Goal: Task Accomplishment & Management: Manage account settings

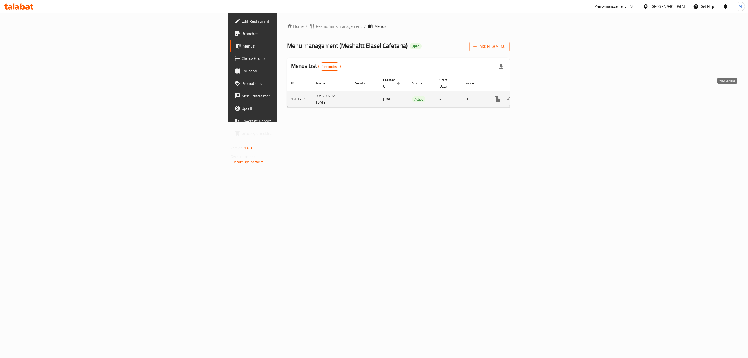
click at [538, 96] on icon "enhanced table" at bounding box center [535, 99] width 6 height 6
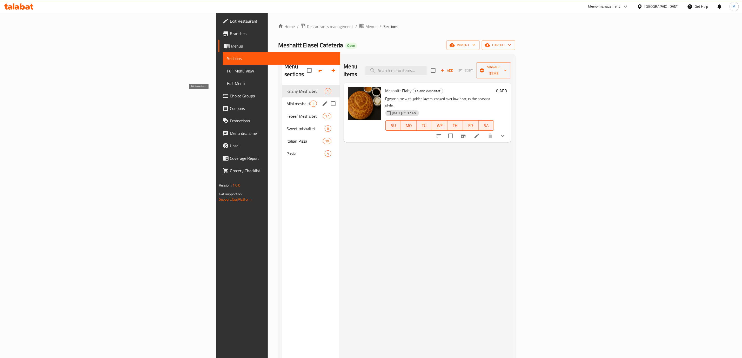
click at [286, 101] on span "Mini meshaltt" at bounding box center [298, 104] width 24 height 6
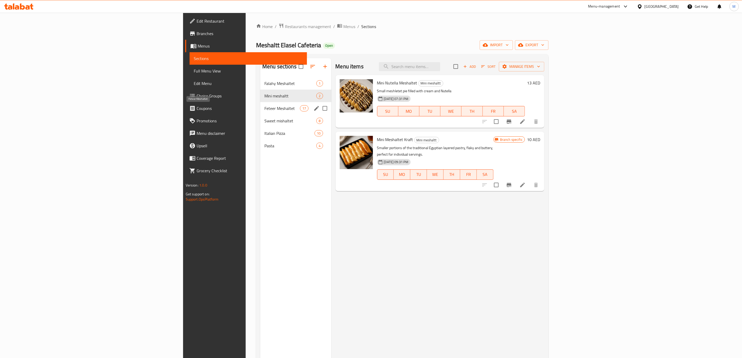
click at [264, 110] on span "Feteer Meshaltet" at bounding box center [282, 108] width 36 height 6
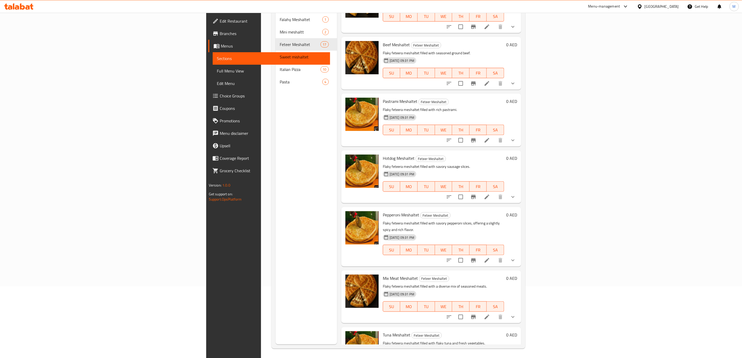
scroll to position [73, 0]
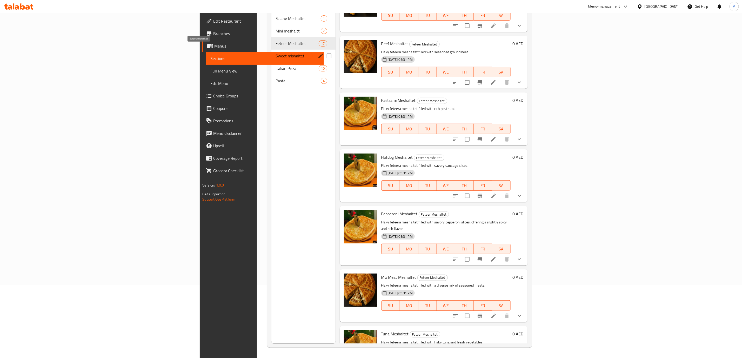
click at [276, 53] on span "Sweet mishaltet" at bounding box center [291, 56] width 30 height 6
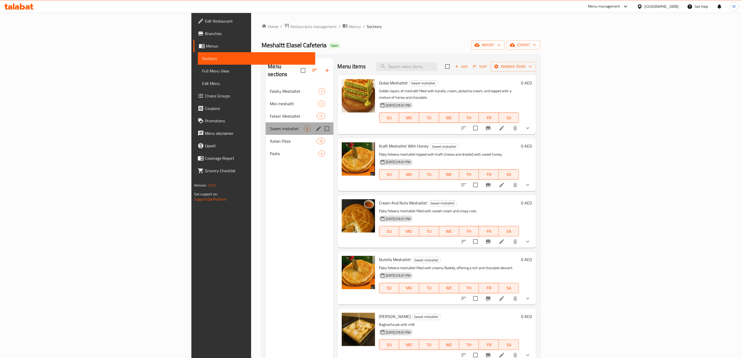
click at [266, 125] on div "Sweet mishaltet 8" at bounding box center [300, 128] width 68 height 12
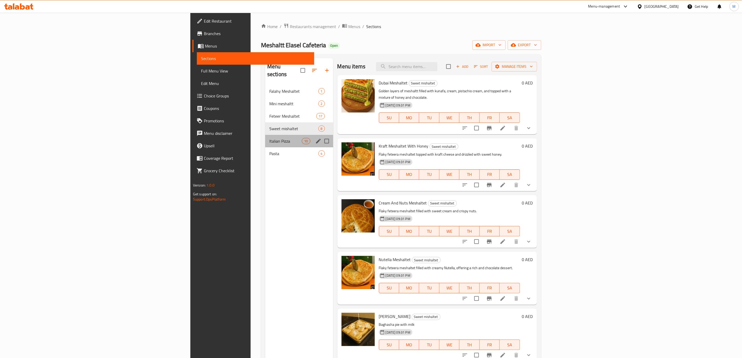
click at [265, 135] on div "Italian Pizza 10" at bounding box center [299, 141] width 68 height 12
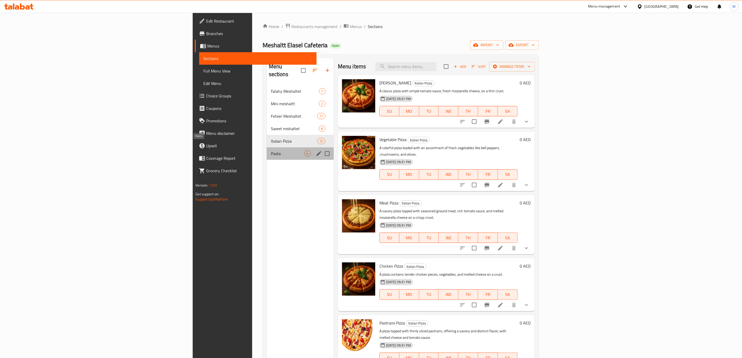
click at [271, 150] on span "Pasta" at bounding box center [288, 153] width 34 height 6
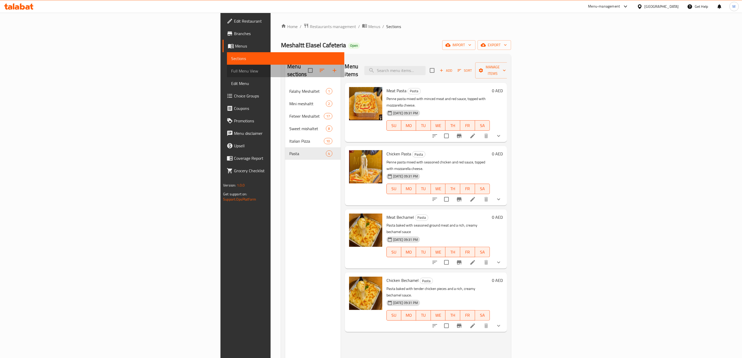
click at [231, 72] on span "Full Menu View" at bounding box center [285, 71] width 109 height 6
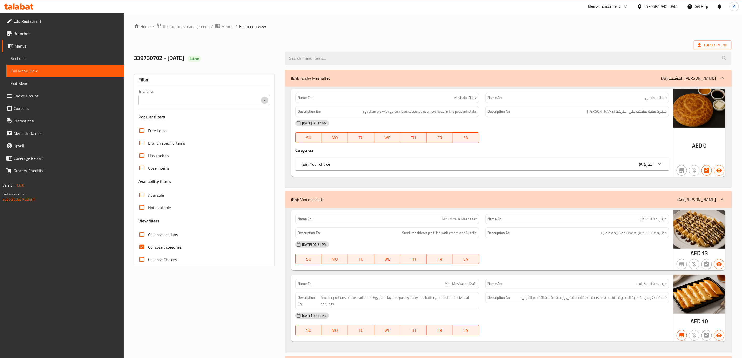
click at [268, 102] on button "Open" at bounding box center [264, 100] width 7 height 7
click at [192, 123] on span "Meshaltt Elasel Cafeteria, Qidfa" at bounding box center [170, 123] width 55 height 6
type input "Meshaltt Elasel Cafeteria, Qidfa"
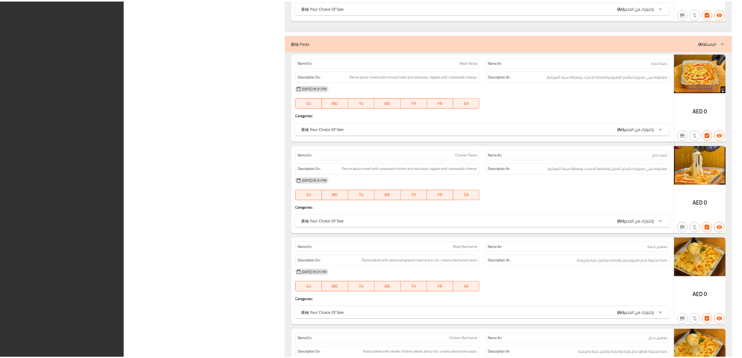
scroll to position [3766, 0]
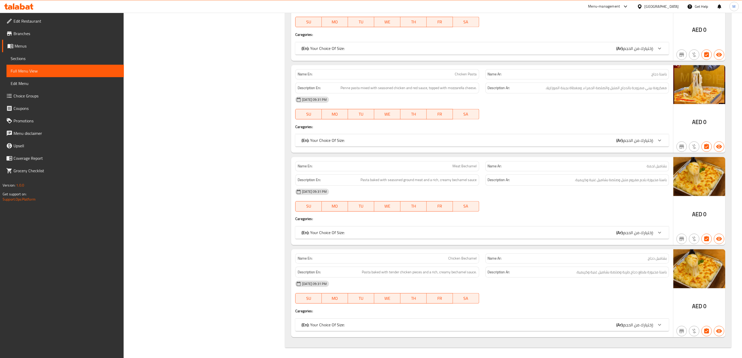
click at [26, 32] on span "Branches" at bounding box center [67, 33] width 106 height 6
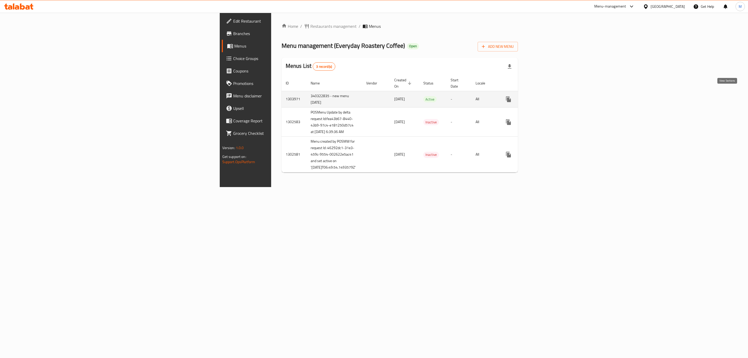
click at [548, 97] on icon "enhanced table" at bounding box center [546, 99] width 5 height 5
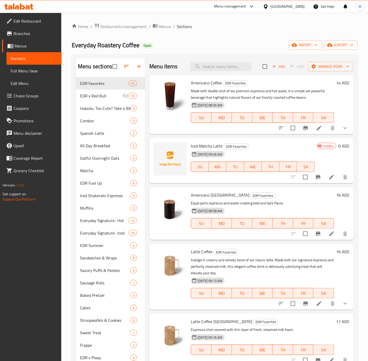
click at [273, 202] on p "Equal parts espresso and water creating bold and dark flavor." at bounding box center [262, 203] width 143 height 6
click at [210, 67] on input "search" at bounding box center [220, 66] width 61 height 9
paste input "Coffee Hangout Pack"
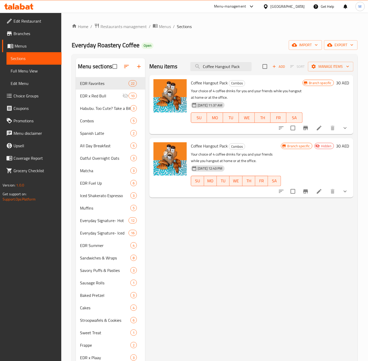
type input "Coffee Hangout Pack"
click at [343, 130] on icon "show more" at bounding box center [345, 128] width 6 height 6
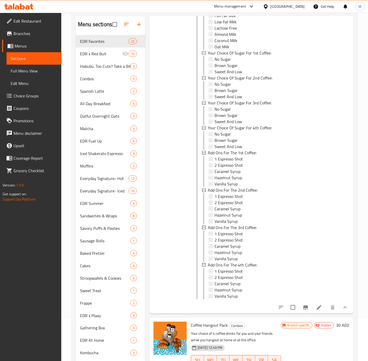
scroll to position [73, 0]
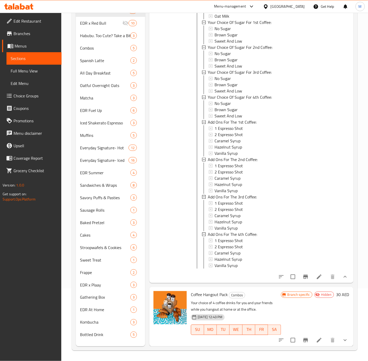
click at [342, 342] on icon "show more" at bounding box center [345, 340] width 6 height 6
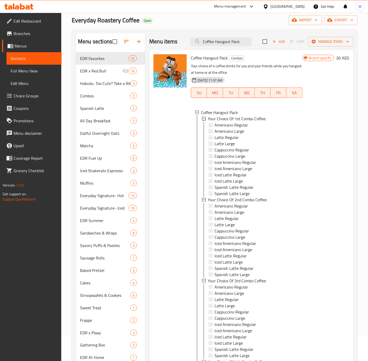
scroll to position [23, 0]
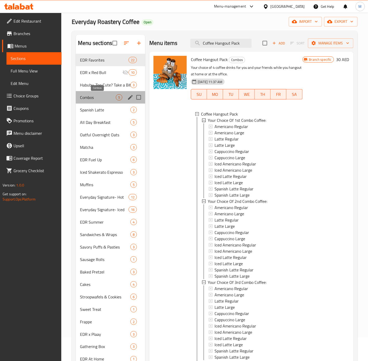
click at [97, 99] on span "Combos" at bounding box center [98, 97] width 36 height 6
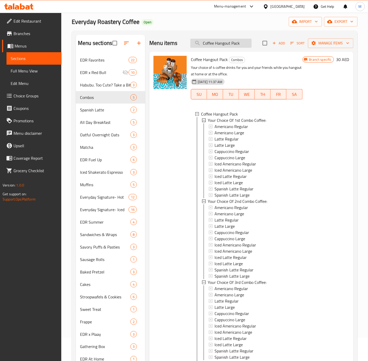
click at [236, 42] on input "Coffee Hangout Pack" at bounding box center [220, 43] width 61 height 9
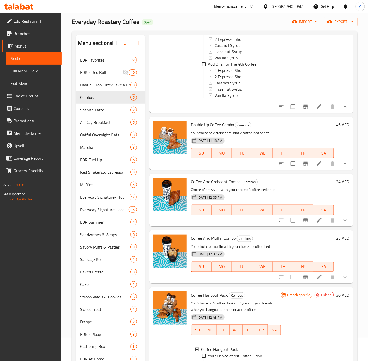
scroll to position [740, 0]
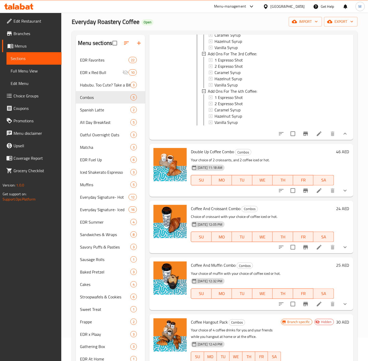
click at [341, 136] on button "show more" at bounding box center [345, 134] width 12 height 12
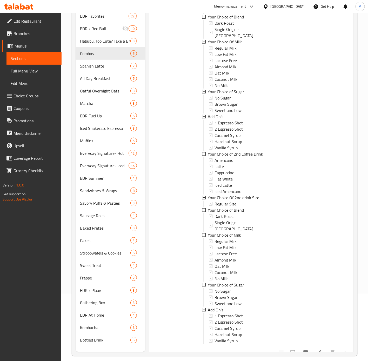
scroll to position [73, 0]
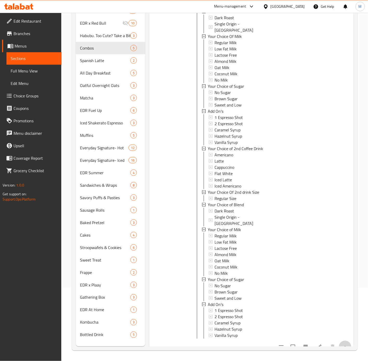
click at [342, 344] on icon "show more" at bounding box center [345, 347] width 6 height 6
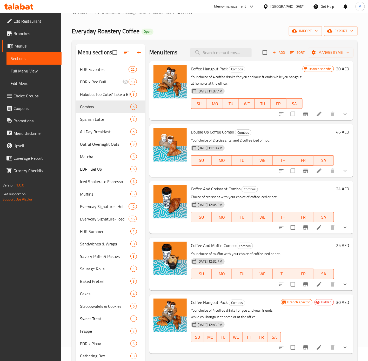
scroll to position [0, 0]
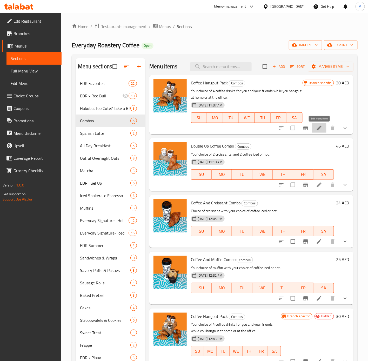
click at [320, 130] on icon at bounding box center [319, 128] width 6 height 6
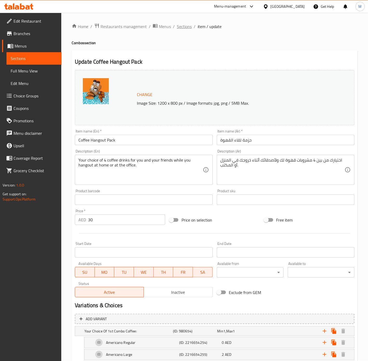
click at [185, 26] on span "Sections" at bounding box center [184, 26] width 15 height 6
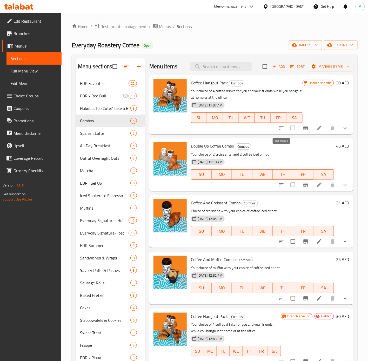
click at [283, 129] on icon "sort-choices" at bounding box center [281, 128] width 6 height 6
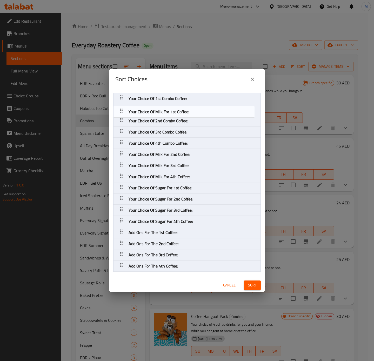
drag, startPoint x: 121, startPoint y: 141, endPoint x: 121, endPoint y: 109, distance: 32.7
click at [121, 109] on nav "Your Choice Of 1st Combo Coffee: Your Choice Of 2nd Combo Coffee: Your Choice O…" at bounding box center [187, 182] width 148 height 179
drag, startPoint x: 122, startPoint y: 187, endPoint x: 119, endPoint y: 111, distance: 76.4
click at [119, 111] on nav "Your Choice Of 1st Combo Coffee: Your Choice Of Milk For 1st Coffee: Your Choic…" at bounding box center [187, 182] width 148 height 179
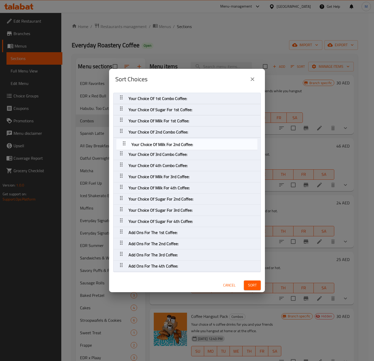
drag, startPoint x: 123, startPoint y: 164, endPoint x: 125, endPoint y: 141, distance: 23.2
click at [125, 141] on nav "Your Choice Of 1st Combo Coffee: Your Choice Of Sugar For 1st Coffee: Your Choi…" at bounding box center [187, 182] width 148 height 179
drag, startPoint x: 124, startPoint y: 197, endPoint x: 124, endPoint y: 141, distance: 56.1
click at [124, 141] on nav "Your Choice Of 1st Combo Coffee: Your Choice Of Sugar For 1st Coffee: Your Choi…" at bounding box center [187, 182] width 148 height 179
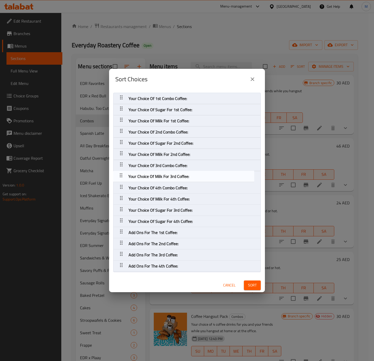
drag, startPoint x: 121, startPoint y: 187, endPoint x: 121, endPoint y: 174, distance: 13.2
click at [121, 174] on nav "Your Choice Of 1st Combo Coffee: Your Choice Of Sugar For 1st Coffee: Your Choi…" at bounding box center [187, 182] width 148 height 179
drag, startPoint x: 122, startPoint y: 210, endPoint x: 124, endPoint y: 172, distance: 37.7
click at [124, 172] on nav "Your Choice Of 1st Combo Coffee: Your Choice Of Sugar For 1st Coffee: Your Choi…" at bounding box center [187, 182] width 148 height 179
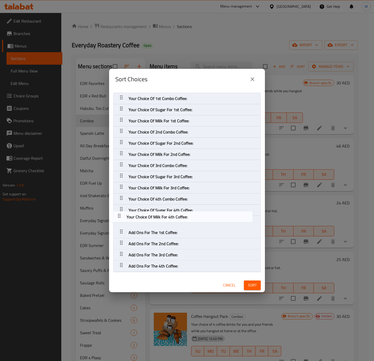
drag, startPoint x: 124, startPoint y: 209, endPoint x: 122, endPoint y: 217, distance: 8.4
click at [122, 217] on nav "Your Choice Of 1st Combo Coffee: Your Choice Of Sugar For 1st Coffee: Your Choi…" at bounding box center [187, 182] width 148 height 179
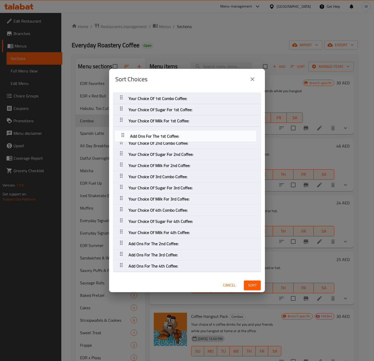
drag, startPoint x: 122, startPoint y: 232, endPoint x: 123, endPoint y: 133, distance: 99.0
click at [123, 133] on nav "Your Choice Of 1st Combo Coffee: Your Choice Of Sugar For 1st Coffee: Your Choi…" at bounding box center [187, 182] width 148 height 179
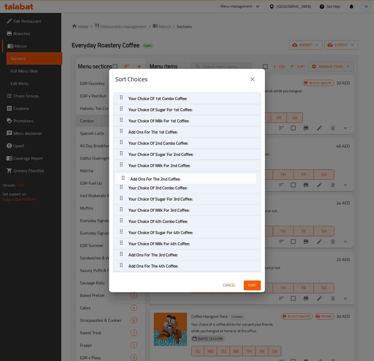
drag, startPoint x: 122, startPoint y: 243, endPoint x: 123, endPoint y: 175, distance: 68.1
click at [123, 175] on nav "Your Choice Of 1st Combo Coffee: Your Choice Of Sugar For 1st Coffee: Your Choi…" at bounding box center [187, 182] width 148 height 179
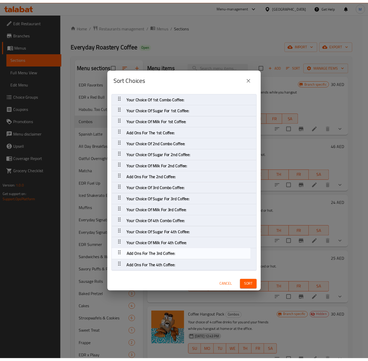
scroll to position [1, 0]
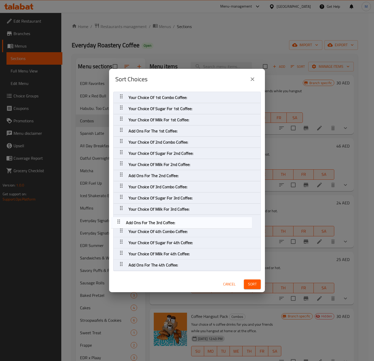
drag, startPoint x: 120, startPoint y: 256, endPoint x: 118, endPoint y: 221, distance: 34.4
click at [118, 221] on nav "Your Choice Of 1st Combo Coffee: Your Choice Of Sugar For 1st Coffee: Your Choi…" at bounding box center [187, 181] width 148 height 179
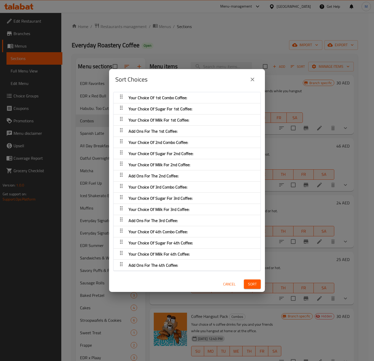
click at [248, 282] on span "Sort" at bounding box center [252, 284] width 9 height 6
click at [248, 285] on span "Sort" at bounding box center [252, 284] width 9 height 6
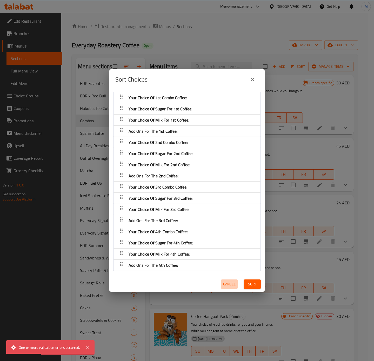
click at [223, 283] on span "Cancel" at bounding box center [229, 284] width 12 height 6
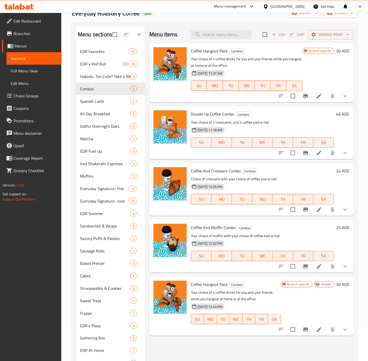
scroll to position [34, 0]
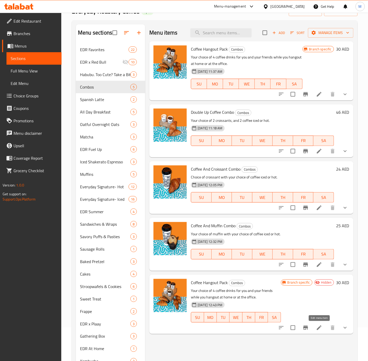
click at [321, 325] on icon at bounding box center [319, 328] width 6 height 6
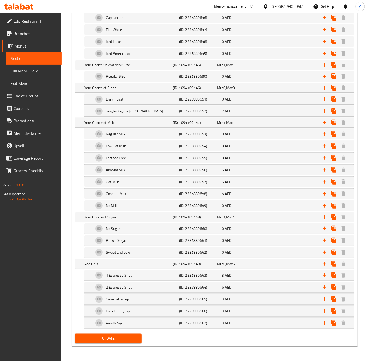
scroll to position [725, 0]
click at [335, 65] on icon "Expand" at bounding box center [333, 65] width 5 height 6
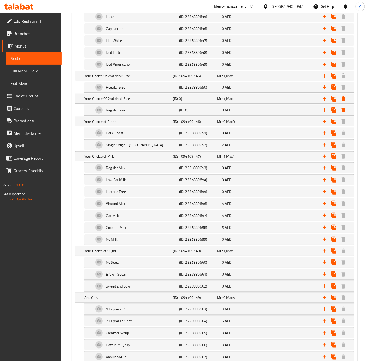
scroll to position [687, 0]
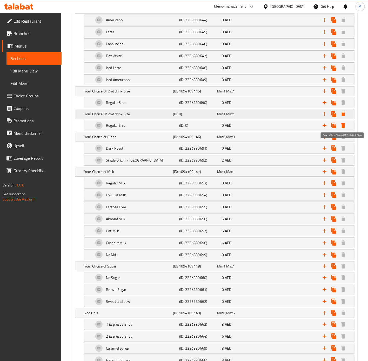
click at [343, 116] on icon "Expand" at bounding box center [344, 114] width 4 height 5
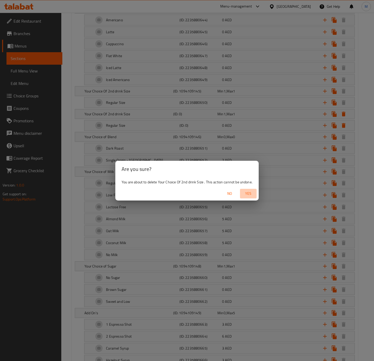
click at [251, 193] on span "Yes" at bounding box center [248, 193] width 12 height 6
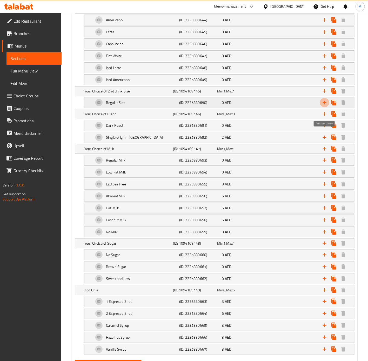
click at [326, 106] on icon "Expand" at bounding box center [325, 102] width 6 height 6
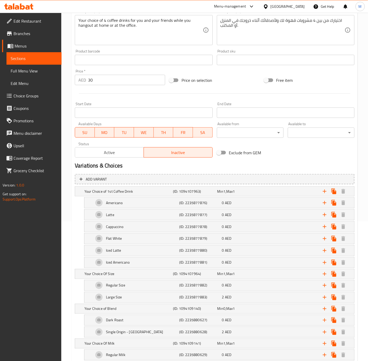
scroll to position [0, 0]
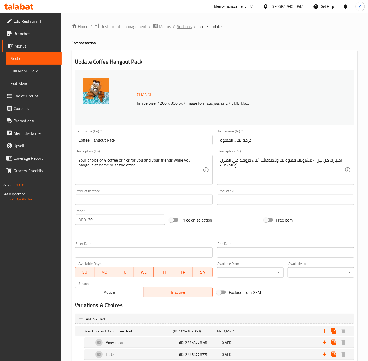
click at [187, 25] on span "Sections" at bounding box center [184, 26] width 15 height 6
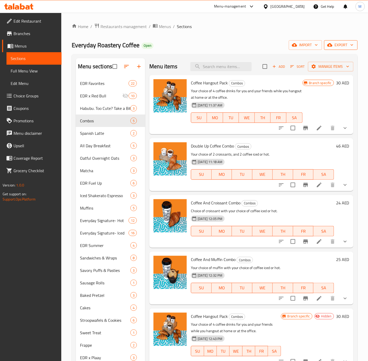
click at [345, 47] on span "export" at bounding box center [340, 45] width 25 height 6
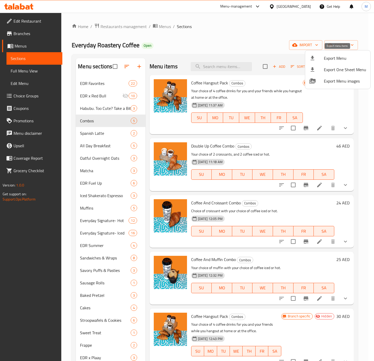
click at [330, 59] on span "Export Menu" at bounding box center [345, 58] width 42 height 6
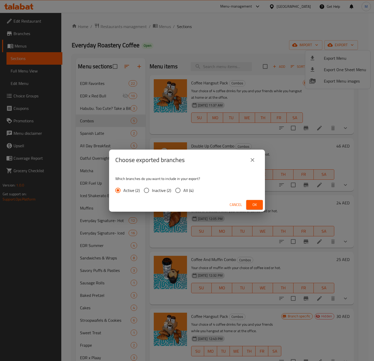
click at [252, 206] on span "Ok" at bounding box center [254, 205] width 8 height 6
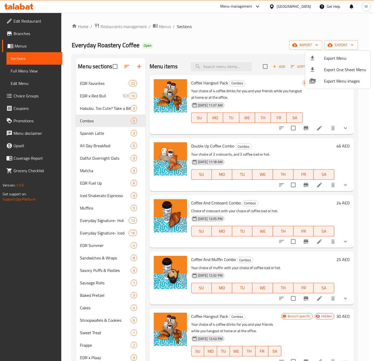
click at [358, 102] on div at bounding box center [187, 180] width 374 height 361
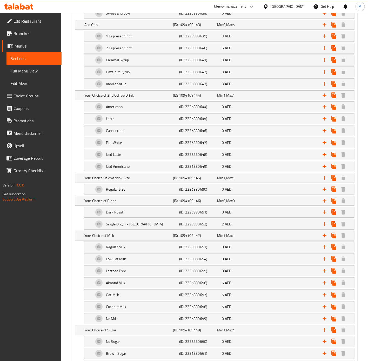
scroll to position [597, 0]
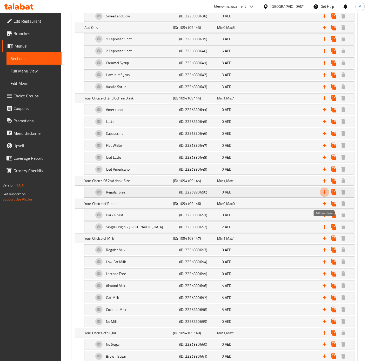
click at [324, 195] on icon "Expand" at bounding box center [325, 192] width 6 height 6
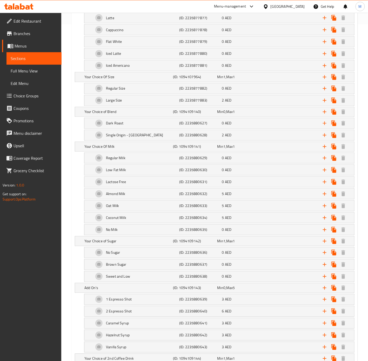
scroll to position [269, 0]
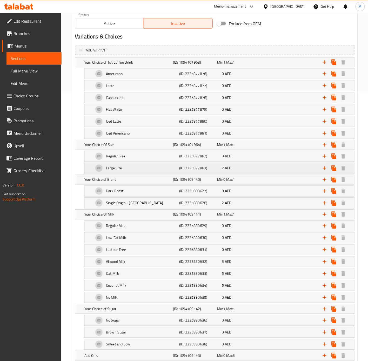
click at [155, 66] on div "Large Size" at bounding box center [127, 62] width 89 height 7
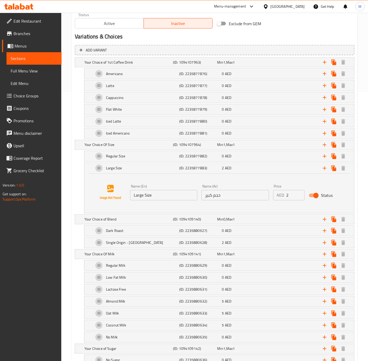
click at [162, 197] on input "Large Size" at bounding box center [163, 195] width 67 height 10
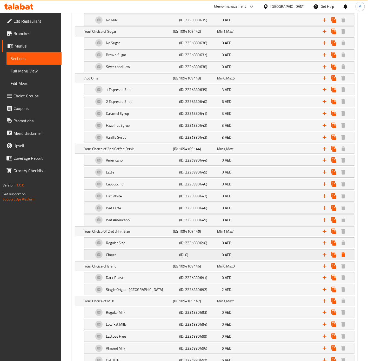
scroll to position [587, 0]
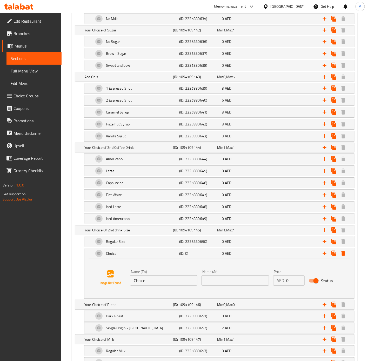
click at [153, 286] on input "Choice" at bounding box center [163, 280] width 67 height 10
paste input "Large Siz"
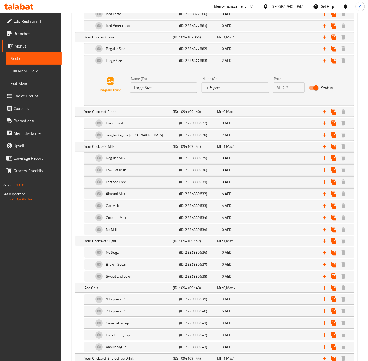
scroll to position [374, 0]
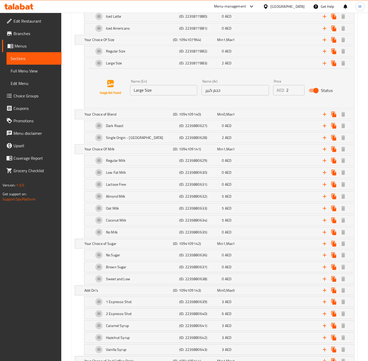
type input "Large Size"
click at [241, 95] on input "حجم كبير" at bounding box center [235, 90] width 67 height 10
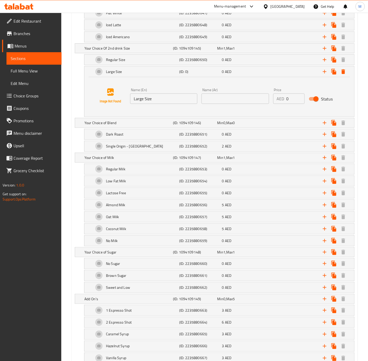
scroll to position [715, 0]
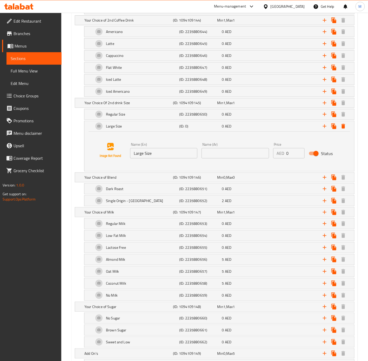
click at [227, 158] on input "text" at bounding box center [235, 153] width 67 height 10
paste input "حجم كبير"
type input "حجم كبير"
click at [285, 158] on div "AED 0 Price" at bounding box center [289, 153] width 32 height 10
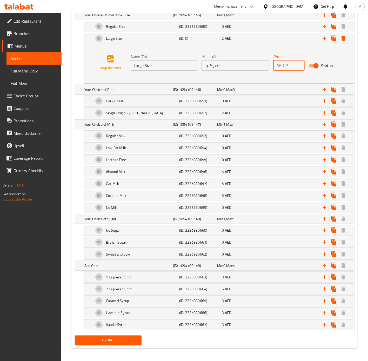
scroll to position [820, 0]
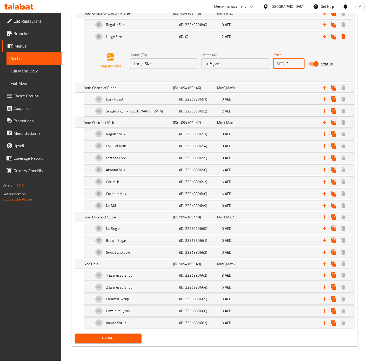
type input "2"
click at [128, 338] on span "Update" at bounding box center [108, 338] width 58 height 6
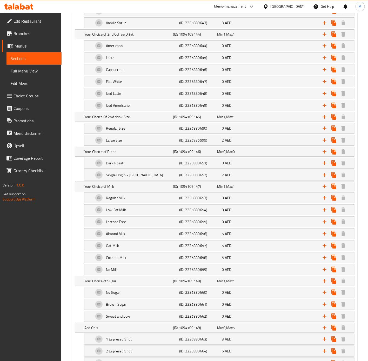
scroll to position [657, 0]
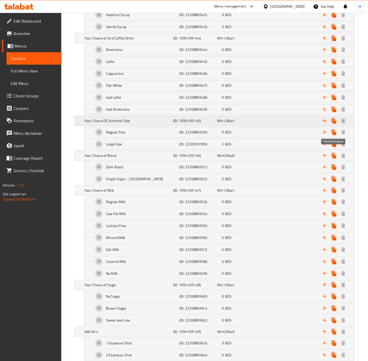
click at [333, 124] on icon "Expand" at bounding box center [333, 121] width 5 height 6
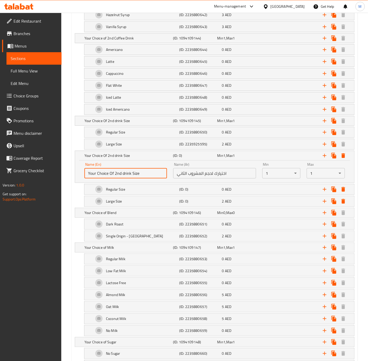
drag, startPoint x: 121, startPoint y: 184, endPoint x: 114, endPoint y: 184, distance: 7.3
click at [114, 178] on input "Your Choice Of 2nd drink Size" at bounding box center [125, 173] width 83 height 10
type input "Your Choice Of 3rd drink Size"
click at [182, 178] on input "اختيارك لحجم المشروب الثاني" at bounding box center [214, 173] width 83 height 10
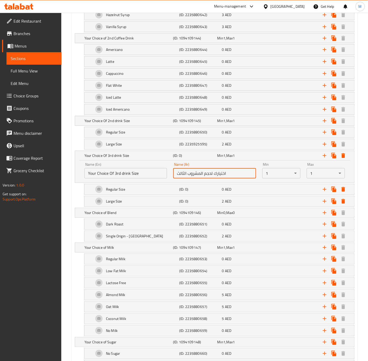
type input "اختيارك لحجم المشروب الثالث:"
click at [335, 216] on icon "Expand" at bounding box center [333, 213] width 5 height 6
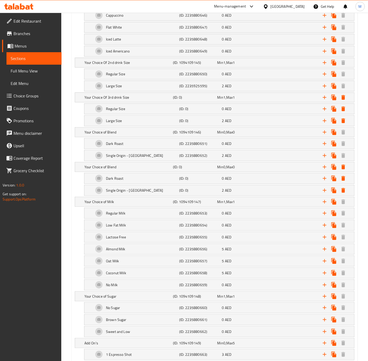
scroll to position [718, 0]
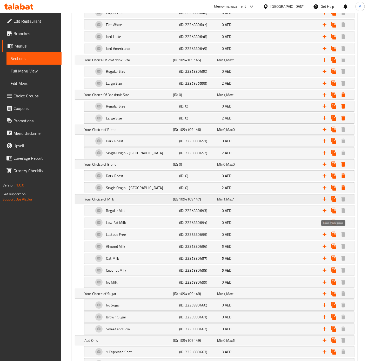
click at [333, 202] on icon "Expand" at bounding box center [333, 199] width 5 height 6
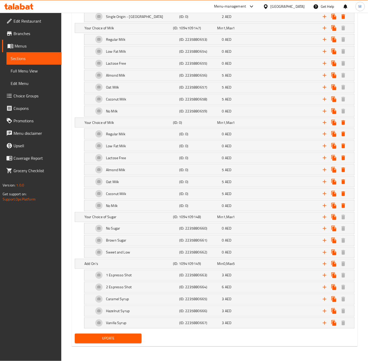
scroll to position [895, 0]
click at [333, 220] on icon "Expand" at bounding box center [333, 217] width 5 height 6
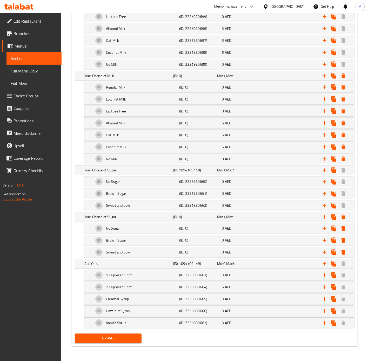
scroll to position [956, 0]
click at [334, 264] on icon "Expand" at bounding box center [333, 264] width 5 height 6
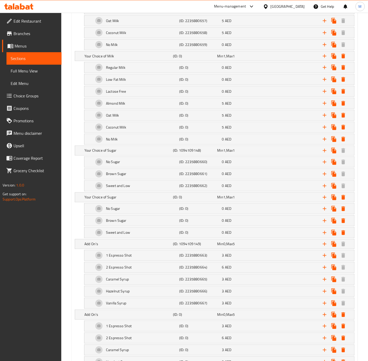
scroll to position [1028, 0]
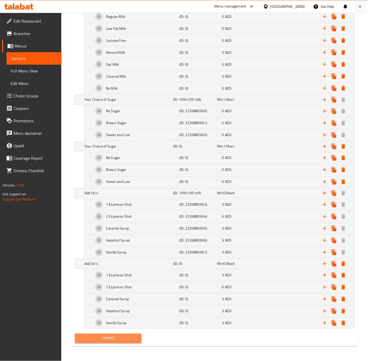
click at [128, 340] on span "Update" at bounding box center [108, 338] width 58 height 6
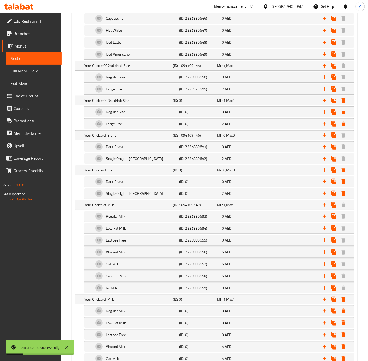
scroll to position [0, 0]
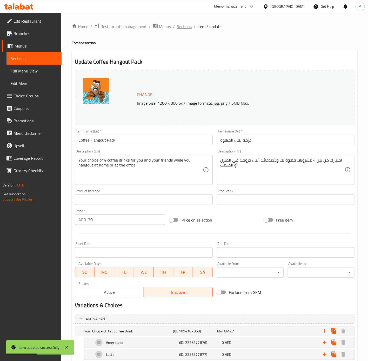
click at [185, 28] on span "Sections" at bounding box center [184, 26] width 15 height 6
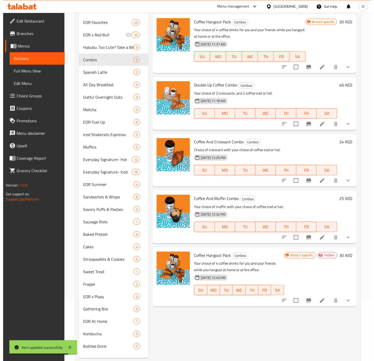
scroll to position [73, 0]
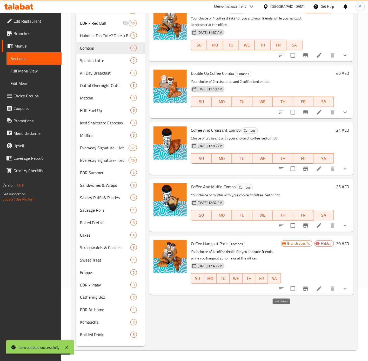
click at [283, 291] on icon "sort-choices" at bounding box center [281, 289] width 6 height 6
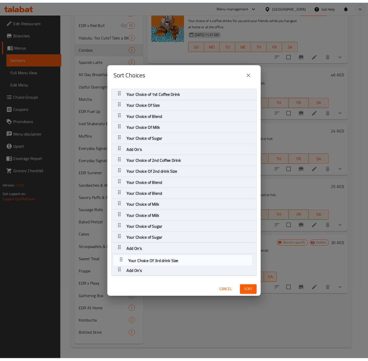
scroll to position [1, 0]
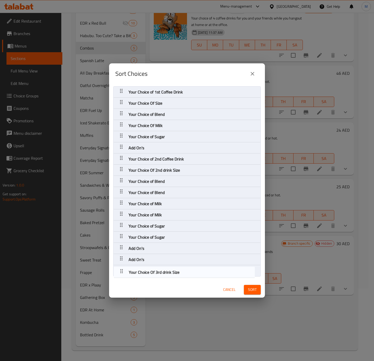
drag, startPoint x: 124, startPoint y: 181, endPoint x: 124, endPoint y: 272, distance: 91.4
click at [124, 272] on nav "Your Choice of 1st Coffee Drink Your Choice Of Size Your Choice of Blend Your C…" at bounding box center [187, 181] width 148 height 190
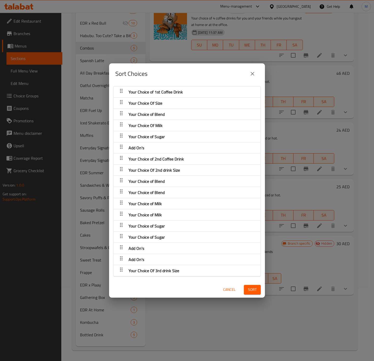
click at [184, 98] on div "Your Choice Of 3rd drink Size" at bounding box center [187, 92] width 142 height 12
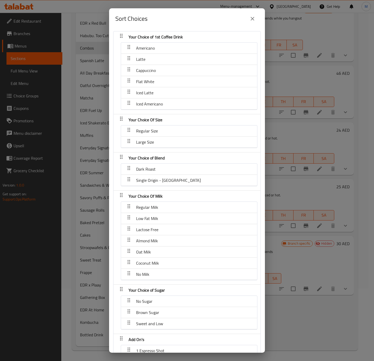
click at [191, 43] on div "Your Choice of Blend" at bounding box center [187, 37] width 142 height 12
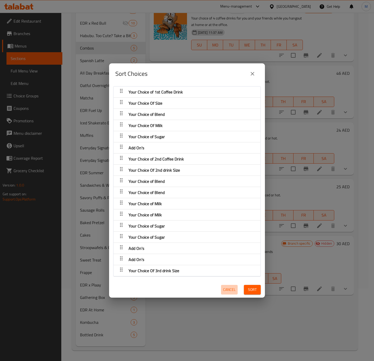
click at [226, 291] on span "Cancel" at bounding box center [229, 289] width 12 height 6
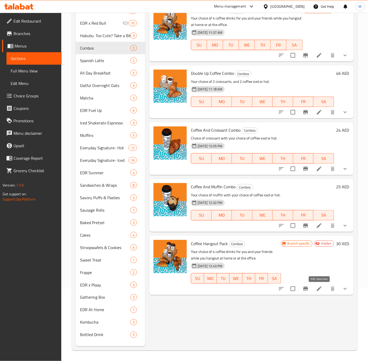
click at [317, 289] on icon at bounding box center [319, 289] width 6 height 6
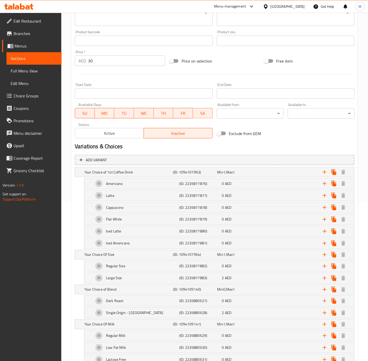
scroll to position [173, 0]
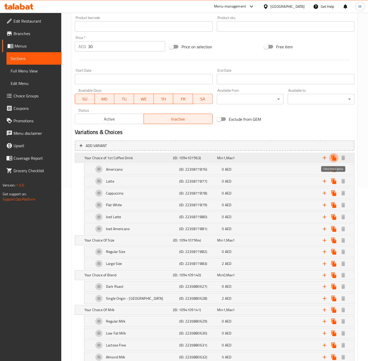
click at [335, 158] on icon "Expand" at bounding box center [333, 158] width 5 height 6
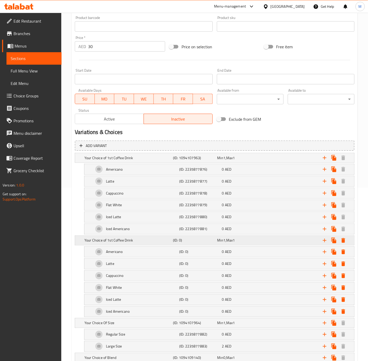
click at [139, 161] on h5 "Your Choice of 1st Coffee Drink" at bounding box center [127, 157] width 86 height 5
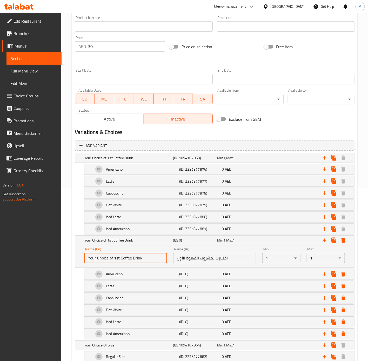
click at [115, 260] on input "Your Choice of 1st Coffee Drink" at bounding box center [125, 258] width 83 height 10
type input "Your Choice of 3rd Coffee Drink"
click at [182, 261] on input "اختيارك لمشروب القهوة الأول" at bounding box center [214, 258] width 83 height 10
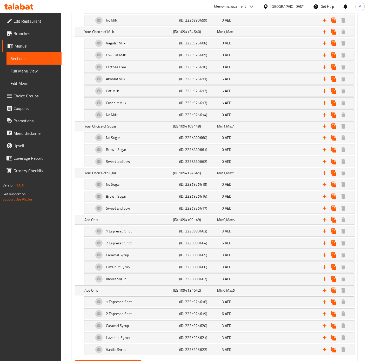
scroll to position [1134, 0]
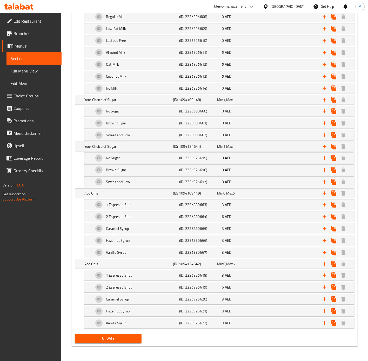
type input "اختيارك لمشروب القهوة الثالث:"
click at [126, 335] on span "Update" at bounding box center [108, 338] width 58 height 6
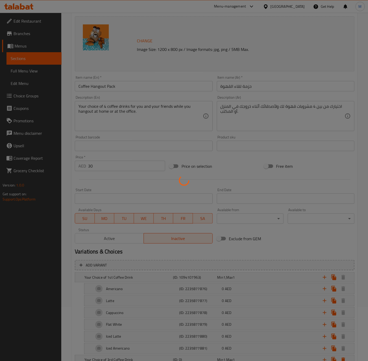
scroll to position [0, 0]
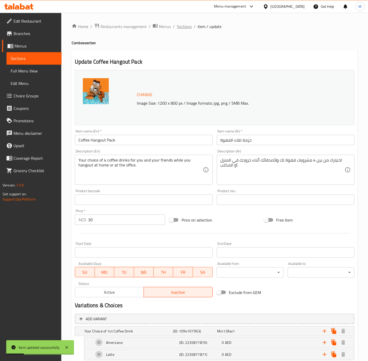
click at [185, 26] on span "Sections" at bounding box center [184, 26] width 15 height 6
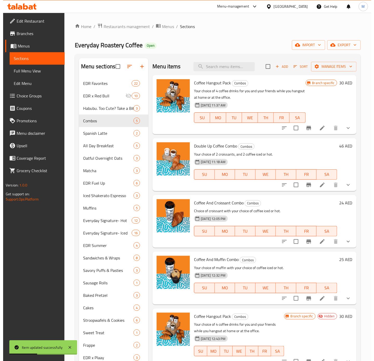
scroll to position [73, 0]
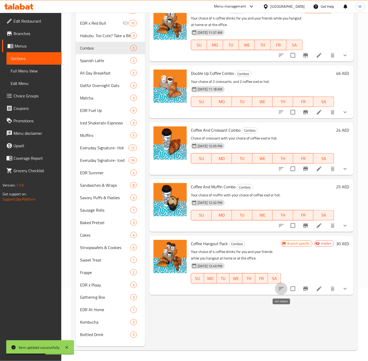
click at [284, 289] on icon "sort-choices" at bounding box center [281, 289] width 6 height 6
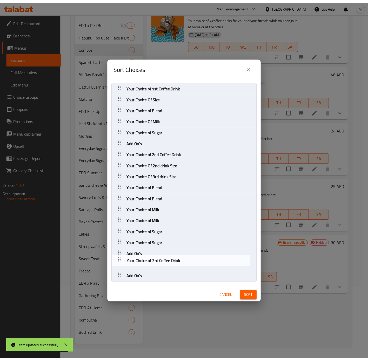
scroll to position [1, 0]
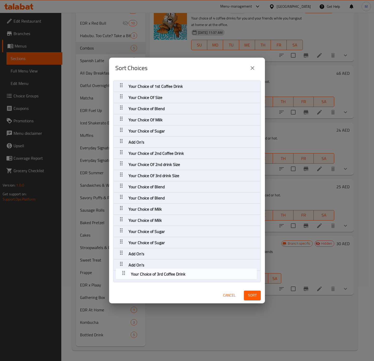
drag, startPoint x: 120, startPoint y: 96, endPoint x: 123, endPoint y: 273, distance: 177.4
click at [123, 273] on nav "Your Choice of 1st Coffee Drink Your Choice of 3rd Coffee Drink Your Choice Of …" at bounding box center [187, 182] width 148 height 202
drag, startPoint x: 121, startPoint y: 176, endPoint x: 124, endPoint y: 278, distance: 102.1
click at [124, 278] on nav "Your Choice of 1st Coffee Drink Your Choice Of Size Your Choice of Blend Your C…" at bounding box center [187, 182] width 148 height 202
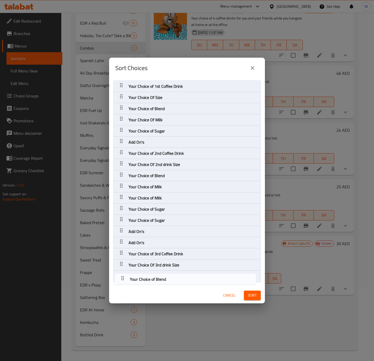
drag, startPoint x: 121, startPoint y: 175, endPoint x: 123, endPoint y: 280, distance: 105.2
click at [123, 280] on nav "Your Choice of 1st Coffee Drink Your Choice Of Size Your Choice of Blend Your C…" at bounding box center [187, 182] width 148 height 202
drag, startPoint x: 122, startPoint y: 186, endPoint x: 130, endPoint y: 274, distance: 88.4
click at [130, 274] on nav "Your Choice of 1st Coffee Drink Your Choice Of Size Your Choice of Blend Your C…" at bounding box center [187, 182] width 148 height 202
drag, startPoint x: 122, startPoint y: 197, endPoint x: 126, endPoint y: 279, distance: 82.4
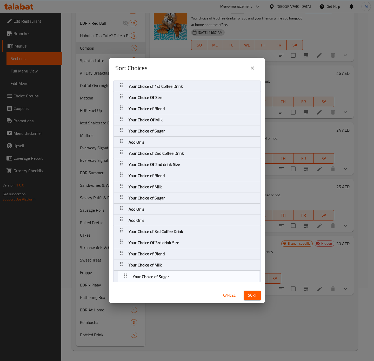
click at [126, 279] on nav "Your Choice of 1st Coffee Drink Your Choice Of Size Your Choice of Blend Your C…" at bounding box center [187, 182] width 148 height 202
drag, startPoint x: 121, startPoint y: 209, endPoint x: 129, endPoint y: 275, distance: 66.7
click at [129, 275] on nav "Your Choice of 1st Coffee Drink Your Choice Of Size Your Choice of Blend Your C…" at bounding box center [187, 182] width 148 height 202
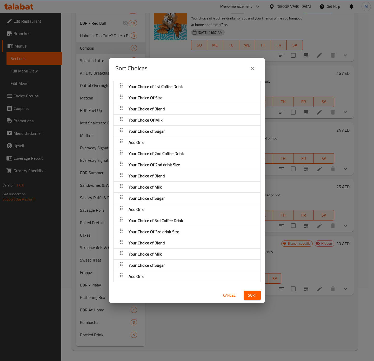
click at [248, 298] on span "Sort" at bounding box center [252, 295] width 9 height 6
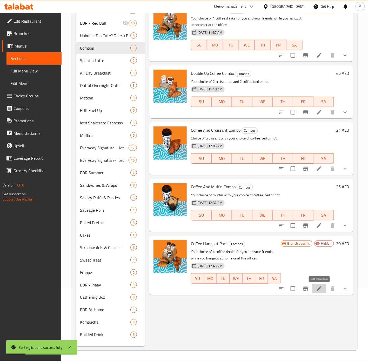
click at [320, 289] on icon at bounding box center [319, 289] width 6 height 6
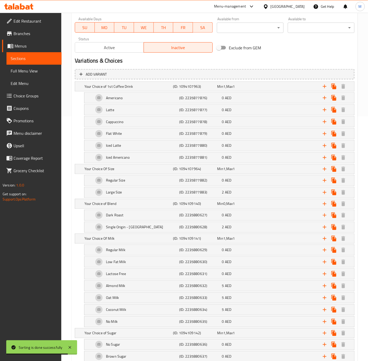
scroll to position [254, 0]
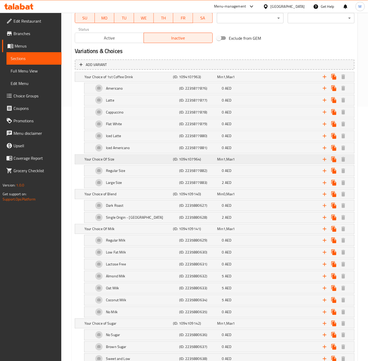
click at [125, 79] on h5 "Your Choice Of Size" at bounding box center [127, 76] width 86 height 5
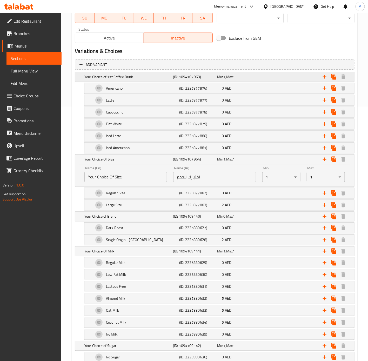
click at [124, 76] on h5 "Your Choice of 1st Coffee Drink" at bounding box center [127, 76] width 86 height 5
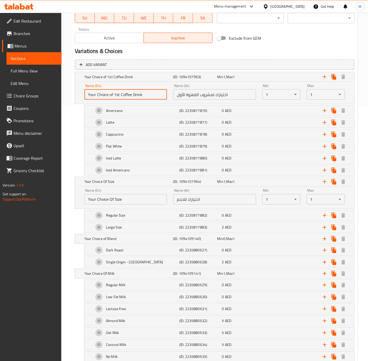
drag, startPoint x: 131, startPoint y: 95, endPoint x: 114, endPoint y: 96, distance: 17.4
click at [114, 96] on input "Your Choice of 1st Coffee Drink" at bounding box center [125, 94] width 83 height 10
click at [116, 96] on input "Your Choice of 1st Coffee Drink" at bounding box center [125, 94] width 83 height 10
click at [114, 200] on input "Your Choice Of Size" at bounding box center [125, 199] width 83 height 10
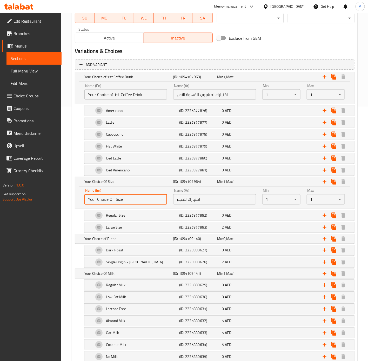
paste input "1st"
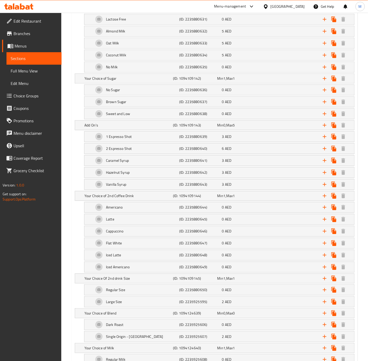
scroll to position [546, 0]
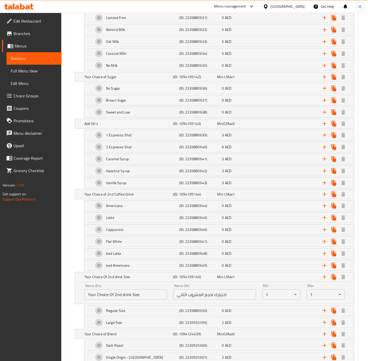
click at [137, 300] on input "Your Choice Of 2nd drink Size" at bounding box center [125, 294] width 83 height 10
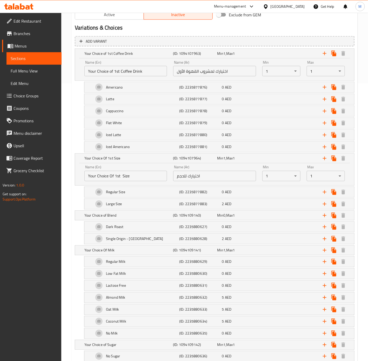
scroll to position [261, 0]
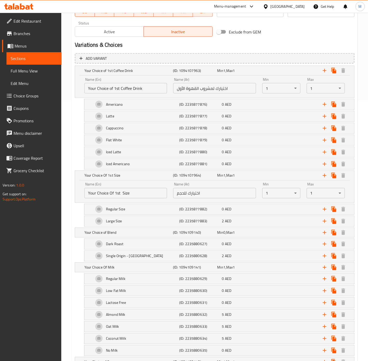
click at [133, 196] on input "Your Choice Of 1st Size" at bounding box center [125, 193] width 83 height 10
paste input "2nd drink Size"
click at [117, 90] on input "Your Choice of 1st Coffee Drink" at bounding box center [125, 88] width 83 height 10
click at [116, 193] on input "Your Choice Of 2nd drink Size" at bounding box center [125, 193] width 83 height 10
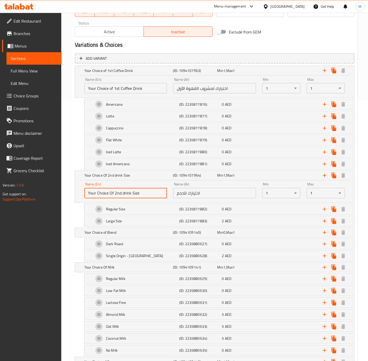
click at [116, 193] on input "Your Choice Of 2nd drink Size" at bounding box center [125, 193] width 83 height 10
paste input "1st"
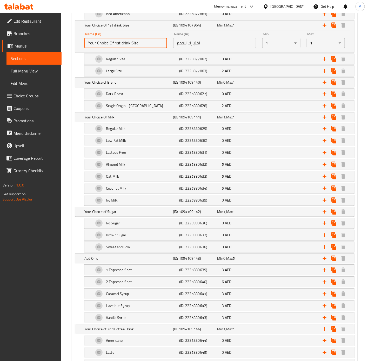
scroll to position [345, 0]
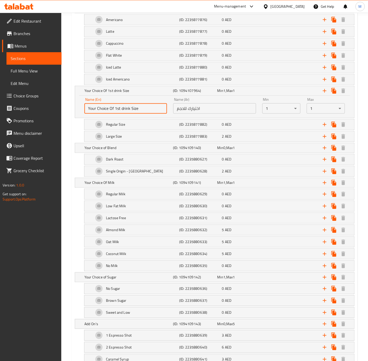
click at [152, 110] on input "Your Choice Of 1st drink Size" at bounding box center [125, 108] width 83 height 10
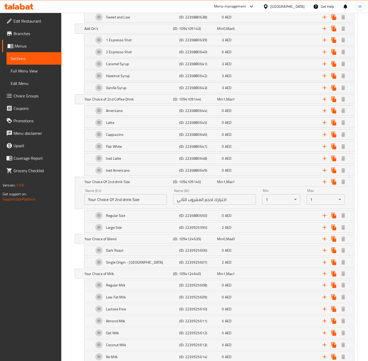
scroll to position [644, 0]
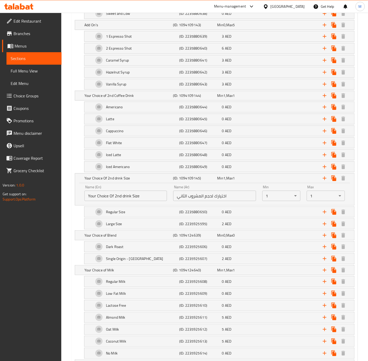
type input "Your Choice of 1st Drink Size"
click at [242, 201] on input "اختيارك لحجم المشروب الثاني" at bounding box center [214, 196] width 83 height 10
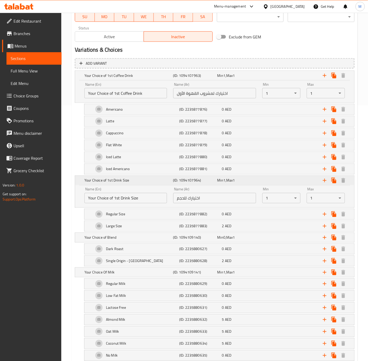
scroll to position [249, 0]
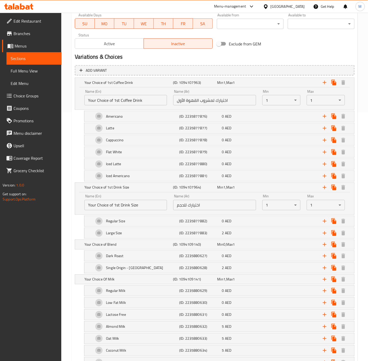
click at [219, 204] on input "اختيارك للحجم" at bounding box center [214, 205] width 83 height 10
paste input "حجم المشروب الثاني"
click at [184, 208] on input "اختيارك لحجم المشروب الثاني" at bounding box center [214, 205] width 83 height 10
type input "اختيارك لحجم المشروب الأول:"
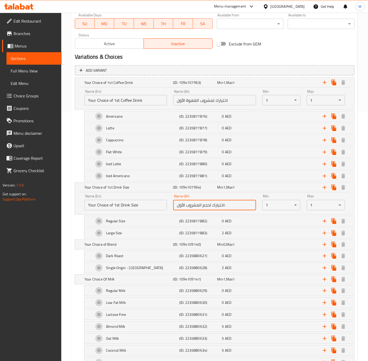
click at [238, 101] on input "اختيارك لمشروب القهوة الأول" at bounding box center [214, 100] width 83 height 10
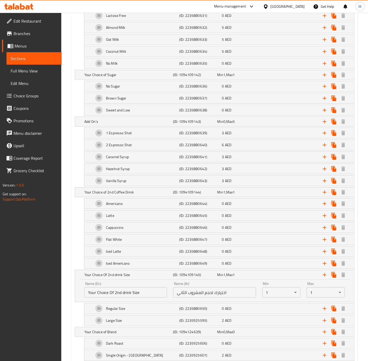
scroll to position [561, 0]
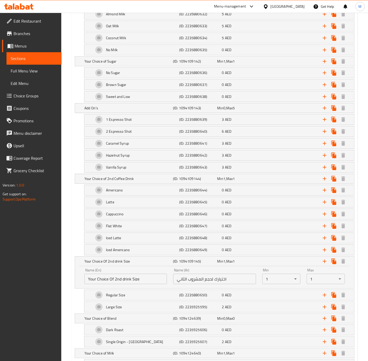
type input "اختيارك لمشروب القهوة الأول:"
click at [146, 284] on input "Your Choice Of 2nd drink Size" at bounding box center [125, 279] width 83 height 10
type input "Your Choice of 2nd Drink Size"
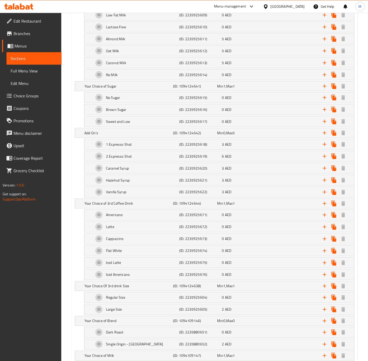
scroll to position [933, 0]
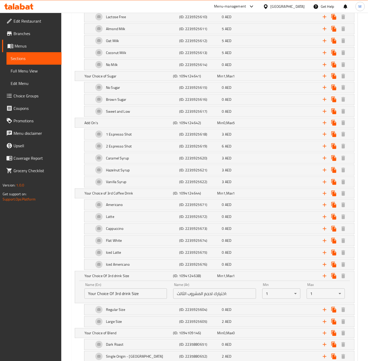
click at [147, 299] on input "Your Choice Of 3rd drink Size" at bounding box center [125, 294] width 83 height 10
type input "Your Choice of 3rd Drink Size"
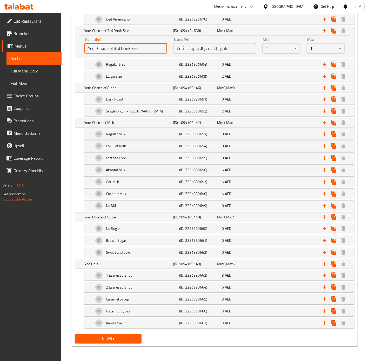
scroll to position [1201, 0]
click at [116, 337] on span "Update" at bounding box center [108, 338] width 58 height 6
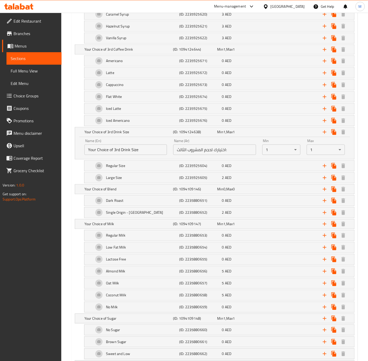
scroll to position [1068, 0]
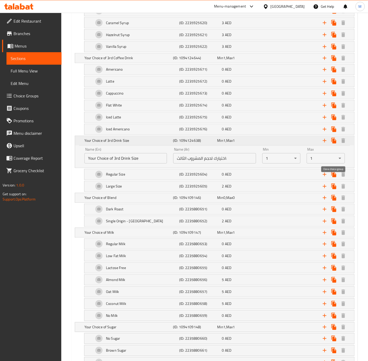
click at [331, 144] on icon "Expand" at bounding box center [334, 141] width 6 height 6
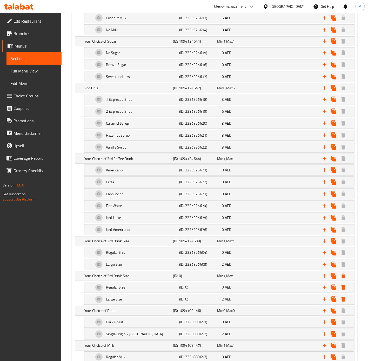
scroll to position [902, 0]
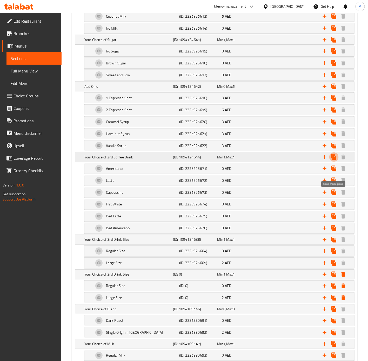
click at [335, 160] on icon "Expand" at bounding box center [333, 157] width 5 height 6
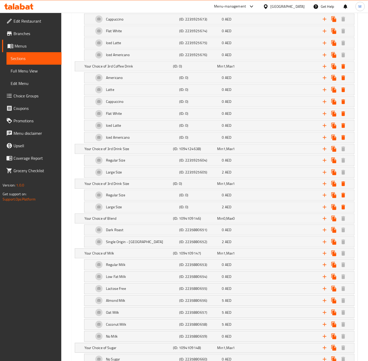
scroll to position [1081, 0]
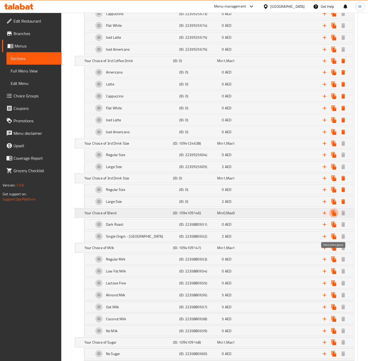
click at [333, 216] on icon "Expand" at bounding box center [333, 213] width 5 height 6
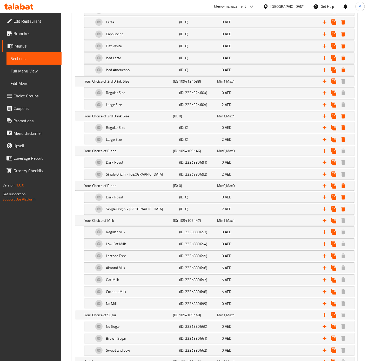
scroll to position [1145, 0]
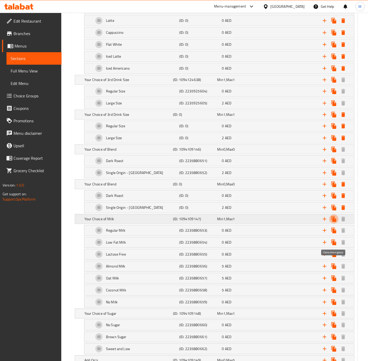
click at [335, 222] on icon "Expand" at bounding box center [333, 219] width 5 height 6
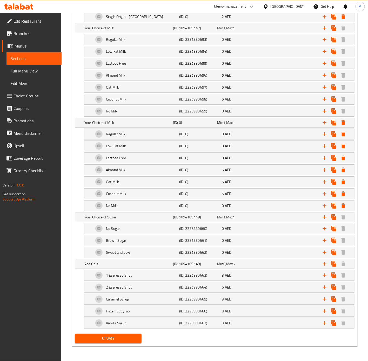
scroll to position [1364, 0]
click at [334, 217] on icon "Expand" at bounding box center [333, 217] width 5 height 6
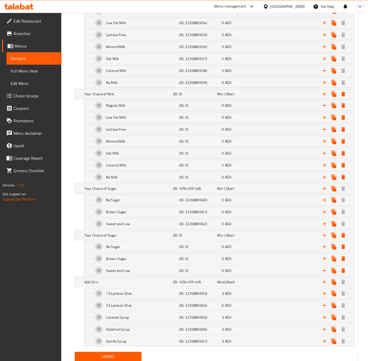
scroll to position [1412, 0]
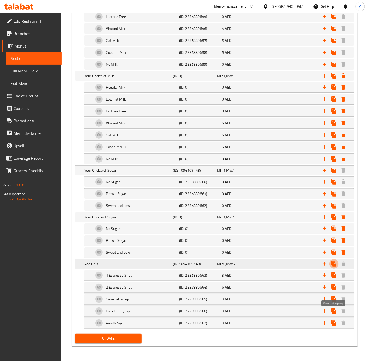
click at [335, 263] on icon "Expand" at bounding box center [333, 264] width 5 height 6
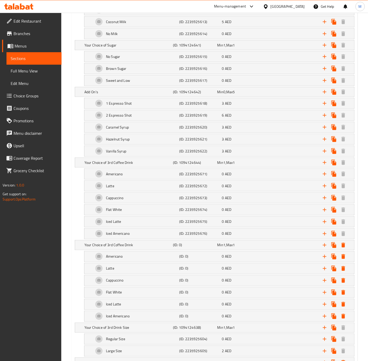
scroll to position [905, 0]
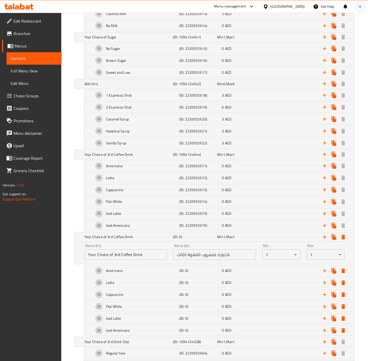
click at [115, 260] on input "Your Choice of 3rd Coffee Drink" at bounding box center [125, 255] width 83 height 10
type input "Your Choice of 4th Coffee Drink"
click at [182, 260] on input "اختيارك لمشروب القهوة الثالث:" at bounding box center [214, 255] width 83 height 10
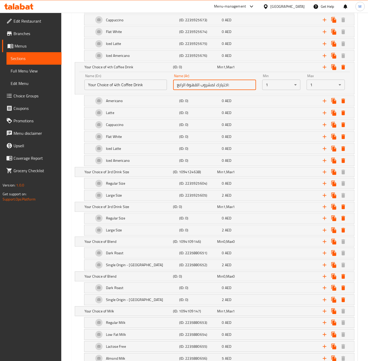
scroll to position [1083, 0]
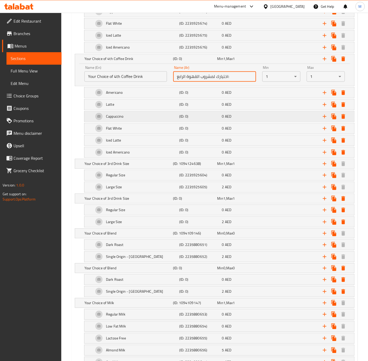
type input "اختيارك لمشروب القهوة الرابع:"
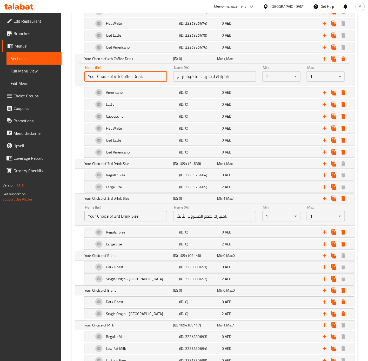
click at [118, 82] on input "Your Choice of 4th Coffee Drink" at bounding box center [125, 76] width 83 height 10
click at [118, 222] on input "Your Choice of 3rd Drink Size" at bounding box center [125, 216] width 83 height 10
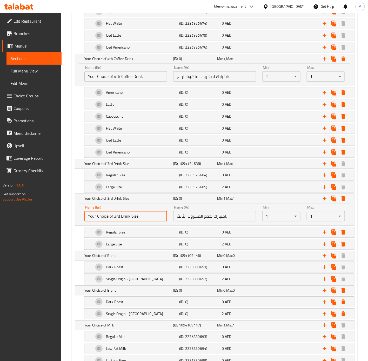
click at [118, 222] on input "Your Choice of 3rd Drink Size" at bounding box center [125, 216] width 83 height 10
paste input "4th"
type input "Your Choice of 4th Drink Size"
click at [180, 82] on input "اختيارك لمشروب القهوة الرابع:" at bounding box center [214, 76] width 83 height 10
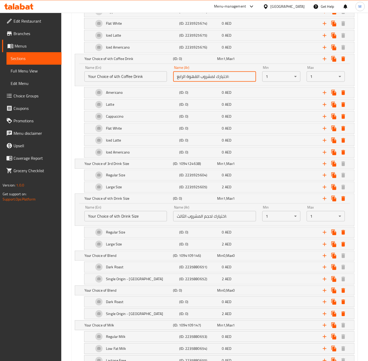
click at [183, 222] on input "اختيارك لحجم المشروب الثالث:" at bounding box center [214, 216] width 83 height 10
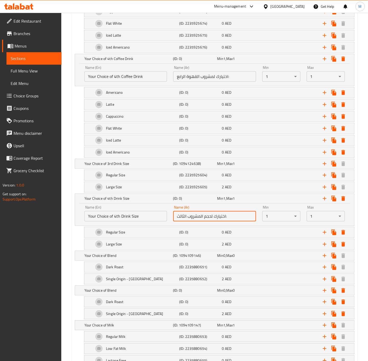
click at [183, 222] on input "اختيارك لحجم المشروب الثالث:" at bounding box center [214, 216] width 83 height 10
paste input "ابع"
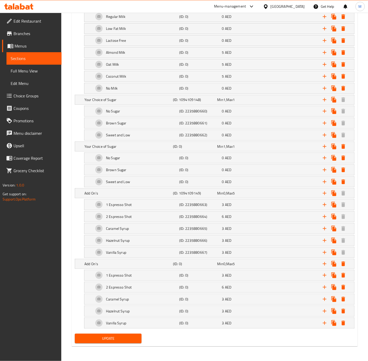
scroll to position [1529, 0]
type input "اختيارك لحجم المشروب الرابع:"
click at [126, 337] on span "Update" at bounding box center [108, 338] width 58 height 6
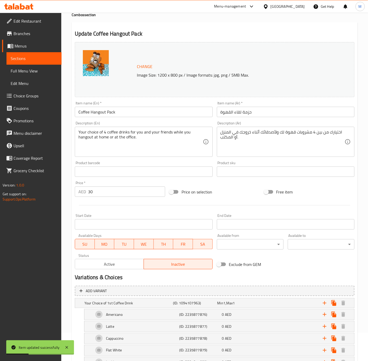
scroll to position [0, 0]
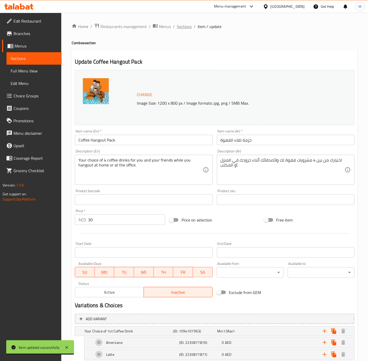
click at [186, 26] on span "Sections" at bounding box center [184, 26] width 15 height 6
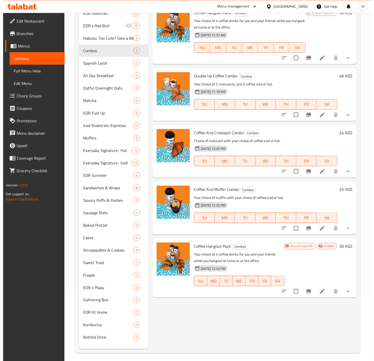
scroll to position [73, 0]
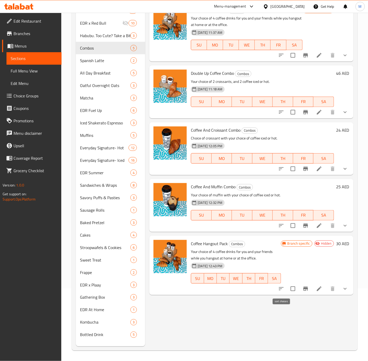
click at [282, 289] on icon "sort-choices" at bounding box center [281, 289] width 6 height 6
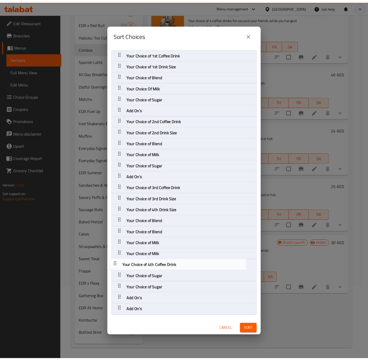
scroll to position [1, 0]
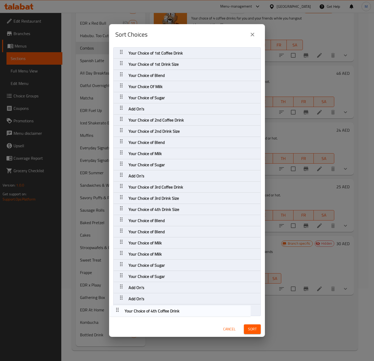
drag, startPoint x: 123, startPoint y: 199, endPoint x: 118, endPoint y: 312, distance: 113.1
click at [118, 312] on nav "Your Choice of 1st Coffee Drink Your Choice of 1st Drink Size Your Choice of Bl…" at bounding box center [187, 181] width 148 height 269
drag, startPoint x: 123, startPoint y: 226, endPoint x: 127, endPoint y: 310, distance: 84.2
click at [127, 310] on nav "Your Choice of 1st Coffee Drink Your Choice of 1st Drink Size Your Choice of Bl…" at bounding box center [187, 181] width 148 height 269
drag, startPoint x: 121, startPoint y: 216, endPoint x: 122, endPoint y: 311, distance: 95.3
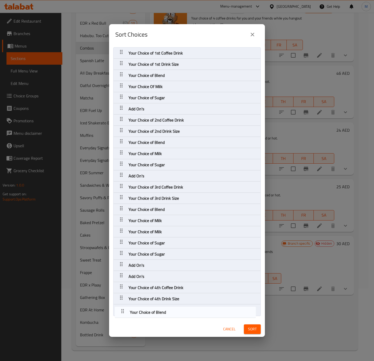
click at [122, 311] on nav "Your Choice of 1st Coffee Drink Your Choice of 1st Drink Size Your Choice of Bl…" at bounding box center [187, 181] width 148 height 269
drag, startPoint x: 122, startPoint y: 220, endPoint x: 123, endPoint y: 311, distance: 91.2
click at [123, 311] on nav "Your Choice of 1st Coffee Drink Your Choice of 1st Drink Size Your Choice of Bl…" at bounding box center [187, 181] width 148 height 269
drag, startPoint x: 123, startPoint y: 232, endPoint x: 126, endPoint y: 313, distance: 81.1
click at [126, 313] on nav "Your Choice of 1st Coffee Drink Your Choice of 1st Drink Size Your Choice of Bl…" at bounding box center [187, 181] width 148 height 269
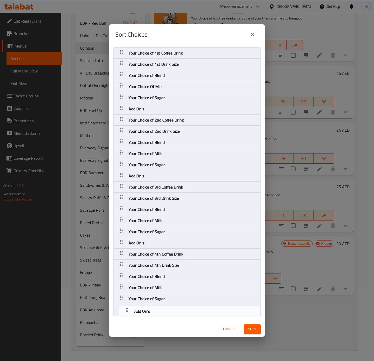
drag, startPoint x: 123, startPoint y: 242, endPoint x: 129, endPoint y: 312, distance: 70.1
click at [129, 312] on nav "Your Choice of 1st Coffee Drink Your Choice of 1st Drink Size Your Choice of Bl…" at bounding box center [187, 181] width 148 height 269
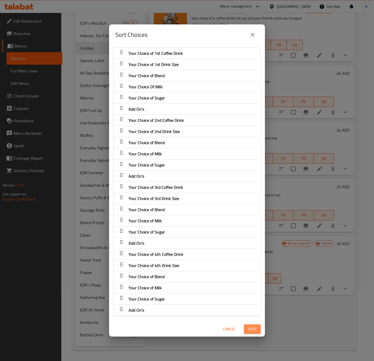
click at [249, 331] on span "Sort" at bounding box center [252, 329] width 9 height 6
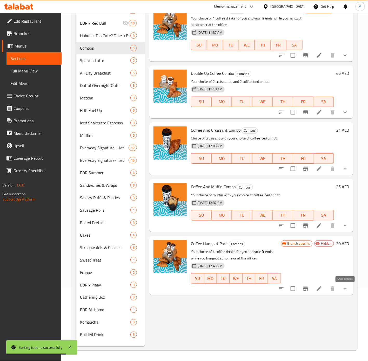
click at [344, 290] on icon "show more" at bounding box center [345, 289] width 6 height 6
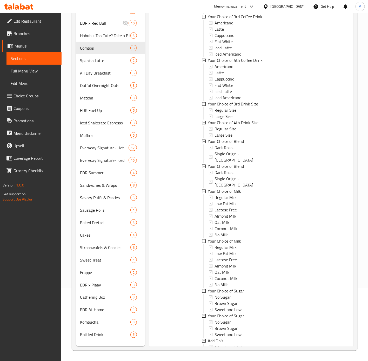
scroll to position [748, 0]
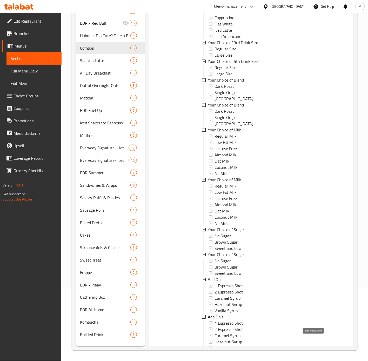
click at [316, 356] on icon at bounding box center [319, 359] width 6 height 6
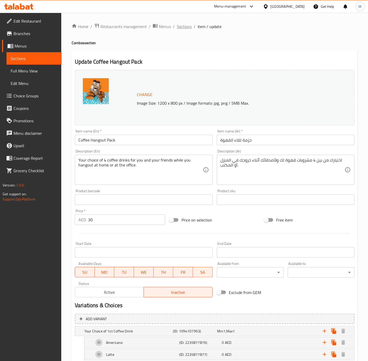
click at [186, 30] on span "Sections" at bounding box center [184, 26] width 15 height 6
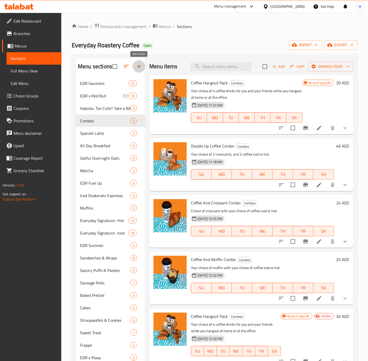
click at [136, 68] on button "button" at bounding box center [139, 66] width 12 height 12
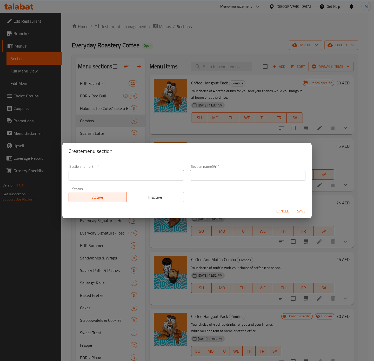
click at [128, 174] on input "text" at bounding box center [126, 175] width 115 height 10
type input "ه"
type input "item need to be deleted ( Migrated before)"
click at [151, 201] on span "Inactive" at bounding box center [156, 197] width 54 height 8
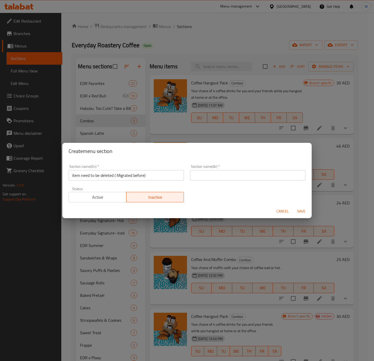
click at [301, 211] on span "Save" at bounding box center [301, 211] width 12 height 6
type input "أحذف"
click at [300, 213] on span "Save" at bounding box center [301, 211] width 12 height 6
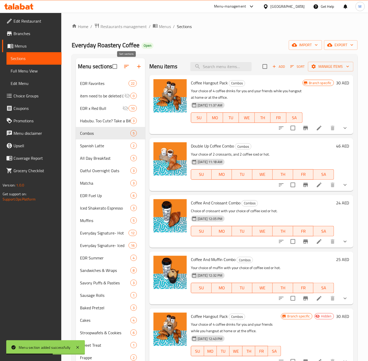
click at [124, 72] on button "button" at bounding box center [126, 66] width 12 height 12
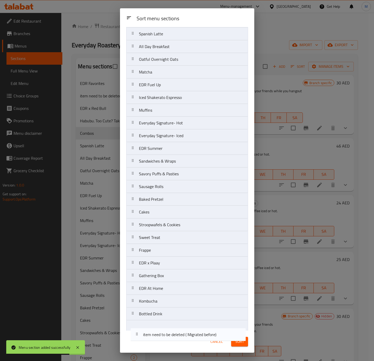
scroll to position [73, 0]
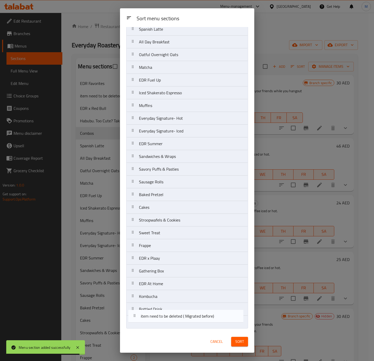
drag, startPoint x: 131, startPoint y: 64, endPoint x: 135, endPoint y: 323, distance: 259.0
click at [135, 323] on nav "EDR Favorites item need to be deleted ( Migrated before) EDR x Red Bull Habubu.…" at bounding box center [187, 150] width 122 height 357
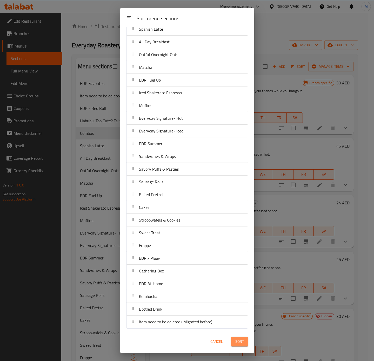
click at [241, 343] on span "Sort" at bounding box center [239, 341] width 9 height 6
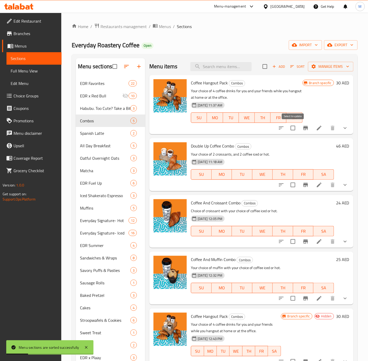
click at [292, 131] on input "checkbox" at bounding box center [293, 128] width 11 height 11
click at [329, 70] on span "Manage items" at bounding box center [330, 66] width 37 height 6
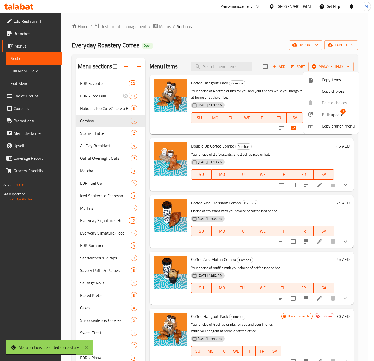
click at [331, 115] on span "Bulk update" at bounding box center [332, 114] width 21 height 6
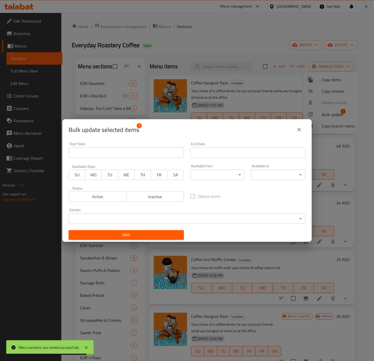
click at [127, 221] on body "Menu sections are sorted successfully ​ Menu-management United Arab Emirates Ge…" at bounding box center [187, 187] width 374 height 348
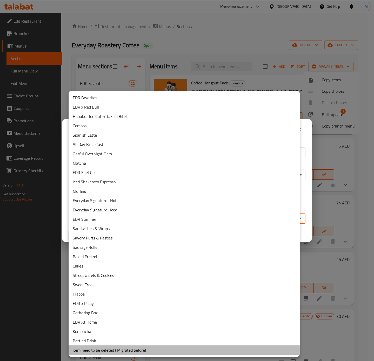
click at [164, 348] on li "item need to be deleted ( Migrated before)" at bounding box center [184, 349] width 231 height 9
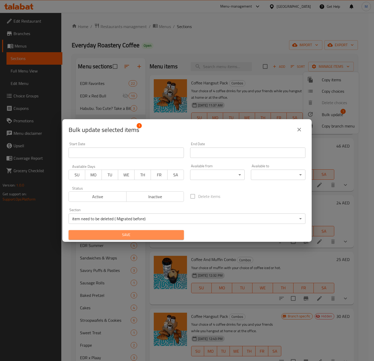
click at [151, 239] on button "Save" at bounding box center [126, 235] width 115 height 10
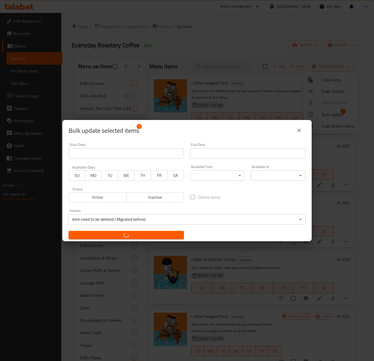
checkbox input "false"
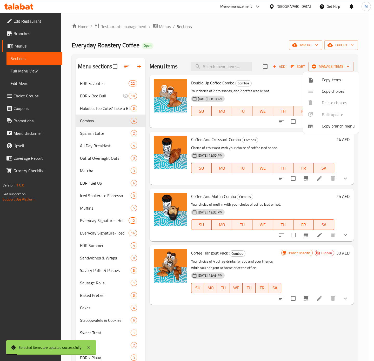
click at [297, 155] on div at bounding box center [187, 180] width 374 height 361
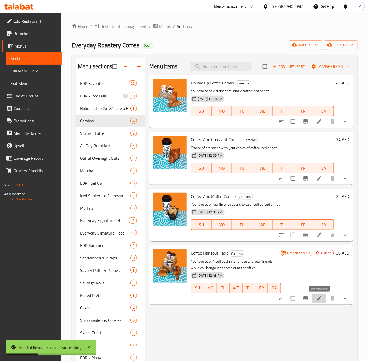
click at [320, 299] on icon at bounding box center [319, 298] width 5 height 5
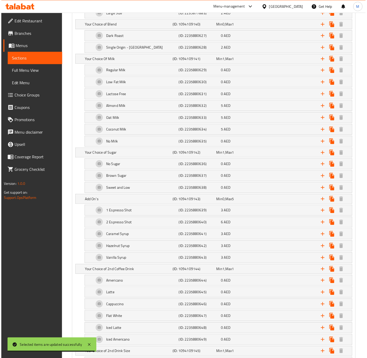
scroll to position [17, 0]
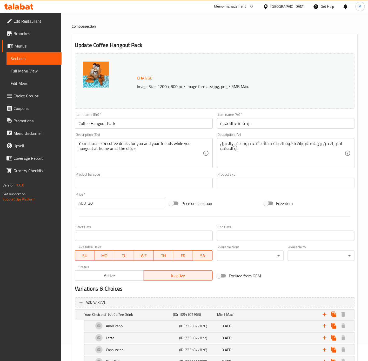
click at [117, 273] on span "Active" at bounding box center [109, 276] width 65 height 8
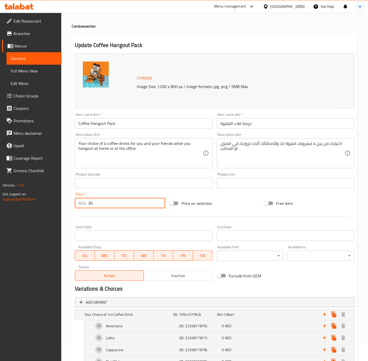
click at [124, 204] on input "30" at bounding box center [126, 203] width 77 height 10
click at [118, 207] on input "30" at bounding box center [126, 203] width 77 height 10
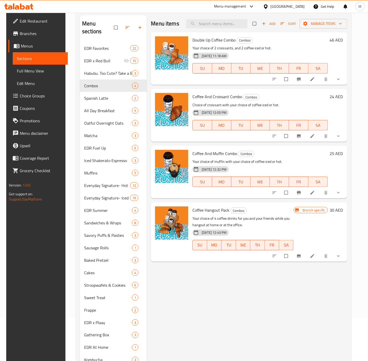
scroll to position [81, 0]
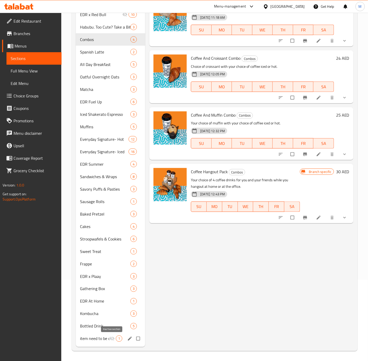
click at [110, 340] on icon "Menu sections" at bounding box center [112, 338] width 5 height 5
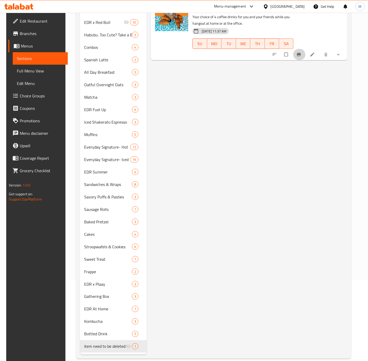
click at [302, 52] on icon "Branch-specific-item" at bounding box center [298, 54] width 5 height 5
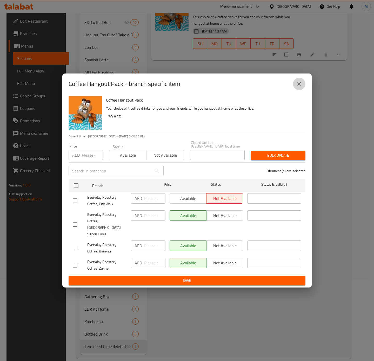
click at [301, 87] on icon "close" at bounding box center [299, 84] width 6 height 6
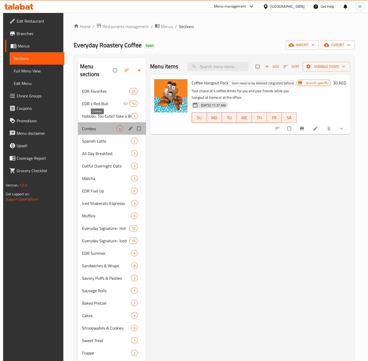
click at [89, 125] on span "Combos" at bounding box center [99, 128] width 35 height 6
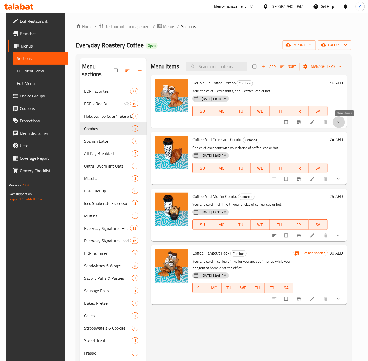
click at [341, 123] on icon "show more" at bounding box center [338, 121] width 5 height 5
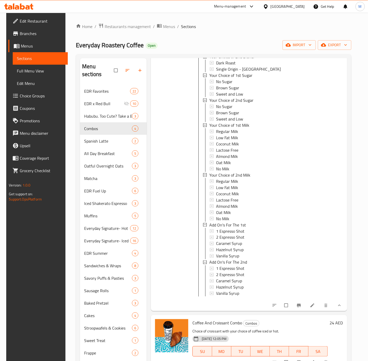
scroll to position [267, 0]
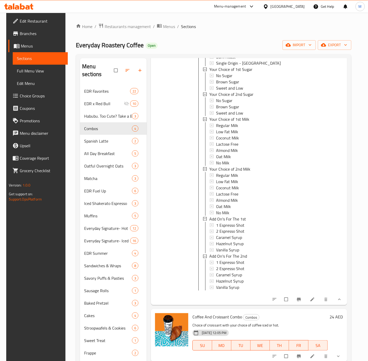
click at [342, 305] on button "show more" at bounding box center [339, 299] width 12 height 11
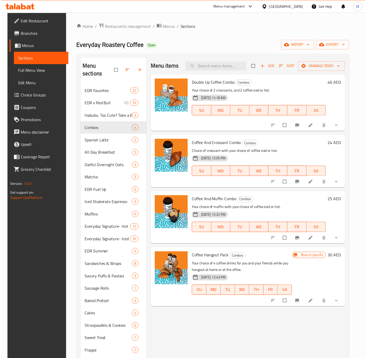
scroll to position [0, 0]
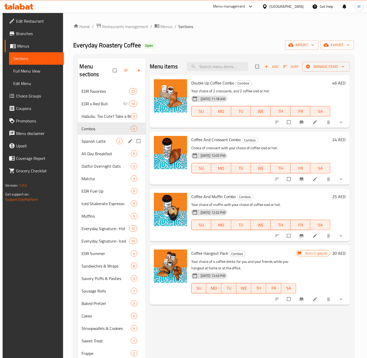
click at [103, 135] on div "Spanish Latte 2" at bounding box center [112, 141] width 68 height 12
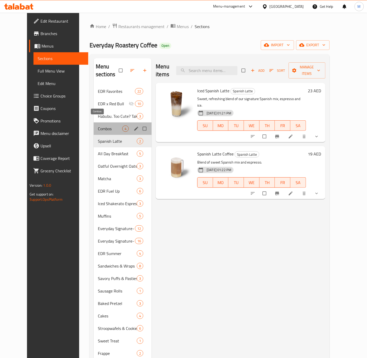
click at [103, 125] on span "Combos" at bounding box center [110, 128] width 24 height 6
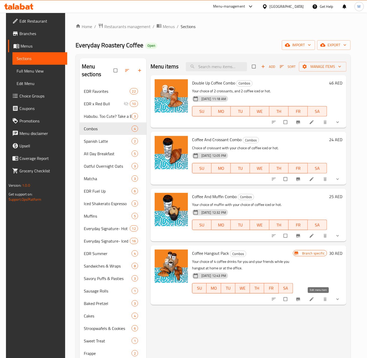
click at [315, 299] on icon at bounding box center [311, 298] width 5 height 5
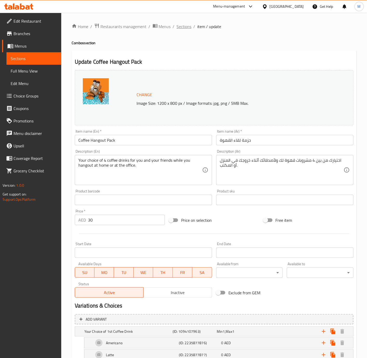
click at [186, 30] on span "Sections" at bounding box center [184, 26] width 15 height 6
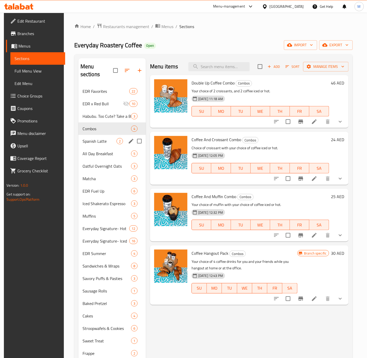
click at [92, 138] on span "Spanish Latte" at bounding box center [100, 141] width 34 height 6
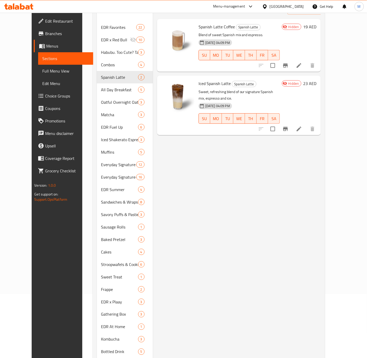
scroll to position [85, 0]
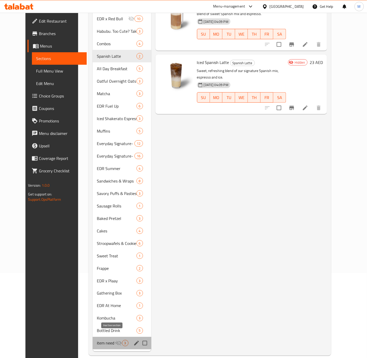
click at [116, 340] on icon "Menu sections" at bounding box center [119, 343] width 6 height 6
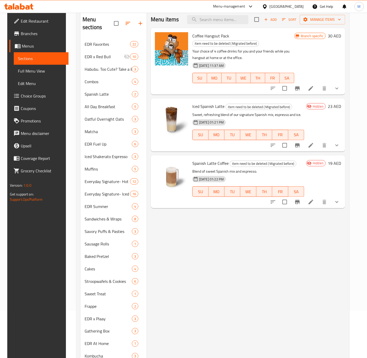
scroll to position [43, 0]
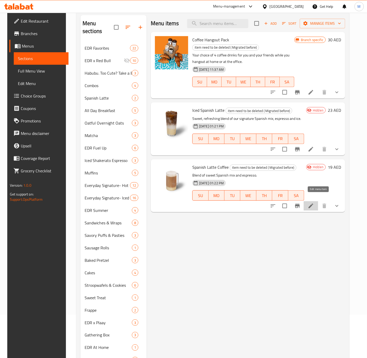
click at [314, 203] on icon at bounding box center [311, 206] width 6 height 6
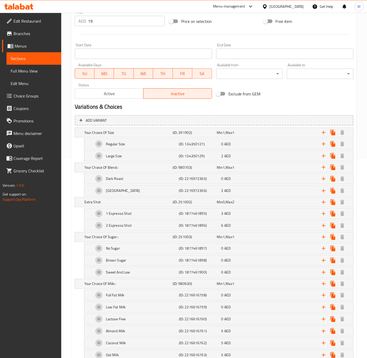
scroll to position [205, 0]
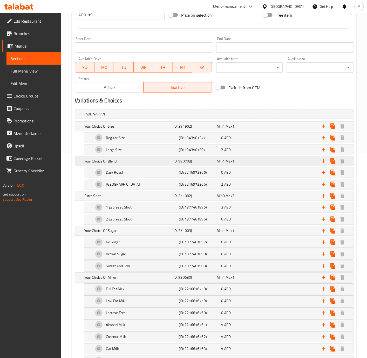
click at [132, 129] on h5 "Your Choice Of Blend::" at bounding box center [127, 126] width 86 height 5
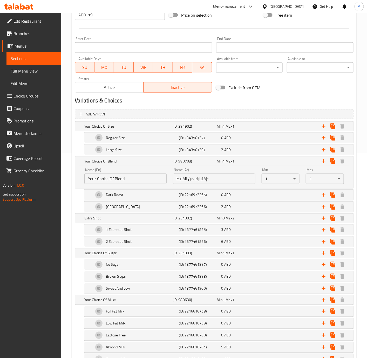
click at [218, 181] on input "إختيارك من الخليط::" at bounding box center [214, 178] width 82 height 10
click at [226, 179] on input "إختيارك من الخليط::" at bounding box center [214, 178] width 82 height 10
type input "إختيارك من الخليط:"
click at [141, 130] on div "Dark Roast" at bounding box center [127, 126] width 88 height 7
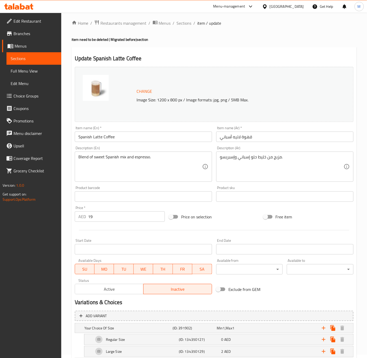
scroll to position [2, 0]
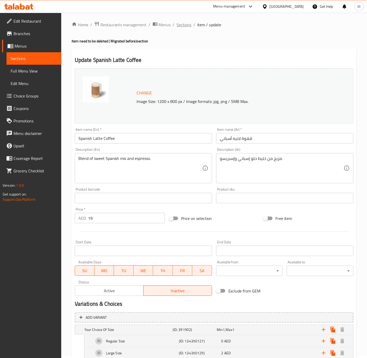
click at [184, 26] on span "Sections" at bounding box center [184, 25] width 15 height 6
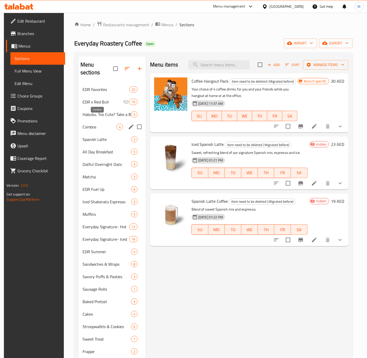
click at [91, 124] on span "Combos" at bounding box center [100, 127] width 34 height 6
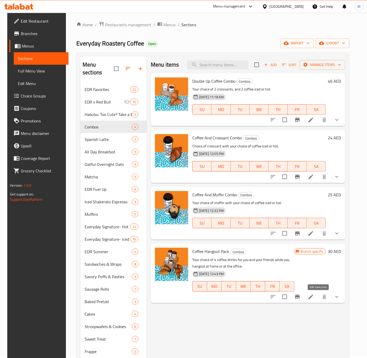
click at [313, 296] on icon at bounding box center [311, 296] width 5 height 5
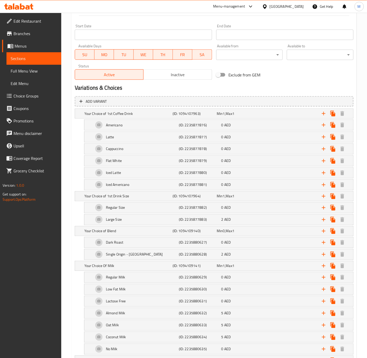
scroll to position [287, 0]
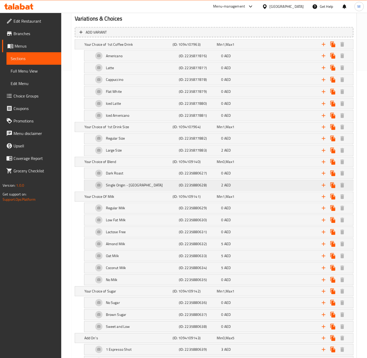
click at [215, 47] on h5 "(ID: 2235880628)" at bounding box center [194, 44] width 42 height 5
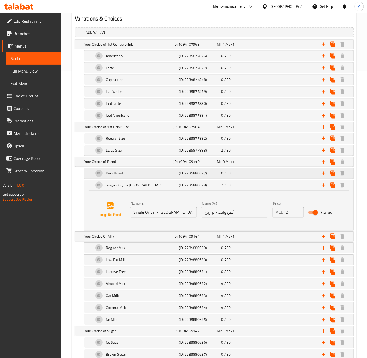
click at [221, 48] on div "0 AED" at bounding box center [238, 44] width 44 height 7
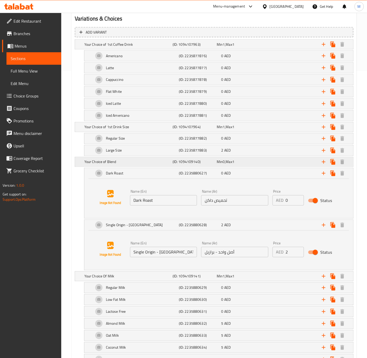
click at [253, 47] on div "Min 0 , Max 1" at bounding box center [238, 44] width 42 height 5
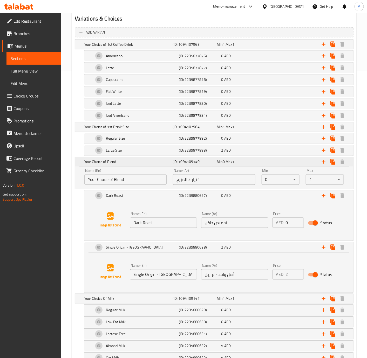
click at [253, 164] on div "Min 0 , Max 1" at bounding box center [238, 161] width 42 height 5
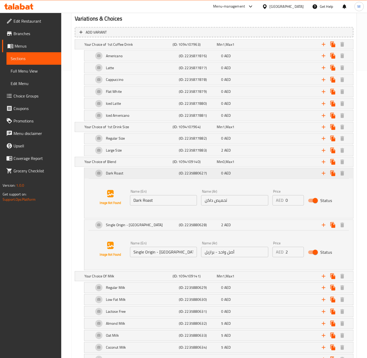
click at [254, 175] on div "0 AED" at bounding box center [242, 173] width 41 height 5
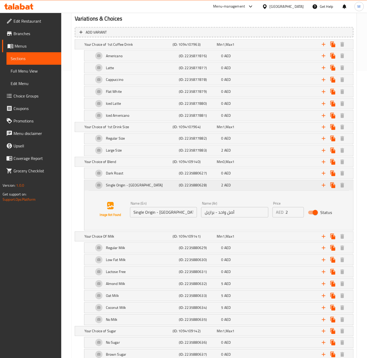
click at [255, 188] on div "2 AED" at bounding box center [242, 185] width 41 height 5
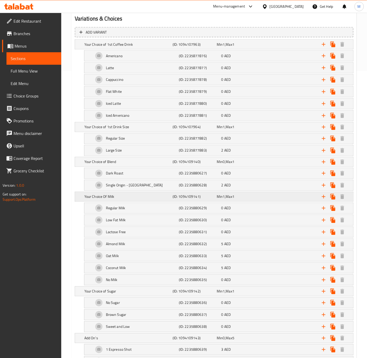
click at [254, 50] on div "Your Choice Of Milk (ID: 1094109141) Min 1 , Max 1" at bounding box center [215, 44] width 265 height 11
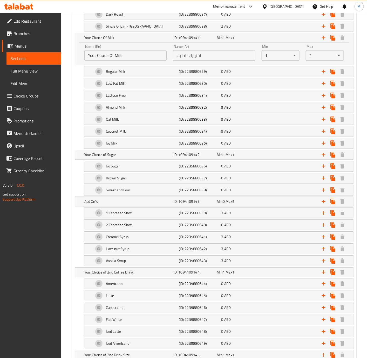
scroll to position [450, 0]
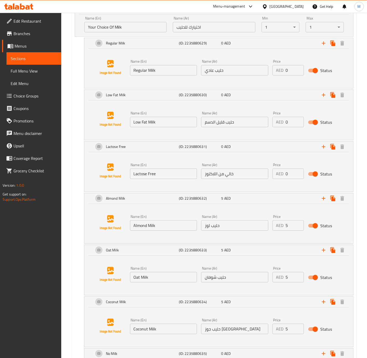
scroll to position [464, 0]
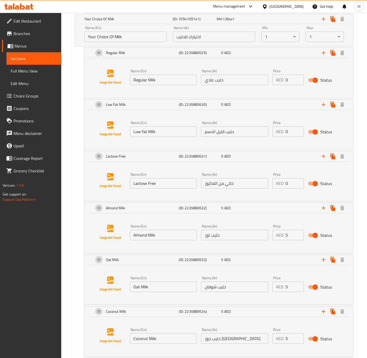
click at [142, 42] on input "Your Choice Of Milk" at bounding box center [125, 36] width 82 height 10
click at [203, 37] on input "اختيارك للحليب" at bounding box center [214, 36] width 82 height 10
click at [166, 83] on input "Regular Milk" at bounding box center [163, 80] width 67 height 10
click at [237, 83] on input "حليب عادي" at bounding box center [234, 80] width 67 height 10
click at [165, 135] on input "Low Fat Milk" at bounding box center [163, 131] width 67 height 10
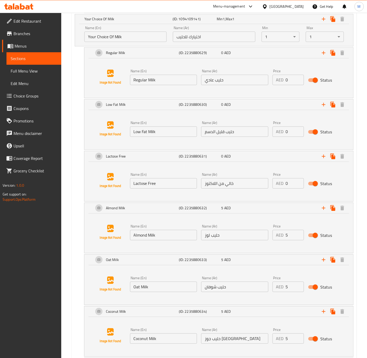
click at [244, 137] on input "حليب قليل الدسم" at bounding box center [234, 131] width 67 height 10
click at [173, 188] on input "Lactose Free" at bounding box center [163, 183] width 67 height 10
click at [231, 188] on input "خالي من اللاكتوز" at bounding box center [234, 183] width 67 height 10
click at [173, 240] on input "Almond Milk" at bounding box center [163, 235] width 67 height 10
click at [240, 238] on input "حليب لوز" at bounding box center [234, 235] width 67 height 10
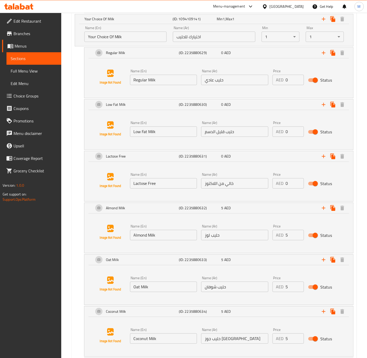
click at [291, 239] on input "5" at bounding box center [295, 235] width 18 height 10
click at [160, 289] on input "Oat Milk" at bounding box center [163, 286] width 67 height 10
click at [228, 291] on input "حليب شوفان" at bounding box center [234, 286] width 67 height 10
click at [289, 292] on input "5" at bounding box center [295, 286] width 18 height 10
click at [173, 340] on input "Coconut Milk" at bounding box center [163, 338] width 67 height 10
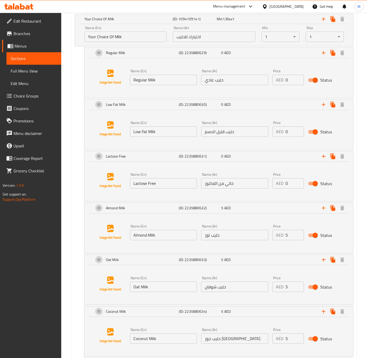
click at [224, 341] on input "حليب جوز هند" at bounding box center [234, 338] width 67 height 10
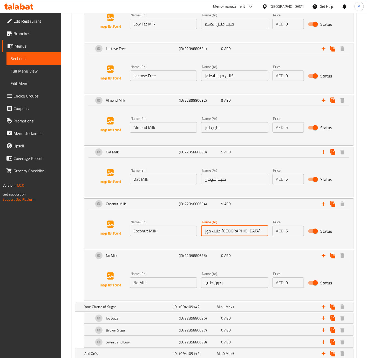
scroll to position [573, 0]
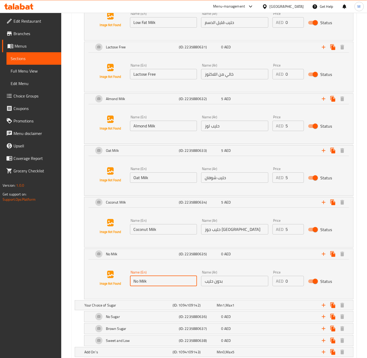
click at [180, 286] on input "No Milk" at bounding box center [163, 281] width 67 height 10
click at [247, 285] on input "بدون حليب" at bounding box center [234, 281] width 67 height 10
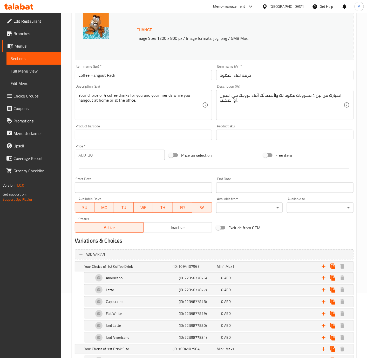
scroll to position [0, 0]
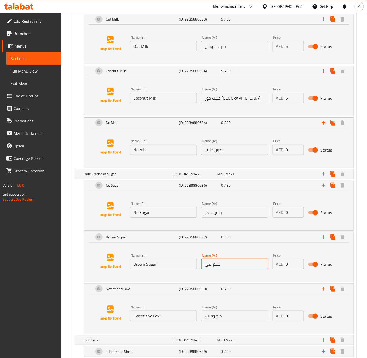
click at [246, 266] on input "سكر بني" at bounding box center [234, 264] width 67 height 10
click at [233, 321] on input "حلو وقليل" at bounding box center [234, 315] width 67 height 10
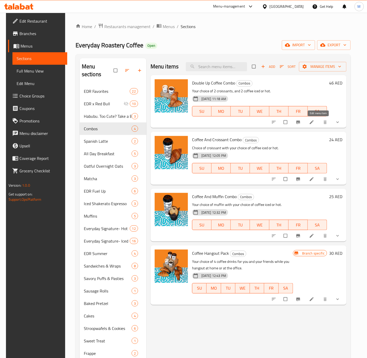
click at [315, 125] on icon at bounding box center [311, 121] width 5 height 5
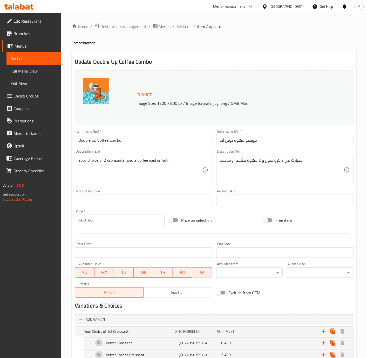
scroll to position [214, 0]
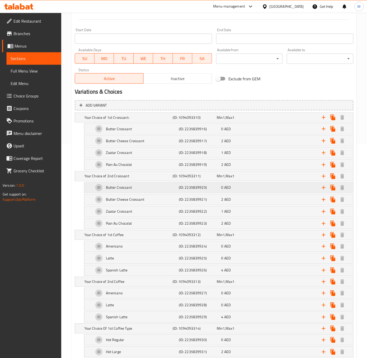
click at [190, 120] on h5 "(ID: 2235839920)" at bounding box center [194, 117] width 42 height 5
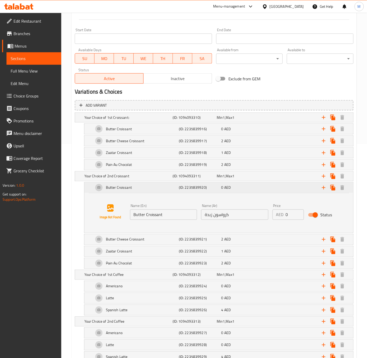
click at [190, 190] on h5 "(ID: 2235839920)" at bounding box center [199, 187] width 41 height 5
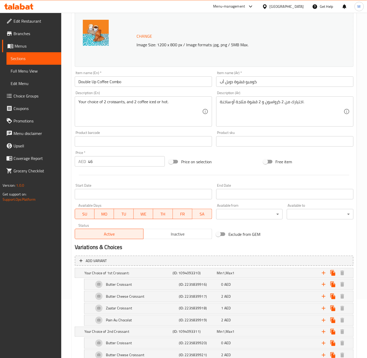
scroll to position [0, 0]
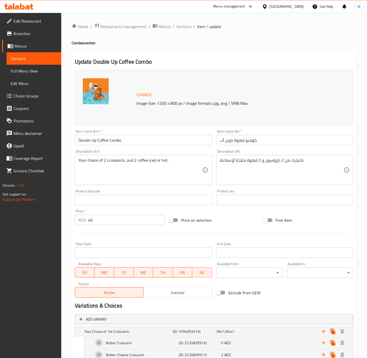
click at [182, 25] on span "Sections" at bounding box center [184, 26] width 15 height 6
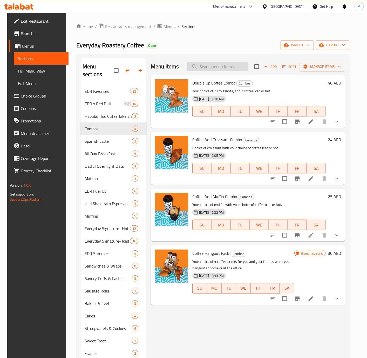
click at [224, 68] on input "search" at bounding box center [217, 66] width 61 height 9
paste input "Coffee And Honey Cake Combo"
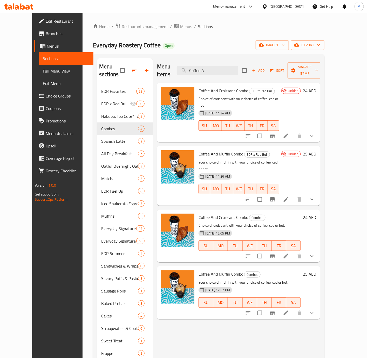
type input "Coffee"
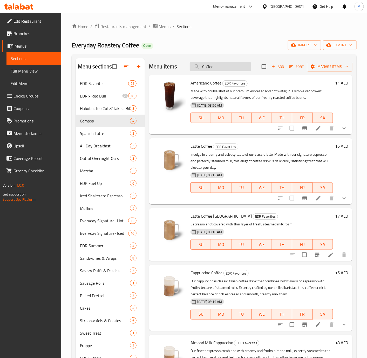
click at [228, 67] on input "Coffee" at bounding box center [220, 66] width 61 height 9
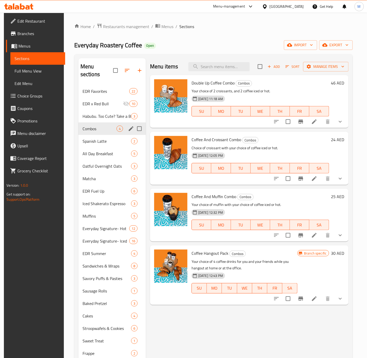
click at [103, 122] on div "Combos 4" at bounding box center [112, 128] width 68 height 12
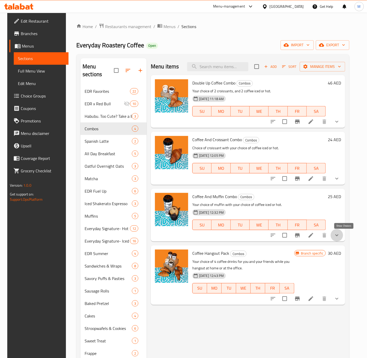
click at [339, 235] on icon "show more" at bounding box center [337, 235] width 3 height 2
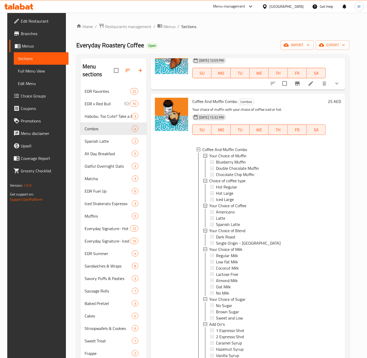
scroll to position [85, 0]
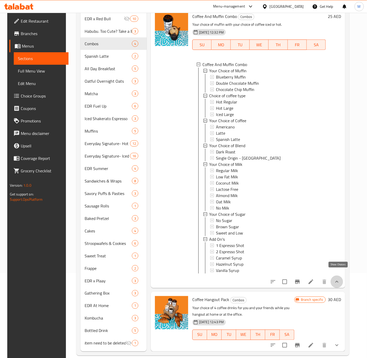
click at [338, 281] on icon "show more" at bounding box center [337, 282] width 3 height 2
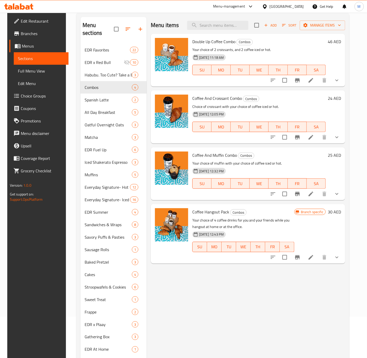
scroll to position [0, 0]
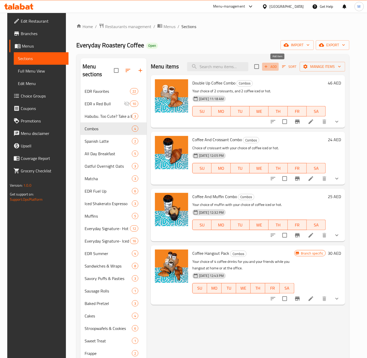
click at [278, 65] on span "Add" at bounding box center [271, 67] width 14 height 6
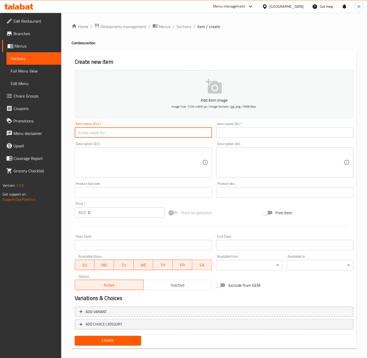
click at [135, 135] on input "text" at bounding box center [143, 132] width 137 height 10
paste input "Coffee And Honey Cake Combo"
type input "Coffee And Honey Cake Combo"
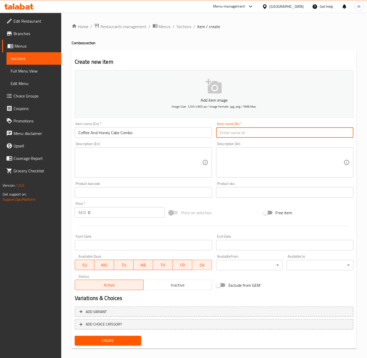
click at [260, 135] on input "text" at bounding box center [284, 132] width 137 height 10
type input "كومبو قهوة مع كيك عسل"
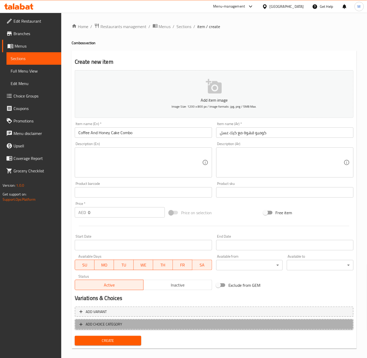
click at [130, 322] on span "ADD CHOICE CATEGORY" at bounding box center [214, 324] width 270 height 6
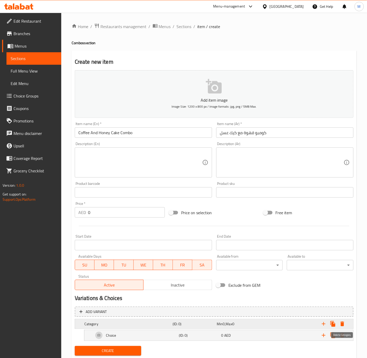
click at [340, 323] on icon "Expand" at bounding box center [342, 323] width 6 height 6
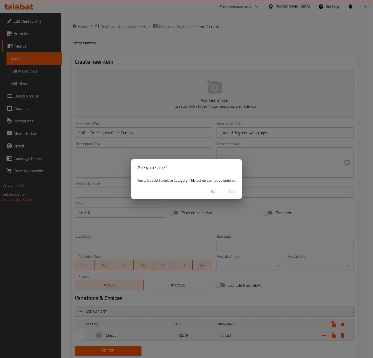
click at [231, 195] on button "Yes" at bounding box center [231, 192] width 17 height 10
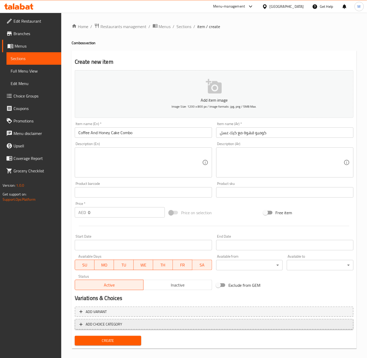
click at [125, 322] on span "ADD CHOICE CATEGORY" at bounding box center [214, 324] width 270 height 6
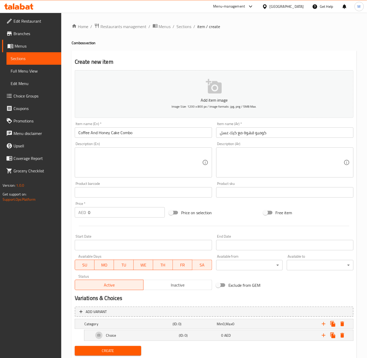
scroll to position [16, 0]
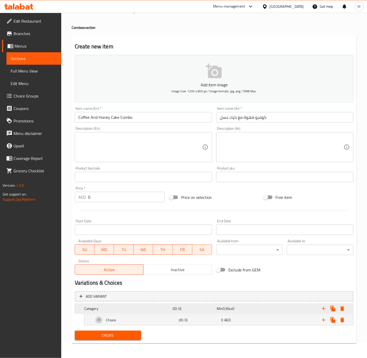
click at [210, 309] on h5 "(ID: 0)" at bounding box center [194, 308] width 42 height 5
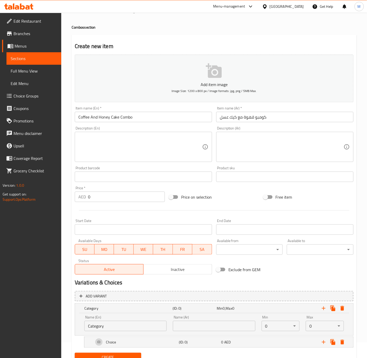
click at [122, 327] on input "Category" at bounding box center [125, 325] width 82 height 10
paste input "Your Choice Of Cake"
type input "Your Choice Of Cake"
click at [219, 322] on input "text" at bounding box center [214, 325] width 82 height 10
type input "Y"
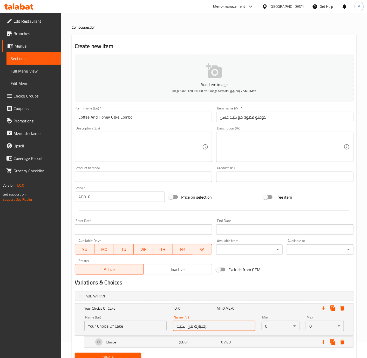
type input "إختيارك من الكيك:"
click at [275, 326] on body "​ Menu-management United Arab Emirates Get Help M Edit Restaurant Branches Menu…" at bounding box center [183, 169] width 367 height 345
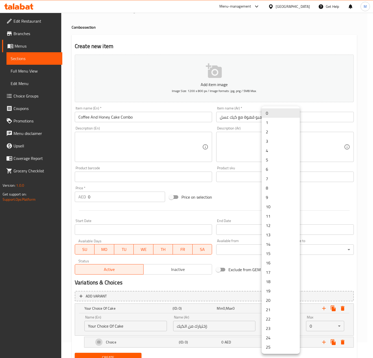
click at [273, 124] on li "1" at bounding box center [281, 122] width 38 height 9
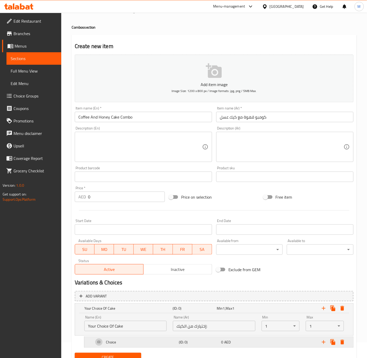
click at [130, 312] on div "Choice" at bounding box center [127, 307] width 88 height 7
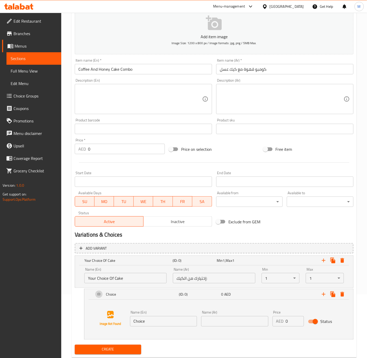
scroll to position [78, 0]
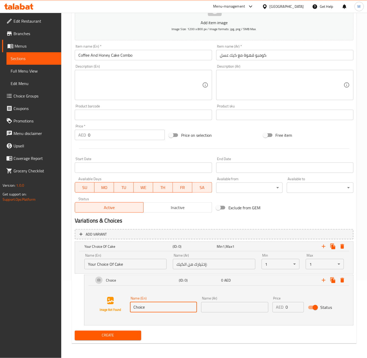
click at [152, 310] on input "Choice" at bounding box center [163, 307] width 67 height 10
paste input "Slice Of Honey Cak"
type input "Slice Of Honey Cake"
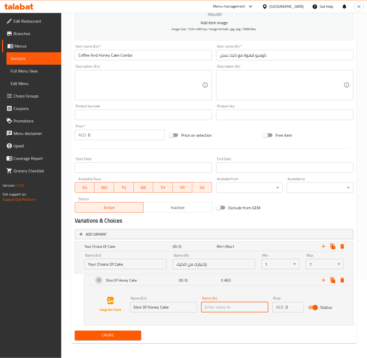
click at [239, 304] on input "text" at bounding box center [234, 307] width 67 height 10
paste input "شريحة من كعكة العسل"
click at [223, 306] on input "شريحة من كعكة العسل" at bounding box center [234, 307] width 67 height 10
type input "شريحة من كيك العسل"
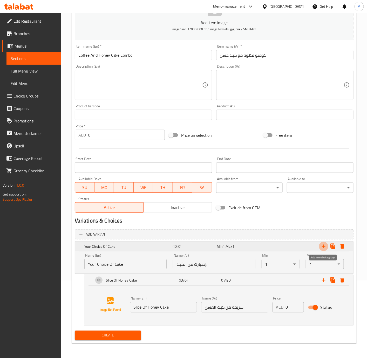
click at [323, 246] on icon "Expand" at bounding box center [324, 246] width 6 height 6
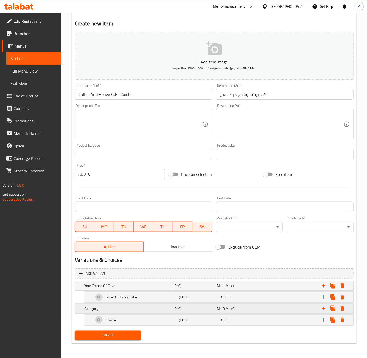
click at [127, 288] on h5 "Category" at bounding box center [127, 285] width 86 height 5
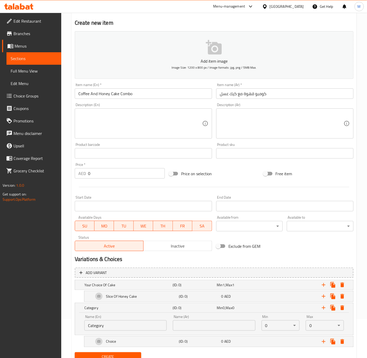
click at [119, 325] on input "Category" at bounding box center [125, 325] width 82 height 10
paste input "Your Choice Of Coffee*"
type input "Your Choice Of Coffee:"
type input "إختيارك من القهوة:"
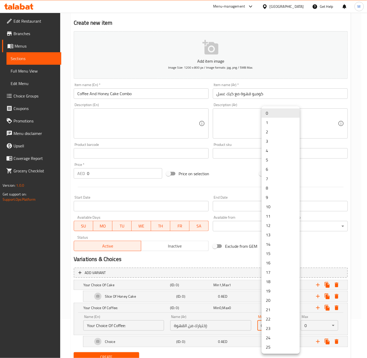
click at [270, 319] on body "​ Menu-management United Arab Emirates Get Help M Edit Restaurant Branches Menu…" at bounding box center [183, 146] width 367 height 345
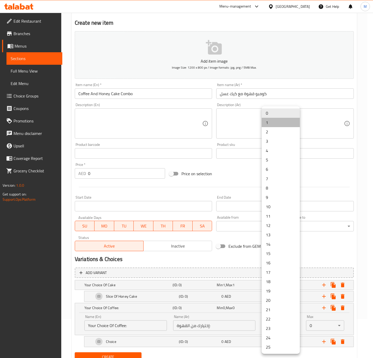
click at [269, 123] on li "1" at bounding box center [281, 122] width 38 height 9
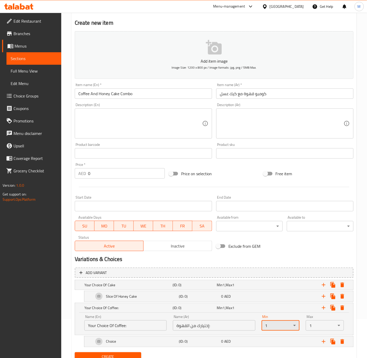
scroll to position [62, 0]
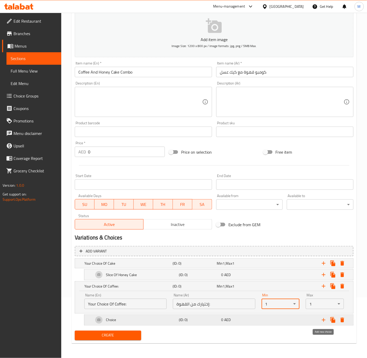
click at [323, 321] on icon "Expand" at bounding box center [324, 320] width 6 height 6
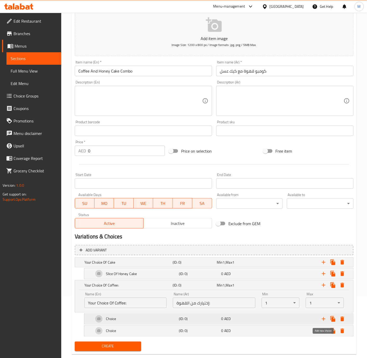
click at [323, 321] on icon "Expand" at bounding box center [324, 319] width 6 height 6
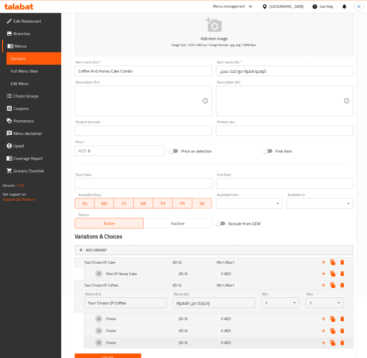
click at [123, 266] on div "Choice" at bounding box center [127, 261] width 88 height 7
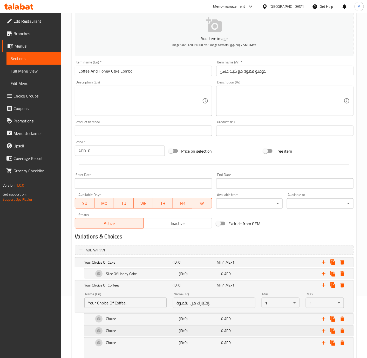
click at [122, 266] on div "Choice" at bounding box center [127, 261] width 88 height 7
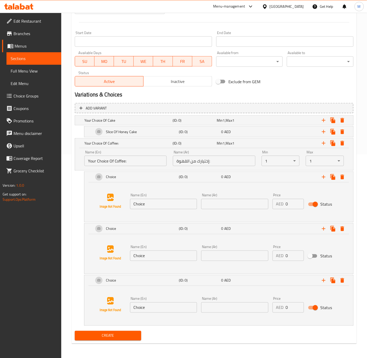
scroll to position [205, 0]
click at [153, 204] on input "Choice" at bounding box center [163, 203] width 67 height 10
paste input "Americano"
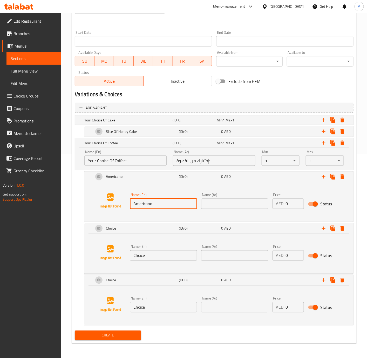
type input "Americano"
click at [164, 253] on input "Choice" at bounding box center [163, 255] width 67 height 10
paste input "Latte Coffe"
type input "Latte Coffee"
click at [149, 309] on input "Choice" at bounding box center [163, 307] width 67 height 10
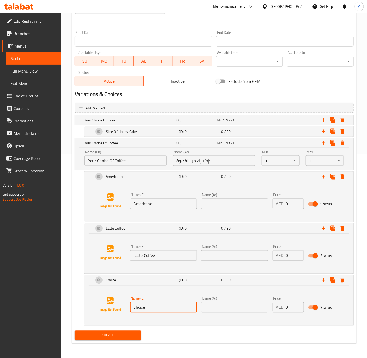
paste input "Spanish Latte Coffe"
type input "Spanish Latte Coffee"
click at [170, 200] on input "Americano" at bounding box center [163, 203] width 67 height 10
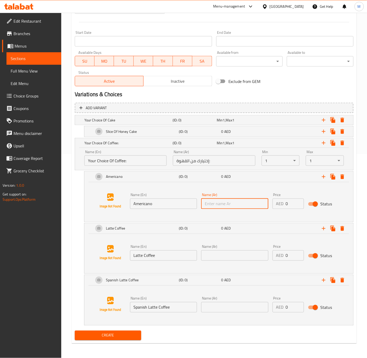
click at [237, 199] on input "text" at bounding box center [234, 203] width 67 height 10
paste input "أمريكانو"
type input "أمريكانو"
drag, startPoint x: 235, startPoint y: 254, endPoint x: 224, endPoint y: 254, distance: 10.1
click at [235, 254] on input "text" at bounding box center [234, 255] width 67 height 10
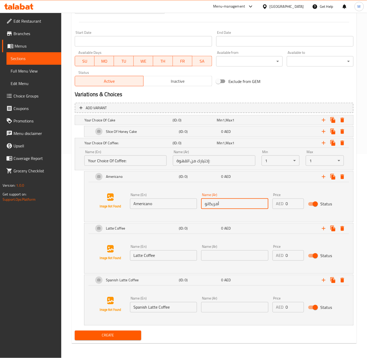
paste input "قهوة لاتيه"
type input "قهوة لاتيه"
click at [233, 306] on input "text" at bounding box center [234, 307] width 67 height 10
paste input "قهوة لاتيه إسبانية"
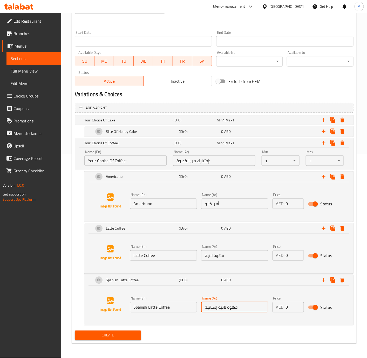
type input "قهوة لاتيه إسبانية"
drag, startPoint x: 290, startPoint y: 254, endPoint x: 281, endPoint y: 254, distance: 8.6
click at [281, 254] on div "AED 0 Price" at bounding box center [288, 255] width 31 height 10
type input "1"
click at [299, 253] on input "1" at bounding box center [295, 255] width 18 height 10
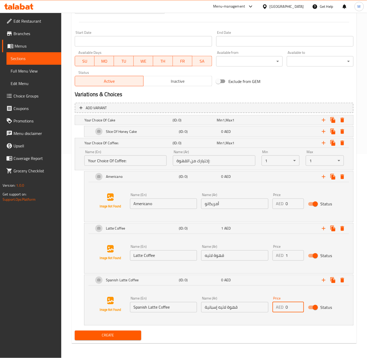
drag, startPoint x: 292, startPoint y: 306, endPoint x: 284, endPoint y: 306, distance: 8.8
click at [284, 306] on div "AED 0 Price" at bounding box center [288, 307] width 31 height 10
type input "5"
drag, startPoint x: 325, startPoint y: 142, endPoint x: 306, endPoint y: 176, distance: 38.5
click at [325, 142] on icon "Expand" at bounding box center [324, 143] width 4 height 4
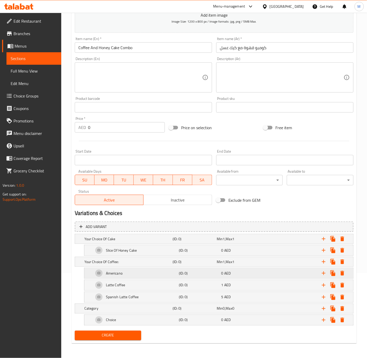
scroll to position [87, 0]
click at [132, 241] on h5 "Category" at bounding box center [127, 238] width 86 height 5
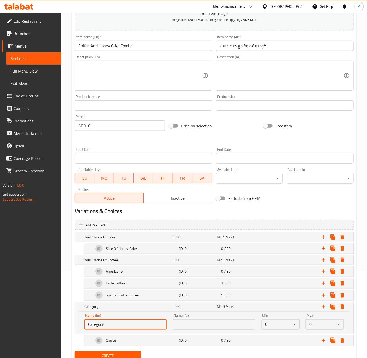
click at [113, 327] on input "Category" at bounding box center [125, 324] width 82 height 10
paste input "hoice of coffee type"
click at [132, 325] on input "Choice of Coffee Type" at bounding box center [125, 324] width 82 height 10
type input "Choice of Coffee Type:"
click at [213, 327] on input "text" at bounding box center [214, 324] width 82 height 10
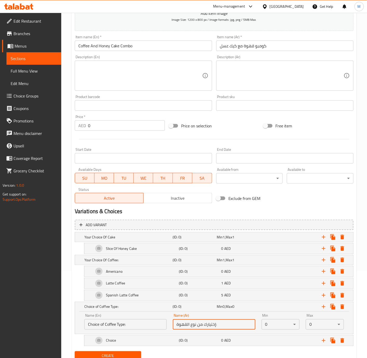
type input "إختيارك من نوع القهوة:"
click at [282, 271] on body "​ Menu-management United Arab Emirates Get Help M Edit Restaurant Branches Menu…" at bounding box center [183, 98] width 367 height 345
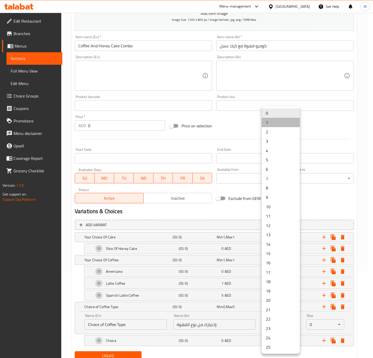
click at [270, 123] on li "1" at bounding box center [281, 122] width 38 height 9
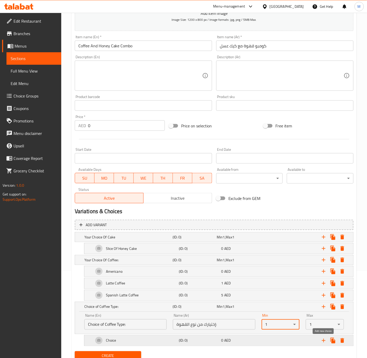
click at [324, 342] on icon "Expand" at bounding box center [324, 340] width 6 height 6
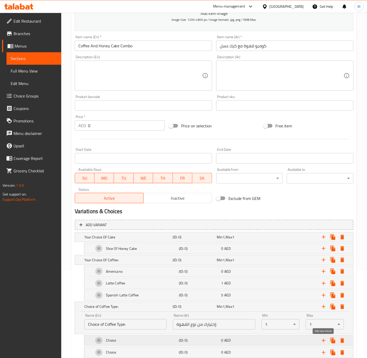
click at [324, 342] on icon "Expand" at bounding box center [324, 340] width 6 height 6
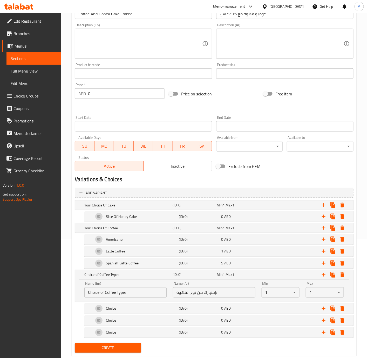
scroll to position [133, 0]
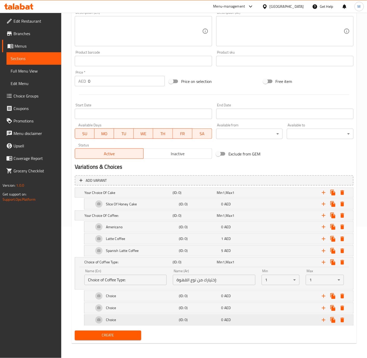
click at [126, 196] on div "Choice" at bounding box center [127, 192] width 88 height 7
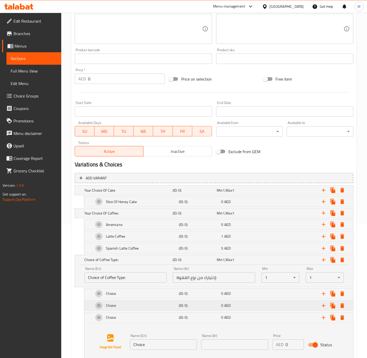
click at [122, 194] on div "Choice" at bounding box center [127, 189] width 88 height 7
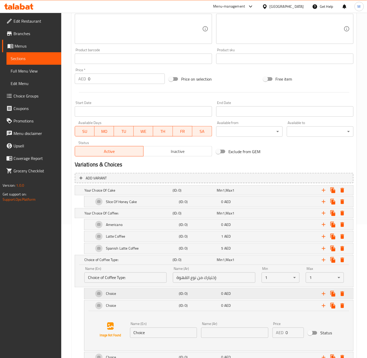
click at [121, 194] on div "Choice" at bounding box center [127, 189] width 88 height 7
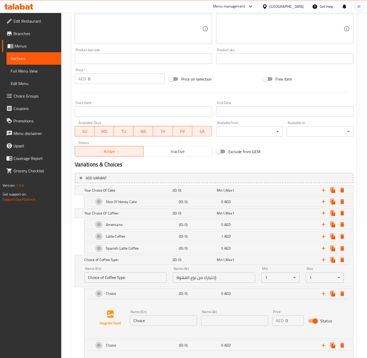
click at [153, 323] on input "Choice" at bounding box center [163, 320] width 67 height 10
paste input "Hot Regular"
type input "Hot Regular"
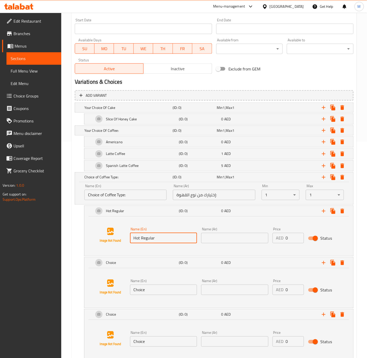
scroll to position [221, 0]
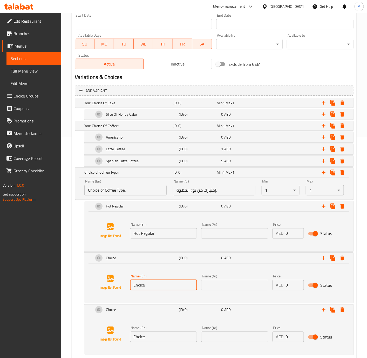
click at [162, 285] on input "Choice" at bounding box center [163, 285] width 67 height 10
paste input "Hot Larg"
type input "Hot Large"
click at [171, 340] on input "Choice" at bounding box center [163, 336] width 67 height 10
paste input "Iced Larg"
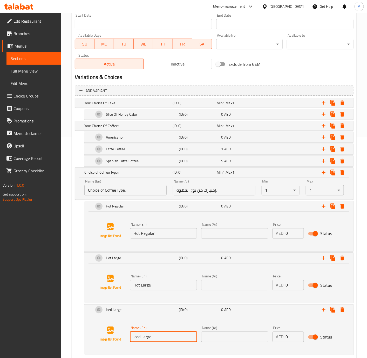
type input "Iced Large"
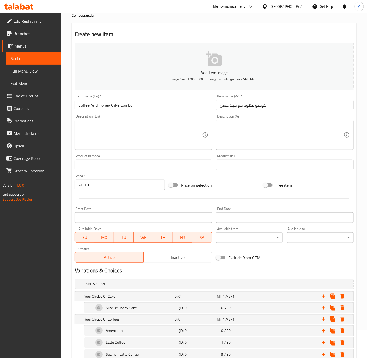
scroll to position [0, 0]
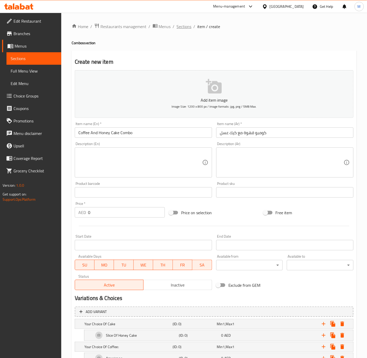
click at [183, 26] on span "Sections" at bounding box center [184, 26] width 15 height 6
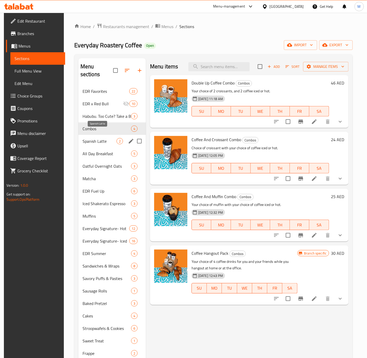
click at [104, 138] on span "Spanish Latte" at bounding box center [100, 141] width 34 height 6
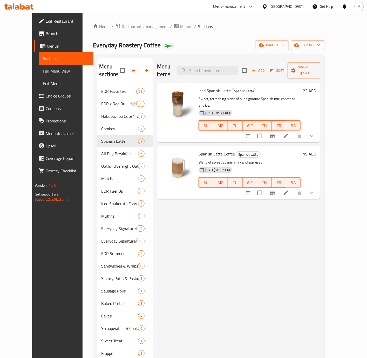
click at [214, 231] on div "Menu items Add Sort Manage items Iced Spanish Latte Spanish Latte Sweet, refres…" at bounding box center [237, 247] width 168 height 378
click at [289, 190] on icon at bounding box center [286, 193] width 6 height 6
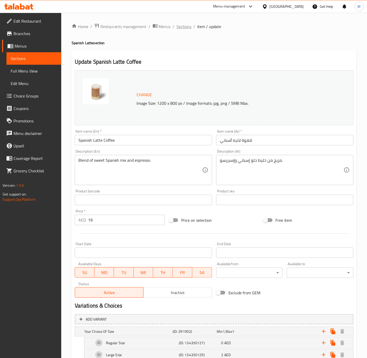
click at [186, 27] on span "Sections" at bounding box center [184, 26] width 15 height 6
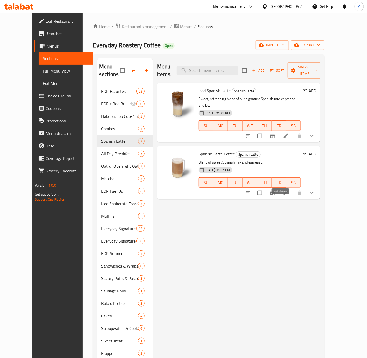
click at [255, 186] on button "sort-choices" at bounding box center [248, 192] width 12 height 12
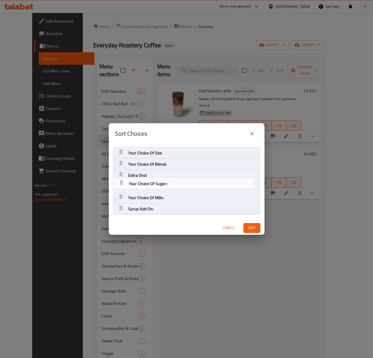
drag, startPoint x: 118, startPoint y: 185, endPoint x: 122, endPoint y: 177, distance: 8.4
click at [122, 177] on nav "Your Choice Of Size Your Choice Of Blend:: Extra Shot Your Choice Of Sugar:: Yo…" at bounding box center [187, 181] width 148 height 68
drag, startPoint x: 123, startPoint y: 196, endPoint x: 123, endPoint y: 183, distance: 13.0
click at [123, 183] on nav "Your Choice Of Size Your Choice Of Blend:: Extra Shot Your Choice Of Sugar:: Yo…" at bounding box center [187, 181] width 148 height 68
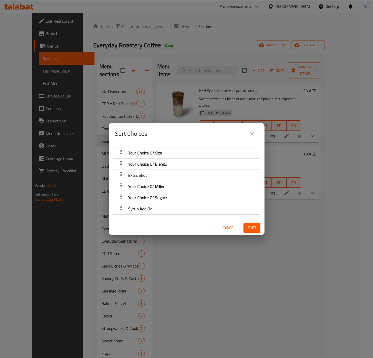
click at [248, 226] on span "Sort" at bounding box center [252, 227] width 9 height 6
click at [228, 225] on span "Cancel" at bounding box center [229, 227] width 12 height 6
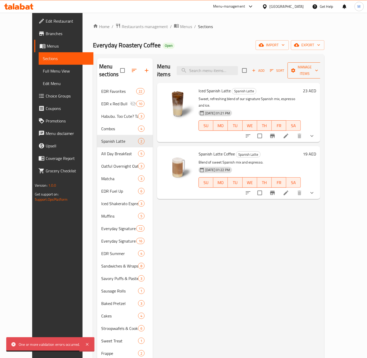
click at [318, 68] on span "Manage items" at bounding box center [305, 70] width 26 height 13
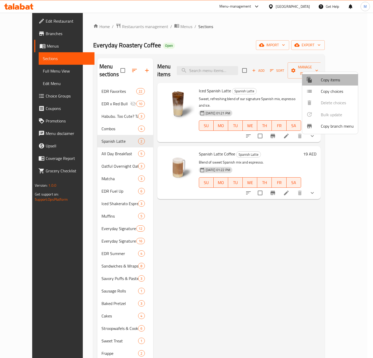
click at [336, 80] on span "Copy items" at bounding box center [337, 80] width 33 height 6
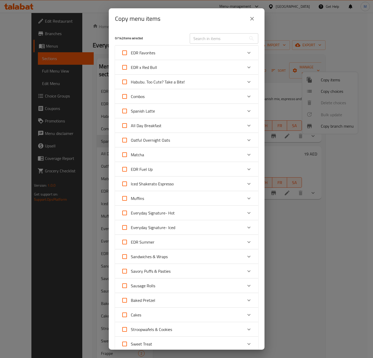
click at [246, 110] on icon "Expand" at bounding box center [249, 111] width 6 height 6
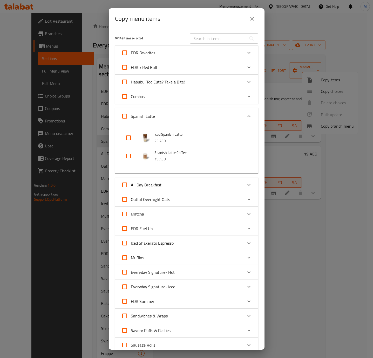
click at [129, 153] on input "checkbox" at bounding box center [128, 156] width 12 height 12
checkbox input "true"
click at [132, 137] on input "checkbox" at bounding box center [128, 137] width 12 height 12
checkbox input "true"
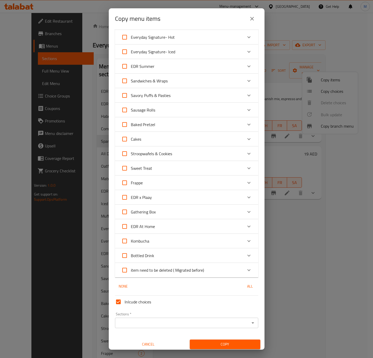
scroll to position [237, 0]
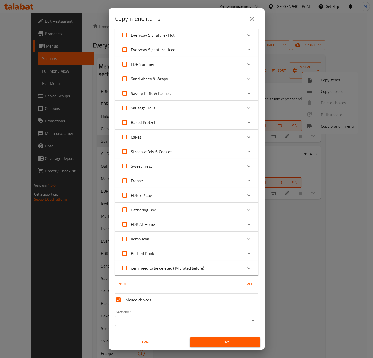
click at [176, 320] on input "Sections   *" at bounding box center [183, 320] width 132 height 7
click at [315, 243] on div "Copy menu items 2 / 142 items selected ​ EDR Favorites Americano Coffee 14 AED …" at bounding box center [186, 179] width 373 height 358
click at [151, 341] on span "Cancel" at bounding box center [148, 342] width 66 height 6
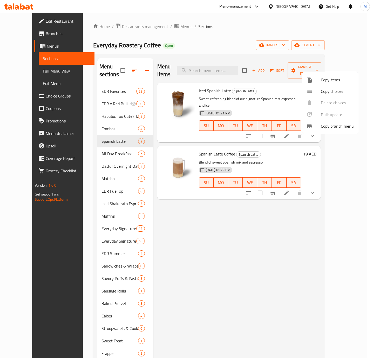
click at [296, 236] on div at bounding box center [186, 179] width 373 height 358
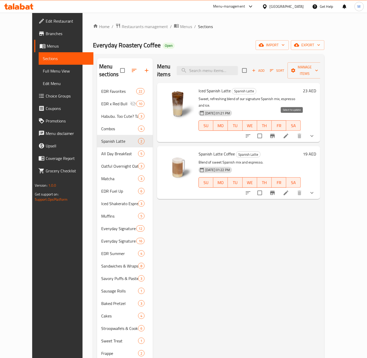
click at [265, 130] on input "checkbox" at bounding box center [260, 135] width 11 height 11
checkbox input "true"
click at [265, 187] on input "checkbox" at bounding box center [260, 192] width 11 height 11
checkbox input "true"
click at [318, 69] on span "Manage items" at bounding box center [305, 70] width 26 height 13
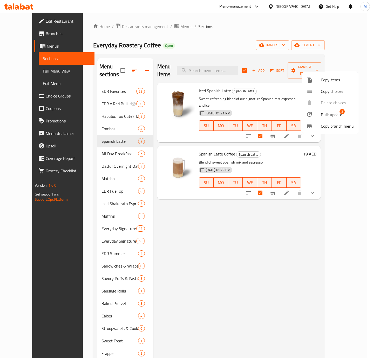
click at [336, 115] on span "Bulk update" at bounding box center [331, 114] width 21 height 6
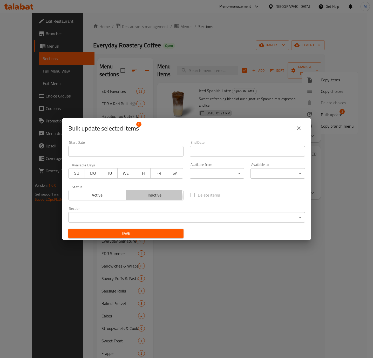
click at [152, 197] on span "Inactive" at bounding box center [155, 195] width 54 height 8
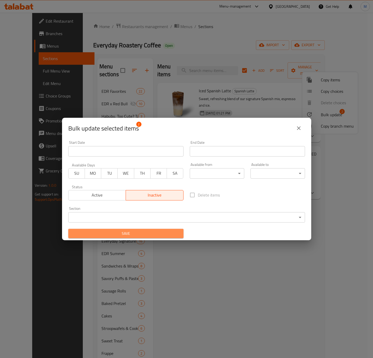
click at [158, 232] on span "Save" at bounding box center [125, 233] width 107 height 6
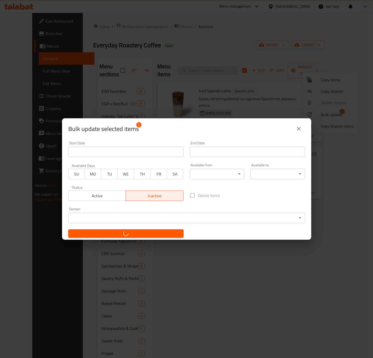
checkbox input "false"
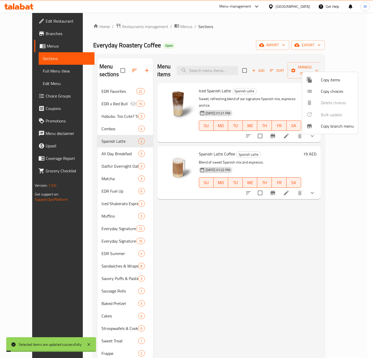
click at [242, 232] on div at bounding box center [186, 179] width 373 height 358
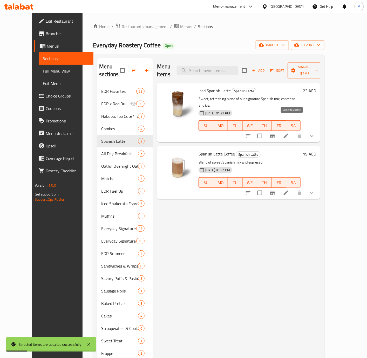
click at [265, 130] on input "checkbox" at bounding box center [260, 135] width 11 height 11
checkbox input "true"
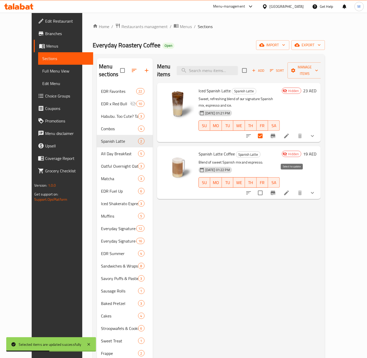
click at [266, 187] on input "checkbox" at bounding box center [260, 192] width 11 height 11
checkbox input "true"
click at [318, 69] on span "Manage items" at bounding box center [305, 70] width 26 height 13
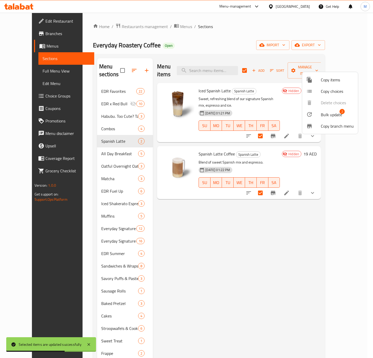
click at [334, 77] on span "Copy items" at bounding box center [337, 80] width 33 height 6
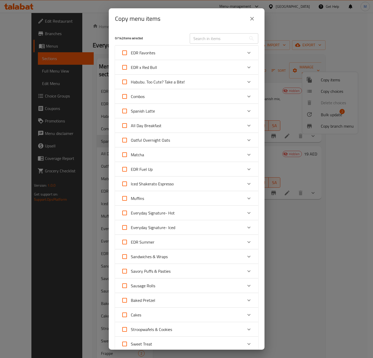
click at [185, 114] on div "Spanish Latte" at bounding box center [182, 111] width 122 height 12
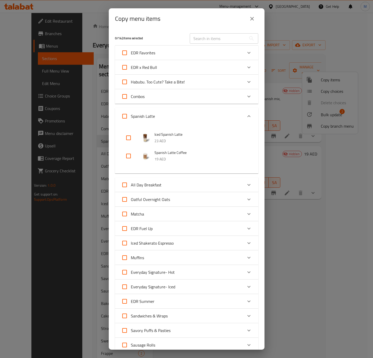
click at [127, 135] on input "checkbox" at bounding box center [128, 137] width 12 height 12
checkbox input "true"
click at [128, 158] on input "checkbox" at bounding box center [128, 156] width 12 height 12
checkbox input "true"
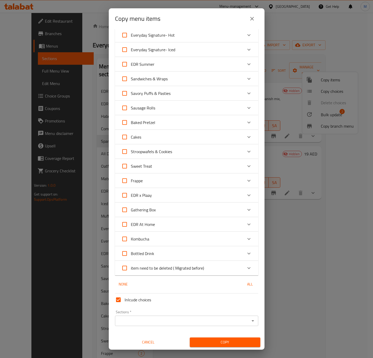
click at [119, 297] on input "Inlcude choices" at bounding box center [118, 299] width 12 height 12
checkbox input "false"
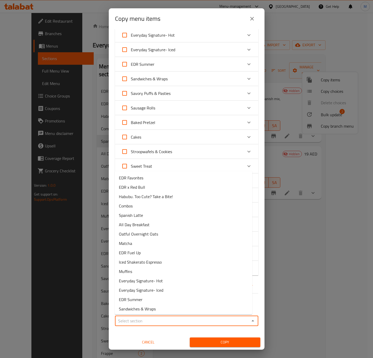
click at [167, 320] on input "Sections   *" at bounding box center [183, 320] width 132 height 7
click at [200, 215] on li "Spanish Latte" at bounding box center [184, 214] width 138 height 9
type input "Spanish Latte"
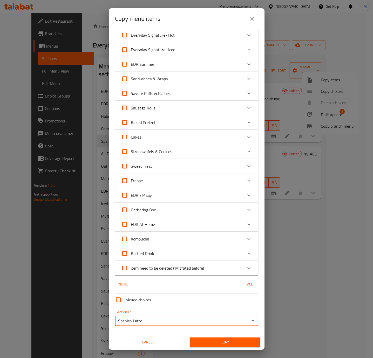
click at [222, 343] on span "Copy" at bounding box center [225, 342] width 62 height 6
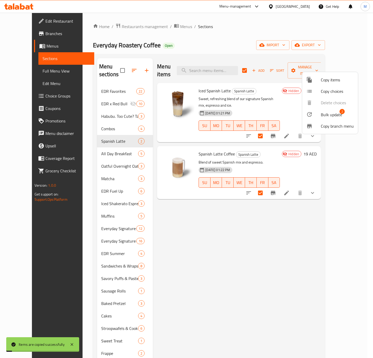
checkbox input "false"
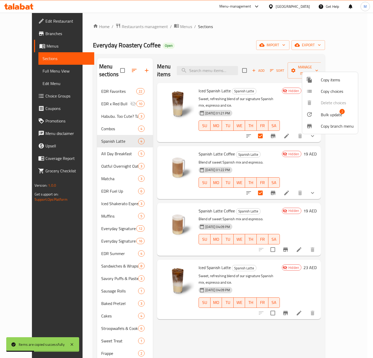
click at [301, 198] on div at bounding box center [186, 179] width 373 height 358
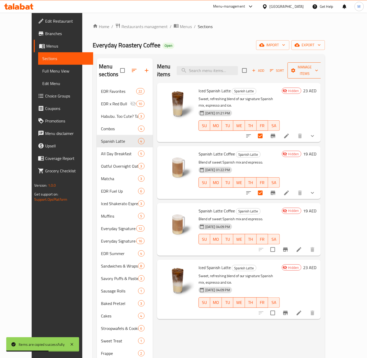
click at [318, 69] on span "Manage items" at bounding box center [305, 70] width 26 height 13
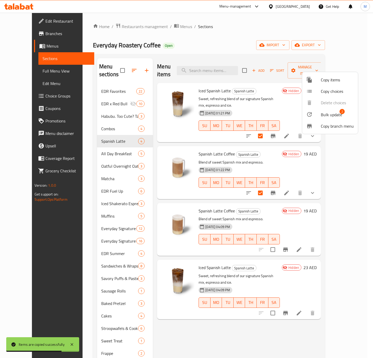
click at [337, 113] on span "Bulk update" at bounding box center [331, 114] width 21 height 6
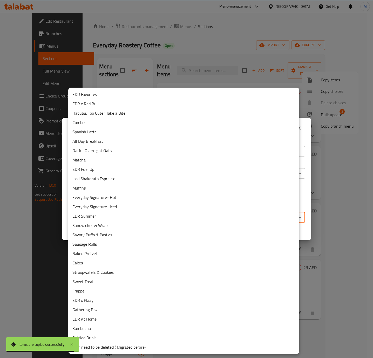
click at [139, 220] on body "Items are copied successfully ​ Menu-management United Arab Emirates Get Help M…" at bounding box center [186, 185] width 373 height 345
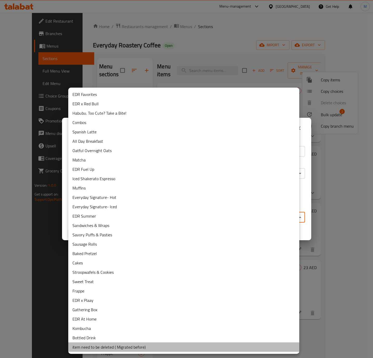
click at [121, 349] on li "item need to be deleted ( Migrated before)" at bounding box center [183, 346] width 231 height 9
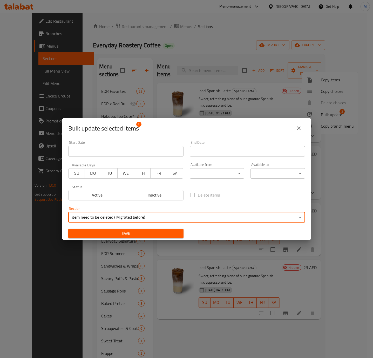
click at [150, 237] on button "Save" at bounding box center [125, 234] width 115 height 10
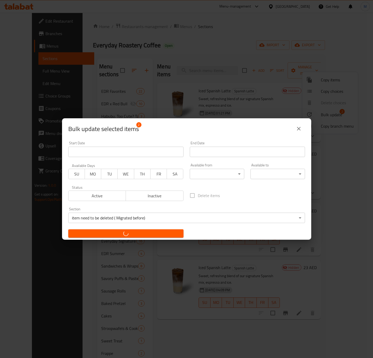
checkbox input "false"
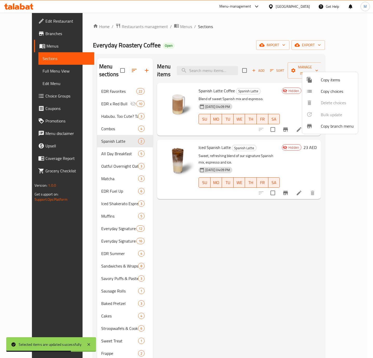
click at [262, 305] on div at bounding box center [186, 179] width 373 height 358
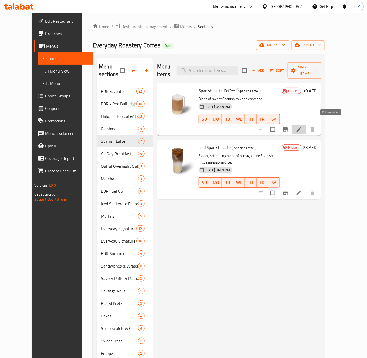
click at [302, 126] on icon at bounding box center [299, 129] width 6 height 6
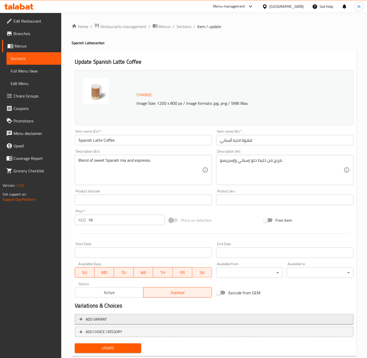
click at [147, 317] on span "Add variant" at bounding box center [214, 319] width 270 height 6
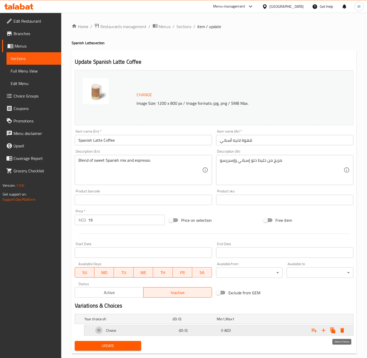
click at [340, 331] on icon "Expand" at bounding box center [342, 330] width 6 height 6
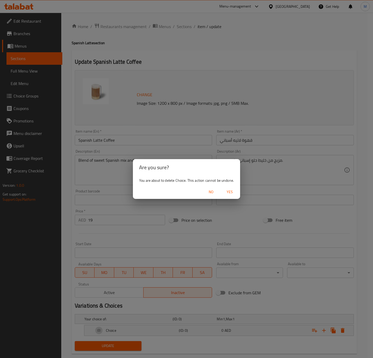
click at [225, 190] on span "Yes" at bounding box center [230, 192] width 12 height 6
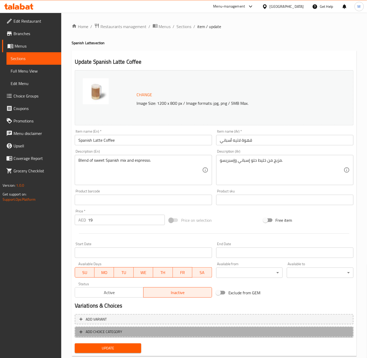
click at [141, 329] on span "ADD CHOICE CATEGORY" at bounding box center [214, 331] width 270 height 6
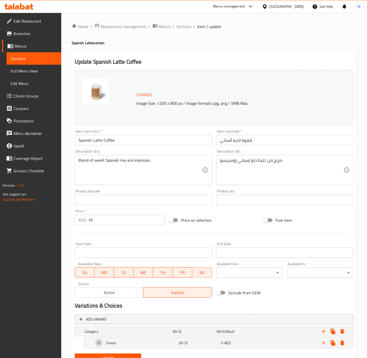
scroll to position [23, 0]
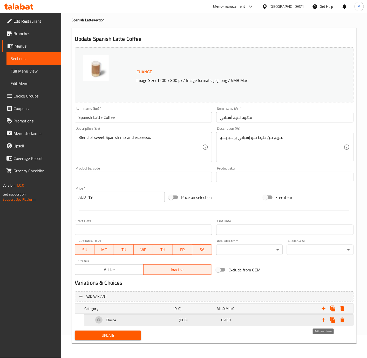
click at [324, 320] on icon "Expand" at bounding box center [324, 320] width 4 height 4
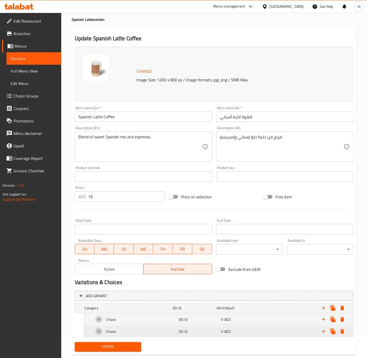
click at [157, 311] on div "Choice" at bounding box center [127, 307] width 88 height 7
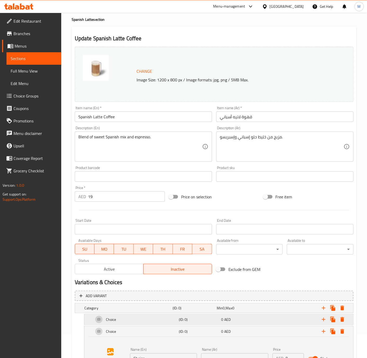
click at [152, 311] on div "Choice" at bounding box center [127, 307] width 88 height 7
click at [145, 305] on h5 "Category" at bounding box center [127, 307] width 86 height 5
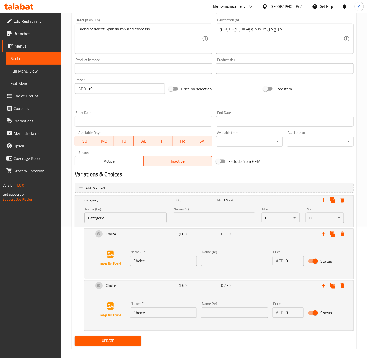
scroll to position [137, 0]
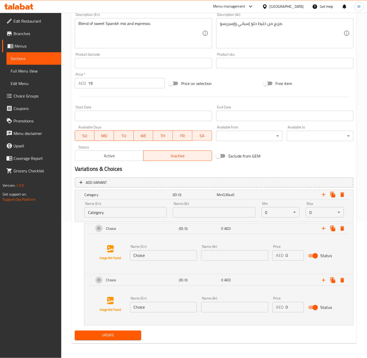
click at [159, 253] on input "Choice" at bounding box center [163, 255] width 67 height 10
click at [132, 211] on input "Category" at bounding box center [125, 212] width 82 height 10
paste input "Your Choice Of Size"
type input "Your Choice Of Size:"
click at [204, 213] on input "text" at bounding box center [214, 212] width 82 height 10
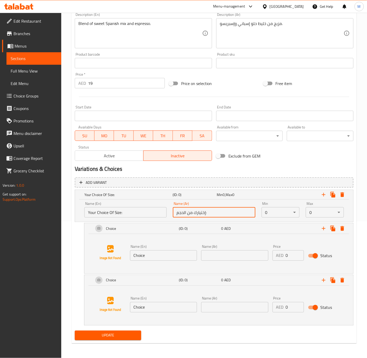
type input "إختيارك من الحجم:"
click at [289, 213] on body "​ Menu-management United Arab Emirates Get Help M Edit Restaurant Branches Menu…" at bounding box center [183, 48] width 367 height 345
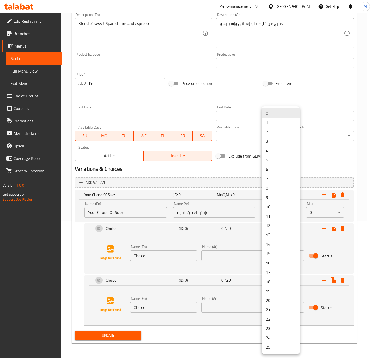
click at [271, 124] on li "1" at bounding box center [281, 122] width 38 height 9
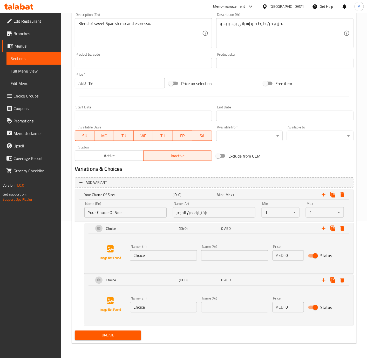
click at [153, 254] on input "Choice" at bounding box center [163, 255] width 67 height 10
paste input "Regular Siz"
type input "Regular Size"
click at [149, 310] on input "Choice" at bounding box center [163, 307] width 67 height 10
paste input "Large Siz"
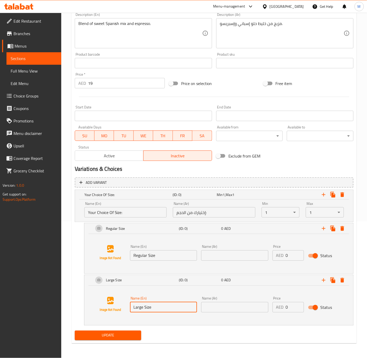
type input "Large Size"
click at [242, 306] on input "text" at bounding box center [234, 307] width 67 height 10
paste input "حجم كبير"
type input "حجم كبير"
click at [172, 256] on input "Regular Size" at bounding box center [163, 255] width 67 height 10
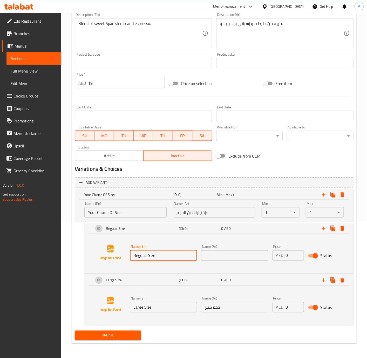
click at [226, 255] on input "text" at bounding box center [234, 255] width 67 height 10
paste input "الحجم العادي"
type input "الحجم العادي"
drag, startPoint x: 291, startPoint y: 305, endPoint x: 283, endPoint y: 305, distance: 7.8
click at [283, 305] on div "AED 0 Price" at bounding box center [288, 307] width 31 height 10
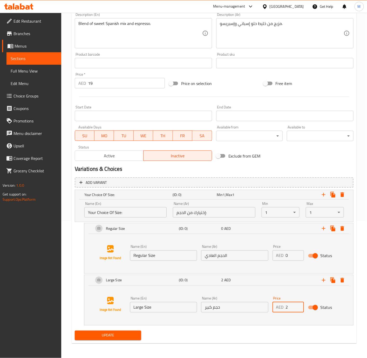
type input "2"
drag, startPoint x: 323, startPoint y: 192, endPoint x: 310, endPoint y: 198, distance: 13.6
click at [323, 192] on icon "Expand" at bounding box center [324, 194] width 6 height 6
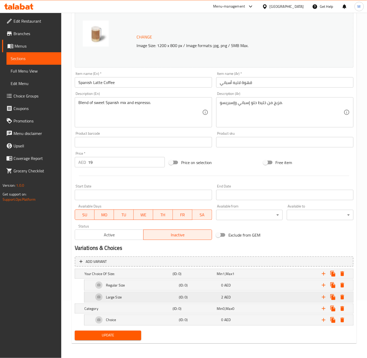
scroll to position [59, 0]
click at [131, 277] on div "Choice" at bounding box center [127, 273] width 88 height 7
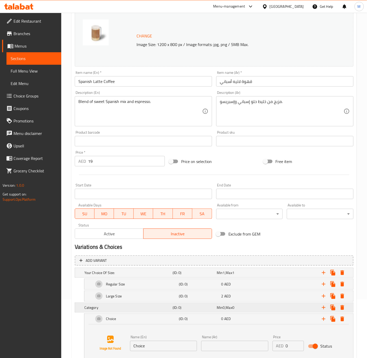
click at [129, 276] on div "Category" at bounding box center [127, 272] width 88 height 7
click at [124, 329] on input "Category" at bounding box center [125, 325] width 82 height 10
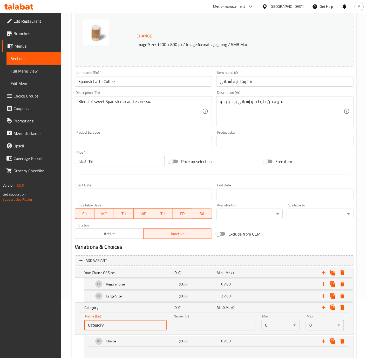
paste input "Your Choice of Blend"
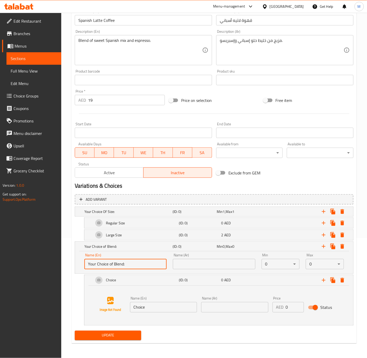
type input "Your Choice of Blend:"
click at [222, 265] on input "text" at bounding box center [214, 264] width 82 height 10
click at [201, 263] on input "text" at bounding box center [214, 264] width 82 height 10
paste input "إختيارك من الخليط:"
type input "إختيارك من الخليط:"
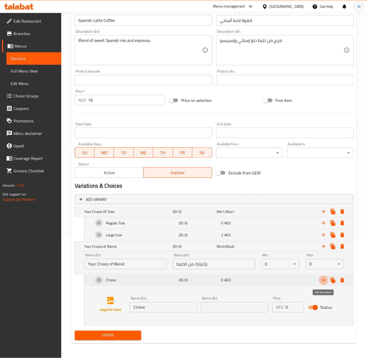
click at [321, 282] on icon "Expand" at bounding box center [324, 280] width 6 height 6
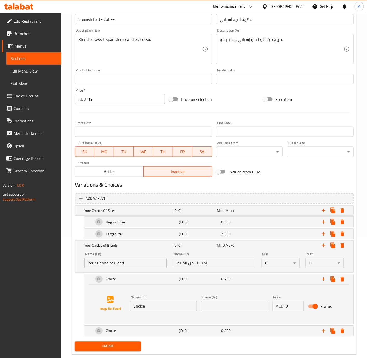
click at [286, 237] on body "​ Menu-management United Arab Emirates Get Help M Edit Restaurant Branches Menu…" at bounding box center [183, 64] width 367 height 345
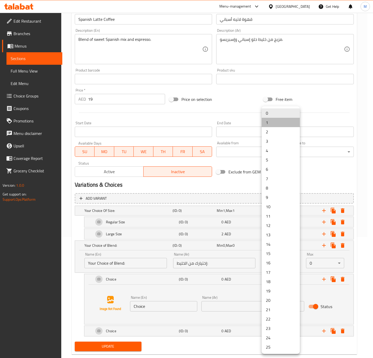
click at [269, 123] on li "1" at bounding box center [281, 122] width 38 height 9
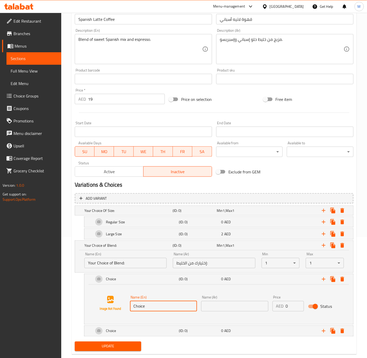
click at [158, 308] on input "Choice" at bounding box center [163, 306] width 67 height 10
paste input "Dark Roast"
type input "Dark Roast"
click at [131, 214] on div "Choice" at bounding box center [127, 210] width 88 height 7
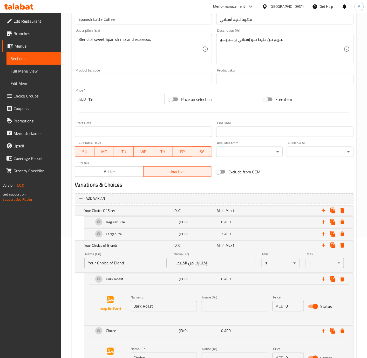
scroll to position [173, 0]
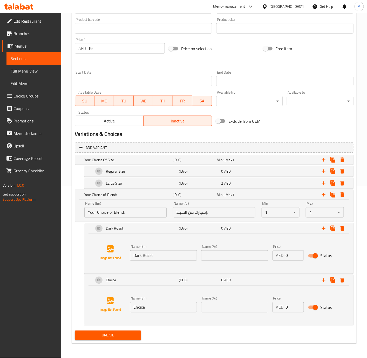
click at [165, 309] on input "Choice" at bounding box center [163, 307] width 67 height 10
paste input "Single Origin - Brazil"
type input "Single Origin - Brazil"
click at [298, 305] on input "1" at bounding box center [295, 307] width 18 height 10
type input "2"
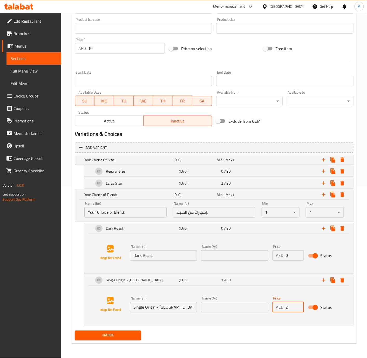
click at [298, 305] on input "2" at bounding box center [295, 307] width 18 height 10
click at [179, 258] on input "Dark Roast" at bounding box center [163, 255] width 67 height 10
click at [241, 250] on input "text" at bounding box center [234, 255] width 67 height 10
paste input "تحميص داكن"
type input "تحميص داكن"
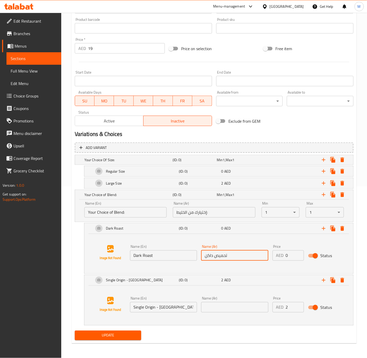
click at [164, 306] on input "Single Origin - Brazil" at bounding box center [163, 307] width 67 height 10
click at [245, 305] on input "text" at bounding box center [234, 307] width 67 height 10
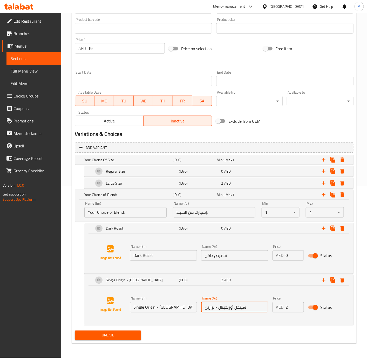
type input "سينجل أوريجينال - برازيل"
click at [324, 193] on icon "Expand" at bounding box center [324, 194] width 6 height 6
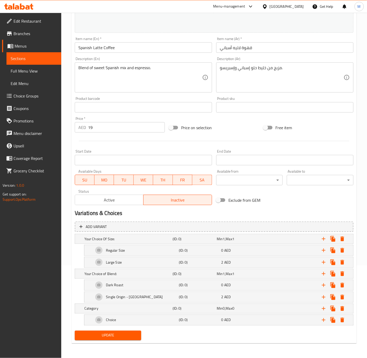
scroll to position [94, 0]
click at [144, 242] on div "Category" at bounding box center [127, 238] width 88 height 7
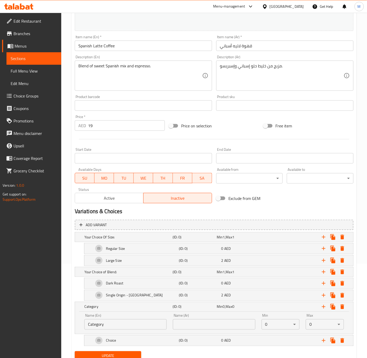
click at [127, 324] on input "Category" at bounding box center [125, 324] width 82 height 10
paste input "Your Choice Of Milk"
type input "Your Choice Of Milk"
click at [196, 326] on input "text" at bounding box center [214, 324] width 82 height 10
paste input "اختيارك للحليب"
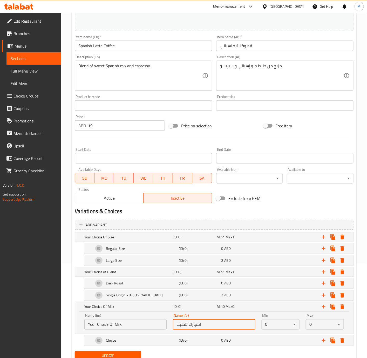
type input "اختيارك للحليب"
click at [127, 324] on input "Your Choice Of Milk" at bounding box center [125, 324] width 82 height 10
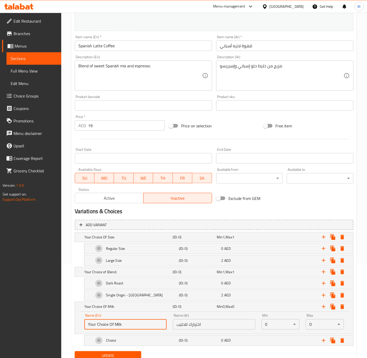
type input "Your Choice Of Milk:"
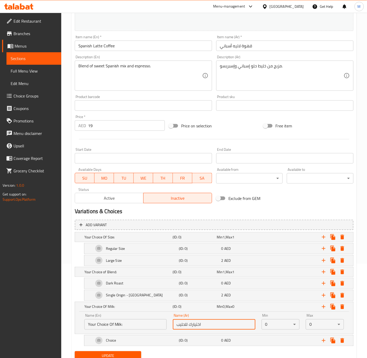
click at [210, 327] on input "اختيارك للحليب" at bounding box center [214, 324] width 82 height 10
type input "إختيارك للحليب:"
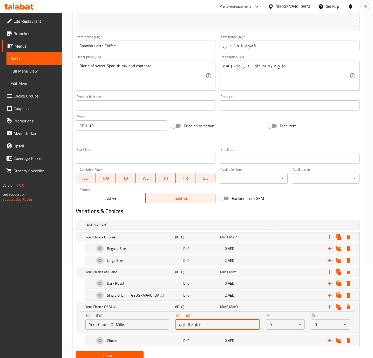
click at [274, 263] on body "​ Menu-management United Arab Emirates Get Help M Edit Restaurant Branches Menu…" at bounding box center [186, 90] width 373 height 345
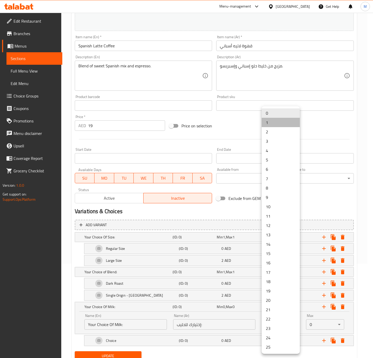
click at [270, 121] on li "1" at bounding box center [281, 122] width 38 height 9
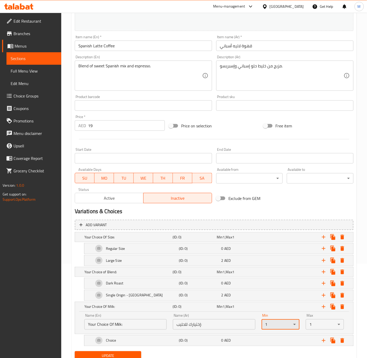
scroll to position [117, 0]
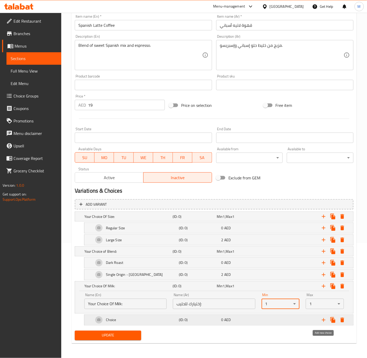
click at [323, 320] on icon "Expand" at bounding box center [324, 320] width 6 height 6
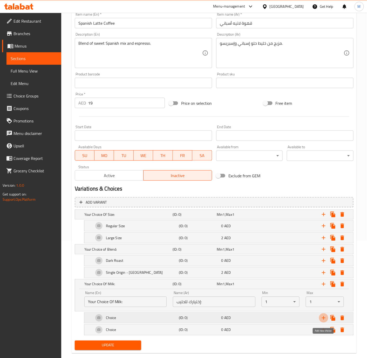
click at [323, 320] on icon "Expand" at bounding box center [324, 318] width 6 height 6
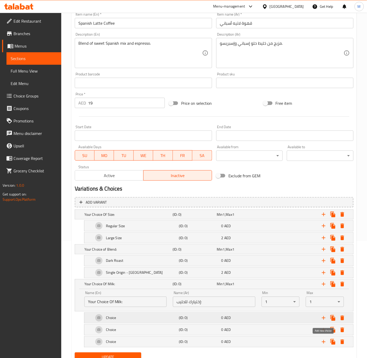
click at [323, 320] on icon "Expand" at bounding box center [324, 318] width 6 height 6
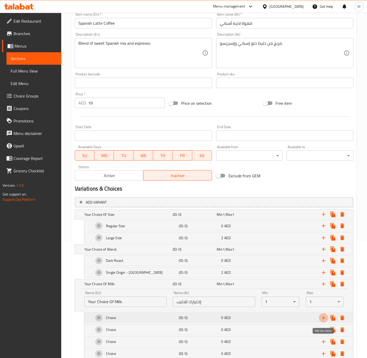
click at [323, 320] on icon "Expand" at bounding box center [324, 318] width 6 height 6
click at [326, 320] on icon "Expand" at bounding box center [324, 318] width 6 height 6
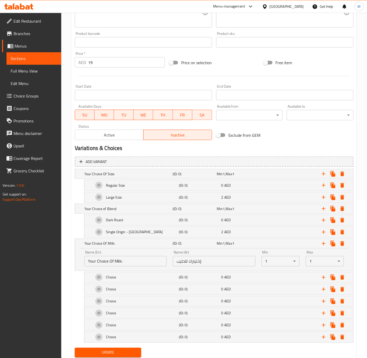
scroll to position [177, 0]
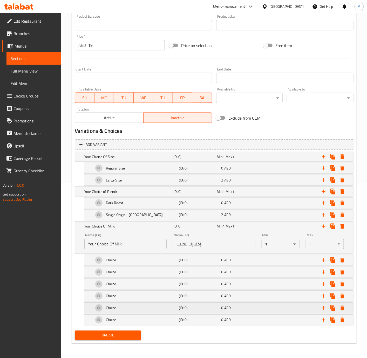
click at [137, 160] on div "Choice" at bounding box center [127, 156] width 88 height 7
click at [134, 160] on div "Choice" at bounding box center [127, 156] width 88 height 7
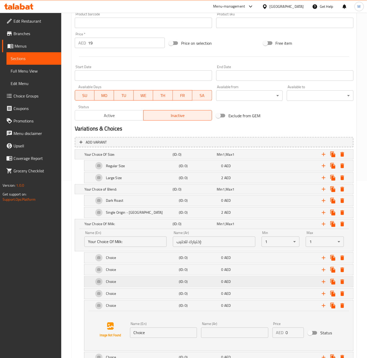
click at [130, 158] on div "Choice" at bounding box center [127, 154] width 88 height 7
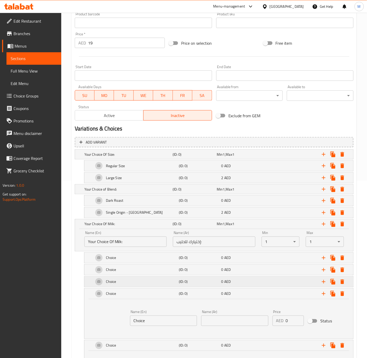
click at [128, 158] on div "Choice" at bounding box center [127, 154] width 88 height 7
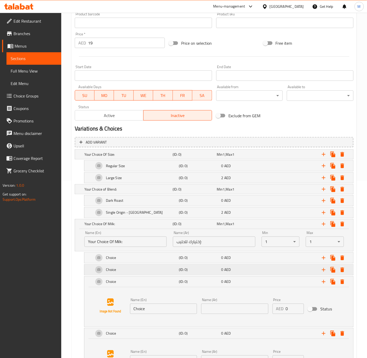
click at [126, 158] on div "Choice" at bounding box center [127, 154] width 88 height 7
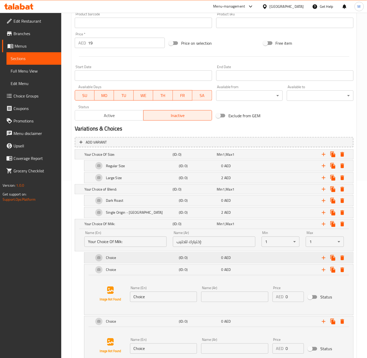
click at [126, 158] on div "Choice" at bounding box center [127, 154] width 88 height 7
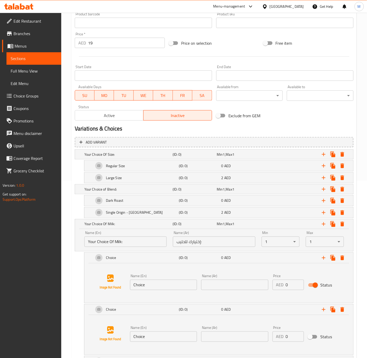
click at [147, 286] on input "Choice" at bounding box center [163, 284] width 67 height 10
paste input "Regular Milk"
type input "Regular Milk"
click at [222, 288] on input "text" at bounding box center [234, 284] width 67 height 10
paste input "حليب عادي"
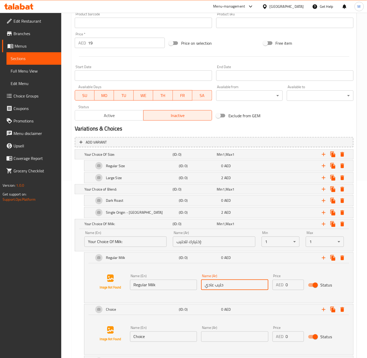
type input "حليب عادي"
click at [150, 335] on input "Choice" at bounding box center [163, 336] width 67 height 10
paste input "Low Fat Milk"
type input "Low Fat Milk"
click at [223, 342] on input "text" at bounding box center [234, 336] width 67 height 10
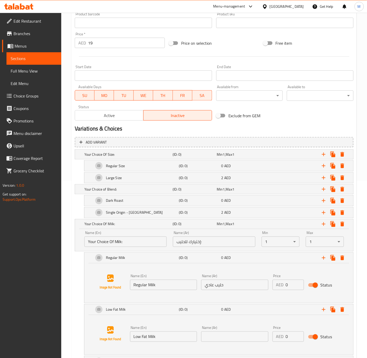
paste input "حليب قليل الدسم"
type input "حليب قليل الدسم"
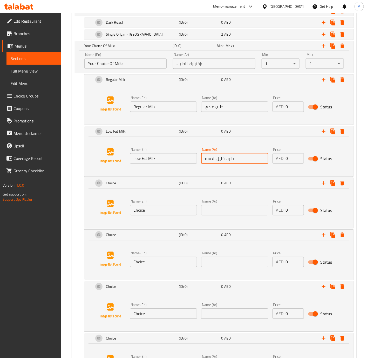
click at [158, 210] on input "Choice" at bounding box center [163, 210] width 67 height 10
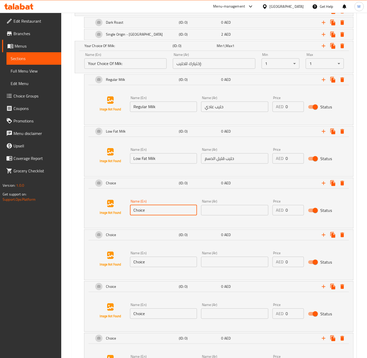
paste input "Lactose Fre"
type input "Lactose Free"
click at [213, 215] on input "text" at bounding box center [234, 210] width 67 height 10
paste input "خالي من اللاكتوز"
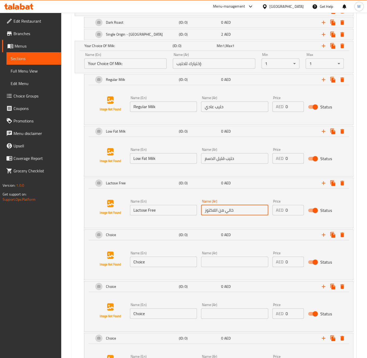
type input "خالي من اللاكتوز"
drag, startPoint x: 163, startPoint y: 266, endPoint x: 14, endPoint y: 265, distance: 149.6
click at [163, 266] on input "Choice" at bounding box center [163, 262] width 67 height 10
paste input "Almond Milk"
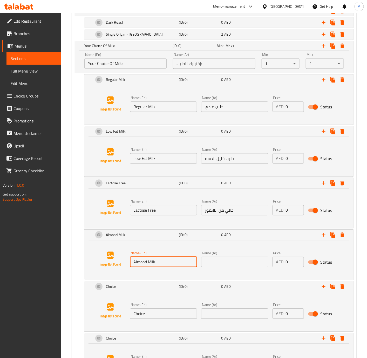
type input "Almond Milk"
click at [222, 267] on input "text" at bounding box center [234, 262] width 67 height 10
paste input "حليب لوز"
type input "حليب لوز"
click at [288, 264] on input "0" at bounding box center [295, 262] width 18 height 10
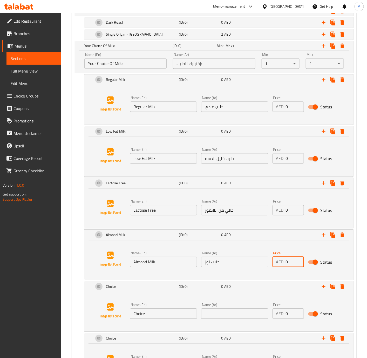
paste input "5"
type input "5"
click at [158, 317] on input "Choice" at bounding box center [163, 313] width 67 height 10
paste input "Oat Milk"
type input "Oat Milk"
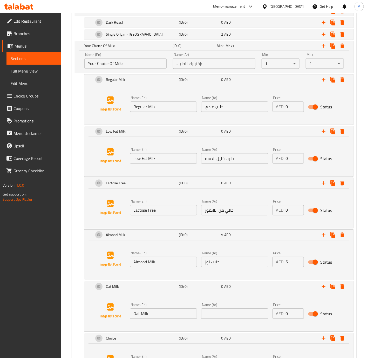
click at [211, 317] on input "text" at bounding box center [234, 313] width 67 height 10
paste input "حليب شوفان"
type input "حليب شوفان"
click at [291, 318] on input "0" at bounding box center [295, 313] width 18 height 10
paste input "5"
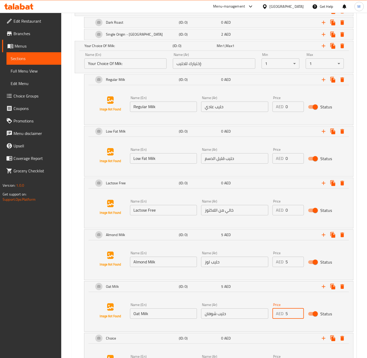
type input "5"
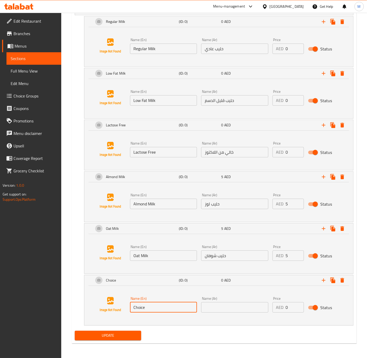
click at [160, 307] on input "Choice" at bounding box center [163, 307] width 67 height 10
paste input "Coconut Milk"
type input "Coconut Milk"
click at [218, 306] on input "text" at bounding box center [234, 307] width 67 height 10
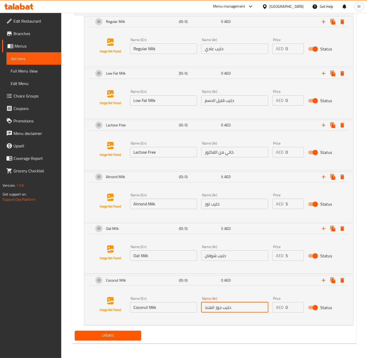
type input "حليب جوز الهند"
click at [288, 254] on input "5" at bounding box center [295, 255] width 18 height 10
click at [292, 304] on input "0" at bounding box center [295, 307] width 18 height 10
paste input "5"
type input "5"
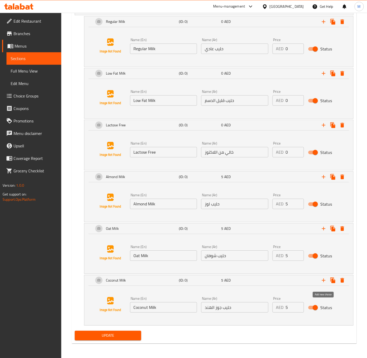
click at [323, 281] on icon "Expand" at bounding box center [324, 280] width 6 height 6
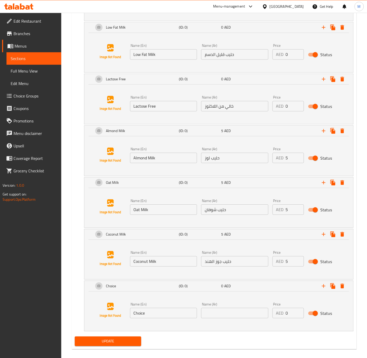
scroll to position [468, 0]
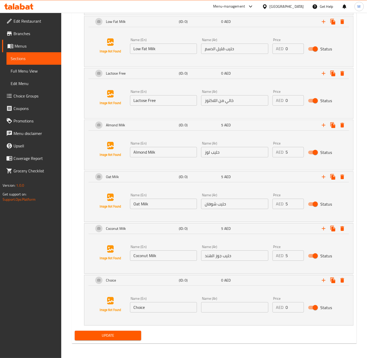
click at [157, 310] on input "Choice" at bounding box center [163, 307] width 67 height 10
paste input "No Milk"
type input "No Milk"
drag, startPoint x: 218, startPoint y: 307, endPoint x: 119, endPoint y: 324, distance: 100.0
click at [218, 307] on input "text" at bounding box center [234, 307] width 67 height 10
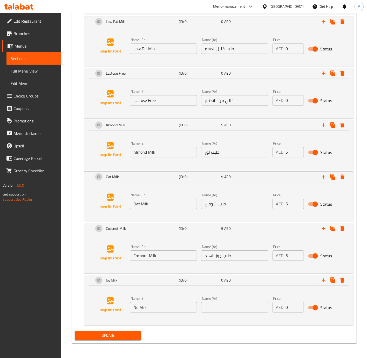
paste input "بدون حليب"
type input "بدون حليب"
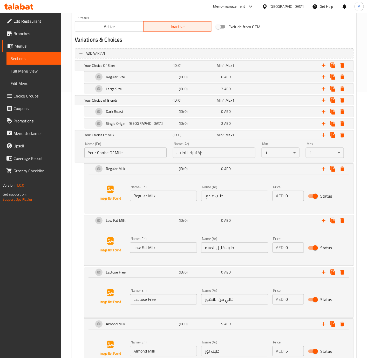
scroll to position [265, 0]
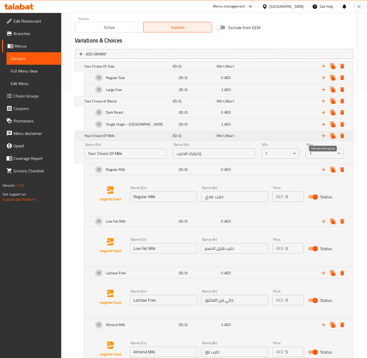
click at [324, 138] on icon "Expand" at bounding box center [324, 136] width 6 height 6
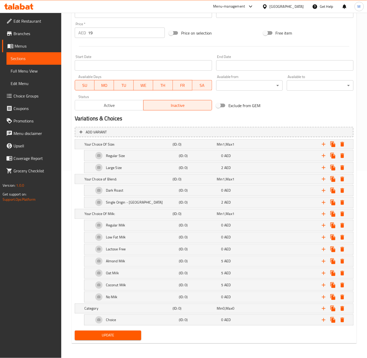
scroll to position [191, 0]
click at [129, 147] on h5 "Category" at bounding box center [127, 144] width 86 height 5
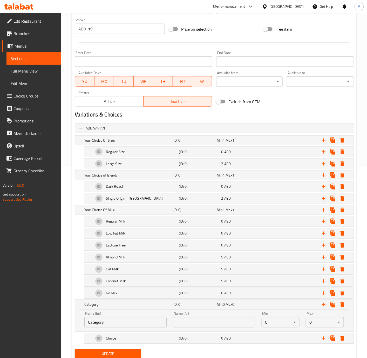
click at [122, 327] on input "Category" at bounding box center [125, 322] width 82 height 10
paste input "Extra Shot"
type input "Extra Shot:"
type input "شوت إضافي:"
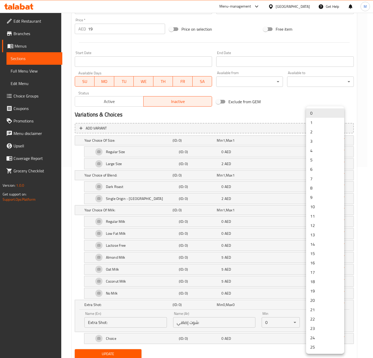
click at [314, 132] on li "2" at bounding box center [325, 131] width 38 height 9
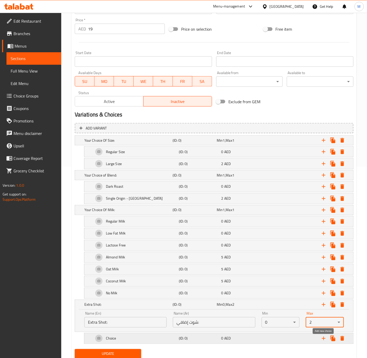
click at [323, 341] on icon "Expand" at bounding box center [324, 338] width 6 height 6
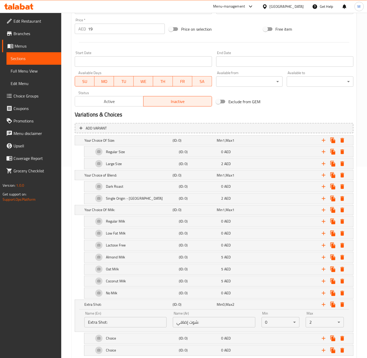
scroll to position [225, 0]
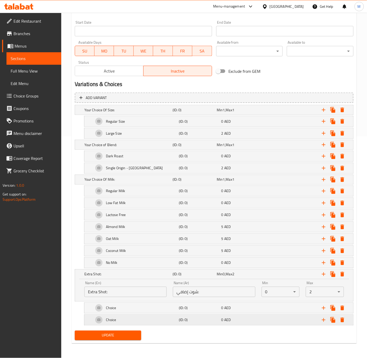
click at [136, 113] on div "Choice" at bounding box center [127, 109] width 88 height 7
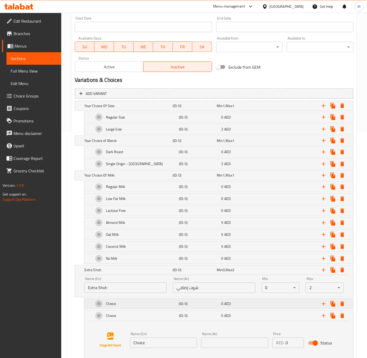
click at [136, 109] on div "Choice" at bounding box center [127, 105] width 88 height 7
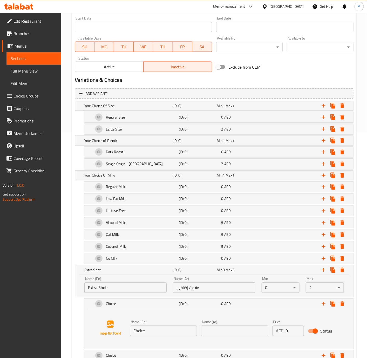
click at [154, 334] on input "Choice" at bounding box center [163, 330] width 67 height 10
paste input "1 Espresso Shot"
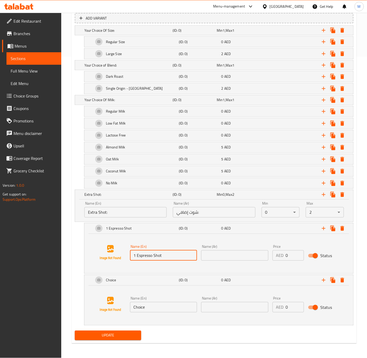
scroll to position [305, 0]
type input "1 Espresso Shot"
click at [163, 305] on input "Choice" at bounding box center [163, 307] width 67 height 10
paste input "2 Espresso Shot"
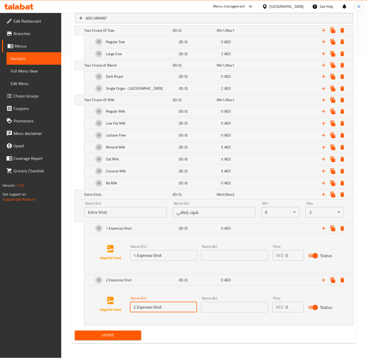
type input "2 Espresso Shot"
click at [230, 255] on input "text" at bounding box center [234, 255] width 67 height 10
click at [176, 255] on input "1 Espresso Shot" at bounding box center [163, 255] width 67 height 10
click at [233, 255] on input "1 شوت" at bounding box center [234, 255] width 67 height 10
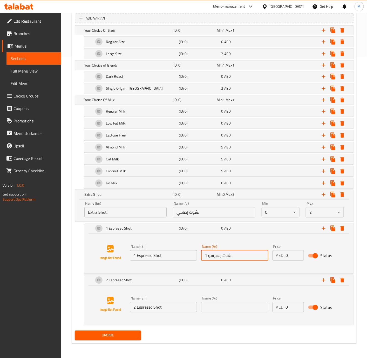
type input "1 شوت إسبرسو"
drag, startPoint x: 293, startPoint y: 256, endPoint x: 283, endPoint y: 255, distance: 10.4
click at [283, 255] on div "AED 0 Price" at bounding box center [288, 255] width 31 height 10
type input "3"
click at [235, 309] on input "text" at bounding box center [234, 307] width 67 height 10
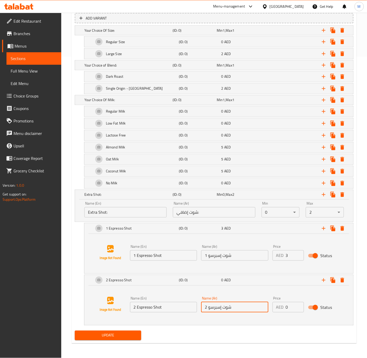
type input "2 شوت إسبرسو"
drag, startPoint x: 287, startPoint y: 308, endPoint x: 279, endPoint y: 308, distance: 8.1
click at [279, 308] on div "AED 0 Price" at bounding box center [288, 307] width 31 height 10
type input "6"
click at [248, 192] on div "Min 0 , Max 2" at bounding box center [238, 194] width 42 height 5
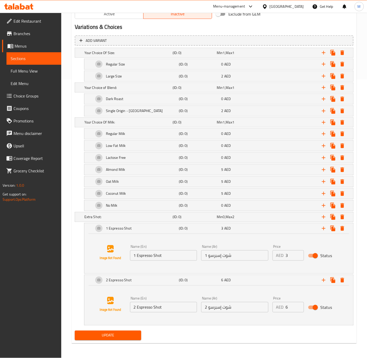
scroll to position [282, 0]
click at [245, 230] on div "3 AED" at bounding box center [242, 228] width 41 height 5
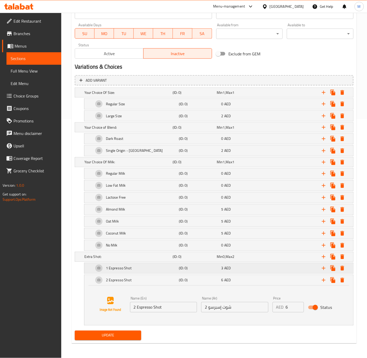
scroll to position [243, 0]
click at [243, 278] on div "6 AED" at bounding box center [242, 279] width 41 height 5
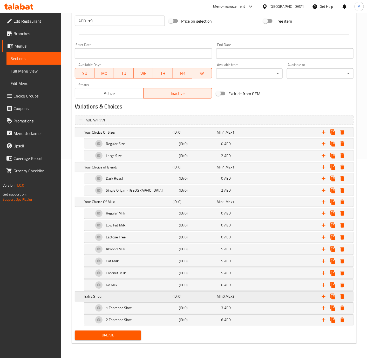
scroll to position [203, 0]
click at [324, 295] on icon "Expand" at bounding box center [324, 296] width 6 height 6
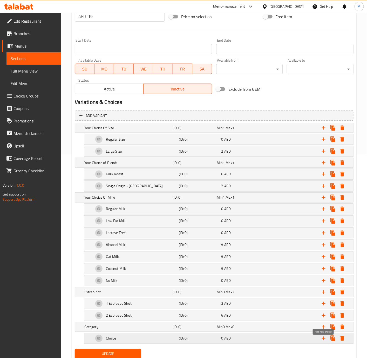
click at [323, 341] on icon "Expand" at bounding box center [324, 338] width 6 height 6
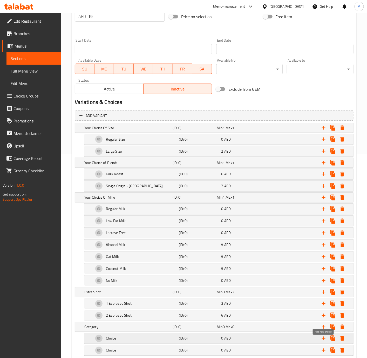
click at [323, 341] on icon "Expand" at bounding box center [324, 338] width 6 height 6
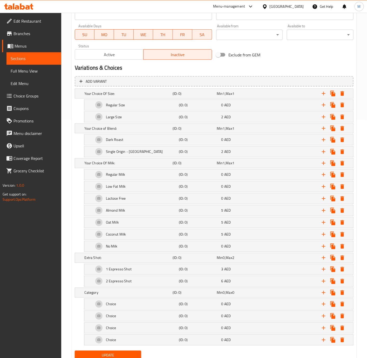
scroll to position [263, 0]
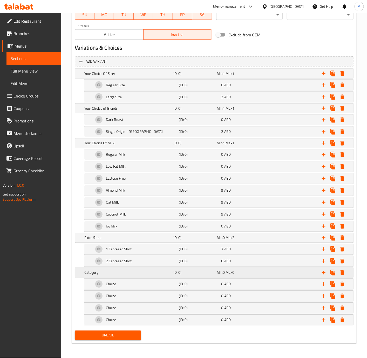
click at [147, 76] on h5 "Category" at bounding box center [127, 73] width 86 height 5
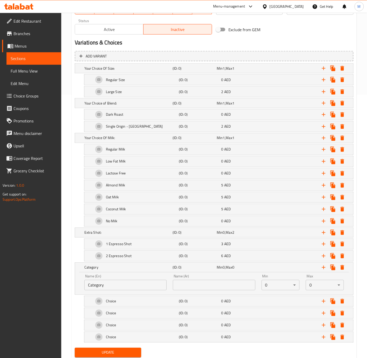
click at [132, 286] on input "Category" at bounding box center [125, 285] width 82 height 10
paste input "Additional Drizzle"
type input "Additional Drizzle:"
click at [208, 290] on input "text" at bounding box center [214, 285] width 82 height 10
type input "دريزل إضافي:"
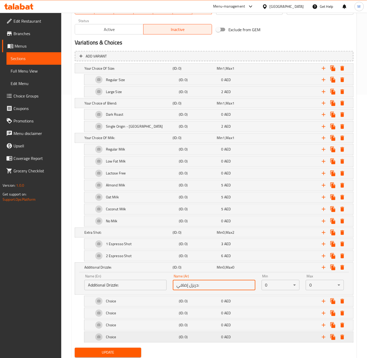
click at [161, 72] on div "Choice" at bounding box center [127, 68] width 88 height 7
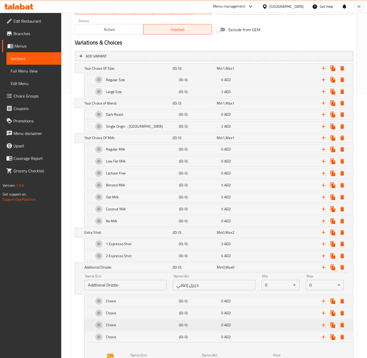
click at [150, 72] on div "Choice" at bounding box center [127, 68] width 88 height 7
click at [144, 72] on div "Choice" at bounding box center [127, 68] width 88 height 7
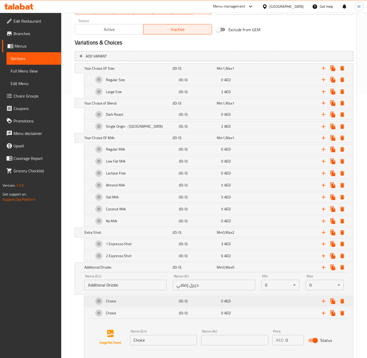
click at [143, 72] on div "Choice" at bounding box center [127, 68] width 88 height 7
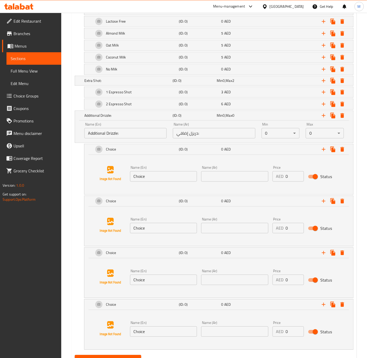
scroll to position [418, 0]
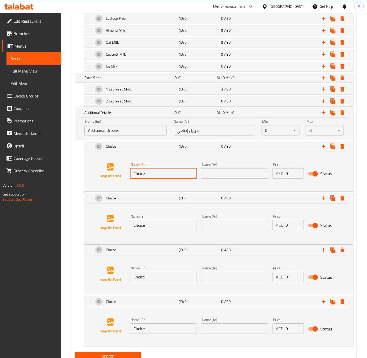
click at [155, 178] on input "Choice" at bounding box center [163, 173] width 67 height 10
paste input "aramel Drizzle - Up"
type input "Caramel Drizzle - Up"
click at [209, 178] on input "text" at bounding box center [234, 173] width 67 height 10
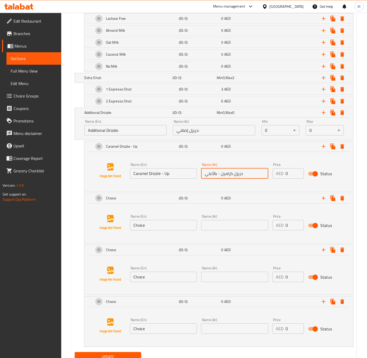
type input "دريزل كراميل - بالأعلي"
drag, startPoint x: 294, startPoint y: 178, endPoint x: 285, endPoint y: 178, distance: 9.4
click at [285, 178] on div "AED 0 Price" at bounding box center [288, 173] width 31 height 10
type input "4"
click at [164, 226] on input "Choice" at bounding box center [163, 225] width 67 height 10
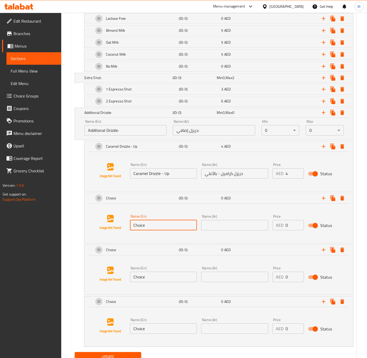
paste input "aramel Drizzle - Down"
type input "Caramel Drizzle - Down"
click at [243, 230] on input "text" at bounding box center [234, 225] width 67 height 10
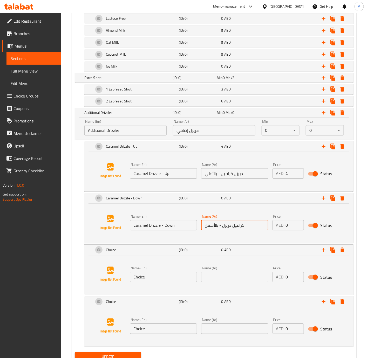
type input "كراميل دريزل - بالأسفل"
drag, startPoint x: 293, startPoint y: 230, endPoint x: 280, endPoint y: 230, distance: 13.5
click at [280, 230] on div "AED 0 Price" at bounding box center [288, 225] width 31 height 10
type input "4"
drag, startPoint x: 249, startPoint y: 229, endPoint x: 223, endPoint y: 228, distance: 26.0
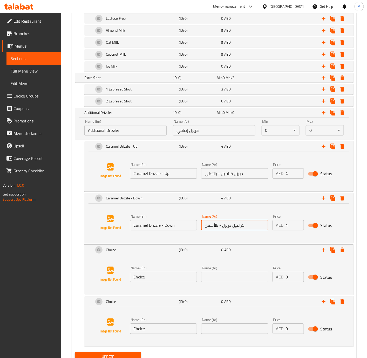
click at [223, 228] on input "كراميل دريزل - بالأسفل" at bounding box center [234, 225] width 67 height 10
drag, startPoint x: 245, startPoint y: 179, endPoint x: 221, endPoint y: 180, distance: 24.2
click at [221, 178] on input "دريزل كراميل - بالأعلي" at bounding box center [234, 173] width 67 height 10
paste input "كراميل دريز"
type input "كراميل دريزل - بالأعلي"
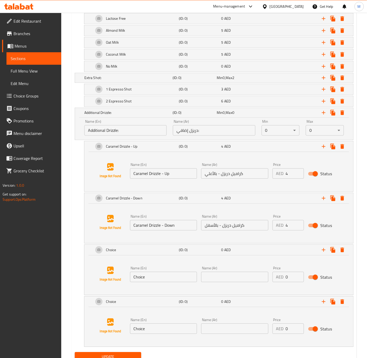
click at [155, 279] on input "Choice" at bounding box center [163, 276] width 67 height 10
paste input "aramel Drizzle - Up And Down"
type input "Caramel Drizzle - Up And Down"
click at [231, 282] on input "text" at bounding box center [234, 276] width 67 height 10
type input "كراميل دريزل - أعلي و أسفل"
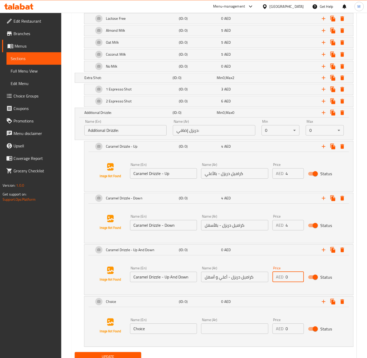
drag, startPoint x: 292, startPoint y: 284, endPoint x: 284, endPoint y: 283, distance: 8.4
click at [284, 282] on div "AED 0 Price" at bounding box center [288, 276] width 31 height 10
type input "8"
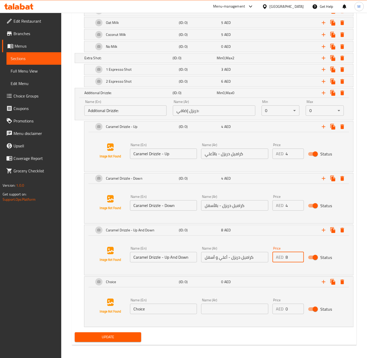
scroll to position [444, 0]
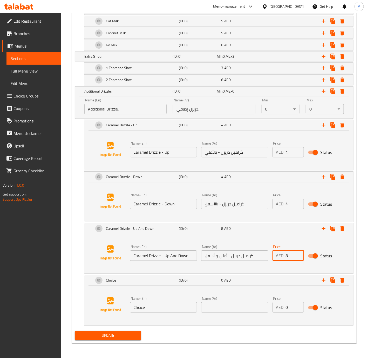
click at [167, 309] on input "Choice" at bounding box center [163, 307] width 67 height 10
paste input "[PERSON_NAME] - Down"
type input "[PERSON_NAME] - Down"
click at [227, 306] on input "text" at bounding box center [234, 307] width 67 height 10
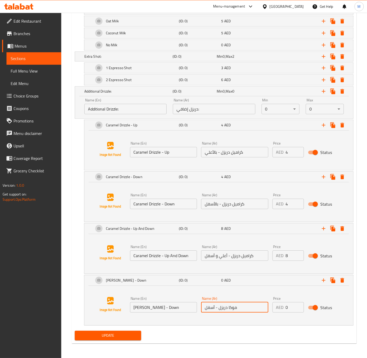
click at [213, 205] on input "كراميل دريزل - بالأسفل" at bounding box center [234, 203] width 67 height 10
click at [211, 306] on input "موكا دريزل - أسفل" at bounding box center [234, 307] width 67 height 10
paste input "ال"
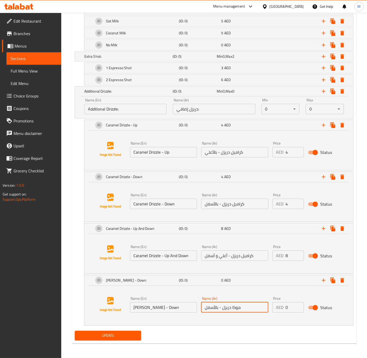
type input "موكا دريزل - بالأسفل"
drag, startPoint x: 293, startPoint y: 309, endPoint x: 284, endPoint y: 309, distance: 8.6
click at [284, 309] on div "AED 0 Price" at bounding box center [288, 307] width 31 height 10
type input "4"
click at [326, 278] on icon "Expand" at bounding box center [324, 280] width 6 height 6
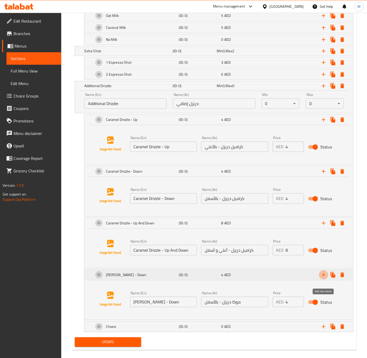
click at [326, 278] on icon "Expand" at bounding box center [324, 274] width 6 height 6
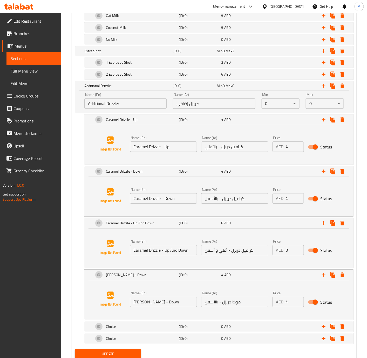
scroll to position [469, 0]
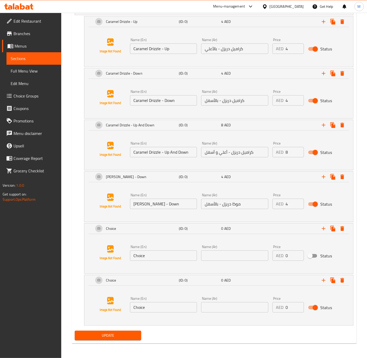
scroll to position [548, 0]
click at [157, 252] on input "Choice" at bounding box center [163, 255] width 67 height 10
paste input "[PERSON_NAME] - Up"
type input "[PERSON_NAME] - Up"
click at [232, 98] on input "كراميل دريزل - بالأسفل" at bounding box center [234, 100] width 67 height 10
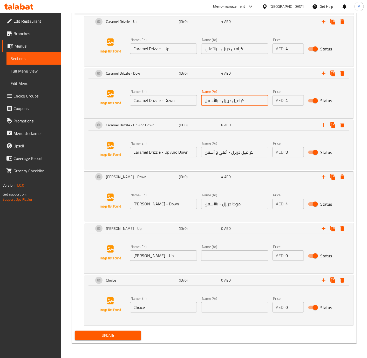
click at [236, 49] on input "كراميل دريزل - بالأعلي" at bounding box center [234, 48] width 67 height 10
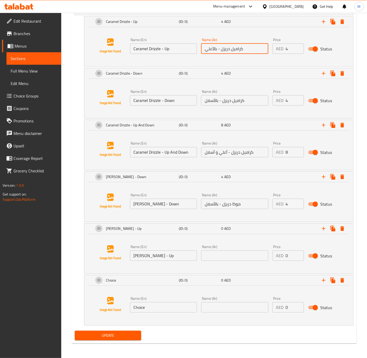
click at [236, 49] on input "كراميل دريزل - بالأعلي" at bounding box center [234, 48] width 67 height 10
click at [231, 253] on input "text" at bounding box center [234, 255] width 67 height 10
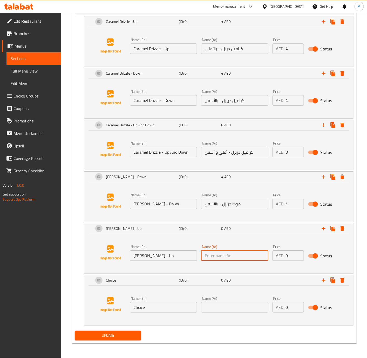
paste input "كراميل دريزل - بالأعلي"
click at [238, 203] on input "موكا دريزل - بالأسفل" at bounding box center [234, 203] width 67 height 10
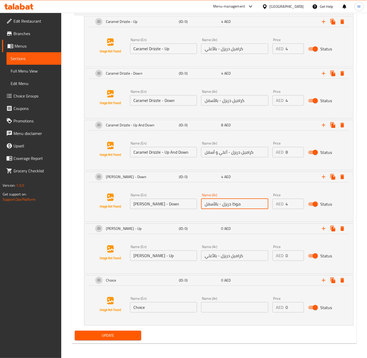
click at [238, 203] on input "موكا دريزل - بالأسفل" at bounding box center [234, 203] width 67 height 10
click at [238, 257] on input "كراميل دريزل - بالأعلي" at bounding box center [234, 255] width 67 height 10
paste input "وكا"
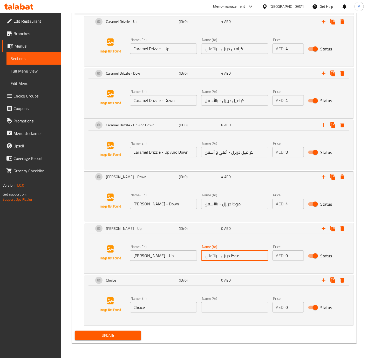
type input "موكا دريزل - بالأعلي"
drag, startPoint x: 292, startPoint y: 253, endPoint x: 286, endPoint y: 254, distance: 5.6
click at [286, 254] on input "0" at bounding box center [295, 255] width 18 height 10
type input "4"
click at [168, 153] on input "Caramel Drizzle - Up And Down" at bounding box center [163, 152] width 67 height 10
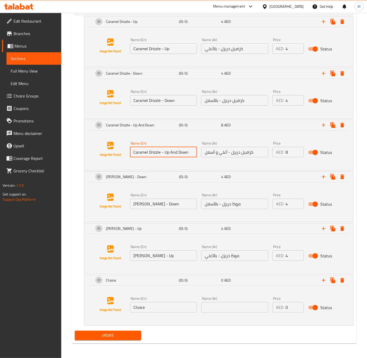
click at [168, 153] on input "Caramel Drizzle - Up And Down" at bounding box center [163, 152] width 67 height 10
click at [161, 306] on input "Choice" at bounding box center [163, 307] width 67 height 10
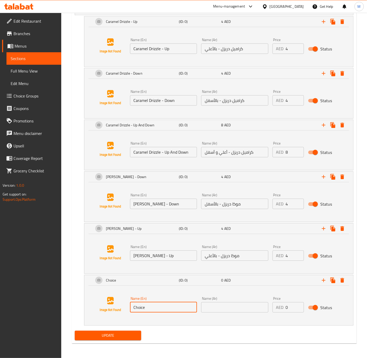
paste input "aramel Drizzle - Up And Down"
click at [138, 255] on input "[PERSON_NAME] - Up" at bounding box center [163, 255] width 67 height 10
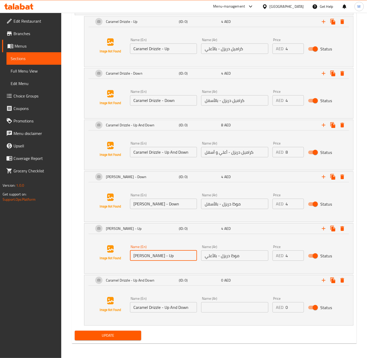
click at [138, 255] on input "[PERSON_NAME] - Up" at bounding box center [163, 255] width 67 height 10
click at [138, 308] on input "Caramel Drizzle - Up And Down" at bounding box center [163, 307] width 67 height 10
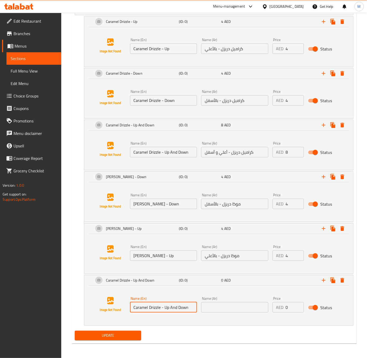
click at [138, 308] on input "Caramel Drizzle - Up And Down" at bounding box center [163, 307] width 67 height 10
paste input "Mocha"
type input "[PERSON_NAME] - Up And Down"
click at [238, 151] on input "كراميل دريزل - أعلي و أسفل" at bounding box center [234, 152] width 67 height 10
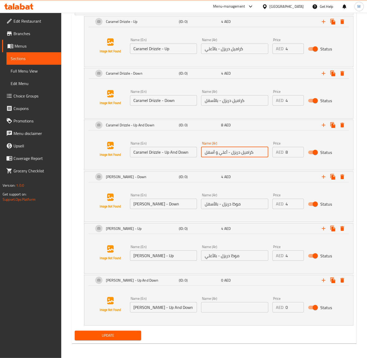
click at [231, 306] on input "text" at bounding box center [234, 307] width 67 height 10
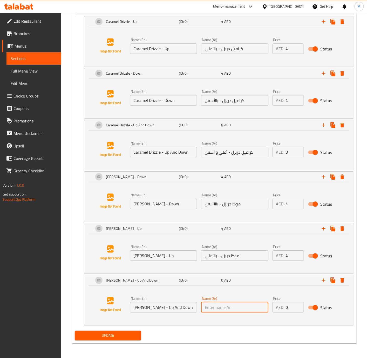
paste input "كراميل دريزل - أعلي و أسفل"
click at [235, 254] on input "موكا دريزل - بالأعلي" at bounding box center [234, 255] width 67 height 10
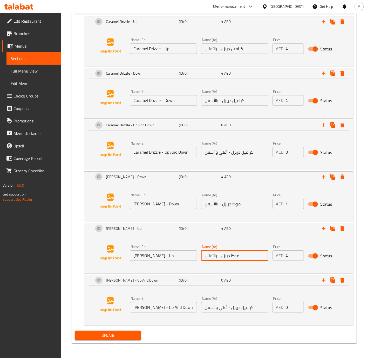
click at [235, 254] on input "موكا دريزل - بالأعلي" at bounding box center [234, 255] width 67 height 10
click at [249, 308] on input "كراميل دريزل - أعلي و أسفل" at bounding box center [234, 307] width 67 height 10
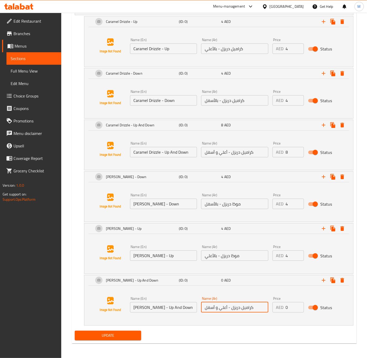
click at [249, 308] on input "كراميل دريزل - أعلي و أسفل" at bounding box center [234, 307] width 67 height 10
paste input "وكا"
type input "موكا دريزل - أعلي و أسفل"
drag, startPoint x: 293, startPoint y: 308, endPoint x: 281, endPoint y: 308, distance: 12.2
click at [281, 308] on div "AED 0 Price" at bounding box center [288, 307] width 31 height 10
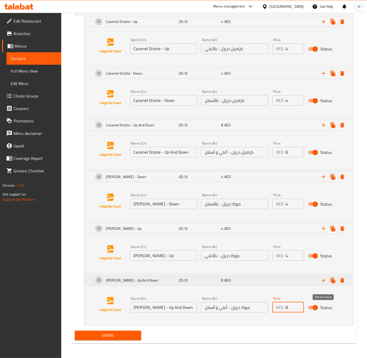
type input "8"
click at [324, 281] on icon "Expand" at bounding box center [324, 280] width 4 height 4
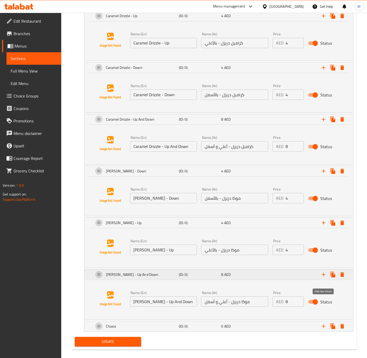
click at [324, 276] on icon "Expand" at bounding box center [324, 274] width 4 height 4
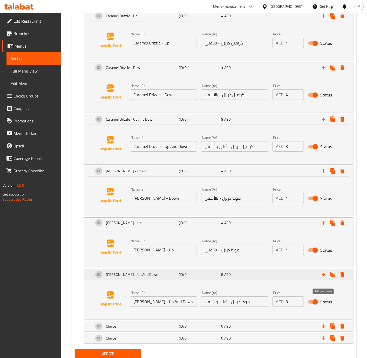
click at [324, 276] on icon "Expand" at bounding box center [324, 274] width 4 height 4
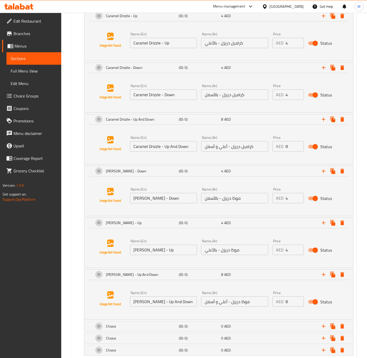
scroll to position [585, 0]
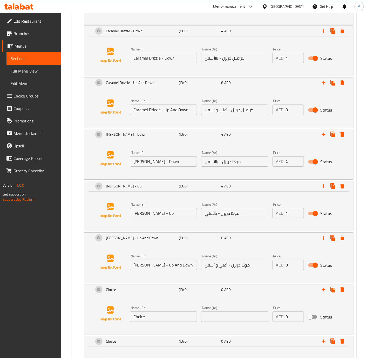
scroll to position [704, 0]
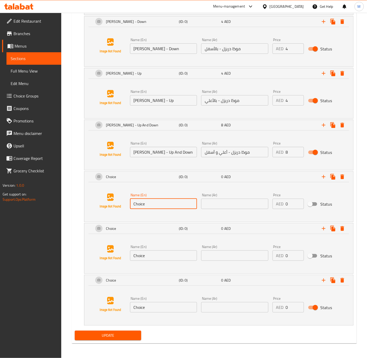
click at [158, 207] on input "Choice" at bounding box center [163, 203] width 67 height 10
paste input "White Mocha Drizzle - Up"
type input "White Mocha Drizzle - Up"
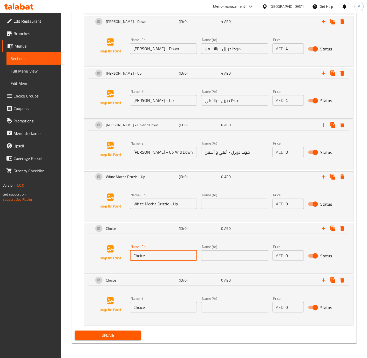
click at [156, 257] on input "Choice" at bounding box center [163, 255] width 67 height 10
paste input "White Mocha Drizzle - Down"
type input "White Mocha Drizzle - Down"
click at [154, 304] on input "Choice" at bounding box center [163, 307] width 67 height 10
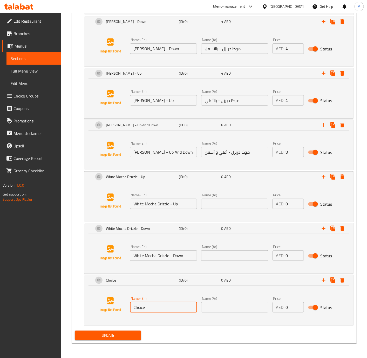
paste input ""White Mocha Drizzle - Up and Down ""
type input ""White Mocha Drizzle - Up and Down ""
click at [249, 98] on input "موكا دريزل - بالأعلي" at bounding box center [234, 100] width 67 height 10
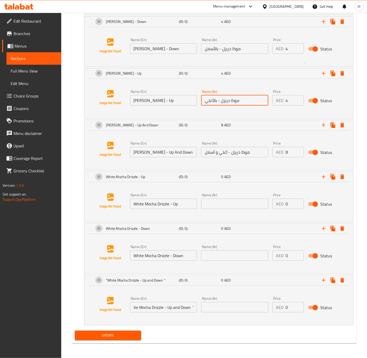
scroll to position [0, 0]
click at [236, 202] on input "text" at bounding box center [234, 203] width 67 height 10
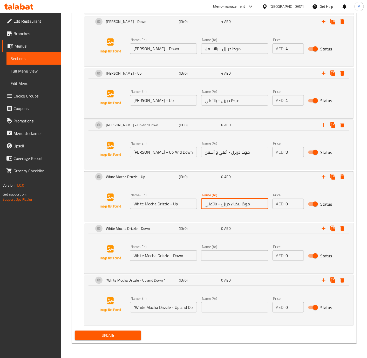
type input "موكا بيضاء دريزل - بالأعلي"
click at [235, 254] on input "text" at bounding box center [234, 255] width 67 height 10
paste input "موكا بيضاء دريزل - بالأعلي"
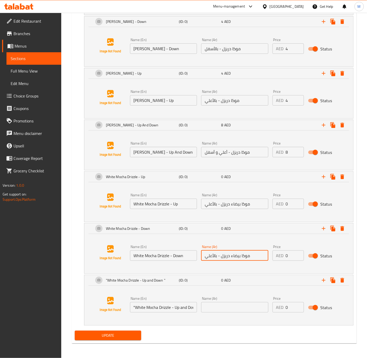
click at [211, 50] on input "موكا دريزل - بالأسفل" at bounding box center [234, 48] width 67 height 10
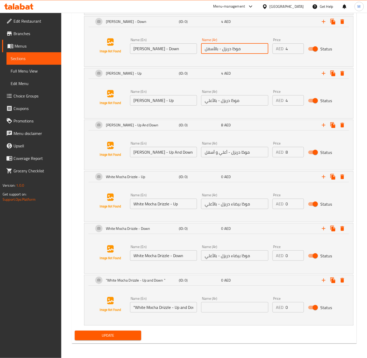
click at [211, 50] on input "موكا دريزل - بالأسفل" at bounding box center [234, 48] width 67 height 10
click at [212, 257] on input "موكا بيضاء دريزل - بالأعلي" at bounding box center [234, 255] width 67 height 10
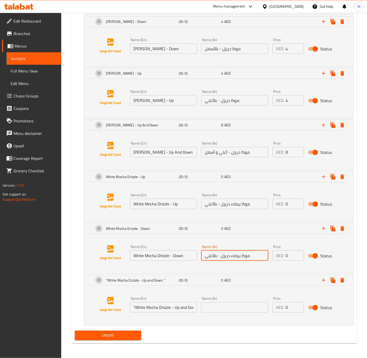
click at [212, 257] on input "موكا بيضاء دريزل - بالأعلي" at bounding box center [234, 255] width 67 height 10
paste input "فل"
type input "موكا بيضاء دريزل - بالأسفل"
click at [253, 203] on input "موكا بيضاء دريزل - بالأعلي" at bounding box center [234, 203] width 67 height 10
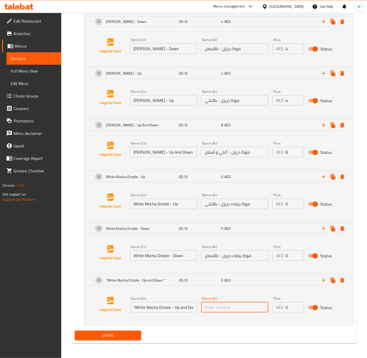
click at [232, 306] on input "text" at bounding box center [234, 307] width 67 height 10
paste input "موكا بيضاء دريزل - بالأعلي"
click at [211, 309] on input "موكا بيضاء دريزل - بالأعلي" at bounding box center [234, 307] width 67 height 10
type input "موكا بيضاء دريزل - أعلي و أسفل"
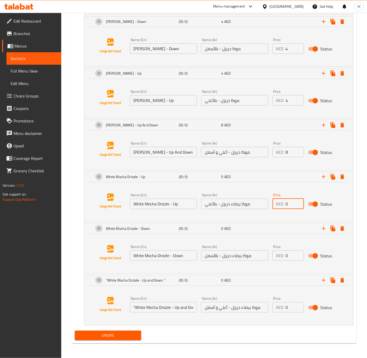
drag, startPoint x: 284, startPoint y: 202, endPoint x: 274, endPoint y: 202, distance: 9.6
click at [275, 202] on div "AED 0 Price" at bounding box center [288, 203] width 31 height 10
type input "4"
drag, startPoint x: 291, startPoint y: 255, endPoint x: 296, endPoint y: 306, distance: 51.6
click at [277, 255] on div "AED 0 Price" at bounding box center [288, 255] width 31 height 10
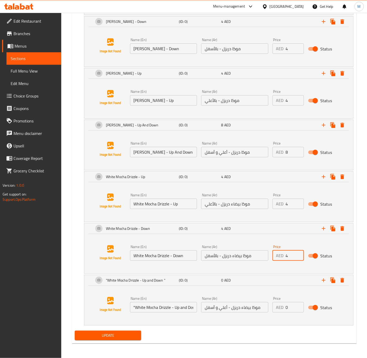
type input "4"
drag, startPoint x: 292, startPoint y: 310, endPoint x: 282, endPoint y: 309, distance: 10.2
click at [282, 309] on div "AED 0 Price" at bounding box center [288, 307] width 31 height 10
type input "8"
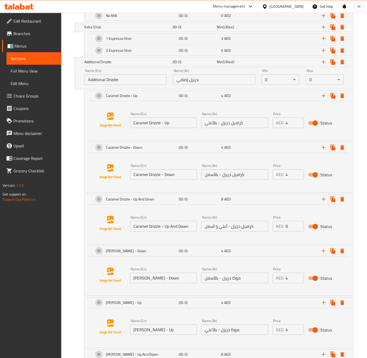
scroll to position [467, 0]
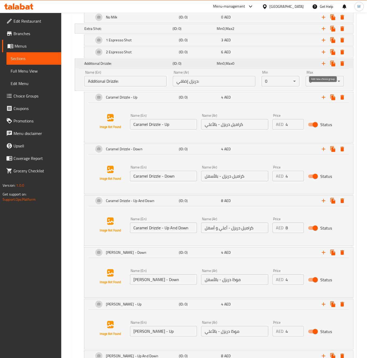
click at [322, 66] on icon "Expand" at bounding box center [324, 63] width 6 height 6
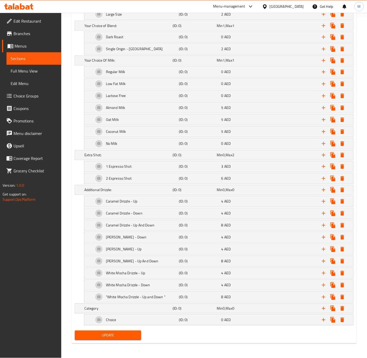
scroll to position [348, 0]
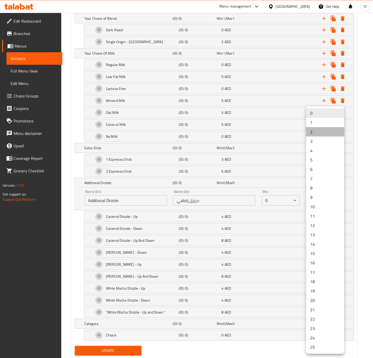
click at [316, 134] on li "2" at bounding box center [325, 131] width 38 height 9
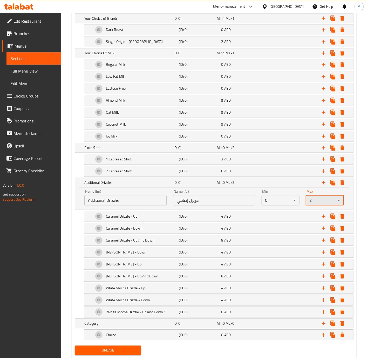
scroll to position [370, 0]
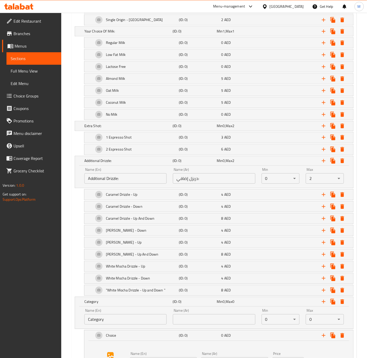
click at [128, 324] on input "Category" at bounding box center [125, 319] width 82 height 10
paste input "Additional Sauces"
type input "Additional Sauces:"
click at [214, 324] on input "text" at bounding box center [214, 319] width 82 height 10
type input "صوص إضافي:"
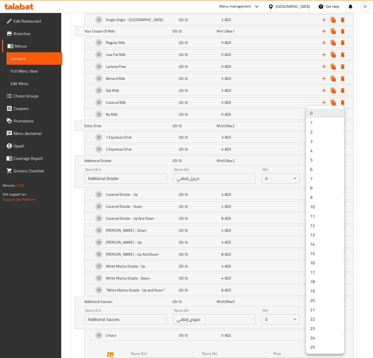
click at [314, 133] on li "2" at bounding box center [325, 131] width 38 height 9
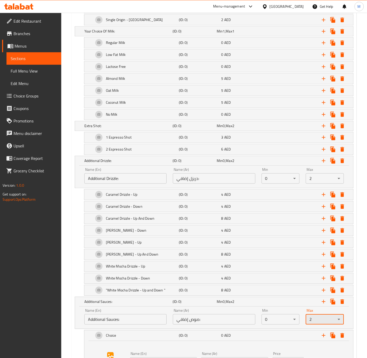
scroll to position [432, 0]
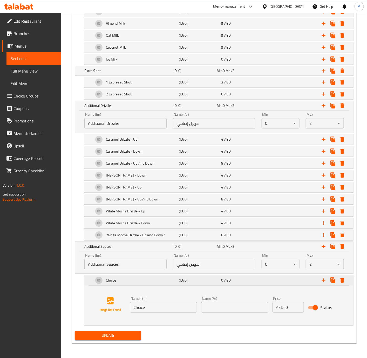
click at [322, 282] on icon "Expand" at bounding box center [324, 280] width 6 height 6
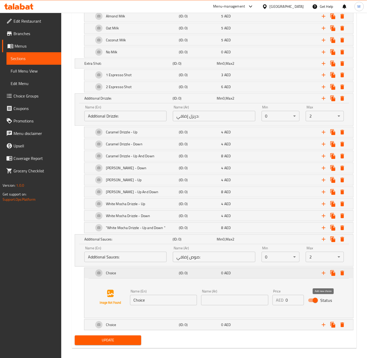
click at [323, 276] on icon "Expand" at bounding box center [324, 273] width 6 height 6
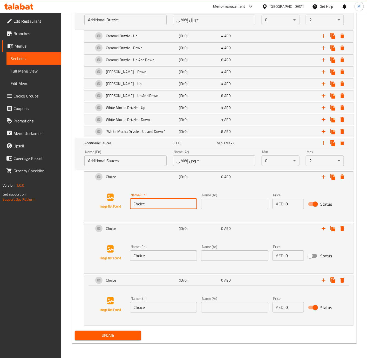
click at [151, 205] on input "Choice" at bounding box center [163, 203] width 67 height 10
paste input "White Chocolate Mocha Sau"
type input "White Chocolate Mocha Sauce"
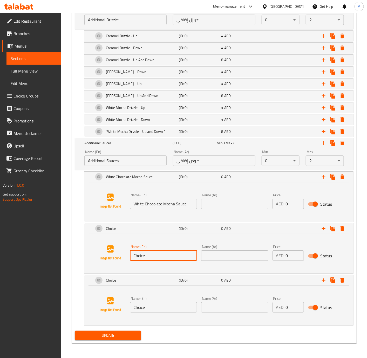
click at [158, 256] on input "Choice" at bounding box center [163, 255] width 67 height 10
paste input "Mocha Sau"
type input "Mocha Sauce"
click at [157, 306] on input "Choice" at bounding box center [163, 307] width 67 height 10
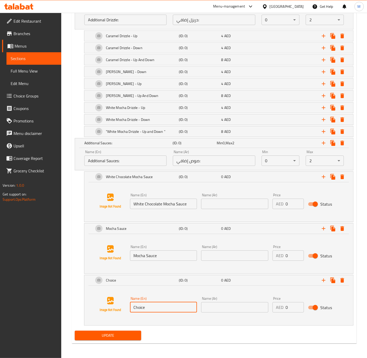
paste input "Spanish Sau"
type input "Spanish Sauce"
click at [228, 204] on input "text" at bounding box center [234, 203] width 67 height 10
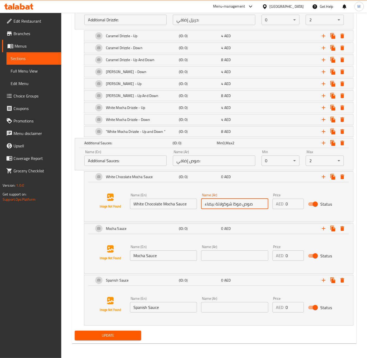
type input "صوص موكا شوكولاتة بيضاء"
click at [224, 252] on input "text" at bounding box center [234, 255] width 67 height 10
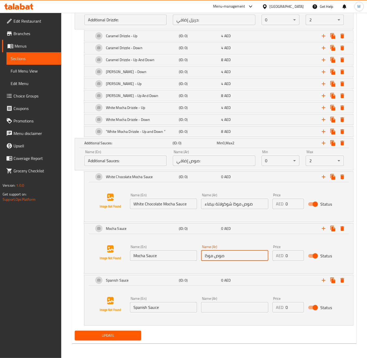
type input "صوص موكا"
click at [231, 304] on input "text" at bounding box center [234, 307] width 67 height 10
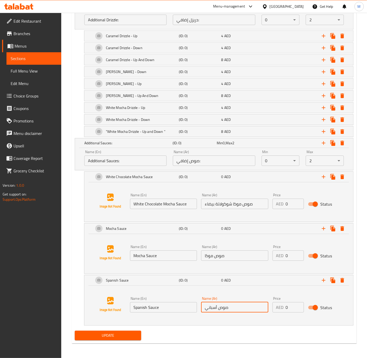
type input "صوص أسباني"
drag, startPoint x: 290, startPoint y: 203, endPoint x: 284, endPoint y: 203, distance: 5.7
click at [284, 203] on div "AED 0 Price" at bounding box center [288, 203] width 31 height 10
type input "4"
click at [290, 253] on input "0" at bounding box center [295, 255] width 18 height 10
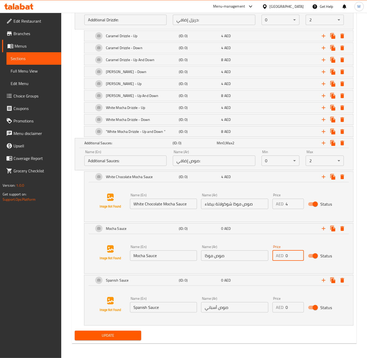
paste input "4"
type input "4"
click at [290, 304] on input "0" at bounding box center [295, 307] width 18 height 10
paste input "4"
type input "4"
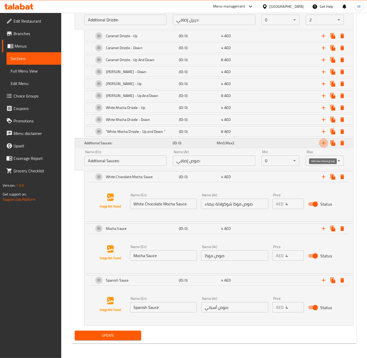
click at [323, 143] on icon "Expand" at bounding box center [324, 143] width 6 height 6
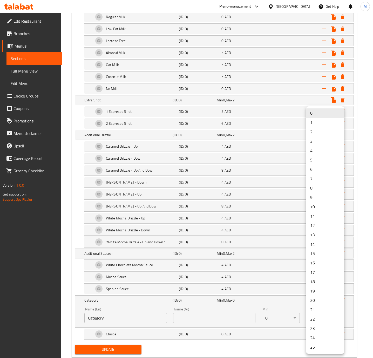
click at [317, 134] on li "2" at bounding box center [325, 131] width 38 height 9
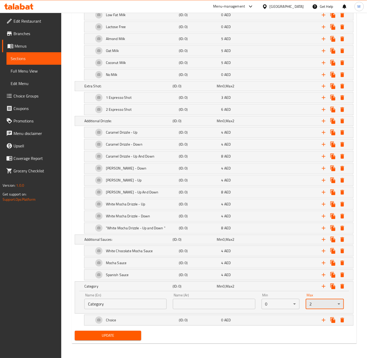
scroll to position [418, 0]
click at [324, 320] on icon "Expand" at bounding box center [324, 320] width 6 height 6
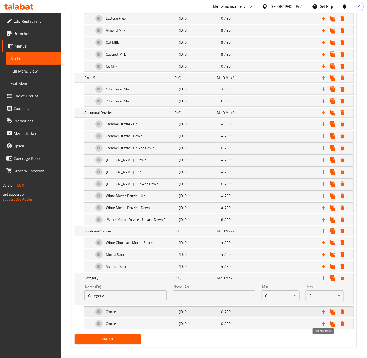
click at [324, 315] on icon "Expand" at bounding box center [324, 311] width 6 height 6
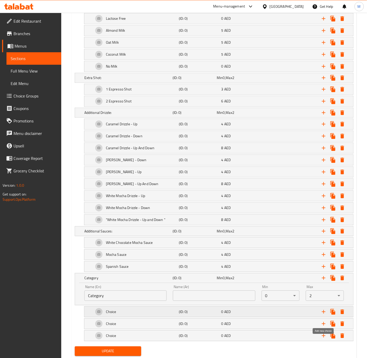
click at [324, 315] on icon "Expand" at bounding box center [324, 311] width 6 height 6
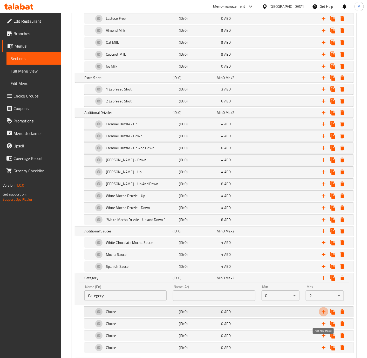
click at [324, 315] on icon "Expand" at bounding box center [324, 311] width 6 height 6
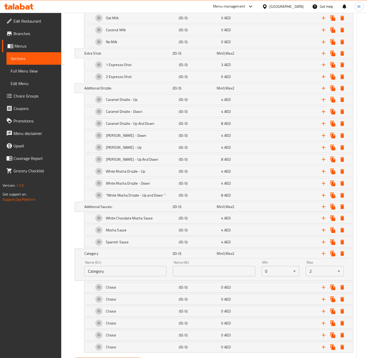
scroll to position [478, 0]
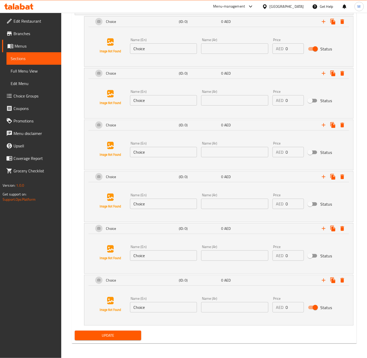
scroll to position [706, 0]
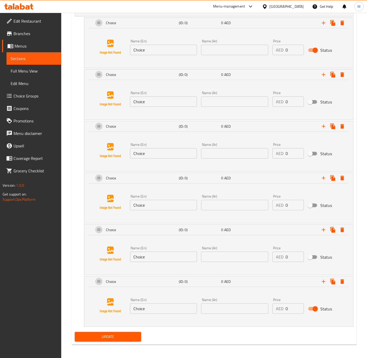
click at [155, 55] on input "Choice" at bounding box center [163, 50] width 67 height 10
paste input "aramel Syrup"
type input "Caramel Syrup"
click at [154, 106] on input "Choice" at bounding box center [163, 101] width 67 height 10
paste input "Hazelnut Syrup"
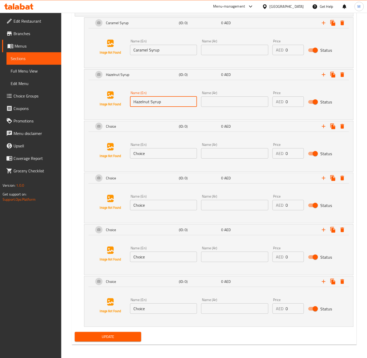
type input "Hazelnut Syrup"
click at [158, 158] on input "Choice" at bounding box center [163, 153] width 67 height 10
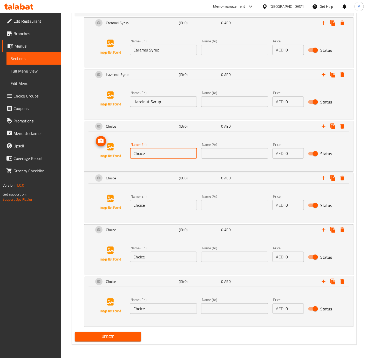
paste input "Vanilla Syrup"
type input "Vanilla Syrup"
click at [159, 158] on input "Vanilla Syrup" at bounding box center [163, 153] width 67 height 10
click at [151, 209] on input "Choice" at bounding box center [163, 205] width 67 height 10
paste input "Sugarcane Syrup"
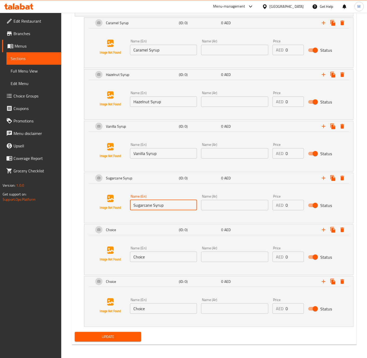
type input "Sugarcane Syrup"
click at [150, 262] on input "Choice" at bounding box center [163, 256] width 67 height 10
paste input "Sugar Free Caramel Syrup"
type input "Sugar Free Caramel Syrup"
click at [151, 313] on input "Choice" at bounding box center [163, 308] width 67 height 10
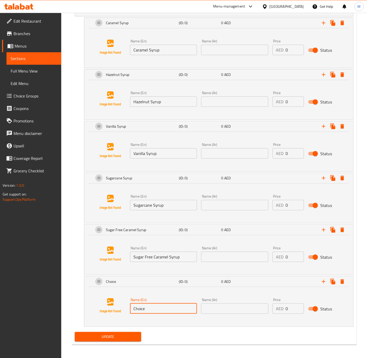
paste input "Sugar Free Vanilla Syrup"
type input "Sugar Free Vanilla Syrup"
click at [240, 55] on input "text" at bounding box center [234, 50] width 67 height 10
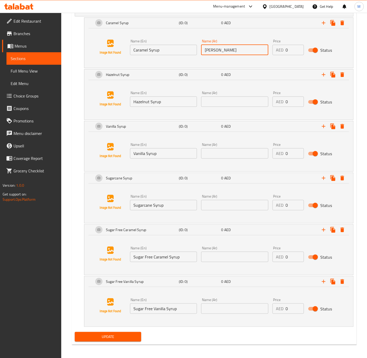
type input "[PERSON_NAME]"
click at [227, 107] on input "text" at bounding box center [234, 101] width 67 height 10
click at [175, 107] on input "Hazelnut Syrup" at bounding box center [163, 101] width 67 height 10
click at [242, 104] on div "Name (Ar) Name (Ar)" at bounding box center [234, 99] width 67 height 16
click at [243, 107] on input "text" at bounding box center [234, 101] width 67 height 10
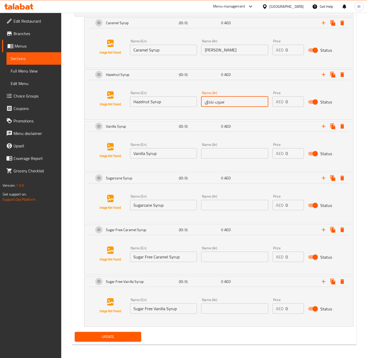
type input "سيرب بندق"
click at [238, 158] on input "text" at bounding box center [234, 153] width 67 height 10
type input "[PERSON_NAME]"
click at [219, 210] on input "text" at bounding box center [234, 205] width 67 height 10
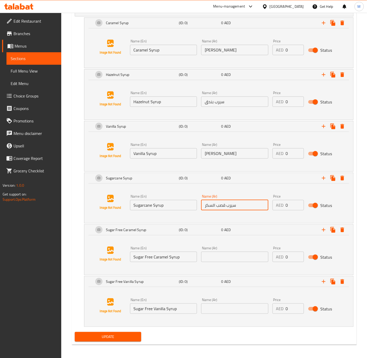
type input "سيرب قصب السكر"
click at [214, 262] on input "text" at bounding box center [234, 256] width 67 height 10
type input "كراميل سيرب بدون سكر"
click at [215, 313] on input "text" at bounding box center [234, 308] width 67 height 10
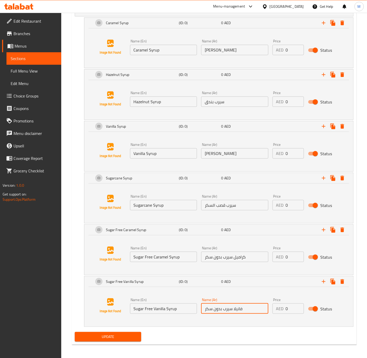
type input "فانيلا سيرب بدون سكر"
click at [289, 55] on input "0" at bounding box center [295, 50] width 18 height 10
type input "3"
click at [290, 107] on input "0" at bounding box center [295, 101] width 18 height 10
paste input "3"
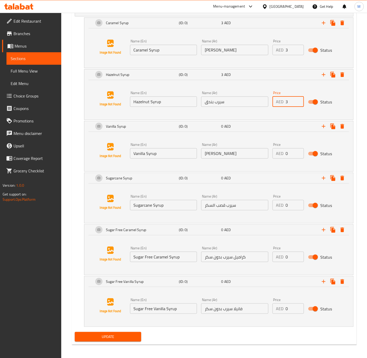
type input "3"
click at [290, 158] on input "0" at bounding box center [295, 153] width 18 height 10
paste input "3"
type input "3"
click at [289, 210] on input "0" at bounding box center [295, 205] width 18 height 10
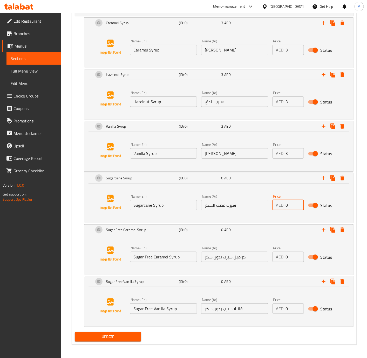
paste input "3"
type input "3"
click at [291, 262] on input "0" at bounding box center [295, 256] width 18 height 10
paste input "3"
type input "3"
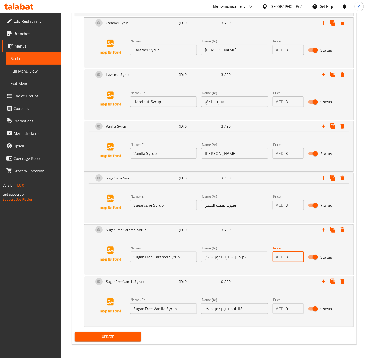
click at [291, 313] on input "0" at bounding box center [295, 308] width 18 height 10
paste input "3"
type input "3"
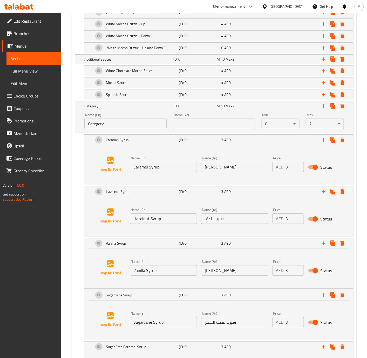
scroll to position [588, 0]
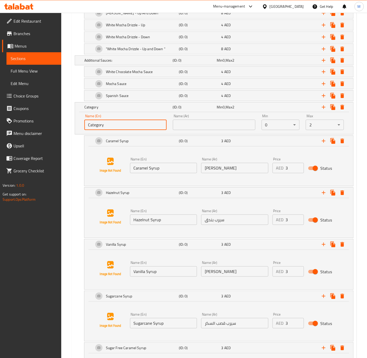
click at [123, 130] on input "Category" at bounding box center [125, 124] width 82 height 10
paste input "Additional Syrup"
type input "Additional Syrup:"
click at [224, 130] on input "text" at bounding box center [214, 124] width 82 height 10
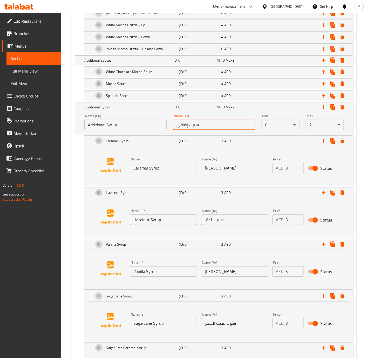
type input "سيرب إضافي:"
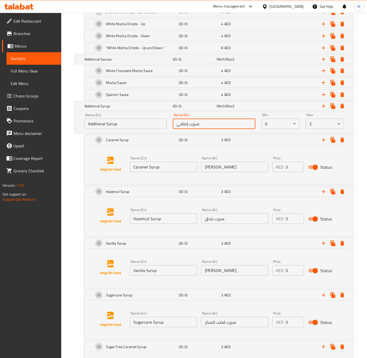
scroll to position [587, 0]
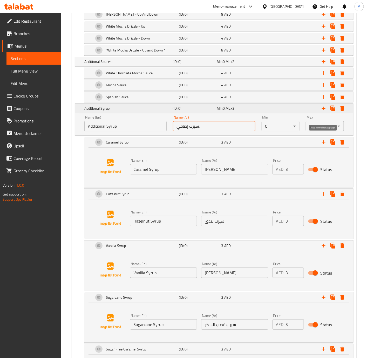
click at [324, 111] on icon "Expand" at bounding box center [324, 108] width 6 height 6
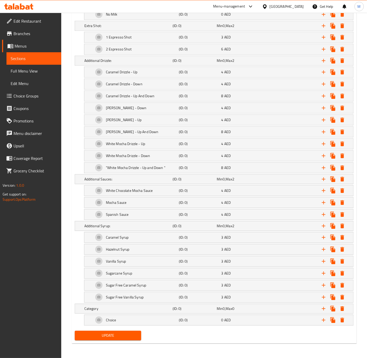
scroll to position [479, 0]
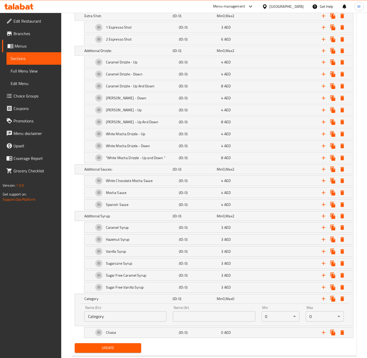
click at [134, 321] on input "Category" at bounding box center [125, 316] width 82 height 10
click at [130, 321] on input "Category" at bounding box center [125, 316] width 82 height 10
paste input "Your Choice of Sugar*"
type input "Your Choice of Sugar:"
type input "إختيارك من السكر:"
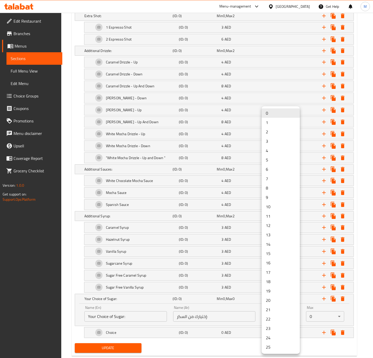
click at [271, 121] on li "1" at bounding box center [281, 122] width 38 height 9
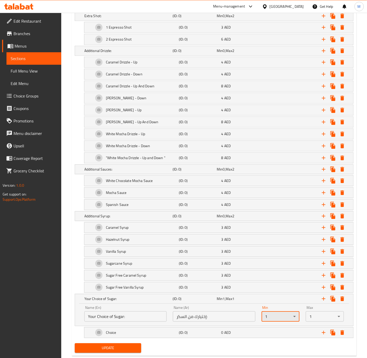
scroll to position [502, 0]
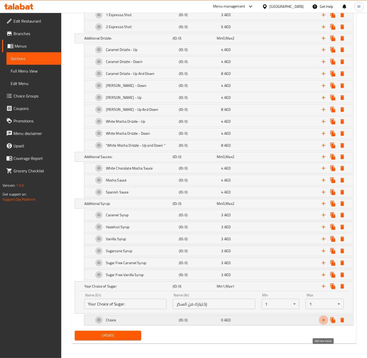
click at [323, 320] on icon "Expand" at bounding box center [324, 320] width 4 height 4
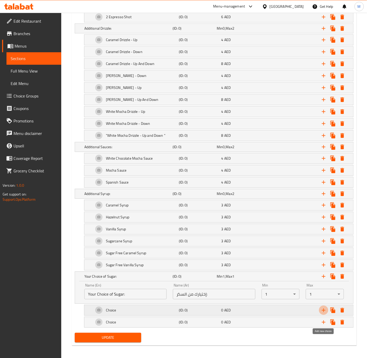
click at [323, 312] on icon "Expand" at bounding box center [324, 310] width 4 height 4
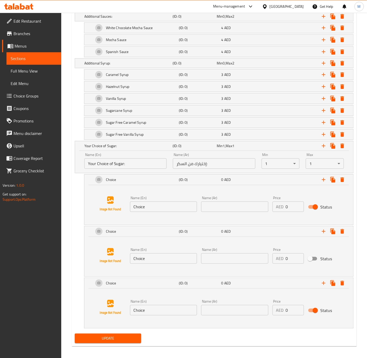
scroll to position [645, 0]
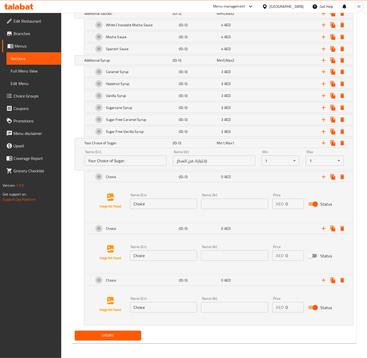
click at [157, 205] on input "Choice" at bounding box center [163, 203] width 67 height 10
paste input "No Sugar"
type input "No Sugar"
click at [153, 256] on input "Choice" at bounding box center [163, 255] width 67 height 10
paste input "Brown Sugar"
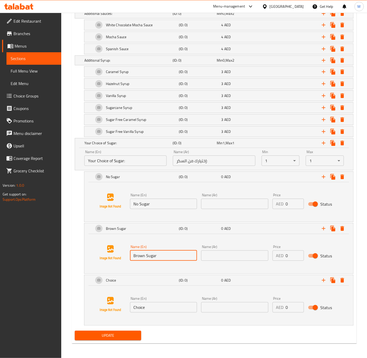
type input "Brown Sugar"
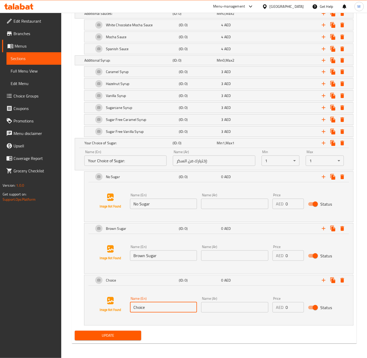
click at [159, 307] on input "Choice" at bounding box center [163, 307] width 67 height 10
paste input "Sweet and Low"
type input "Sweet and Low"
click at [225, 203] on input "text" at bounding box center [234, 203] width 67 height 10
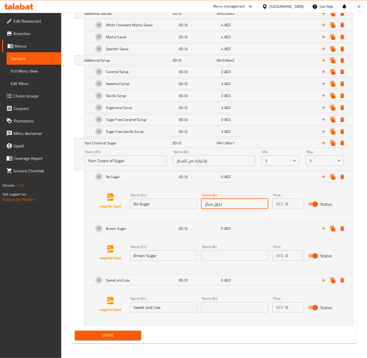
type input "بدون سكر"
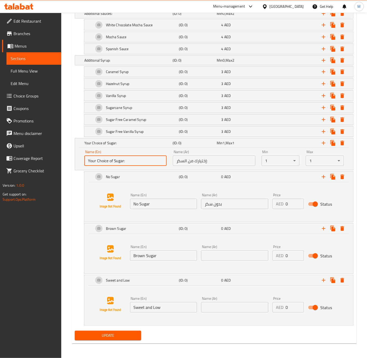
click at [128, 161] on input "Your Choice of Sugar:" at bounding box center [125, 160] width 82 height 10
drag, startPoint x: 228, startPoint y: 254, endPoint x: 13, endPoint y: 287, distance: 216.8
click at [228, 254] on input "text" at bounding box center [234, 255] width 67 height 10
paste input "سكر بني"
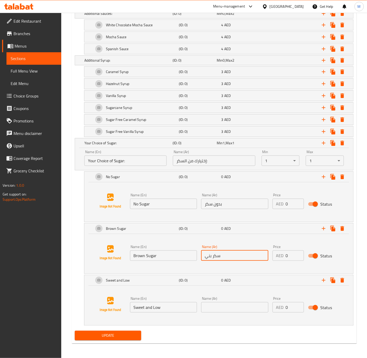
type input "سكر بني"
click at [224, 304] on input "text" at bounding box center [234, 307] width 67 height 10
paste input "حلو وقليل"
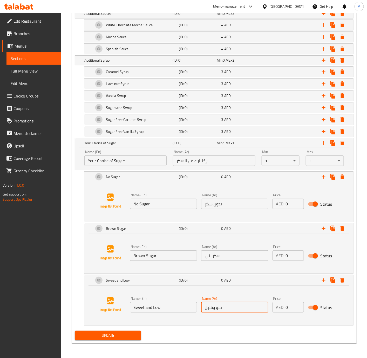
click at [214, 309] on input "حلو وقليل" at bounding box center [234, 307] width 67 height 10
type input "حلو و قليل"
click at [323, 141] on icon "Expand" at bounding box center [324, 143] width 6 height 6
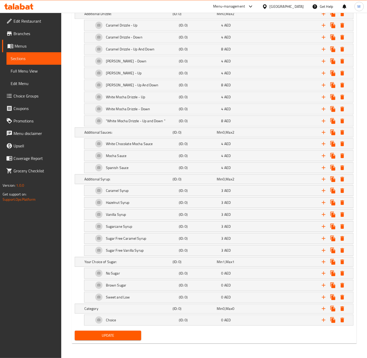
scroll to position [527, 0]
click at [323, 321] on icon "Expand" at bounding box center [324, 320] width 6 height 6
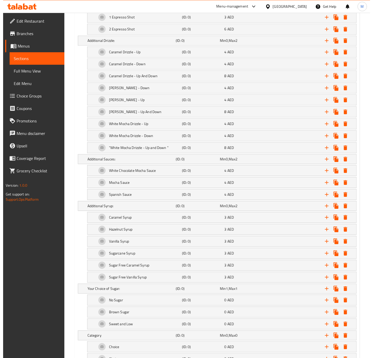
scroll to position [539, 0]
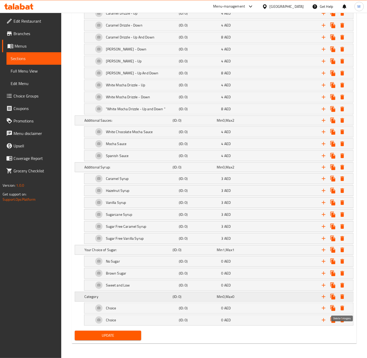
click at [342, 293] on icon "Expand" at bounding box center [342, 296] width 6 height 6
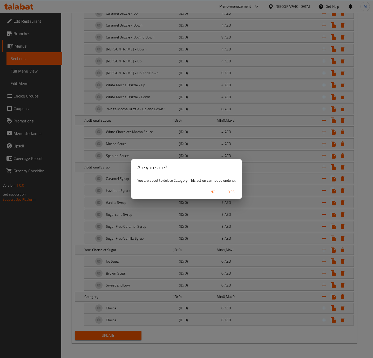
click at [233, 190] on span "Yes" at bounding box center [231, 192] width 12 height 6
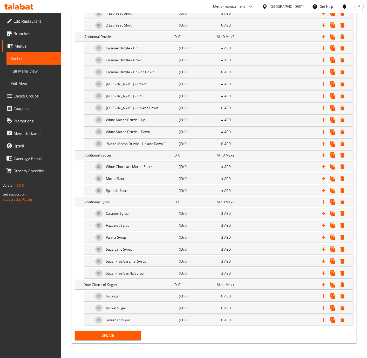
scroll to position [504, 0]
click at [114, 332] on span "Update" at bounding box center [108, 335] width 58 height 6
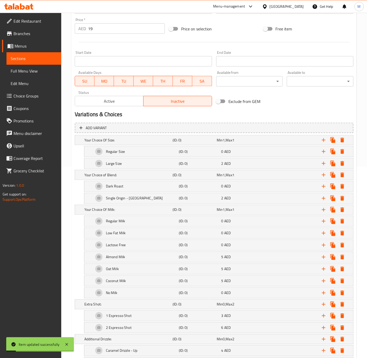
scroll to position [0, 0]
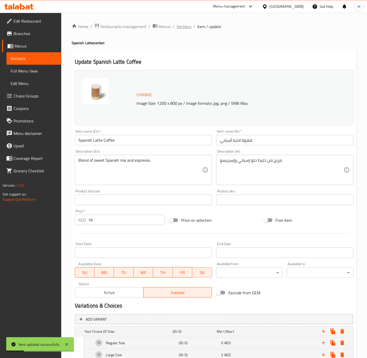
click at [186, 24] on span "Sections" at bounding box center [184, 26] width 15 height 6
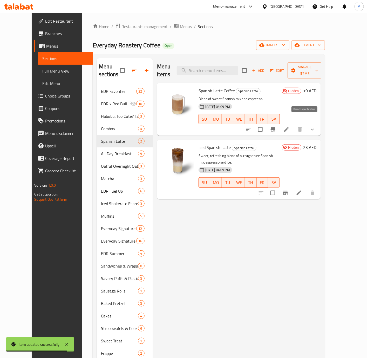
click at [276, 127] on icon "Branch-specific-item" at bounding box center [273, 129] width 5 height 4
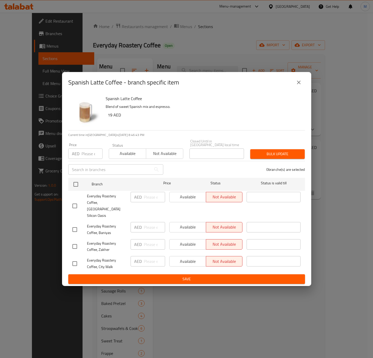
click at [302, 85] on icon "close" at bounding box center [299, 82] width 6 height 6
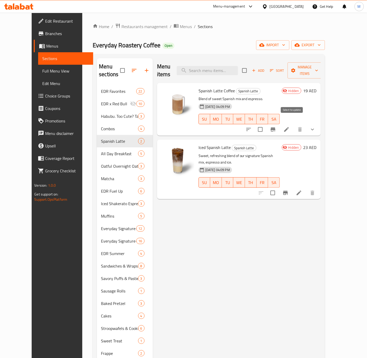
click at [266, 124] on input "checkbox" at bounding box center [260, 129] width 11 height 11
click at [318, 68] on span "Manage items" at bounding box center [305, 70] width 26 height 13
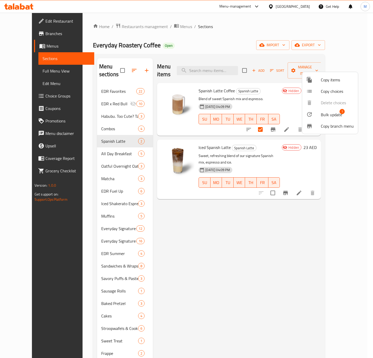
click at [332, 113] on span "Bulk update" at bounding box center [331, 114] width 21 height 6
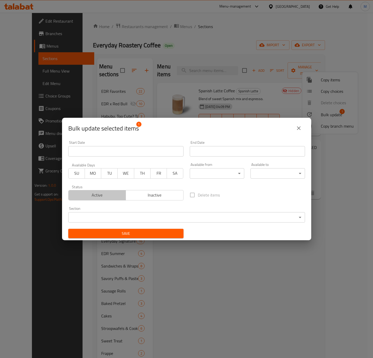
click at [111, 194] on span "Active" at bounding box center [98, 195] width 54 height 8
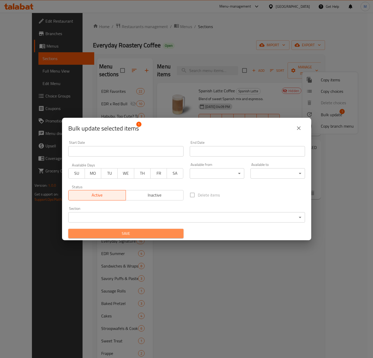
click at [144, 233] on span "Save" at bounding box center [125, 233] width 107 height 6
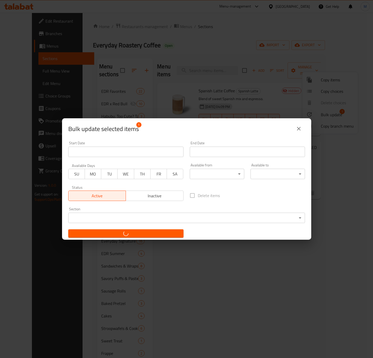
checkbox input "false"
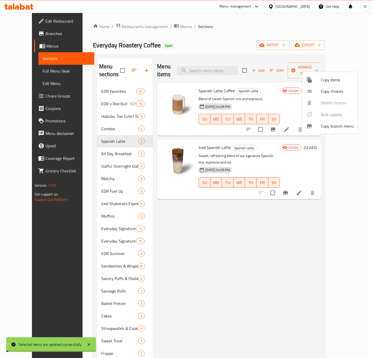
click at [243, 260] on div at bounding box center [186, 179] width 373 height 358
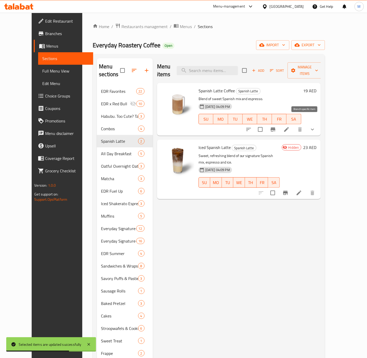
click at [276, 127] on icon "Branch-specific-item" at bounding box center [273, 129] width 5 height 4
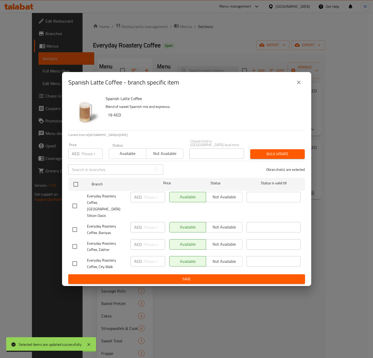
click at [297, 84] on icon "close" at bounding box center [299, 83] width 4 height 4
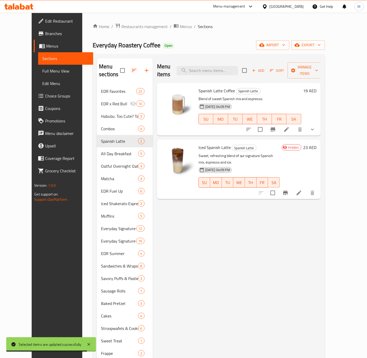
click at [307, 222] on div "Menu items Add Sort Manage items Spanish Latte Coffee Spanish Latte Blend of sw…" at bounding box center [237, 247] width 168 height 378
click at [316, 126] on icon "show more" at bounding box center [313, 129] width 6 height 6
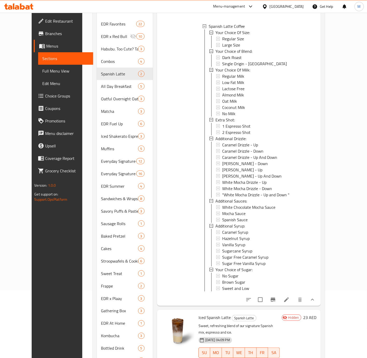
scroll to position [85, 0]
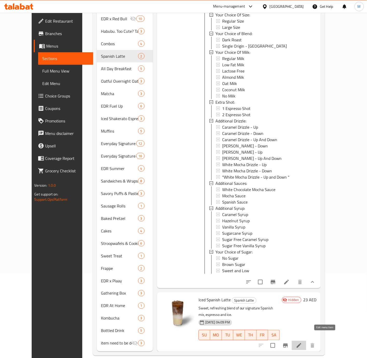
click at [302, 342] on icon at bounding box center [299, 345] width 6 height 6
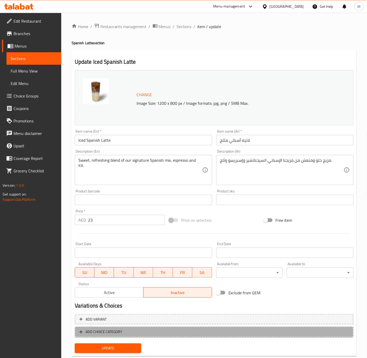
click at [198, 329] on span "ADD CHOICE CATEGORY" at bounding box center [214, 331] width 270 height 6
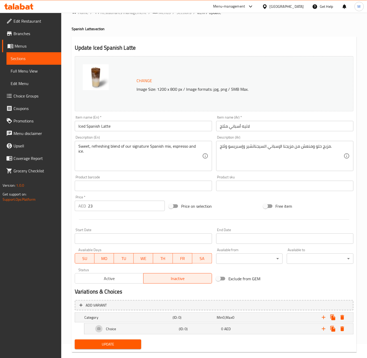
scroll to position [23, 0]
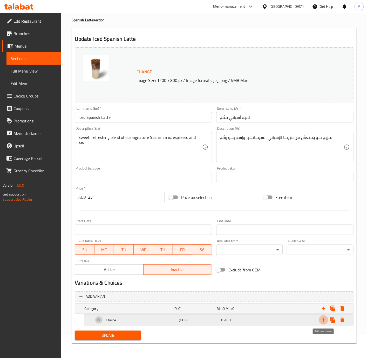
click at [324, 318] on icon "Expand" at bounding box center [324, 320] width 6 height 6
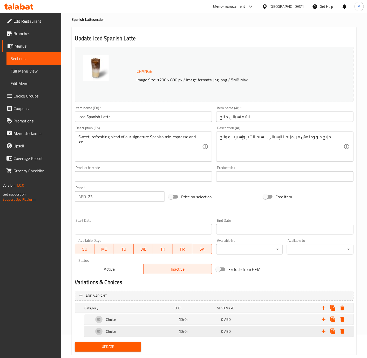
click at [130, 311] on div "Choice" at bounding box center [127, 307] width 88 height 7
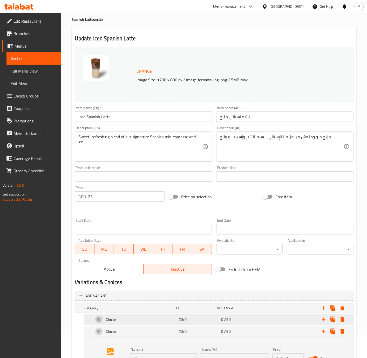
click at [129, 311] on div "Choice" at bounding box center [127, 307] width 88 height 7
click at [121, 307] on h5 "Category" at bounding box center [127, 307] width 86 height 5
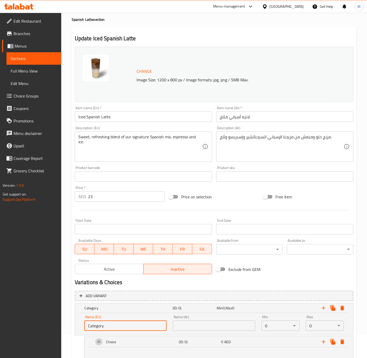
click at [117, 322] on input "Category" at bounding box center [125, 325] width 82 height 10
paste input "YOUR CHOICE OF SIZE-"
type input "Your Choice Of Size:"
click at [201, 327] on input "text" at bounding box center [214, 325] width 82 height 10
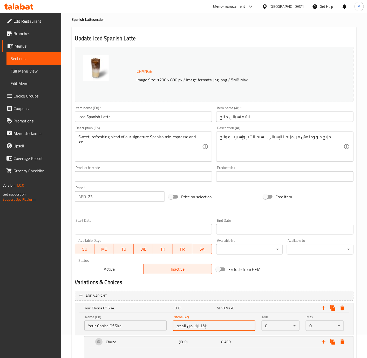
type input "إختيارك من الحجم:"
click at [277, 323] on body "​ Menu-management United Arab Emirates Get Help M Edit Restaurant Branches Menu…" at bounding box center [183, 161] width 367 height 345
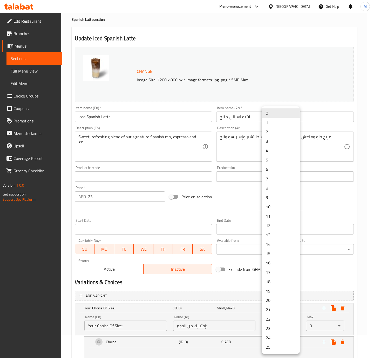
click at [275, 124] on li "1" at bounding box center [281, 122] width 38 height 9
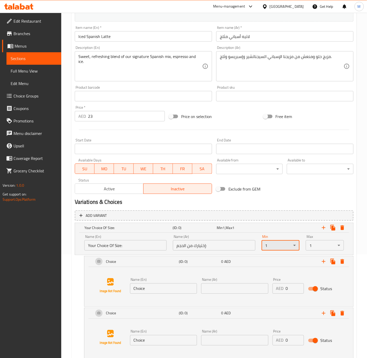
scroll to position [105, 0]
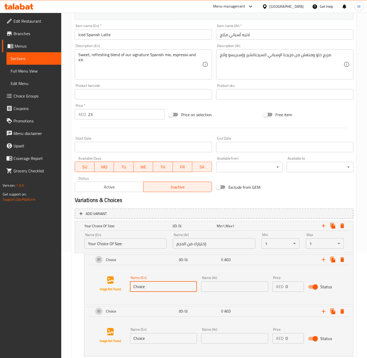
click at [154, 288] on input "Choice" at bounding box center [163, 286] width 67 height 10
paste input "Iced Regular (16 oz)"
type input "Iced Regular (16 oz)"
click at [167, 345] on div "Name (En) Choice Name (En)" at bounding box center [163, 335] width 71 height 20
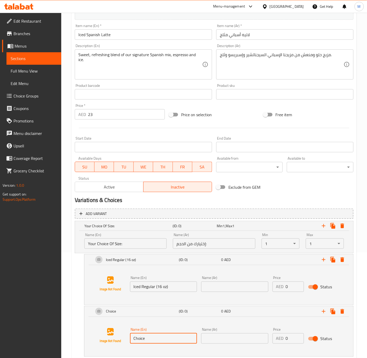
click at [165, 341] on input "Choice" at bounding box center [163, 338] width 67 height 10
paste input "Iced Large (22oz)"
type input "Iced Large (22oz)"
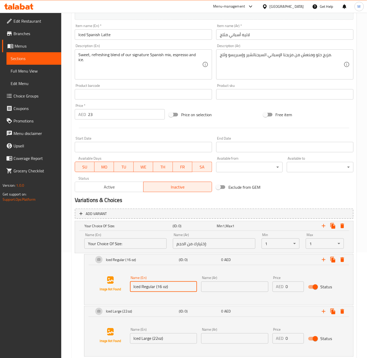
click at [158, 288] on input "Iced Regular (16 oz)" at bounding box center [163, 286] width 67 height 10
click at [174, 288] on input "Iced Regular 16 oz)" at bounding box center [163, 286] width 67 height 10
click at [157, 288] on input "Iced Regular 16 oz" at bounding box center [163, 286] width 67 height 10
type input "Iced Regular - 16 oz"
click at [168, 338] on input "Iced Large (22oz)" at bounding box center [163, 338] width 67 height 10
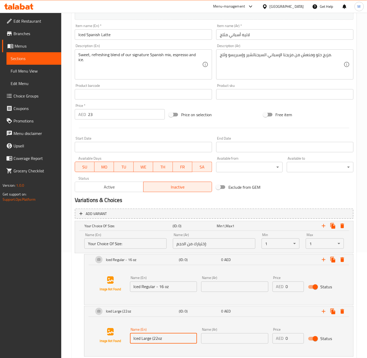
click at [153, 337] on input "Iced Large (22oz" at bounding box center [163, 338] width 67 height 10
type input "Iced Large - 22oz"
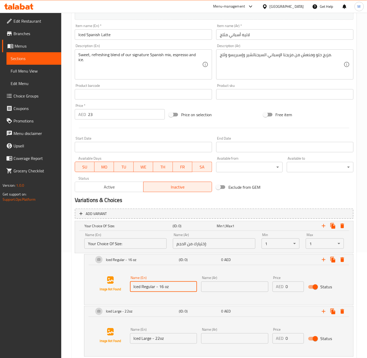
click at [172, 290] on input "Iced Regular - 16 oz" at bounding box center [163, 286] width 67 height 10
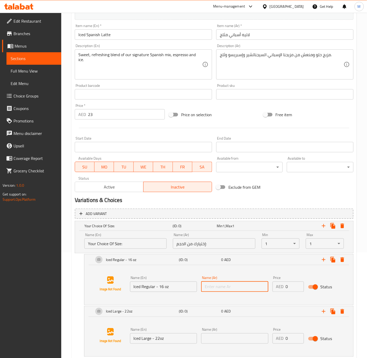
click at [226, 290] on input "text" at bounding box center [234, 286] width 67 height 10
paste input "مثلج عادي - 16 أونصة"
type input "مثلج عادي - 16 أونصة"
click at [171, 339] on input "Iced Large - 22oz" at bounding box center [163, 338] width 67 height 10
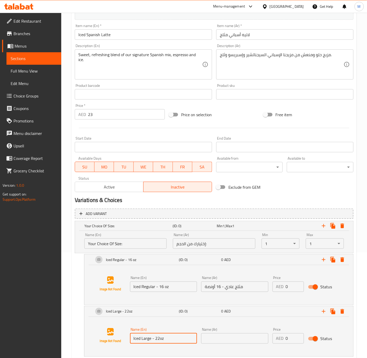
click at [161, 337] on input "Iced Large - 22oz" at bounding box center [163, 338] width 67 height 10
type input "Iced Large - 22 oz"
click at [220, 338] on input "text" at bounding box center [234, 338] width 67 height 10
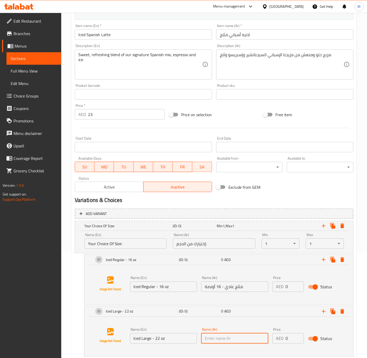
paste input "مثلج كبير - 22 أونصة"
type input "مثلج كبير - 22 أونصة"
drag, startPoint x: 289, startPoint y: 288, endPoint x: 282, endPoint y: 286, distance: 7.1
click at [282, 286] on div "AED 0 Price" at bounding box center [288, 286] width 31 height 10
drag, startPoint x: 291, startPoint y: 336, endPoint x: 273, endPoint y: 337, distance: 17.4
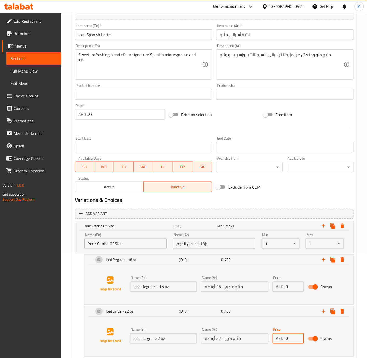
click at [273, 337] on div "AED 0 Price" at bounding box center [288, 338] width 31 height 10
type input "3"
click at [252, 217] on button "Add variant" at bounding box center [214, 213] width 279 height 11
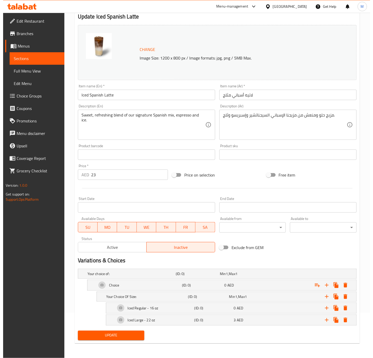
scroll to position [46, 0]
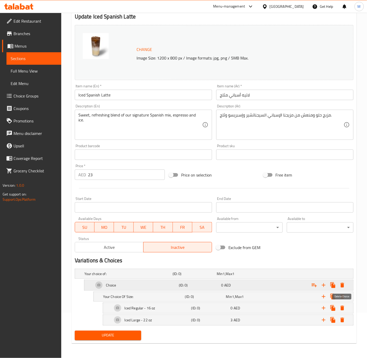
click at [344, 283] on icon "Expand" at bounding box center [342, 285] width 6 height 6
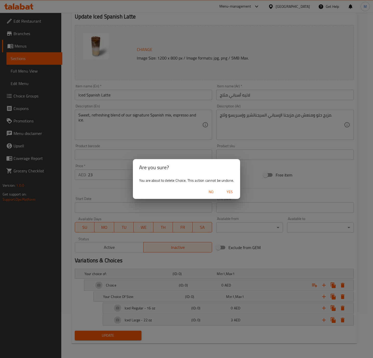
click at [233, 193] on span "Yes" at bounding box center [230, 192] width 12 height 6
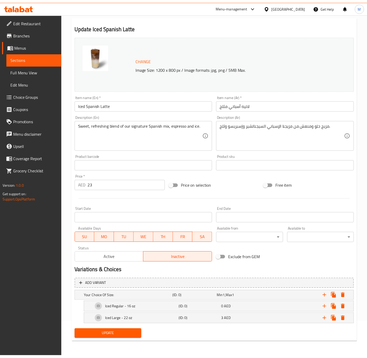
scroll to position [35, 0]
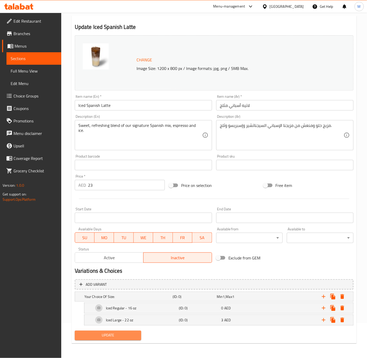
click at [115, 333] on span "Update" at bounding box center [108, 335] width 58 height 6
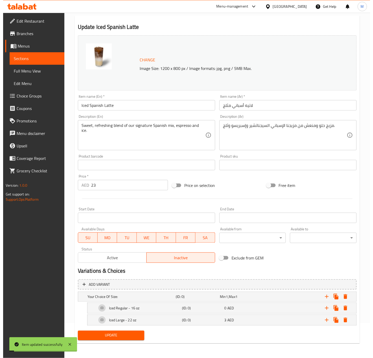
scroll to position [0, 0]
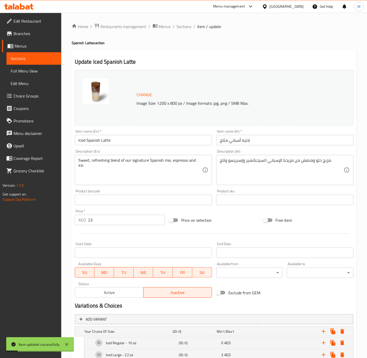
click at [188, 31] on div "Home / Restaurants management / Menus / Sections / item / update Spanish Latte …" at bounding box center [214, 202] width 285 height 359
click at [186, 26] on span "Sections" at bounding box center [184, 26] width 15 height 6
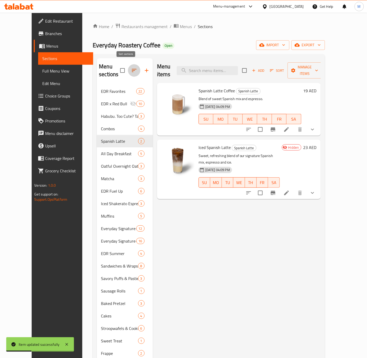
click at [132, 69] on icon "button" at bounding box center [134, 70] width 5 height 3
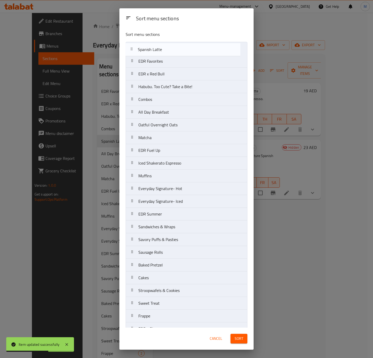
drag, startPoint x: 133, startPoint y: 101, endPoint x: 132, endPoint y: 46, distance: 55.3
click at [132, 46] on nav "EDR Favorites EDR x Red Bull Habubu. Too Cute? Take a Bite! Combos Spanish Latt…" at bounding box center [187, 220] width 122 height 357
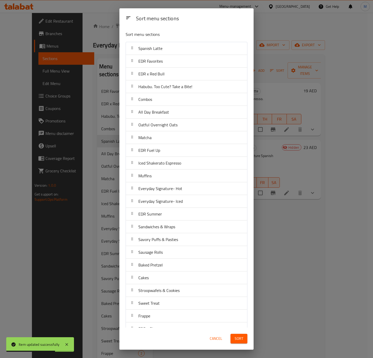
click at [242, 341] on span "Sort" at bounding box center [239, 338] width 9 height 6
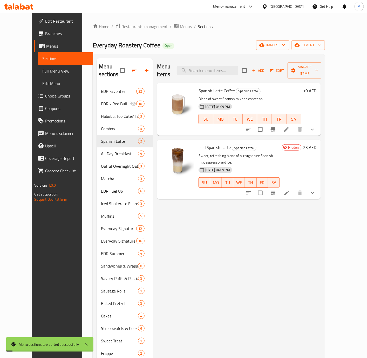
click at [259, 275] on div "Menu items Add Sort Manage items Spanish Latte Coffee Spanish Latte Blend of sw…" at bounding box center [237, 247] width 168 height 378
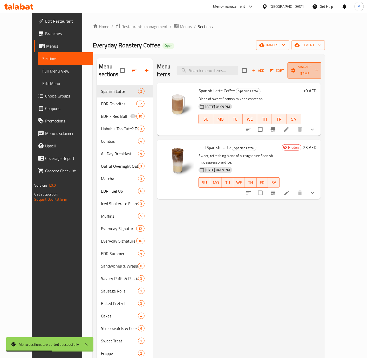
click at [318, 67] on span "Manage items" at bounding box center [305, 70] width 26 height 13
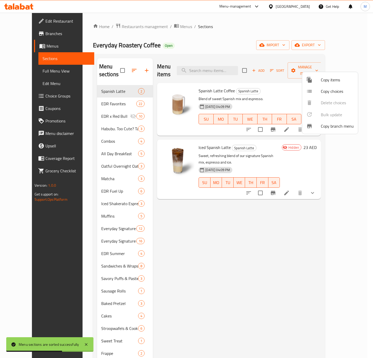
click at [332, 91] on span "Copy choices" at bounding box center [337, 91] width 33 height 6
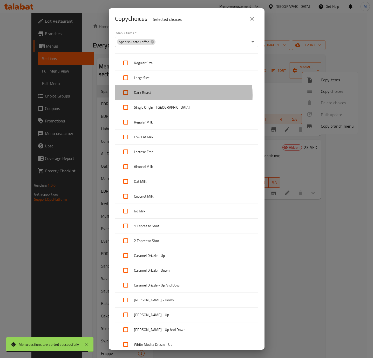
click at [150, 95] on span "Dark Roast" at bounding box center [194, 92] width 120 height 6
checkbox input "true"
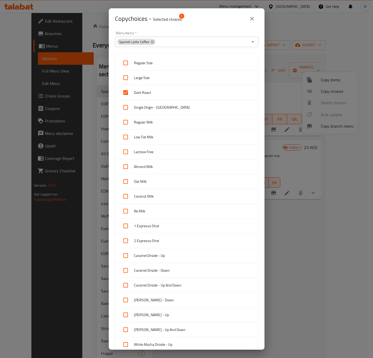
click at [148, 108] on span "Single Origin - Brazil" at bounding box center [194, 107] width 120 height 6
checkbox input "true"
click at [155, 123] on span "Regular Milk" at bounding box center [194, 122] width 120 height 6
checkbox input "true"
click at [154, 133] on div "Low Fat Milk" at bounding box center [186, 137] width 143 height 15
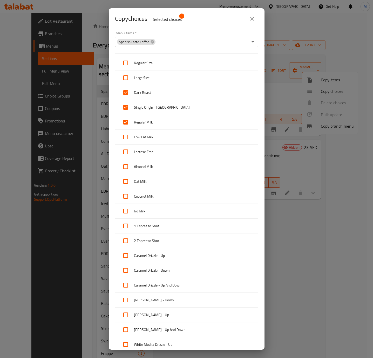
checkbox input "true"
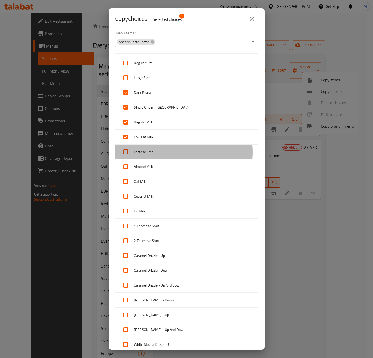
click at [152, 153] on span "Lactose Free" at bounding box center [194, 152] width 120 height 6
checkbox input "true"
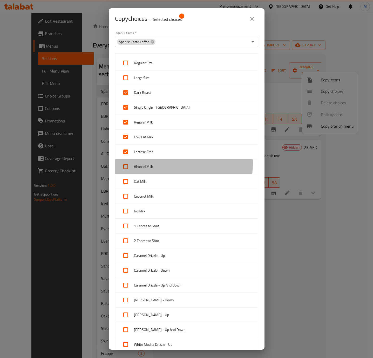
click at [155, 164] on span "Almond Milk" at bounding box center [194, 166] width 120 height 6
checkbox input "true"
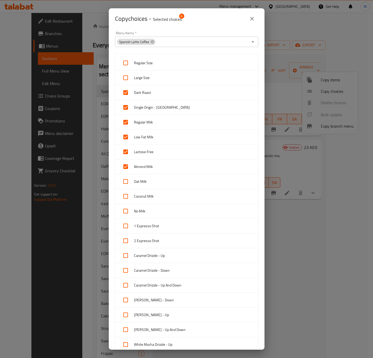
click at [154, 179] on span "Oat Milk" at bounding box center [194, 181] width 120 height 6
checkbox input "true"
click at [154, 196] on span "Coconut Milk" at bounding box center [194, 196] width 120 height 6
checkbox input "true"
click at [153, 209] on span "No Milk" at bounding box center [194, 211] width 120 height 6
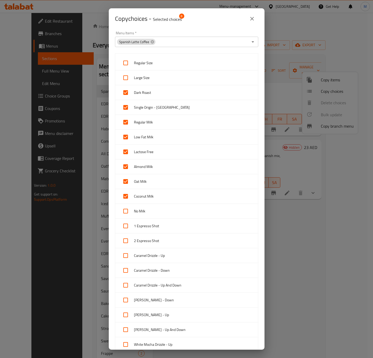
checkbox input "true"
click at [155, 224] on span "1 Espresso Shot" at bounding box center [194, 226] width 120 height 6
checkbox input "true"
click at [149, 241] on span "2 Espresso Shot" at bounding box center [194, 240] width 120 height 6
checkbox input "true"
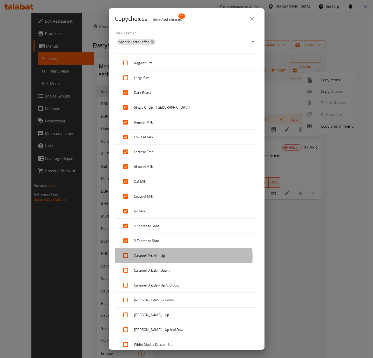
click at [153, 258] on span "Caramel Drizzle - Up" at bounding box center [194, 255] width 120 height 6
checkbox input "true"
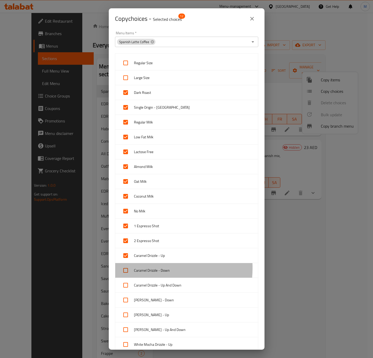
click at [147, 270] on span "Caramel Drizzle - Down" at bounding box center [194, 270] width 120 height 6
checkbox input "true"
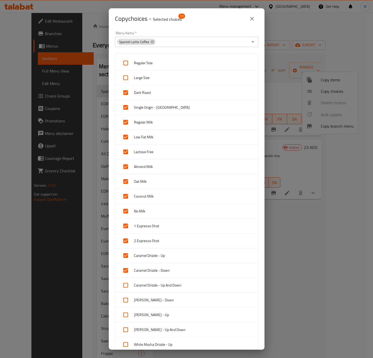
click at [149, 284] on span "Caramel Drizzle - Up And Down" at bounding box center [194, 285] width 120 height 6
checkbox input "true"
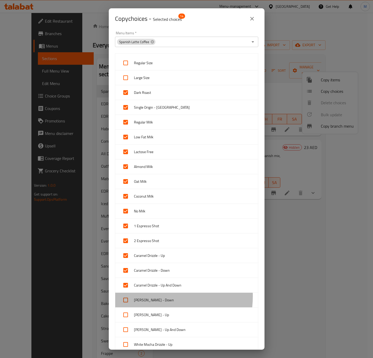
click at [148, 298] on span "[PERSON_NAME] - Down" at bounding box center [194, 300] width 120 height 6
checkbox input "true"
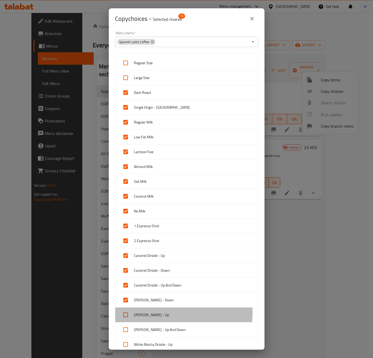
click at [147, 314] on span "[PERSON_NAME] - Up" at bounding box center [194, 314] width 120 height 6
checkbox input "true"
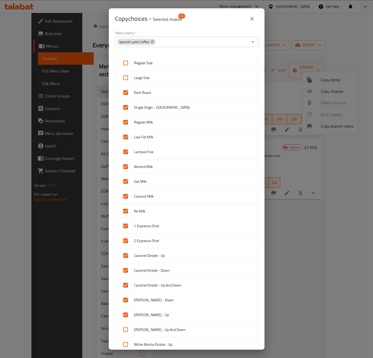
click at [146, 331] on span "[PERSON_NAME] - Up And Down" at bounding box center [194, 329] width 120 height 6
checkbox input "true"
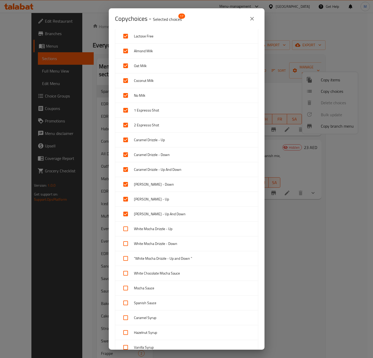
scroll to position [120, 0]
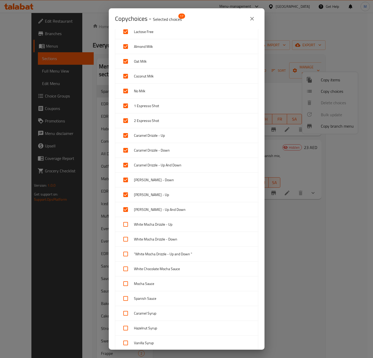
click at [153, 228] on span "White Mocha Drizzle - Up" at bounding box center [194, 224] width 120 height 6
checkbox input "true"
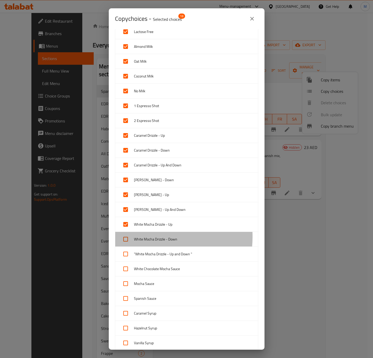
click at [150, 239] on span "White Mocha Drizzle - Down" at bounding box center [194, 239] width 120 height 6
checkbox input "true"
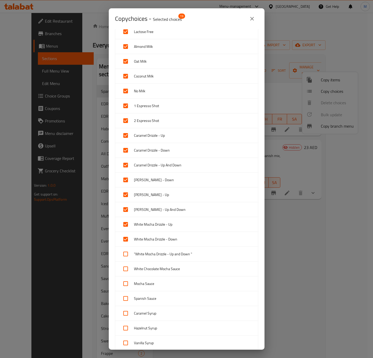
click at [150, 257] on span ""White Mocha Drizzle - Up and Down "" at bounding box center [194, 254] width 120 height 6
checkbox input "true"
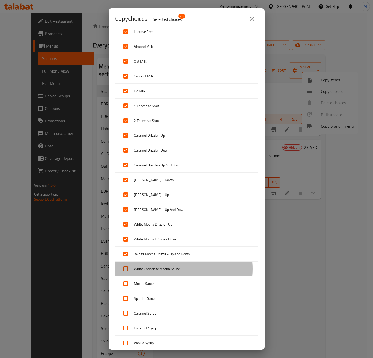
click at [145, 271] on span "White Chocolate Mocha Sauce" at bounding box center [194, 268] width 120 height 6
checkbox input "true"
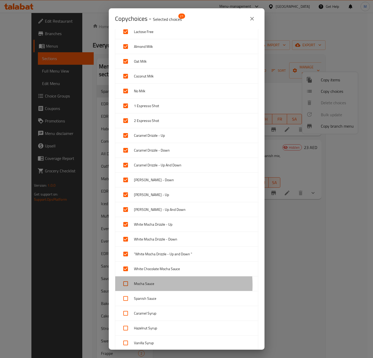
click at [144, 287] on span "Mocha Sauce" at bounding box center [194, 283] width 120 height 6
checkbox input "true"
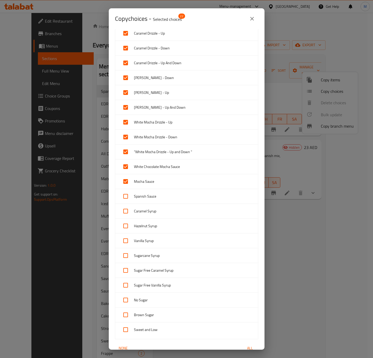
scroll to position [223, 0]
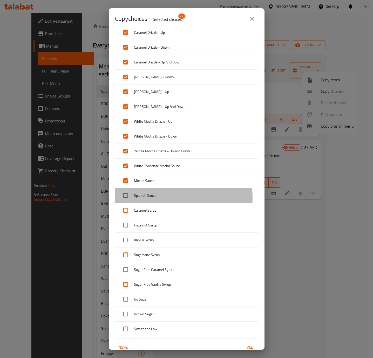
click at [164, 199] on span "Spanish Sauce" at bounding box center [194, 195] width 120 height 6
checkbox input "true"
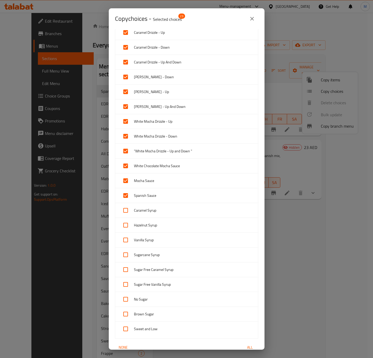
click at [164, 211] on span "Caramel Syrup" at bounding box center [194, 210] width 120 height 6
checkbox input "true"
click at [164, 228] on span "Hazelnut Syrup" at bounding box center [194, 225] width 120 height 6
checkbox input "true"
click at [165, 238] on div "Vanilla Syrup" at bounding box center [186, 239] width 143 height 15
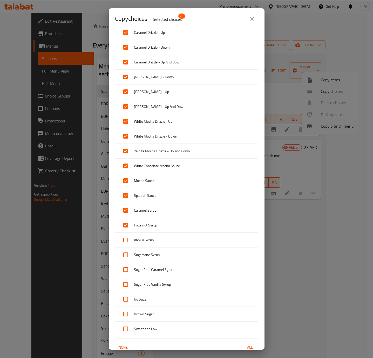
checkbox input "true"
click at [162, 258] on span "Sugarcane Syrup" at bounding box center [194, 254] width 120 height 6
checkbox input "true"
click at [160, 271] on span "Sugar Free Caramel Syrup" at bounding box center [194, 269] width 120 height 6
checkbox input "true"
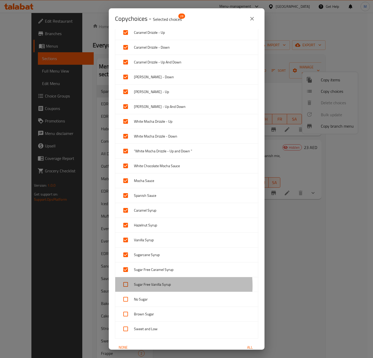
click at [154, 288] on span "Sugar Free Vanilla Syrup" at bounding box center [194, 284] width 120 height 6
checkbox input "true"
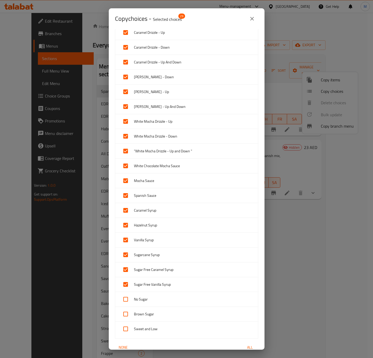
click at [154, 306] on div "No Sugar" at bounding box center [186, 299] width 143 height 15
checkbox input "true"
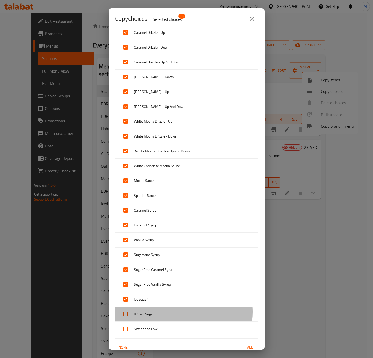
click at [155, 316] on span "Brown Sugar" at bounding box center [194, 314] width 120 height 6
checkbox input "true"
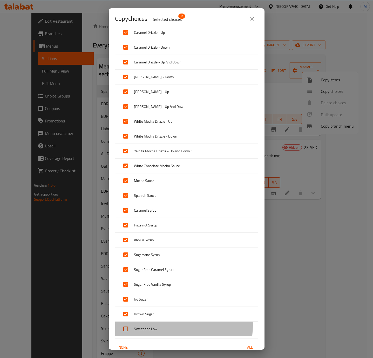
click at [157, 329] on span "Sweet and Low" at bounding box center [194, 328] width 120 height 6
checkbox input "true"
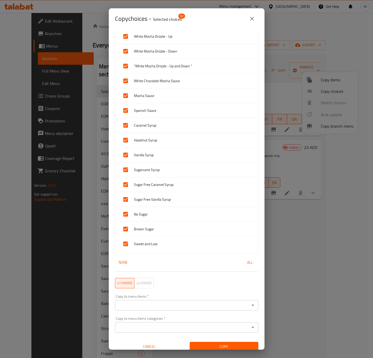
scroll to position [317, 0]
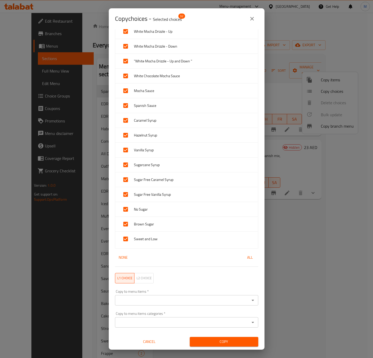
click at [194, 301] on input "Copy to menu items   *" at bounding box center [183, 299] width 132 height 7
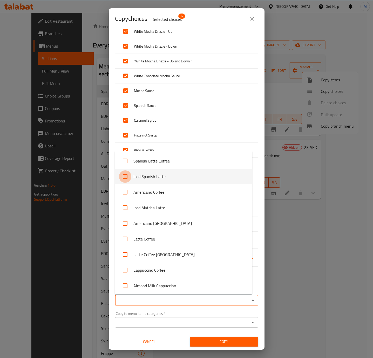
click at [126, 178] on input "checkbox" at bounding box center [125, 176] width 12 height 12
checkbox input "true"
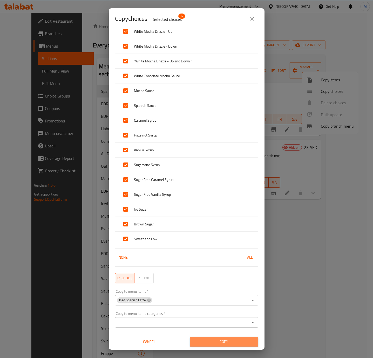
click at [227, 341] on span "Copy" at bounding box center [224, 341] width 60 height 6
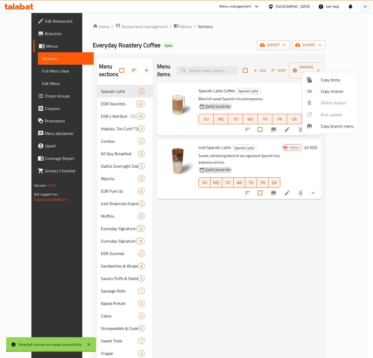
scroll to position [1, 0]
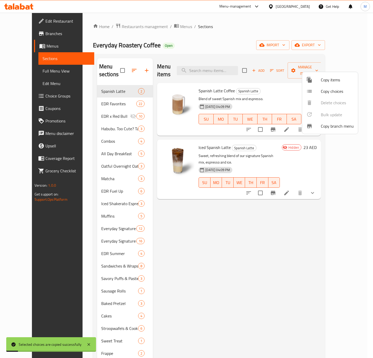
click at [281, 225] on div at bounding box center [186, 179] width 373 height 358
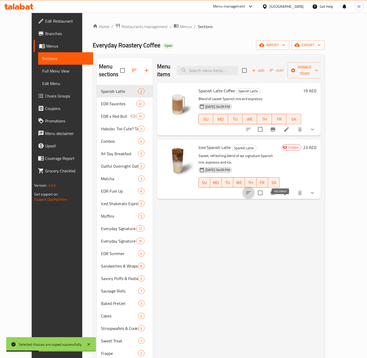
click at [252, 190] on icon "sort-choices" at bounding box center [249, 193] width 6 height 6
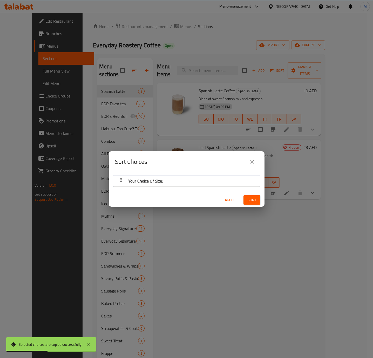
click at [240, 228] on div "Sort Choices Your Choice Of Size: Cancel Sort" at bounding box center [186, 179] width 373 height 358
click at [224, 196] on button "Cancel" at bounding box center [229, 200] width 17 height 10
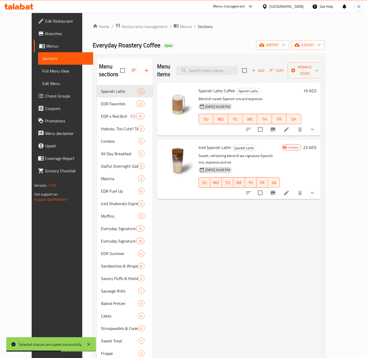
click at [290, 190] on icon at bounding box center [287, 193] width 6 height 6
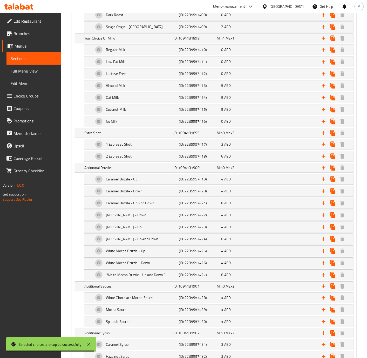
scroll to position [364, 0]
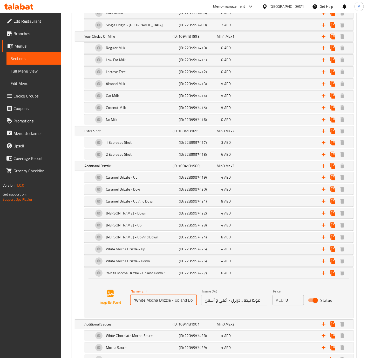
drag, startPoint x: 136, startPoint y: 308, endPoint x: 132, endPoint y: 306, distance: 3.5
click at [132, 305] on input ""White Mocha Drizzle - Up and Down "" at bounding box center [163, 300] width 67 height 10
click at [184, 305] on input "White Mocha Drizzle - Up and Down "" at bounding box center [163, 300] width 67 height 10
drag, startPoint x: 189, startPoint y: 306, endPoint x: 201, endPoint y: 306, distance: 12.5
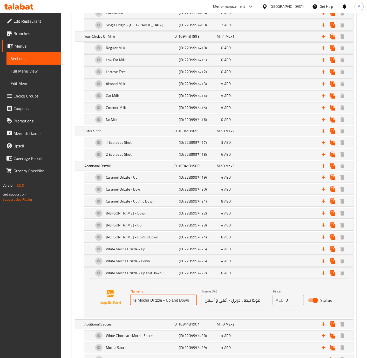
click at [201, 306] on div "Name (En) White Mocha Drizzle - Up and Down " Name (En) Name (Ar) موكا بيضاء در…" at bounding box center [235, 297] width 214 height 20
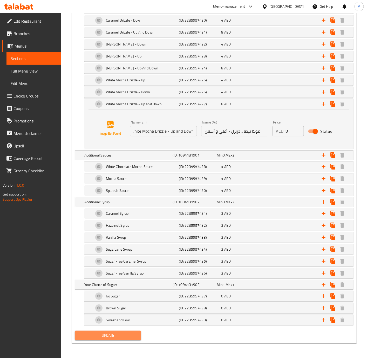
scroll to position [0, 0]
click at [124, 334] on span "Update" at bounding box center [108, 335] width 58 height 6
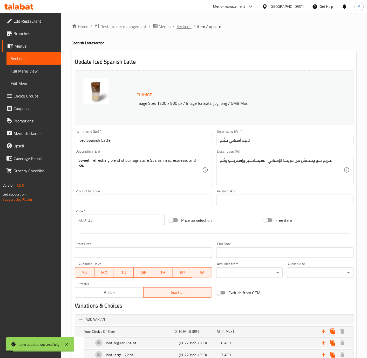
click at [188, 28] on span "Sections" at bounding box center [184, 26] width 15 height 6
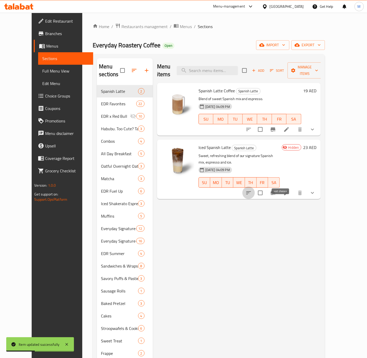
click at [251, 191] on icon "sort-choices" at bounding box center [248, 192] width 5 height 3
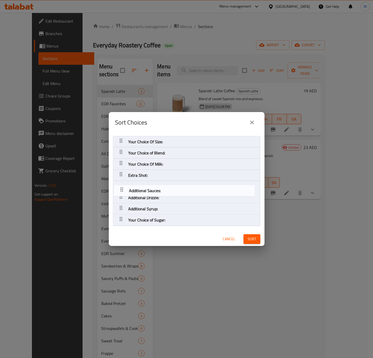
drag, startPoint x: 122, startPoint y: 196, endPoint x: 123, endPoint y: 186, distance: 9.1
click at [123, 186] on nav "Your Choice Of Size: Your Choice of Blend: Your Choice Of Milk: Extra Shot: Add…" at bounding box center [187, 181] width 148 height 90
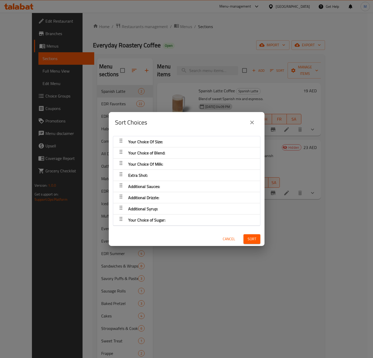
click at [248, 242] on span "Sort" at bounding box center [252, 239] width 9 height 6
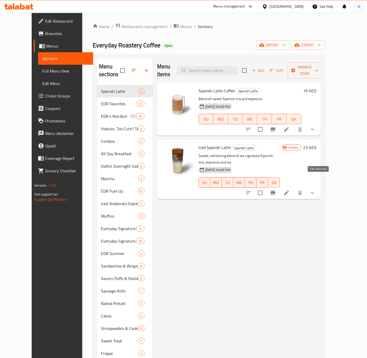
click at [289, 190] on icon at bounding box center [286, 192] width 5 height 5
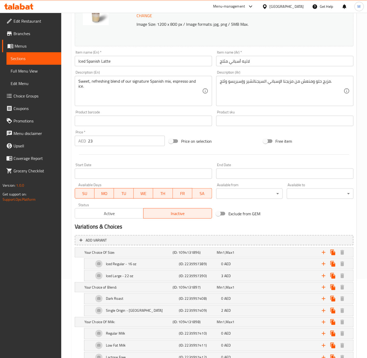
scroll to position [74, 0]
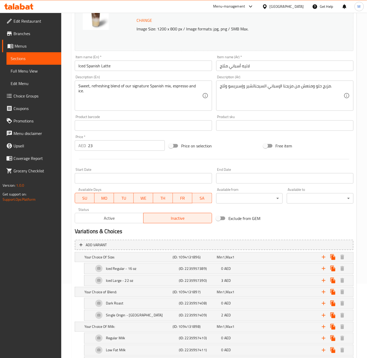
click at [113, 218] on span "Active" at bounding box center [109, 218] width 64 height 8
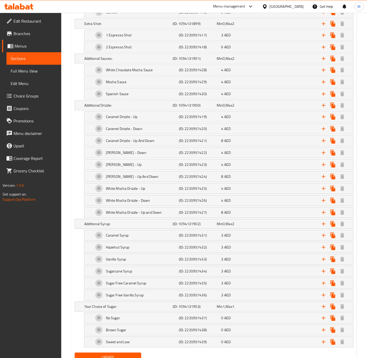
scroll to position [504, 0]
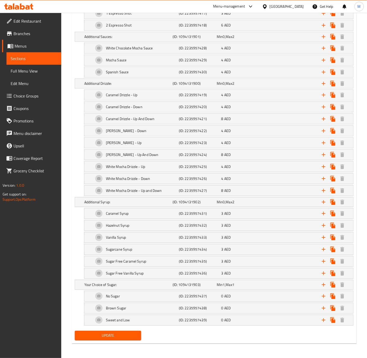
click at [123, 335] on span "Update" at bounding box center [108, 335] width 58 height 6
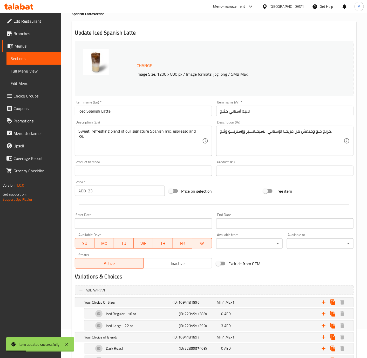
scroll to position [0, 0]
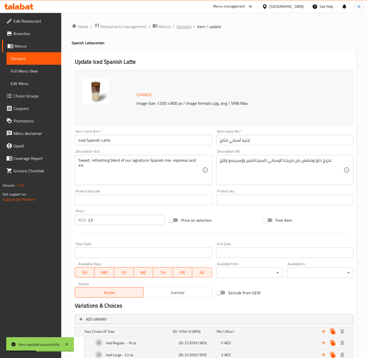
click at [187, 28] on span "Sections" at bounding box center [184, 26] width 15 height 6
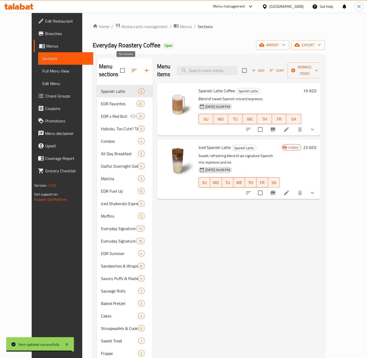
click at [131, 68] on icon "button" at bounding box center [134, 70] width 6 height 6
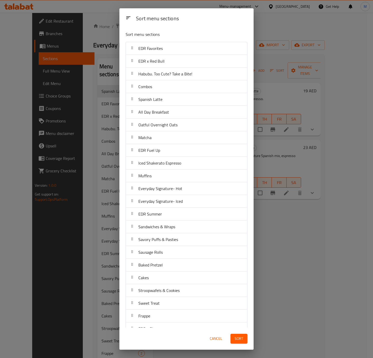
click at [241, 338] on span "Sort" at bounding box center [239, 338] width 9 height 6
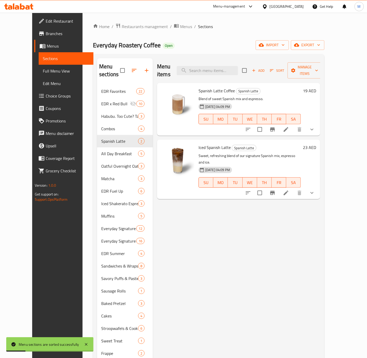
click at [307, 258] on div "Menu items Add Sort Manage items Spanish Latte Coffee Spanish Latte Blend of sw…" at bounding box center [237, 247] width 168 height 378
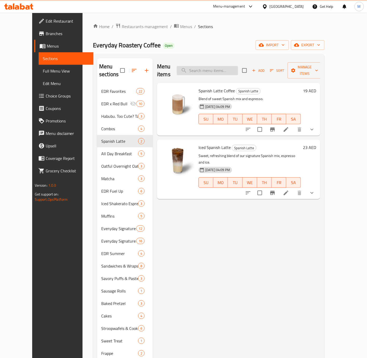
click at [204, 69] on input "search" at bounding box center [207, 70] width 61 height 9
paste input "Iced Roasted Hazelnut Spanish Latte"
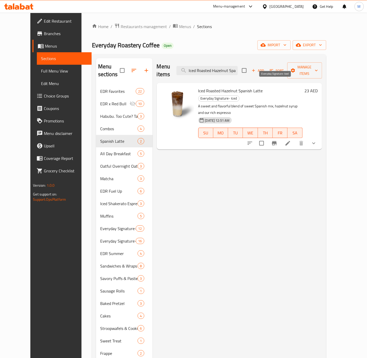
click at [239, 95] on span "Everyday Signature- Iced" at bounding box center [219, 98] width 41 height 6
copy span "Everyday Signature- Iced"
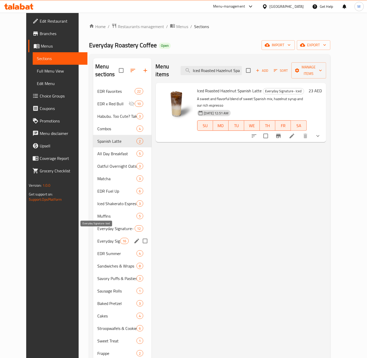
click at [99, 238] on span "Everyday Signature- Iced" at bounding box center [108, 241] width 23 height 6
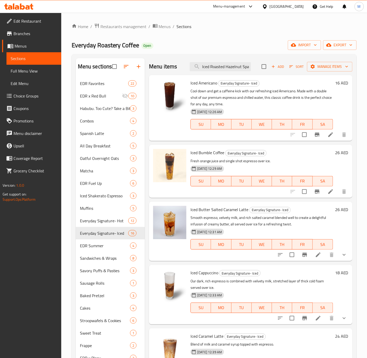
click at [317, 158] on p "Fresh orange juice and single shot espresso over ice." at bounding box center [262, 161] width 143 height 6
click at [242, 221] on p "Smooth espresso, velvety milk, and rich salted caramel blended well to create a…" at bounding box center [262, 220] width 143 height 13
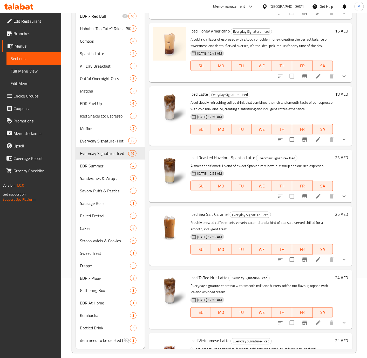
scroll to position [85, 0]
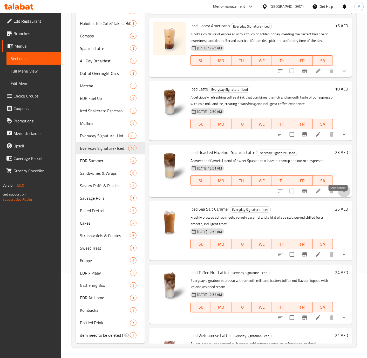
click at [341, 194] on icon "show more" at bounding box center [344, 191] width 6 height 6
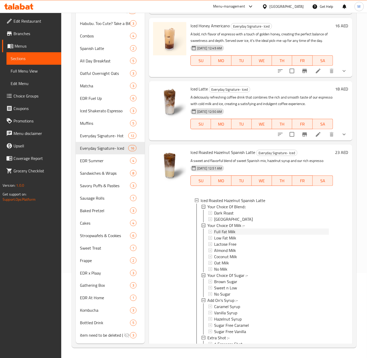
click at [234, 235] on span "Full Fat Milk" at bounding box center [224, 231] width 21 height 6
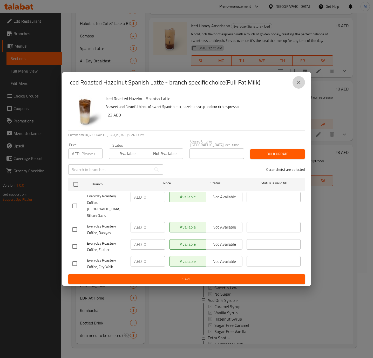
click at [302, 88] on button "close" at bounding box center [299, 82] width 12 height 12
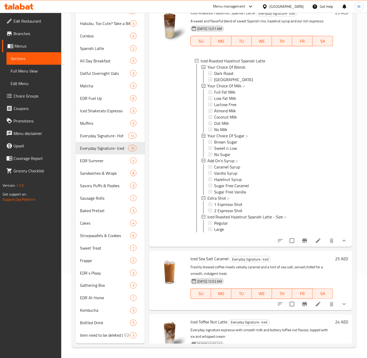
scroll to position [647, 0]
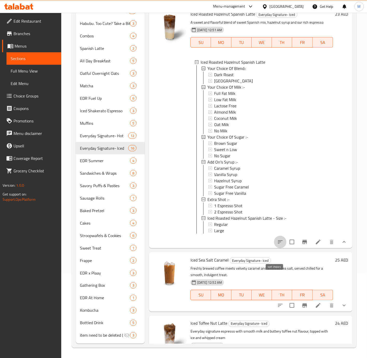
click at [277, 245] on icon "sort-choices" at bounding box center [280, 242] width 6 height 6
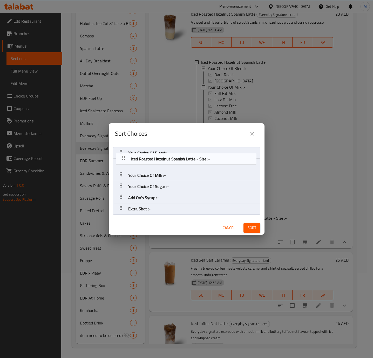
drag, startPoint x: 120, startPoint y: 208, endPoint x: 124, endPoint y: 156, distance: 52.6
click at [124, 156] on nav "Your Choice Of Blend:: Your Choice Of Milk :- Your Choice Of Sugar :- Add On's …" at bounding box center [187, 181] width 148 height 68
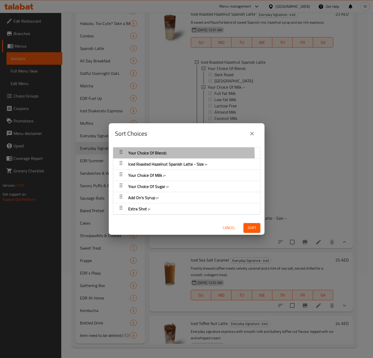
drag, startPoint x: 124, startPoint y: 155, endPoint x: 123, endPoint y: 150, distance: 4.7
click at [123, 150] on div "button" at bounding box center [121, 152] width 10 height 12
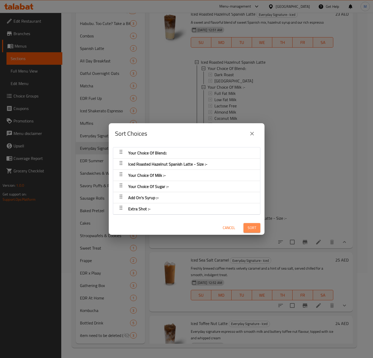
click at [248, 227] on span "Sort" at bounding box center [252, 227] width 9 height 6
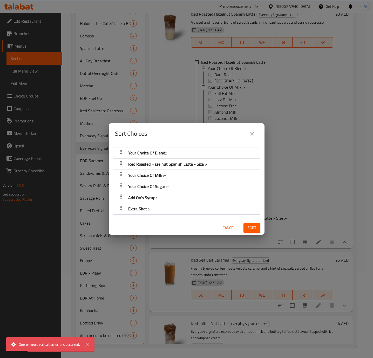
click at [251, 133] on icon "close" at bounding box center [252, 133] width 6 height 6
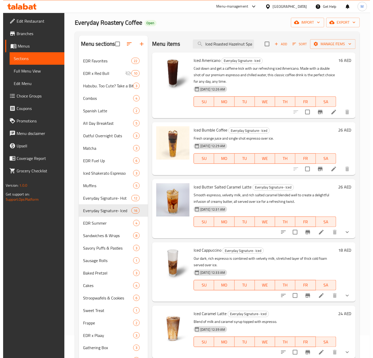
scroll to position [0, 0]
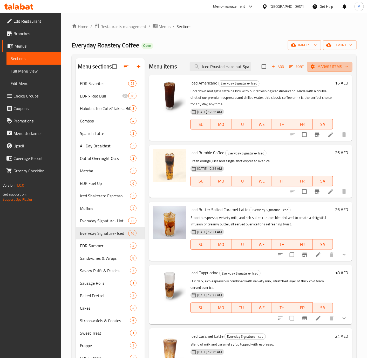
click at [313, 70] on span "Manage items" at bounding box center [329, 66] width 37 height 6
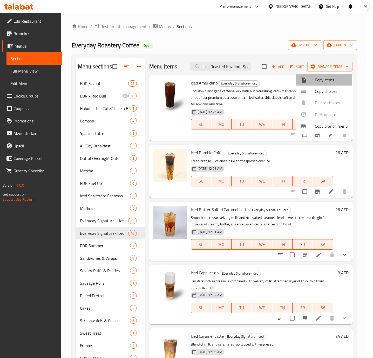
click at [316, 78] on span "Copy items" at bounding box center [331, 80] width 33 height 6
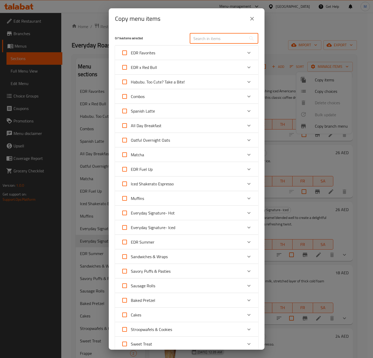
click at [210, 35] on input "text" at bounding box center [218, 38] width 57 height 10
paste input "Iced Roasted Hazelnut Spanish Latte"
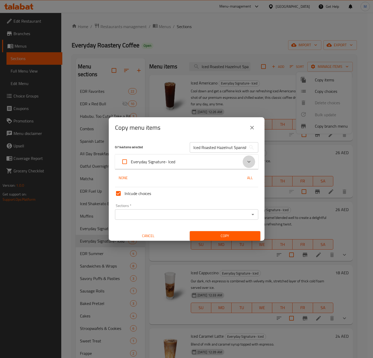
click at [246, 161] on icon "Expand" at bounding box center [249, 161] width 6 height 6
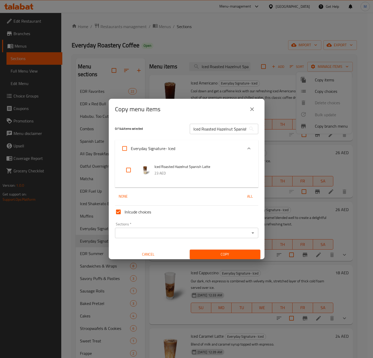
click at [117, 213] on input "Inlcude choices" at bounding box center [118, 211] width 12 height 12
click at [127, 170] on input "checkbox" at bounding box center [128, 170] width 12 height 12
click at [215, 252] on span "Copy" at bounding box center [225, 254] width 62 height 6
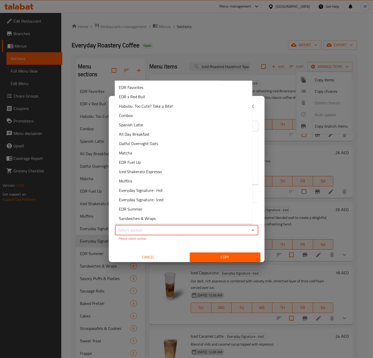
click at [213, 233] on input "Sections   *" at bounding box center [183, 229] width 132 height 7
click at [169, 198] on li "Everyday Signature- Iced" at bounding box center [184, 199] width 138 height 9
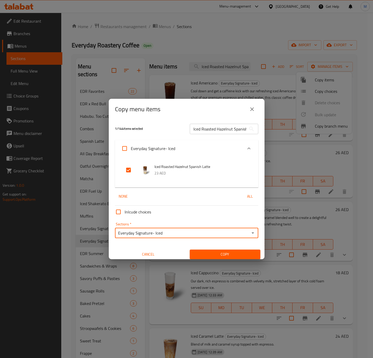
click at [225, 253] on span "Copy" at bounding box center [225, 254] width 62 height 6
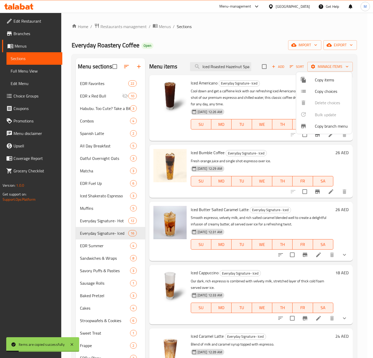
click at [263, 106] on div at bounding box center [186, 179] width 373 height 358
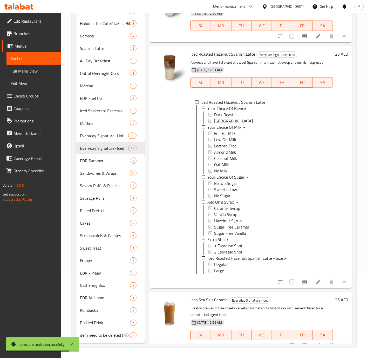
scroll to position [615, 0]
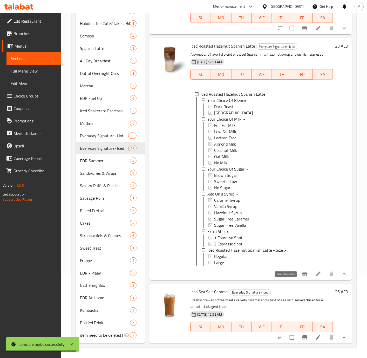
click at [287, 279] on input "checkbox" at bounding box center [292, 273] width 11 height 11
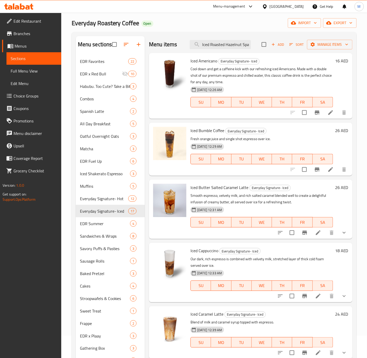
scroll to position [0, 0]
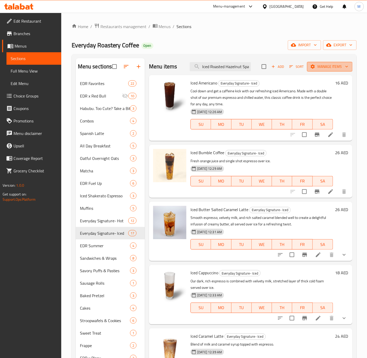
click at [323, 63] on span "Manage items" at bounding box center [329, 66] width 37 height 6
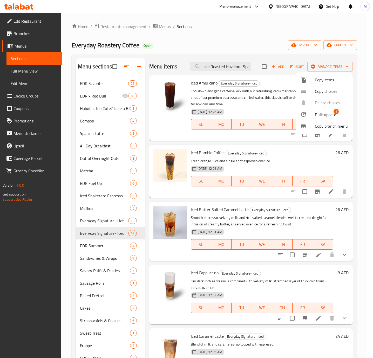
click at [318, 113] on span "Bulk update" at bounding box center [325, 114] width 21 height 6
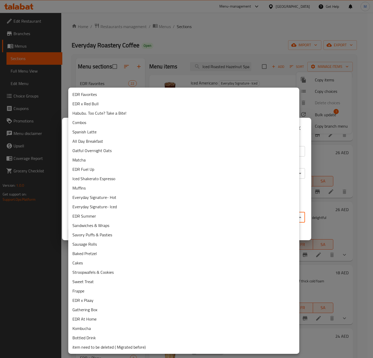
click at [115, 215] on body "​ Menu-management United Arab Emirates Get Help M Edit Restaurant Branches Menu…" at bounding box center [186, 185] width 373 height 345
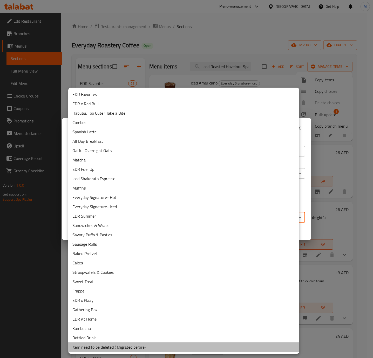
click at [109, 344] on li "item need to be deleted ( Migrated before)" at bounding box center [183, 346] width 231 height 9
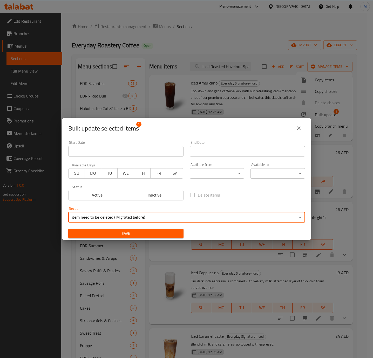
click at [136, 234] on span "Save" at bounding box center [125, 233] width 107 height 6
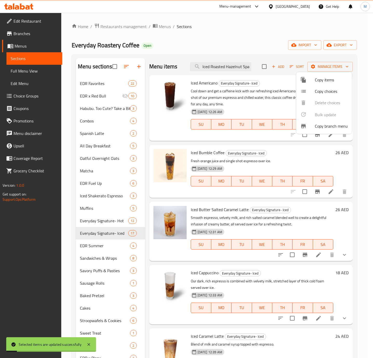
click at [315, 156] on div at bounding box center [186, 179] width 373 height 358
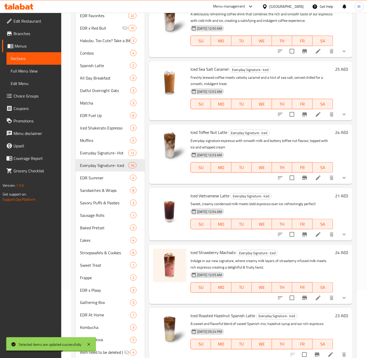
scroll to position [85, 0]
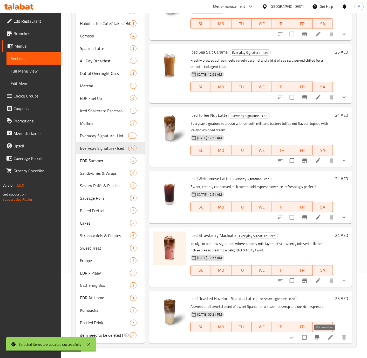
click at [329, 337] on icon at bounding box center [331, 337] width 5 height 5
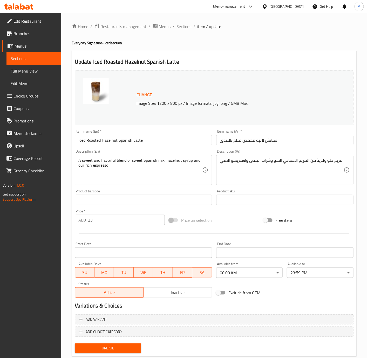
click at [185, 30] on div "Home / Restaurants management / Menus / Sections / item / update Everyday Signa…" at bounding box center [214, 191] width 285 height 337
click at [185, 28] on span "Sections" at bounding box center [184, 26] width 15 height 6
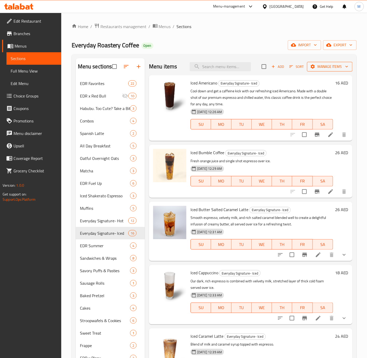
click at [319, 68] on span "Manage items" at bounding box center [329, 66] width 37 height 6
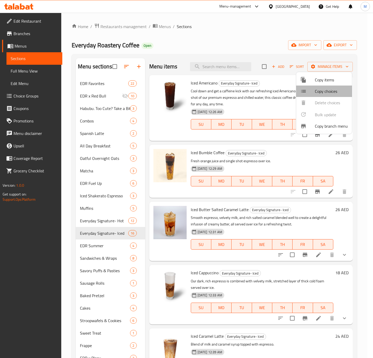
click at [325, 90] on span "Copy choices" at bounding box center [331, 91] width 33 height 6
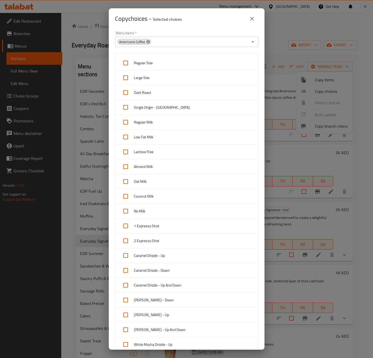
click at [148, 40] on icon at bounding box center [148, 42] width 4 height 4
click at [160, 42] on input "Menu Items   *" at bounding box center [183, 41] width 132 height 7
click at [252, 62] on div "Regular Size Large Size Dark Roast Single Origin - Brazil Regular Milk Low Fat …" at bounding box center [187, 316] width 150 height 532
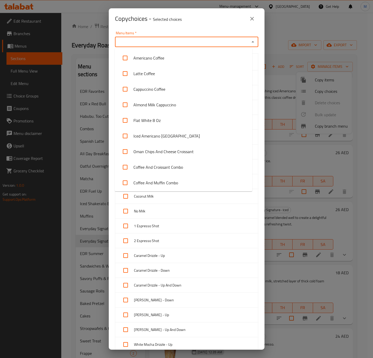
click at [239, 45] on input "Menu Items   *" at bounding box center [183, 41] width 132 height 7
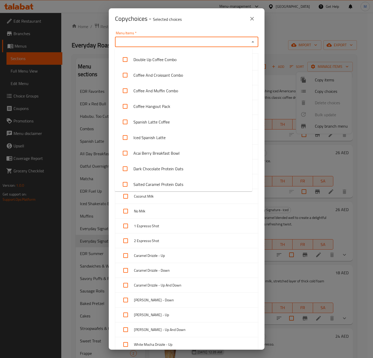
scroll to position [181, 0]
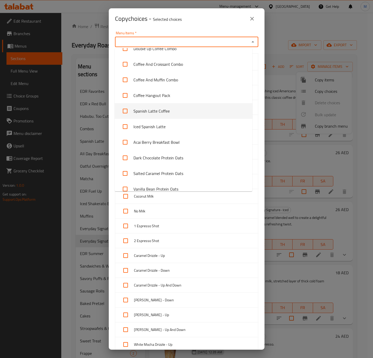
click at [125, 110] on input "checkbox" at bounding box center [125, 111] width 12 height 12
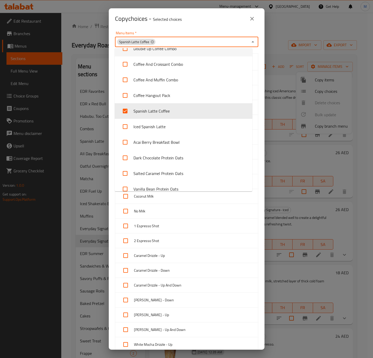
click at [250, 42] on icon "Close" at bounding box center [253, 42] width 6 height 6
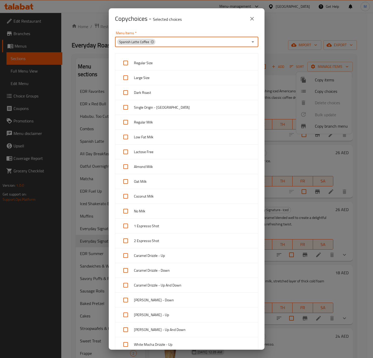
click at [157, 94] on span "Dark Roast" at bounding box center [194, 92] width 120 height 6
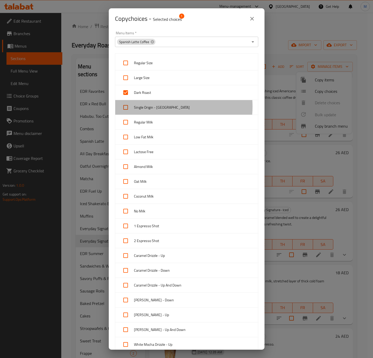
click at [158, 107] on span "Single Origin - Brazil" at bounding box center [194, 107] width 120 height 6
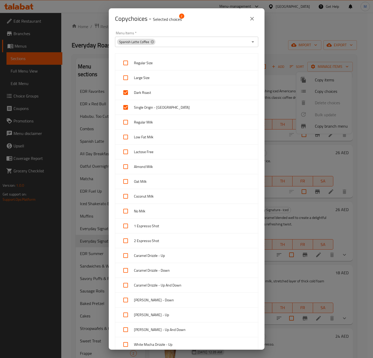
click at [158, 123] on span "Regular Milk" at bounding box center [194, 122] width 120 height 6
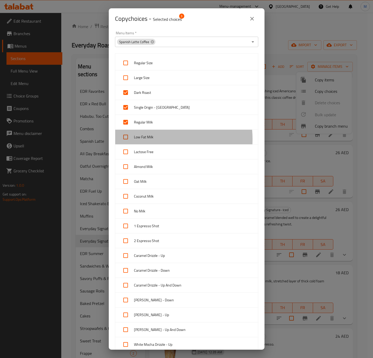
click at [157, 140] on span "Low Fat Milk" at bounding box center [194, 137] width 120 height 6
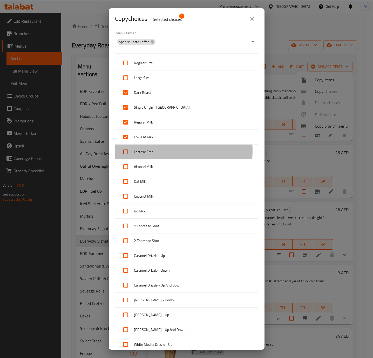
click at [154, 151] on span "Lactose Free" at bounding box center [194, 152] width 120 height 6
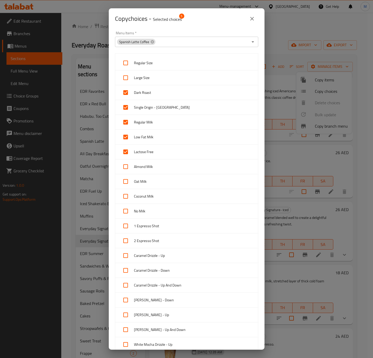
click at [155, 167] on span "Almond Milk" at bounding box center [194, 166] width 120 height 6
click at [155, 178] on div "Oat Milk" at bounding box center [186, 181] width 143 height 15
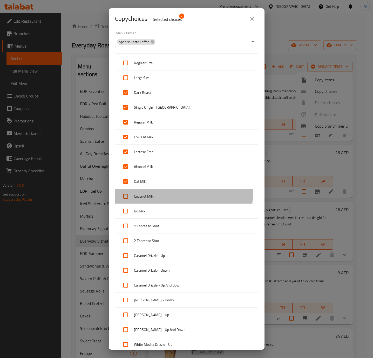
click at [155, 192] on div "Coconut Milk" at bounding box center [186, 196] width 143 height 15
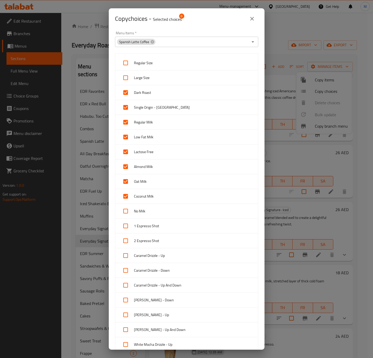
click at [155, 210] on span "No Milk" at bounding box center [194, 211] width 120 height 6
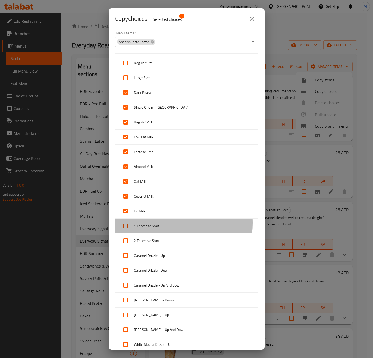
click at [141, 224] on span "1 Espresso Shot" at bounding box center [194, 226] width 120 height 6
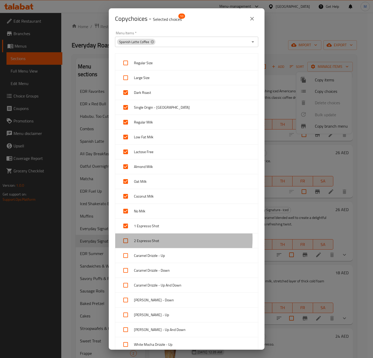
click at [142, 240] on span "2 Espresso Shot" at bounding box center [194, 240] width 120 height 6
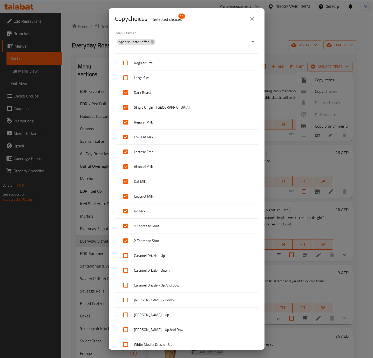
click at [158, 260] on div "Caramel Drizzle - Up" at bounding box center [186, 255] width 143 height 15
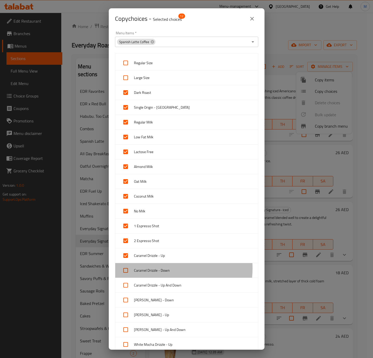
click at [157, 270] on span "Caramel Drizzle - Down" at bounding box center [194, 270] width 120 height 6
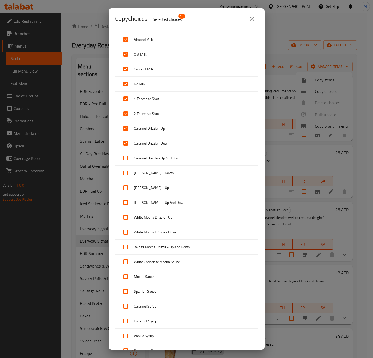
scroll to position [130, 0]
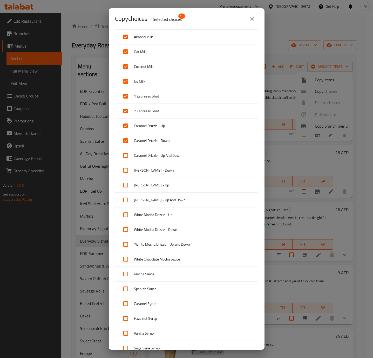
click at [148, 158] on span "Caramel Drizzle - Up And Down" at bounding box center [194, 155] width 120 height 6
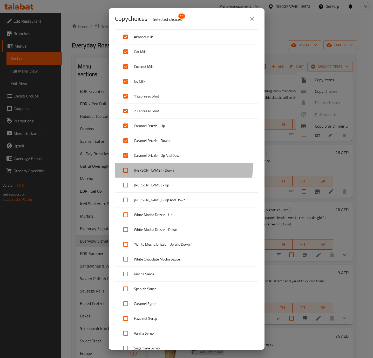
click at [147, 168] on div "[PERSON_NAME] - Down" at bounding box center [186, 170] width 143 height 15
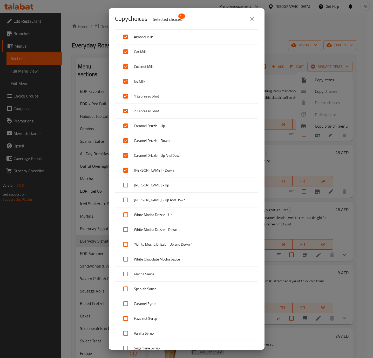
click at [142, 186] on span "[PERSON_NAME] - Up" at bounding box center [194, 185] width 120 height 6
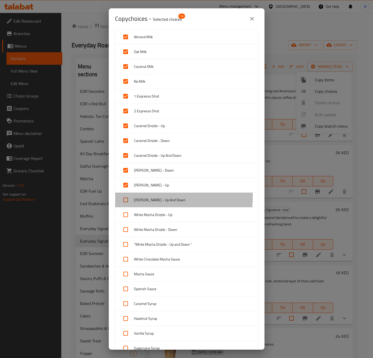
click at [141, 198] on span "[PERSON_NAME] - Up And Down" at bounding box center [194, 200] width 120 height 6
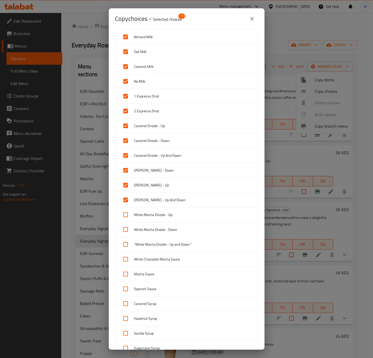
click at [141, 215] on span "White Mocha Drizzle - Up" at bounding box center [194, 214] width 120 height 6
click at [142, 229] on span "White Mocha Drizzle - Down" at bounding box center [194, 229] width 120 height 6
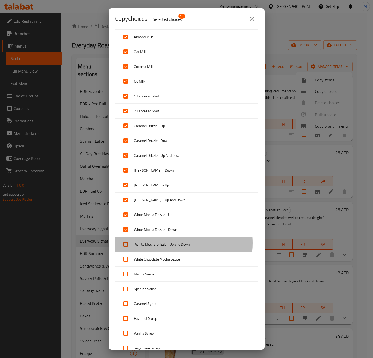
click at [141, 246] on span ""White Mocha Drizzle - Up and Down "" at bounding box center [194, 244] width 120 height 6
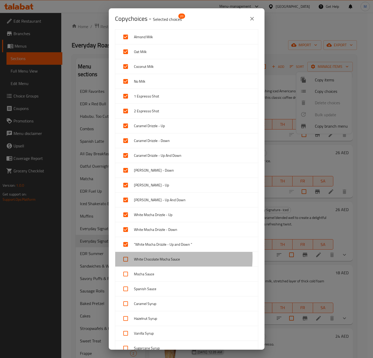
click at [143, 259] on span "White Chocolate Mocha Sauce" at bounding box center [194, 259] width 120 height 6
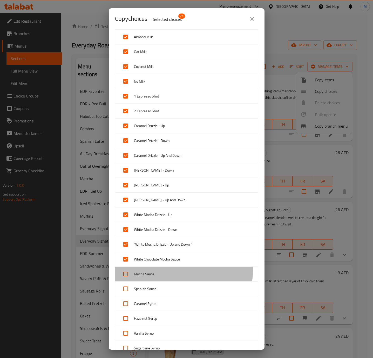
click at [146, 270] on div "Mocha Sauce" at bounding box center [186, 273] width 143 height 15
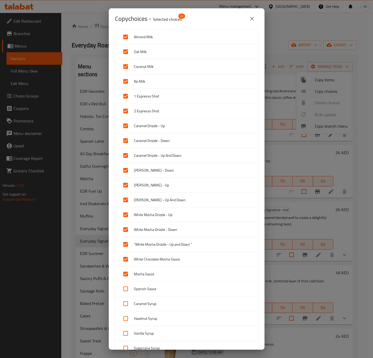
click at [146, 285] on div "Spanish Sauce" at bounding box center [186, 288] width 143 height 15
click at [145, 304] on span "Caramel Syrup" at bounding box center [194, 303] width 120 height 6
click at [146, 319] on span "Hazelnut Syrup" at bounding box center [194, 318] width 120 height 6
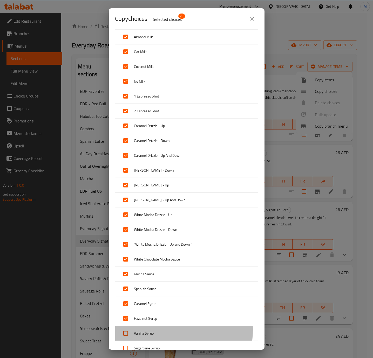
click at [145, 333] on span "Vanilla Syrup" at bounding box center [194, 333] width 120 height 6
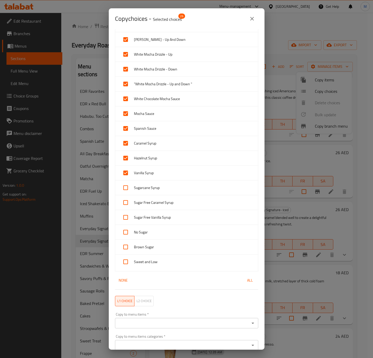
scroll to position [295, 0]
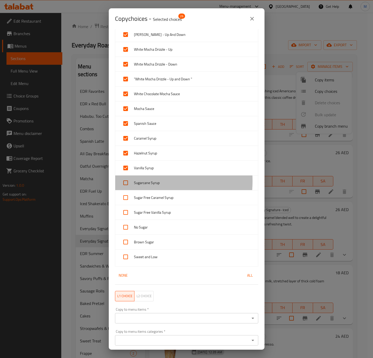
click at [143, 184] on span "Sugarcane Syrup" at bounding box center [194, 182] width 120 height 6
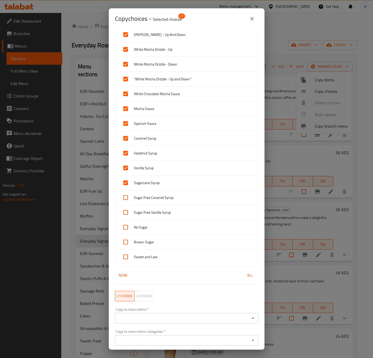
click at [143, 199] on span "Sugar Free Caramel Syrup" at bounding box center [194, 197] width 120 height 6
click at [143, 215] on span "Sugar Free Vanilla Syrup" at bounding box center [194, 212] width 120 height 6
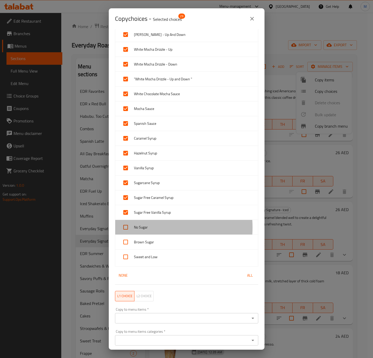
click at [143, 230] on span "No Sugar" at bounding box center [194, 227] width 120 height 6
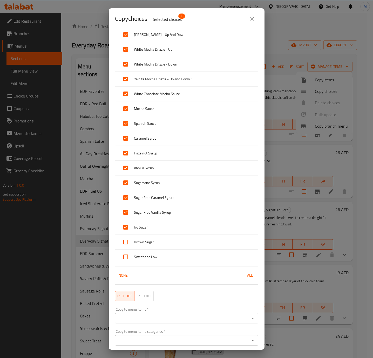
click at [144, 242] on span "Brown Sugar" at bounding box center [194, 242] width 120 height 6
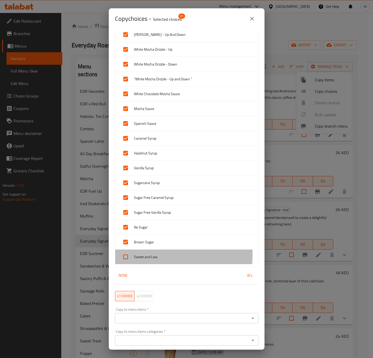
click at [144, 258] on span "Sweet and Low" at bounding box center [194, 256] width 120 height 6
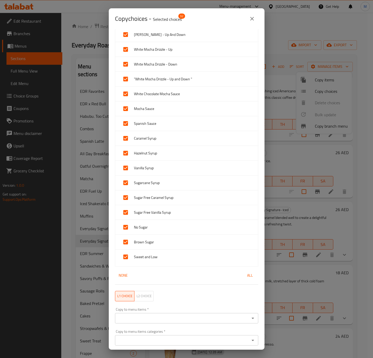
click at [179, 319] on input "Copy to menu items   *" at bounding box center [183, 317] width 132 height 7
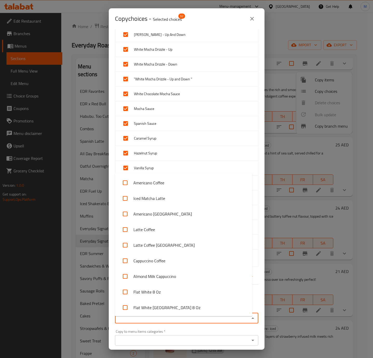
click at [199, 319] on input "Copy to menu items   *" at bounding box center [183, 317] width 132 height 7
click at [143, 322] on input "Copy to menu items   *" at bounding box center [183, 317] width 132 height 7
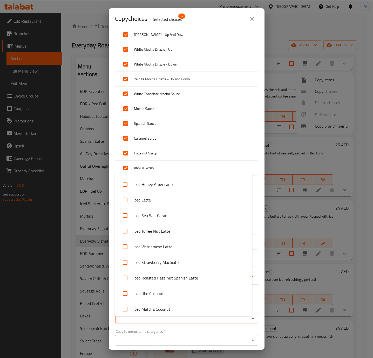
scroll to position [1368, 0]
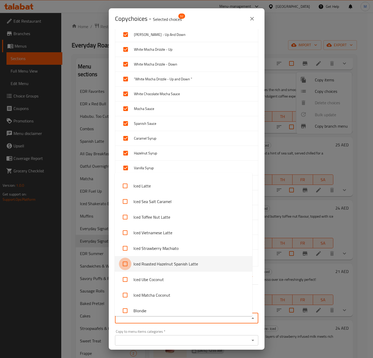
click at [125, 264] on input "checkbox" at bounding box center [125, 263] width 12 height 12
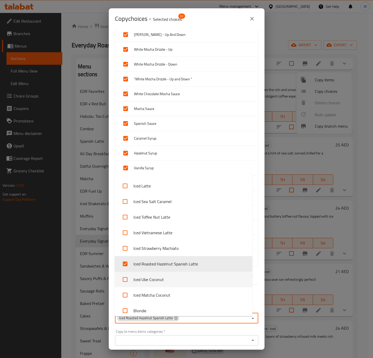
click at [250, 321] on icon "Close" at bounding box center [253, 318] width 6 height 6
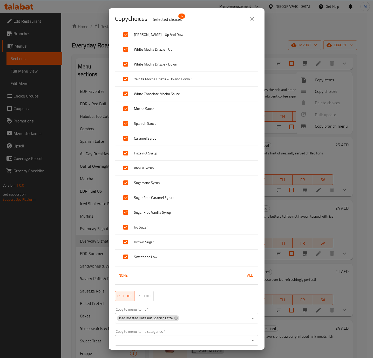
scroll to position [317, 0]
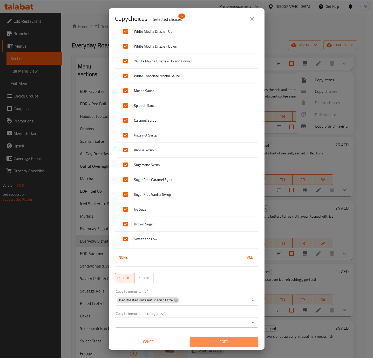
click at [226, 338] on span "Copy" at bounding box center [224, 341] width 60 height 6
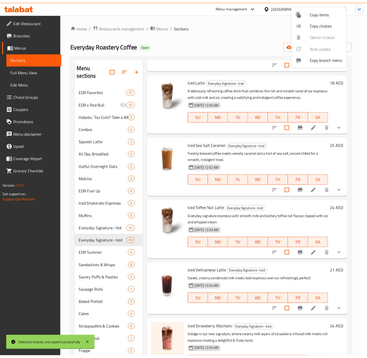
scroll to position [1, 0]
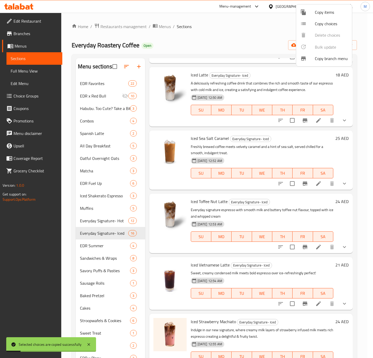
click at [350, 293] on div at bounding box center [186, 179] width 373 height 358
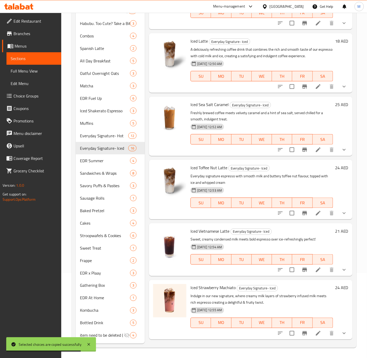
scroll to position [616, 0]
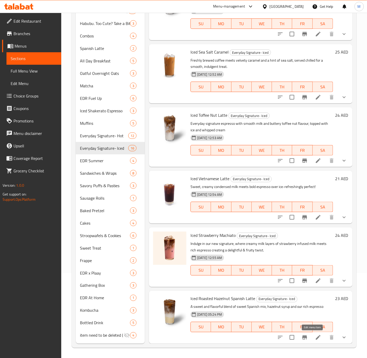
click at [316, 336] on icon at bounding box center [318, 337] width 5 height 5
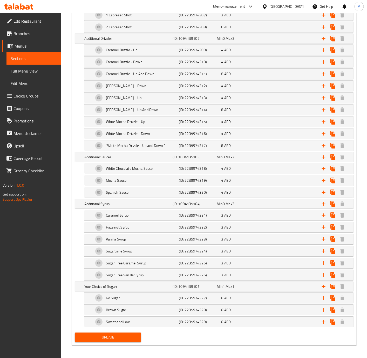
scroll to position [468, 0]
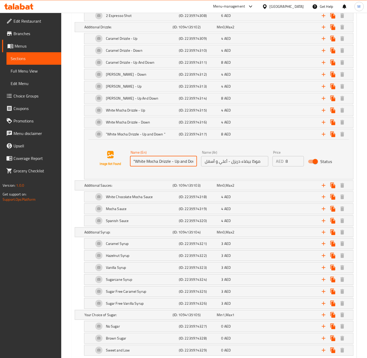
drag, startPoint x: 135, startPoint y: 167, endPoint x: 126, endPoint y: 167, distance: 9.4
click at [126, 167] on div "Name (En) "White Mocha Drizzle - Up and Down " Name (En) Name (Ar) موكا بيضاء د…" at bounding box center [219, 157] width 257 height 39
drag, startPoint x: 193, startPoint y: 167, endPoint x: 201, endPoint y: 169, distance: 8.8
click at [201, 168] on div "Name (En) White Mocha Drizzle - Up and Down " Name (En) Name (Ar) موكا بيضاء در…" at bounding box center [235, 158] width 214 height 20
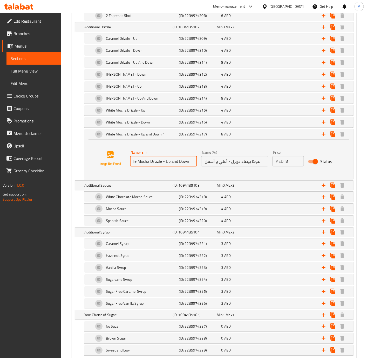
click at [192, 166] on input "White Mocha Drizzle - Up and Down "" at bounding box center [163, 161] width 67 height 10
drag, startPoint x: 189, startPoint y: 165, endPoint x: 201, endPoint y: 167, distance: 11.8
click at [201, 167] on div "Name (En) White Mocha Drizzle - Up and Down " Name (En) Name (Ar) موكا بيضاء در…" at bounding box center [235, 158] width 214 height 20
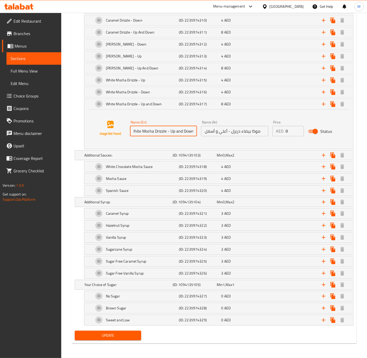
click at [102, 338] on span "Update" at bounding box center [108, 335] width 58 height 6
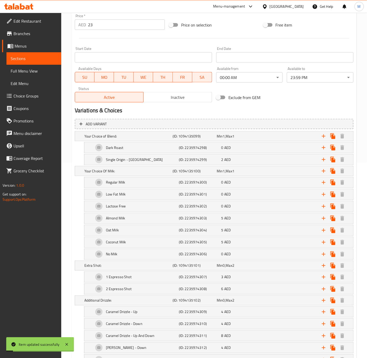
scroll to position [0, 0]
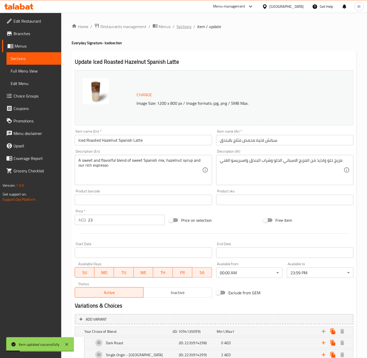
click at [179, 25] on span "Sections" at bounding box center [184, 26] width 15 height 6
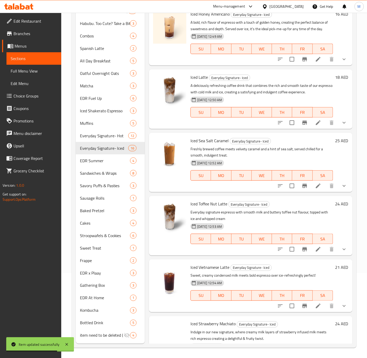
scroll to position [616, 0]
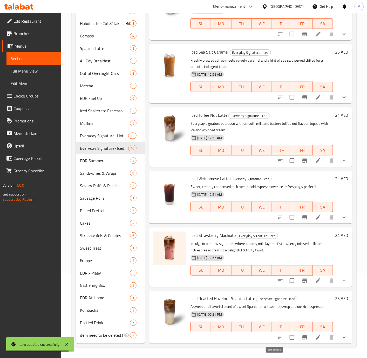
click at [278, 335] on button "sort-choices" at bounding box center [280, 337] width 12 height 12
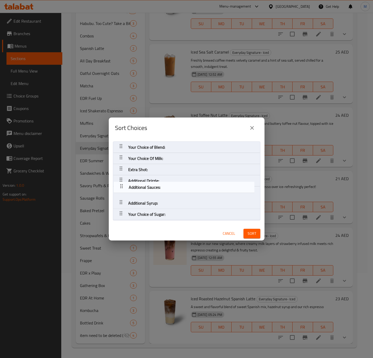
drag, startPoint x: 121, startPoint y: 192, endPoint x: 122, endPoint y: 185, distance: 6.5
click at [122, 185] on nav "Your Choice of Blend: Your Choice Of Milk: Extra Shot: Additional Drizzle: Addi…" at bounding box center [187, 180] width 148 height 79
drag, startPoint x: 119, startPoint y: 191, endPoint x: 120, endPoint y: 183, distance: 8.1
click at [120, 183] on nav "Your Choice of Blend: Your Choice Of Milk: Extra Shot: Additional Drizzle: Addi…" at bounding box center [187, 180] width 148 height 79
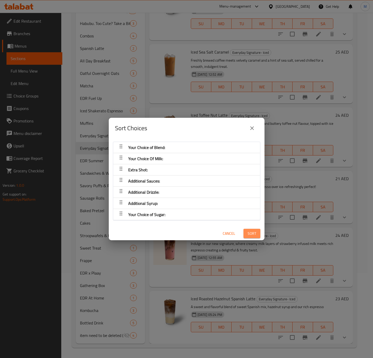
click at [248, 235] on span "Sort" at bounding box center [252, 233] width 9 height 6
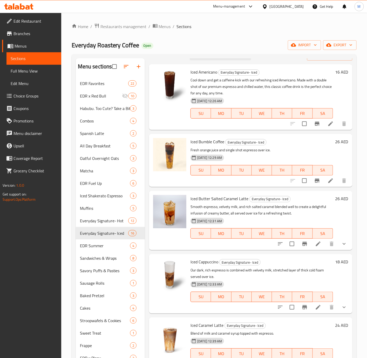
scroll to position [0, 0]
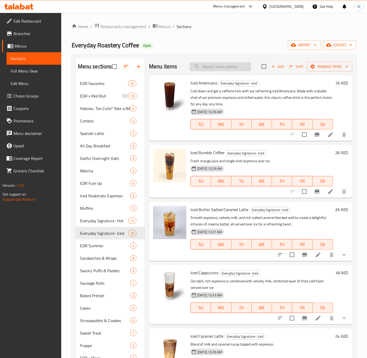
click at [239, 65] on input "search" at bounding box center [220, 66] width 61 height 9
paste input "Acai Berry Breakfast Bowl"
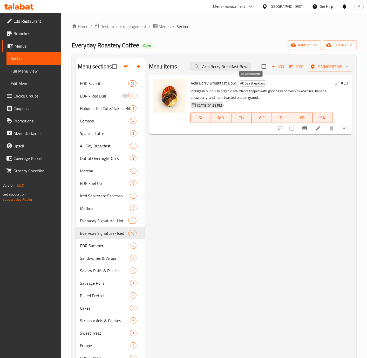
click at [250, 83] on span "All Day Breakfast" at bounding box center [252, 83] width 29 height 6
copy span "All Day Breakfast"
click at [180, 211] on div "Menu items Acai Berry Breakfast Bowl Add Sort Manage items Acai Berry Breakfast…" at bounding box center [249, 243] width 208 height 370
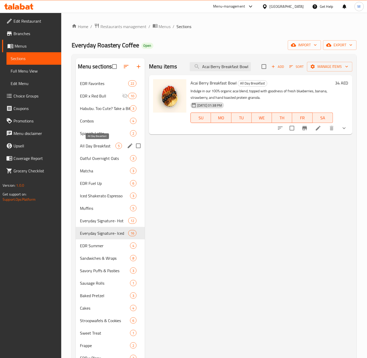
click at [107, 147] on span "All Day Breakfast" at bounding box center [98, 146] width 36 height 6
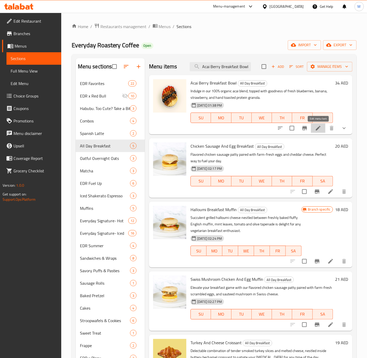
click at [319, 128] on icon at bounding box center [318, 128] width 5 height 5
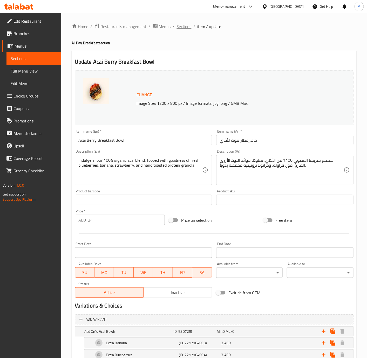
click at [188, 24] on span "Sections" at bounding box center [184, 26] width 15 height 6
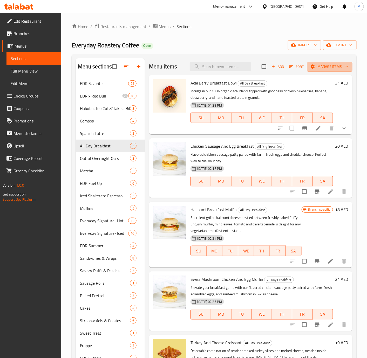
click at [330, 67] on span "Manage items" at bounding box center [329, 66] width 37 height 6
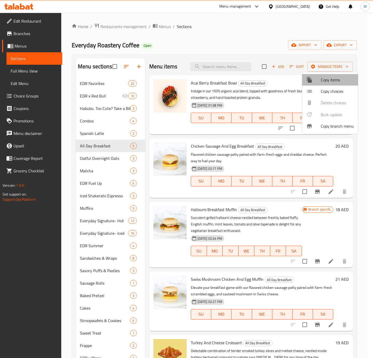
click at [331, 80] on span "Copy items" at bounding box center [337, 80] width 33 height 6
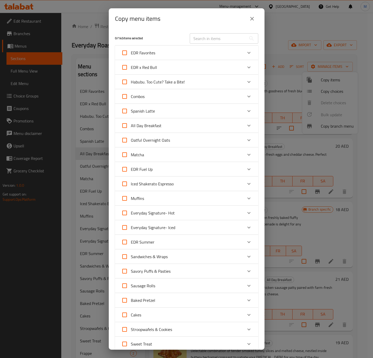
click at [214, 129] on div "All Day Breakfast" at bounding box center [182, 125] width 122 height 12
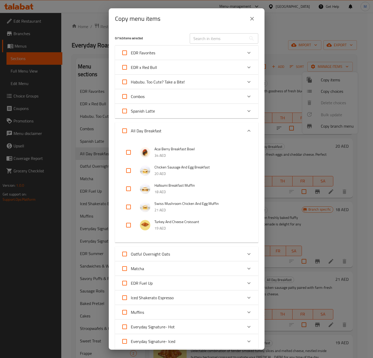
click at [128, 151] on input "checkbox" at bounding box center [128, 152] width 12 height 12
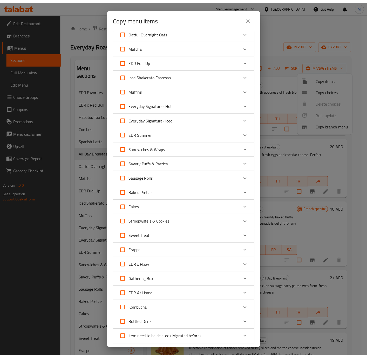
scroll to position [291, 0]
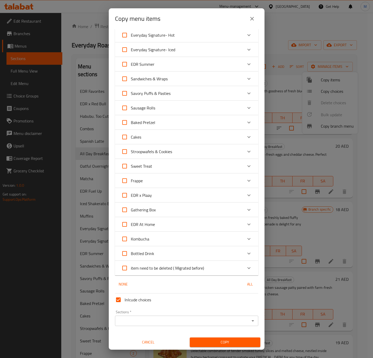
click at [121, 298] on input "Inlcude choices" at bounding box center [118, 299] width 12 height 12
click at [224, 339] on span "Copy" at bounding box center [225, 342] width 62 height 6
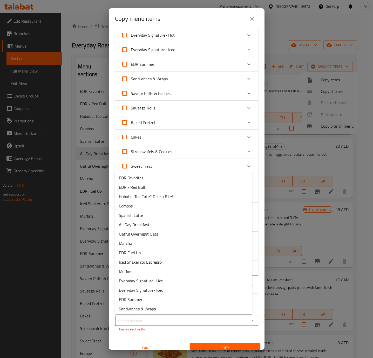
click at [210, 319] on input "Sections   *" at bounding box center [183, 320] width 132 height 7
click at [160, 222] on li "All Day Breakfast" at bounding box center [184, 224] width 138 height 9
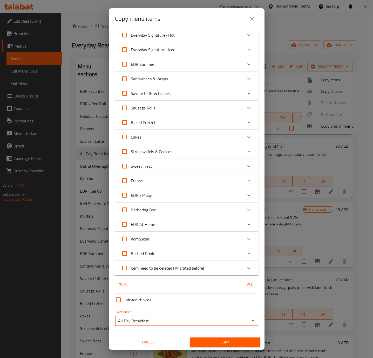
click at [220, 343] on span "Copy" at bounding box center [225, 342] width 62 height 6
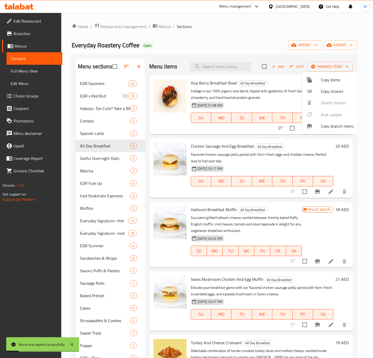
click at [254, 103] on div at bounding box center [186, 179] width 373 height 358
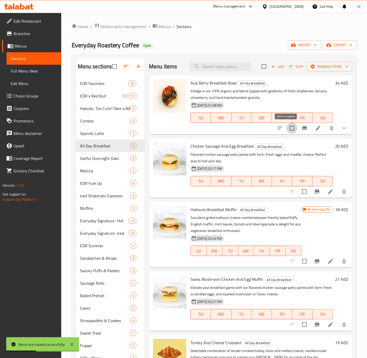
click at [287, 128] on input "checkbox" at bounding box center [292, 128] width 11 height 11
click at [326, 69] on span "Manage items" at bounding box center [329, 66] width 37 height 6
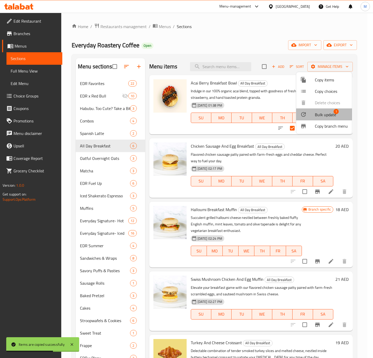
click at [326, 115] on span "Bulk update" at bounding box center [325, 114] width 21 height 6
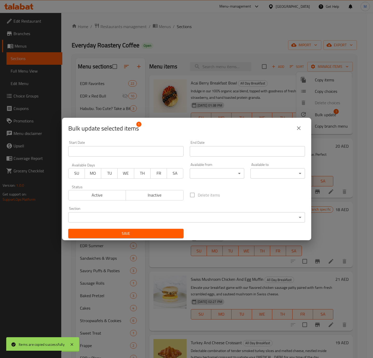
click at [144, 216] on body "Items are copied successfully ​ Menu-management United Arab Emirates Get Help M…" at bounding box center [186, 185] width 373 height 345
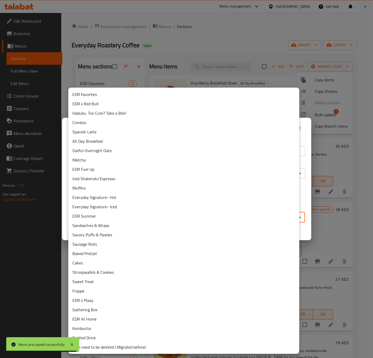
click at [129, 346] on li "item need to be deleted ( Migrated before)" at bounding box center [183, 346] width 231 height 9
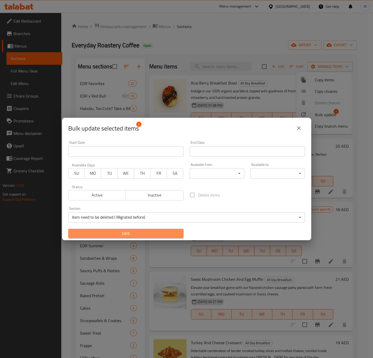
drag, startPoint x: 162, startPoint y: 232, endPoint x: 170, endPoint y: 232, distance: 7.8
click at [162, 232] on span "Save" at bounding box center [125, 233] width 107 height 6
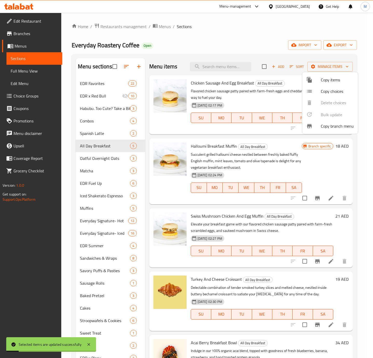
click at [316, 170] on div at bounding box center [186, 179] width 373 height 358
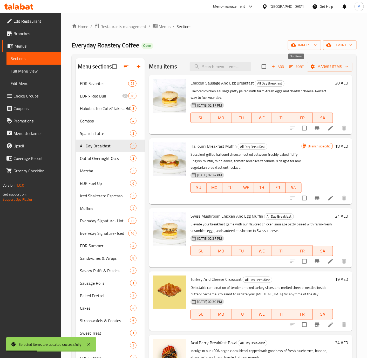
click at [287, 70] on span "Sort" at bounding box center [296, 67] width 21 height 8
click at [290, 67] on icon "button" at bounding box center [291, 66] width 5 height 5
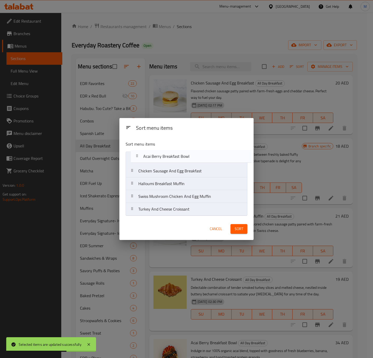
drag, startPoint x: 133, startPoint y: 211, endPoint x: 138, endPoint y: 160, distance: 52.0
click at [139, 159] on nav "Chicken Sausage And Egg Breakfast Halloumi Breakfast Muffin Swiss Mushroom Chic…" at bounding box center [187, 183] width 122 height 64
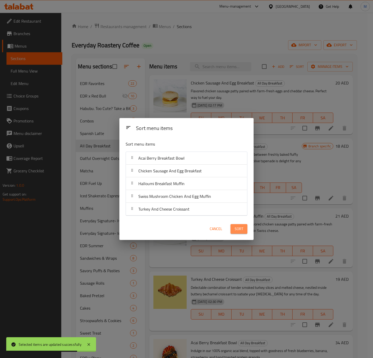
click at [236, 228] on span "Sort" at bounding box center [239, 228] width 9 height 6
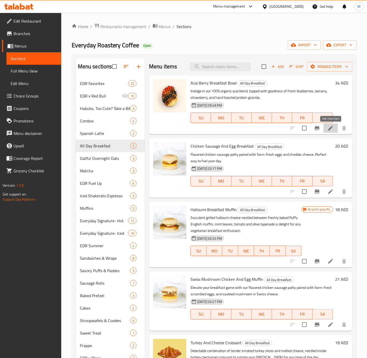
click at [330, 130] on icon at bounding box center [331, 128] width 5 height 5
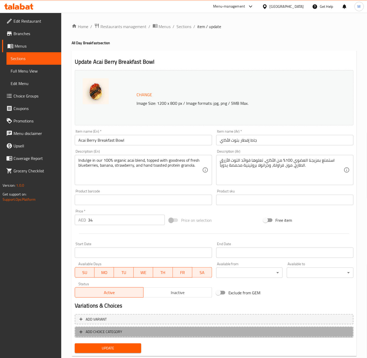
click at [143, 330] on span "ADD CHOICE CATEGORY" at bounding box center [214, 331] width 270 height 6
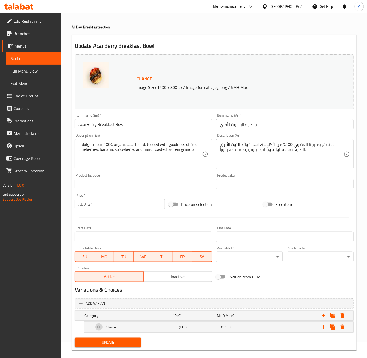
scroll to position [23, 0]
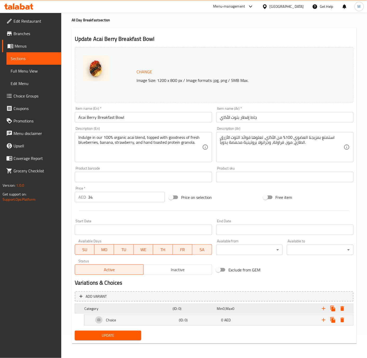
click at [139, 310] on h5 "Category" at bounding box center [127, 308] width 86 height 5
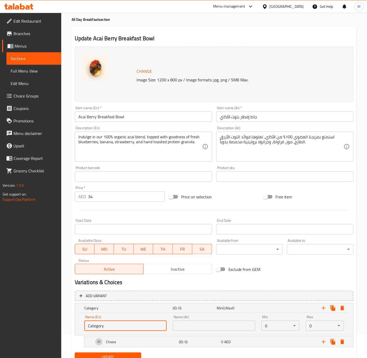
click at [133, 325] on input "Category" at bounding box center [125, 325] width 82 height 10
paste input "ADD ON'S"
click at [128, 326] on input "ADD ON'S" at bounding box center [125, 325] width 82 height 10
click at [122, 326] on input "Add On's" at bounding box center [125, 325] width 82 height 10
click at [323, 329] on body "​ Menu-management United Arab Emirates Get Help M Edit Restaurant Branches Menu…" at bounding box center [183, 161] width 367 height 345
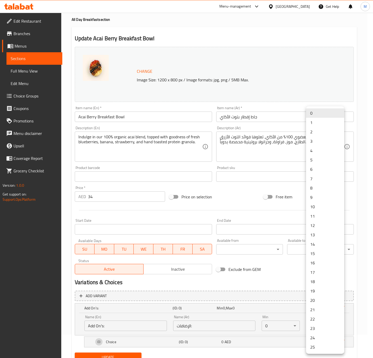
click at [315, 153] on li "4" at bounding box center [325, 150] width 38 height 9
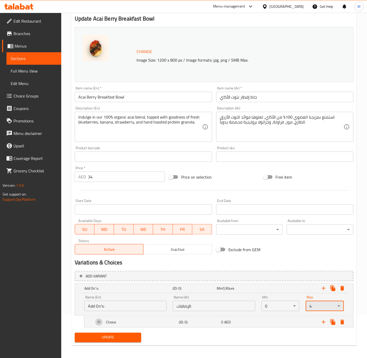
scroll to position [45, 0]
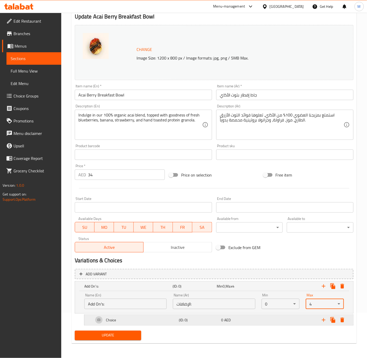
click at [323, 322] on icon "Expand" at bounding box center [324, 320] width 6 height 6
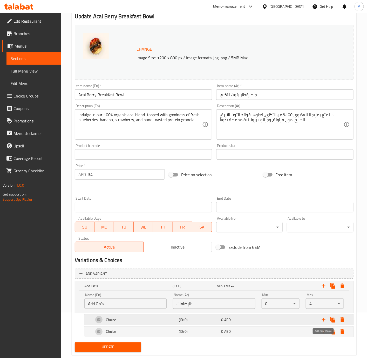
click at [323, 322] on icon "Expand" at bounding box center [324, 319] width 6 height 6
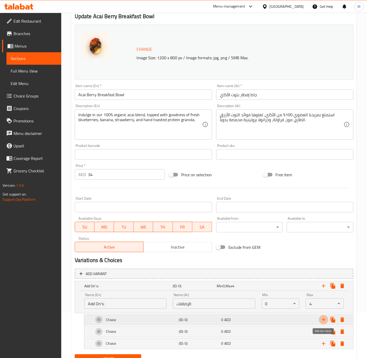
click at [323, 322] on icon "Expand" at bounding box center [324, 319] width 6 height 6
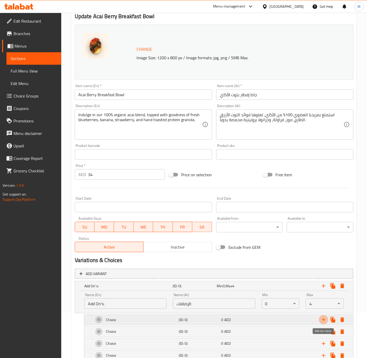
click at [323, 322] on icon "Expand" at bounding box center [324, 319] width 6 height 6
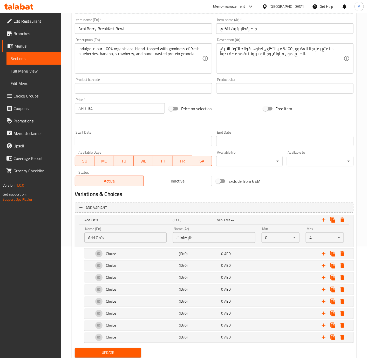
scroll to position [131, 0]
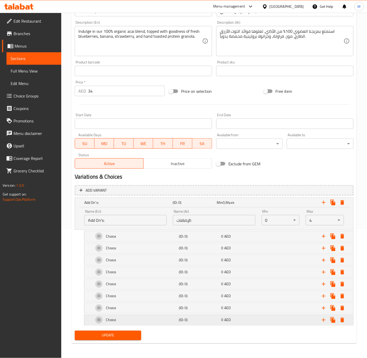
click at [121, 206] on div "Choice" at bounding box center [127, 202] width 88 height 7
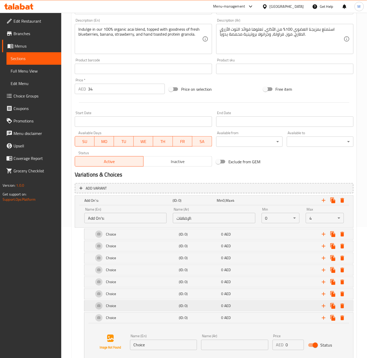
click at [122, 204] on div "Choice" at bounding box center [127, 200] width 88 height 7
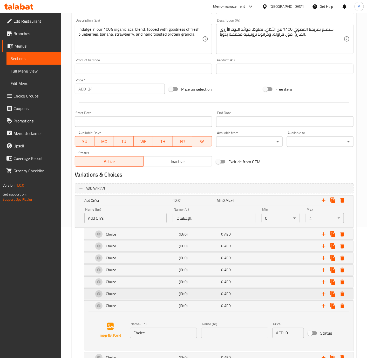
click at [123, 204] on div "Choice" at bounding box center [127, 200] width 88 height 7
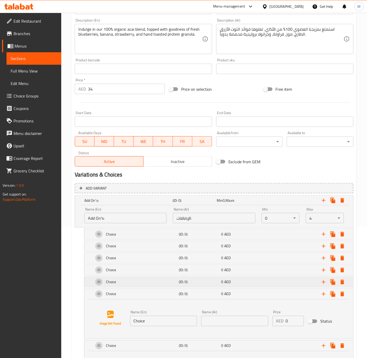
click at [124, 204] on div "Choice" at bounding box center [127, 200] width 88 height 7
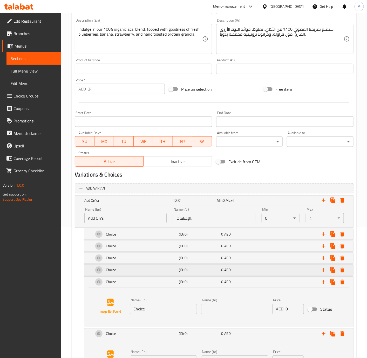
click at [124, 204] on div "Choice" at bounding box center [127, 200] width 88 height 7
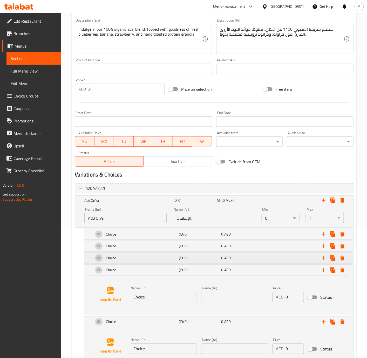
click at [123, 204] on div "Choice" at bounding box center [127, 200] width 88 height 7
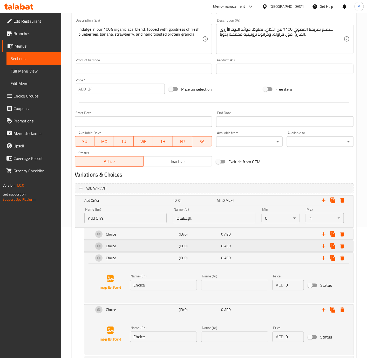
click at [122, 204] on div "Choice" at bounding box center [127, 200] width 88 height 7
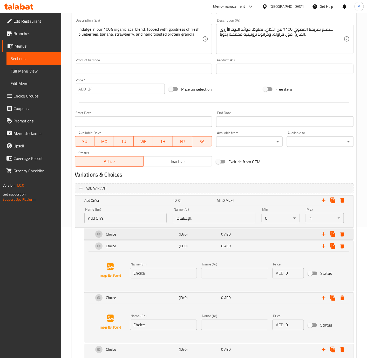
click at [122, 204] on div "Choice" at bounding box center [127, 200] width 88 height 7
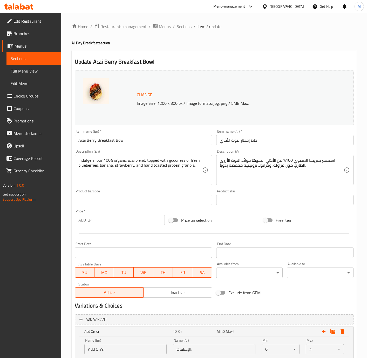
scroll to position [131, 0]
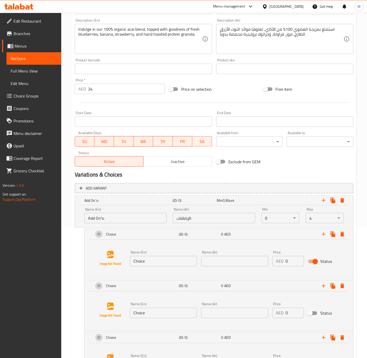
click at [156, 263] on input "Choice" at bounding box center [163, 261] width 67 height 10
paste input "Extra Banana"
type input "Extra Banana"
click at [157, 310] on input "Choice" at bounding box center [163, 313] width 67 height 10
paste input "Extra Blueberries"
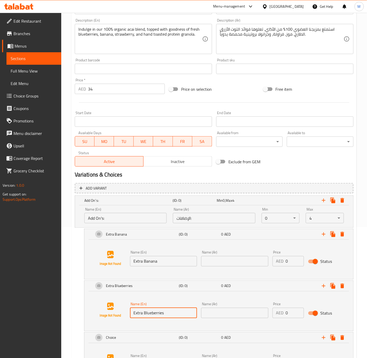
type input "Extra Blueberries"
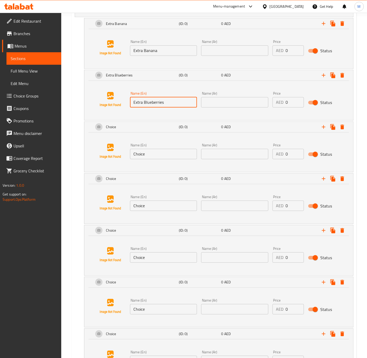
scroll to position [343, 0]
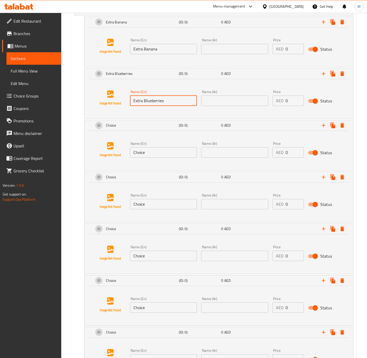
click at [157, 153] on input "Choice" at bounding box center [163, 152] width 67 height 10
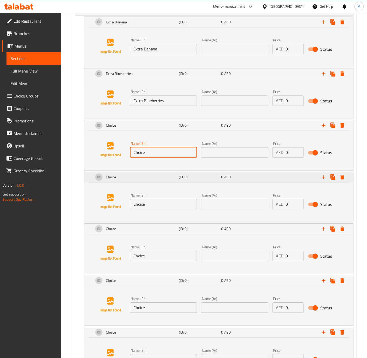
paste input "Extra Strawberries"
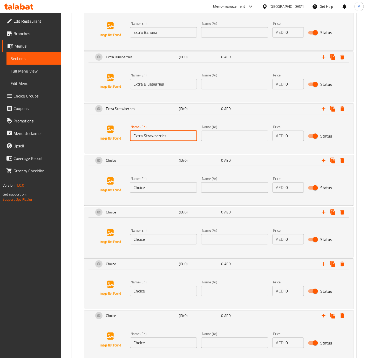
scroll to position [360, 0]
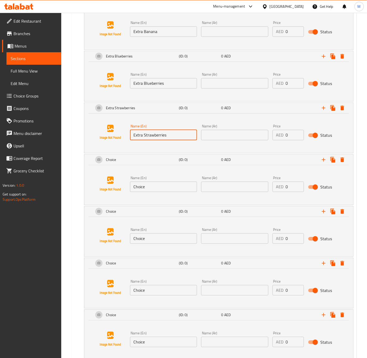
type input "Extra Strawberries"
click at [175, 193] on div "Name (En) Choice Name (En)" at bounding box center [163, 184] width 71 height 20
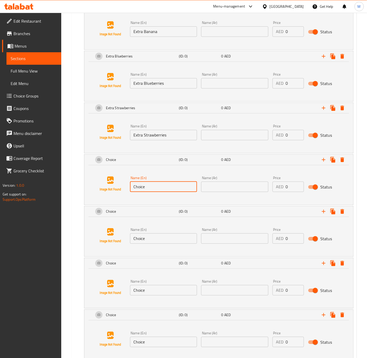
click at [173, 190] on input "Choice" at bounding box center [163, 187] width 67 height 10
paste input "Extra Coconut Chips"
type input "Extra Coconut Chips"
click at [157, 240] on input "Choice" at bounding box center [163, 238] width 67 height 10
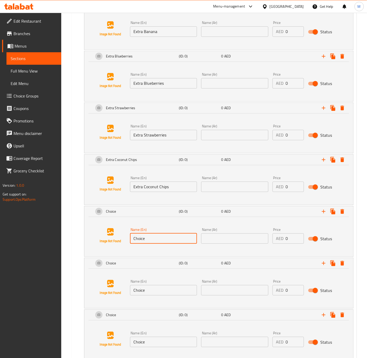
paste input "Extra Chopped Almond"
type input "Extra Chopped Almond"
click at [151, 290] on input "Choice" at bounding box center [163, 290] width 67 height 10
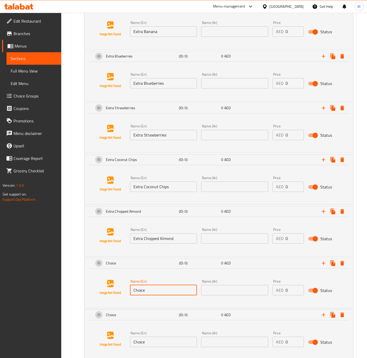
paste input "Extra Organic Peanut Butter"
type input "Extra Organic Peanut Butter"
click at [171, 346] on input "Choice" at bounding box center [163, 342] width 67 height 10
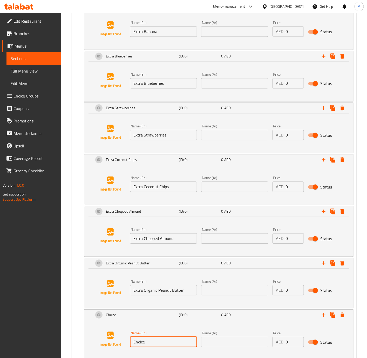
paste input "Extra Regular Peanut Butter"
type input "Extra Regular Peanut Butter"
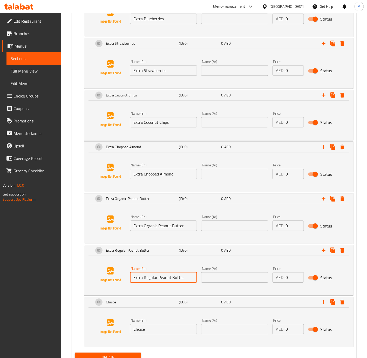
scroll to position [426, 0]
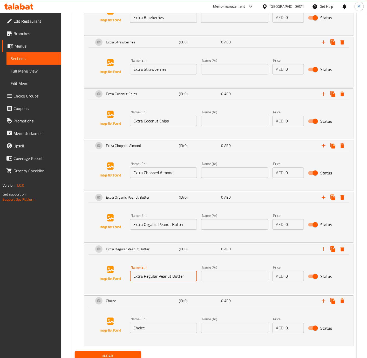
click at [160, 328] on input "Choice" at bounding box center [163, 327] width 67 height 10
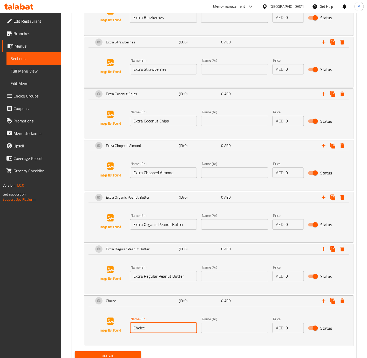
paste input "Extra Protein Granola"
type input "Extra Protein Granola"
click at [249, 324] on div "Name (Ar) Name (Ar)" at bounding box center [234, 325] width 67 height 16
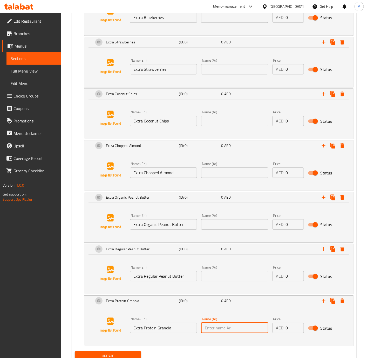
click at [249, 324] on input "text" at bounding box center [234, 327] width 67 height 10
click at [218, 333] on input "text" at bounding box center [234, 327] width 67 height 10
paste input "جرانولا بروتين إضافي"
type input "جرانولا بروتين إضافي"
click at [176, 279] on input "Extra Regular Peanut Butter" at bounding box center [163, 276] width 67 height 10
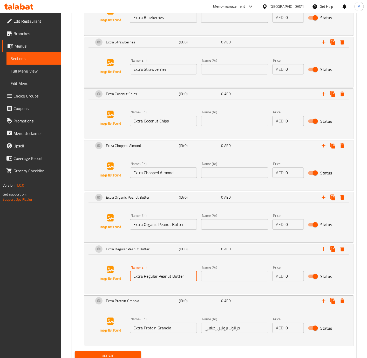
click at [231, 277] on input "text" at bounding box center [234, 276] width 67 height 10
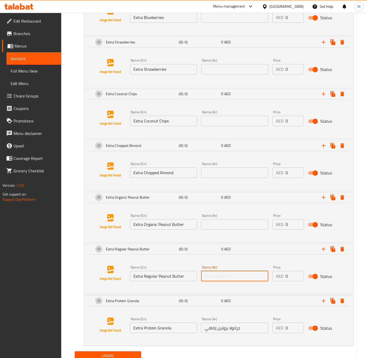
paste input "زبدة الفول السوداني العادية الإضافية"
type input "زبدة الفول السوداني العادية الإضافية"
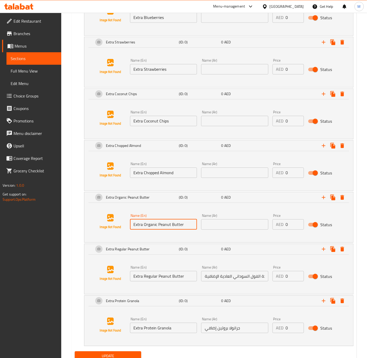
click at [169, 224] on input "Extra Organic Peanut Butter" at bounding box center [163, 224] width 67 height 10
click at [249, 227] on input "text" at bounding box center [234, 224] width 67 height 10
paste input "زبدة الفول السوداني العضوية الإضافية"
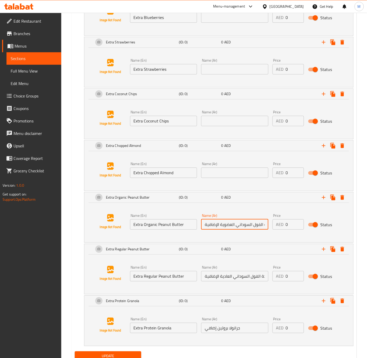
scroll to position [0, 6]
type input "زبدة الفول السوداني العضوية الإضافية"
click at [179, 176] on input "Extra Chopped Almond" at bounding box center [163, 172] width 67 height 10
click at [241, 170] on input "text" at bounding box center [234, 172] width 67 height 10
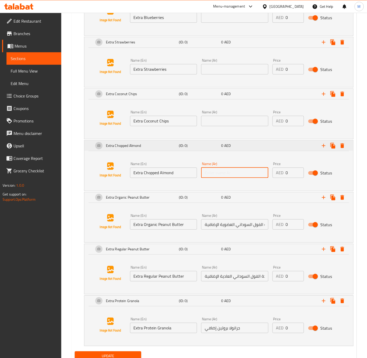
paste input "لوز مفروم إضافي"
type input "لوز مفروم إضافي"
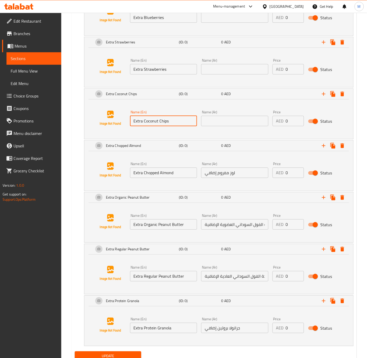
click at [176, 118] on input "Extra Coconut Chips" at bounding box center [163, 121] width 67 height 10
click at [228, 123] on input "text" at bounding box center [234, 121] width 67 height 10
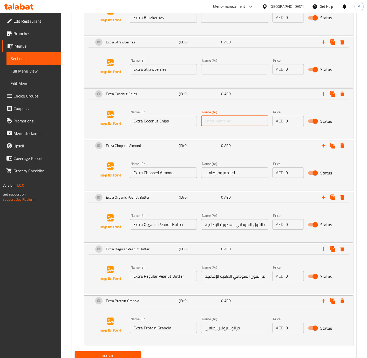
paste input "رقائق جوز الهند الإضافية"
type input "رقائق جوز الهند الإضافية"
click at [178, 71] on input "Extra Strawberries" at bounding box center [163, 69] width 67 height 10
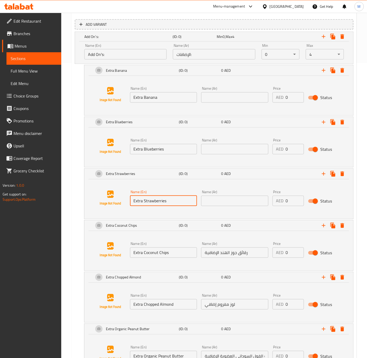
scroll to position [249, 0]
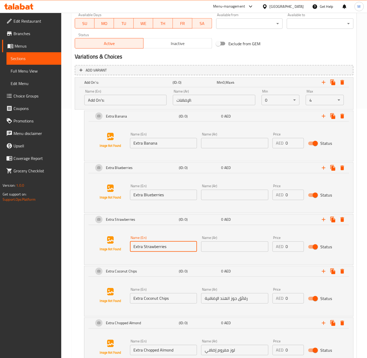
click at [233, 145] on input "text" at bounding box center [234, 143] width 67 height 10
type input "إضافة موز"
click at [232, 192] on input "text" at bounding box center [234, 195] width 67 height 10
type input "إضافة توت"
click at [226, 242] on input "text" at bounding box center [234, 246] width 67 height 10
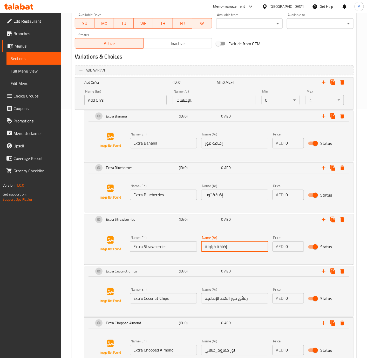
type input "إضافة فراولة"
click at [249, 298] on input "رقائق جوز الهند الإضافية" at bounding box center [234, 298] width 67 height 10
type input "إضافة رقائق جوز الهند"
click at [250, 351] on input "لوز مفروم إضافي" at bounding box center [234, 350] width 67 height 10
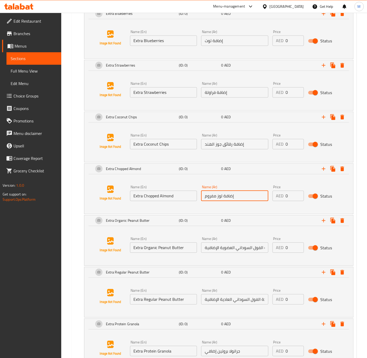
scroll to position [405, 0]
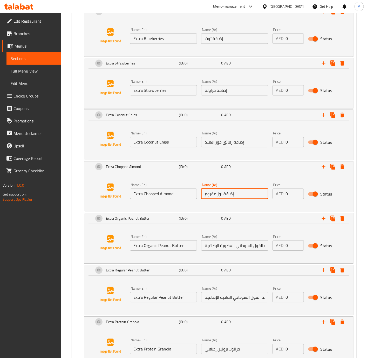
type input "إضافة لوز مفروم"
click at [221, 247] on input "زبدة الفول السوداني العضوية الإضافية" at bounding box center [234, 245] width 67 height 10
type input "إضافة زبدة [PERSON_NAME] عضوية"
click at [233, 298] on input "زبدة الفول السوداني العادية الإضافية" at bounding box center [234, 297] width 67 height 10
paste input "ضافة زبدة [PERSON_NAME] عضو"
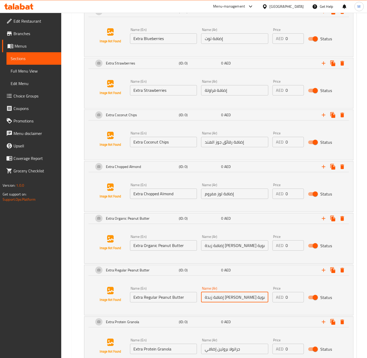
click at [211, 299] on input "إضافة زبدة [PERSON_NAME] عضوية" at bounding box center [234, 297] width 67 height 10
type input "إضافة زبدة فول سوداني عادية"
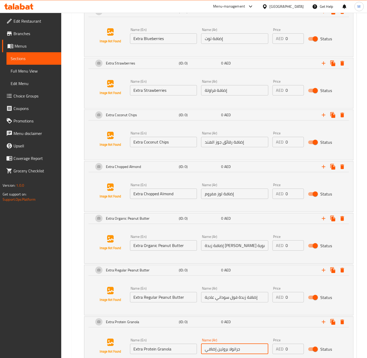
click at [249, 349] on input "جرانولا بروتين إضافي" at bounding box center [234, 348] width 67 height 10
type input "إضافة بروتين جرانولا"
drag, startPoint x: 289, startPoint y: 38, endPoint x: 282, endPoint y: 39, distance: 7.3
click at [282, 39] on div "AED 0 Price" at bounding box center [288, 38] width 31 height 10
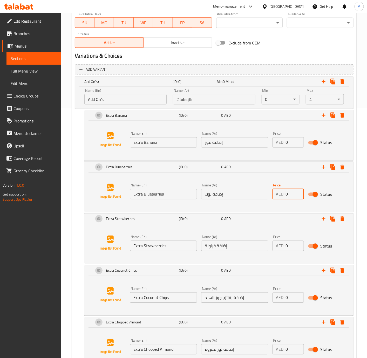
scroll to position [227, 0]
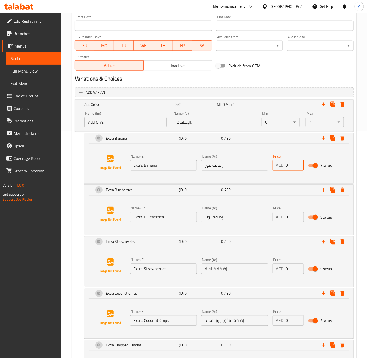
drag, startPoint x: 291, startPoint y: 166, endPoint x: 278, endPoint y: 164, distance: 12.9
click at [278, 164] on div "AED 0 Price" at bounding box center [288, 165] width 31 height 10
type input "3"
drag, startPoint x: 291, startPoint y: 219, endPoint x: 279, endPoint y: 217, distance: 12.3
click at [279, 217] on div "AED 0 Price" at bounding box center [288, 217] width 31 height 10
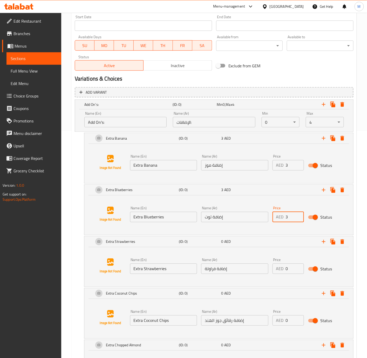
type input "3"
drag, startPoint x: 291, startPoint y: 267, endPoint x: 282, endPoint y: 267, distance: 9.4
click at [282, 268] on div "AED 0 Price" at bounding box center [288, 268] width 31 height 10
type input "3"
drag, startPoint x: 289, startPoint y: 318, endPoint x: 281, endPoint y: 318, distance: 8.1
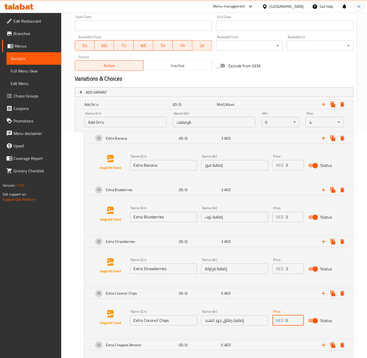
click at [282, 318] on div "AED 0 Price" at bounding box center [288, 320] width 31 height 10
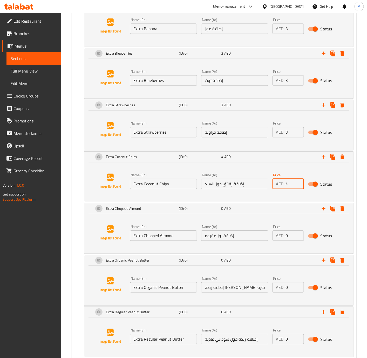
scroll to position [389, 0]
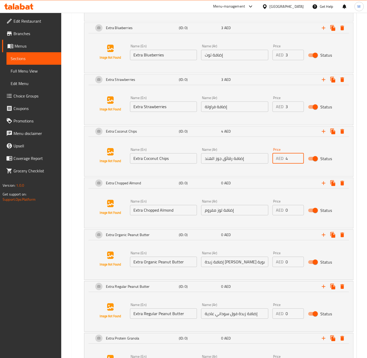
type input "4"
drag, startPoint x: 290, startPoint y: 213, endPoint x: 271, endPoint y: 208, distance: 20.2
click at [271, 208] on div "Price AED 0 Price" at bounding box center [289, 207] width 36 height 20
type input "4"
drag, startPoint x: 292, startPoint y: 260, endPoint x: 270, endPoint y: 258, distance: 22.9
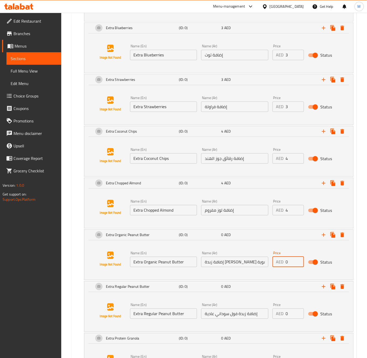
click at [270, 258] on div "Name (En) Extra Organic Peanut Butter Name (En) Name (Ar) إضافة زبدة فول سوداني…" at bounding box center [235, 259] width 214 height 20
type input "4"
drag, startPoint x: 293, startPoint y: 315, endPoint x: 275, endPoint y: 312, distance: 18.4
click at [275, 312] on div "AED 0 Price" at bounding box center [288, 313] width 31 height 10
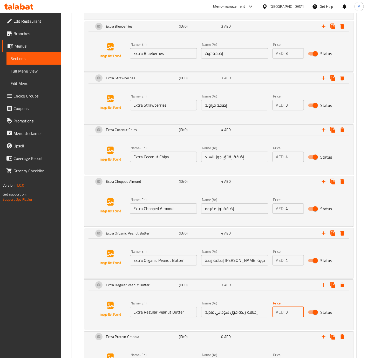
scroll to position [449, 0]
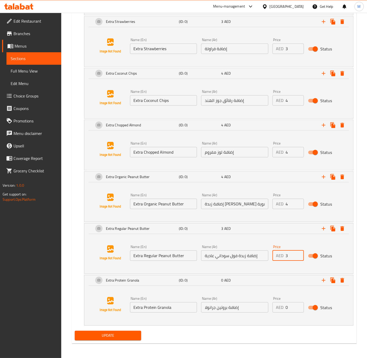
type input "3"
drag, startPoint x: 292, startPoint y: 308, endPoint x: 282, endPoint y: 307, distance: 10.9
click at [284, 307] on div "AED 0 Price" at bounding box center [288, 307] width 31 height 10
type input "4"
click at [118, 337] on span "Update" at bounding box center [108, 335] width 58 height 6
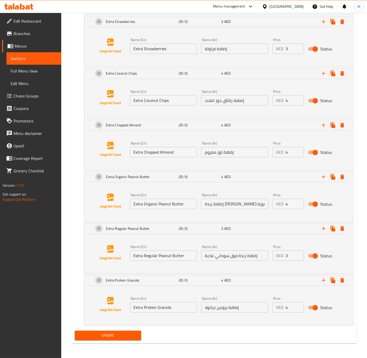
click at [136, 329] on div "Update" at bounding box center [108, 335] width 71 height 14
click at [133, 337] on span "Update" at bounding box center [108, 335] width 58 height 6
click at [130, 335] on span "Update" at bounding box center [108, 335] width 58 height 6
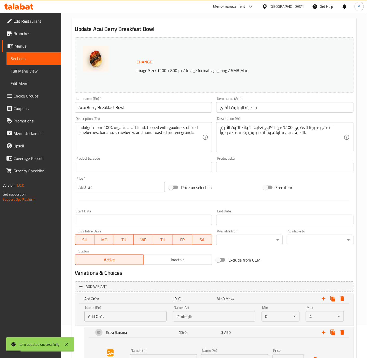
scroll to position [0, 0]
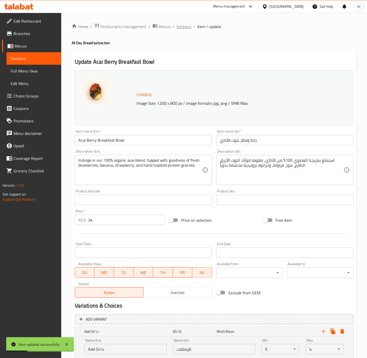
click at [185, 26] on span "Sections" at bounding box center [184, 26] width 15 height 6
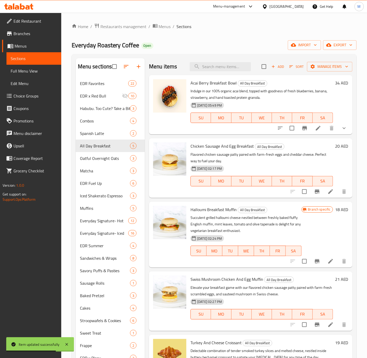
click at [346, 129] on icon "show more" at bounding box center [344, 128] width 6 height 6
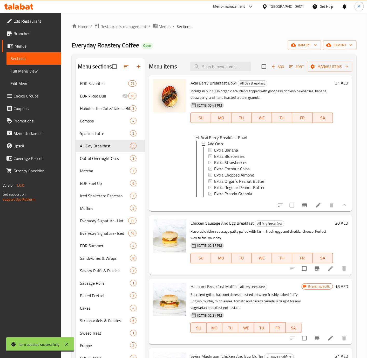
click at [340, 207] on button "show more" at bounding box center [344, 205] width 12 height 12
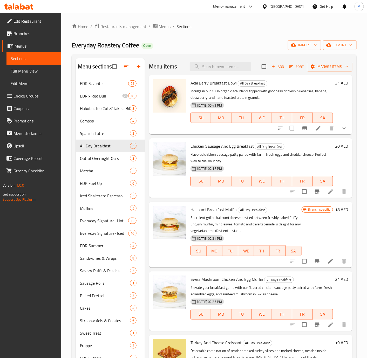
click at [264, 154] on p "Flavored chicken sausage patty paired with farm-fresh eggs and cheddar cheese. …" at bounding box center [262, 157] width 143 height 13
click at [235, 68] on input "search" at bounding box center [220, 66] width 61 height 9
paste input "Beef Bacon Cheese & Eggs"
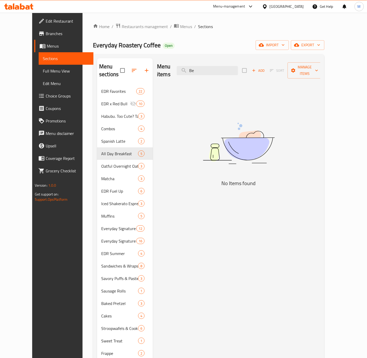
type input "B"
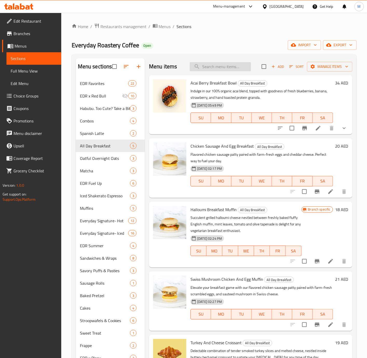
click at [227, 68] on input "search" at bounding box center [220, 66] width 61 height 9
paste input "Roasted Hazelnut Spanish Latte"
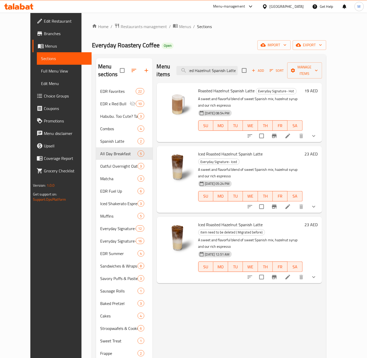
type input "Roasted Hazelnut Spanish Latte"
click at [320, 200] on button "show more" at bounding box center [314, 206] width 12 height 12
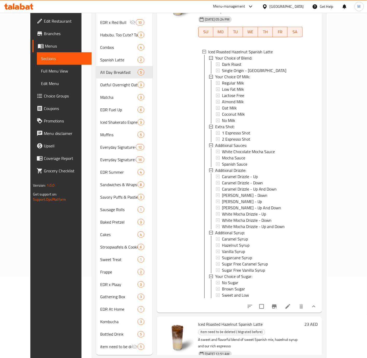
scroll to position [85, 0]
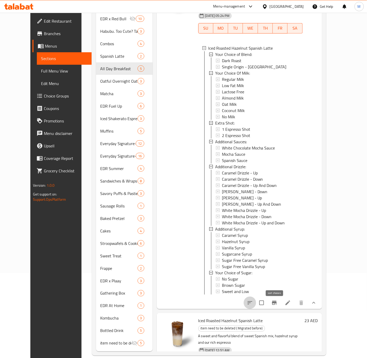
click at [256, 296] on button "sort-choices" at bounding box center [250, 302] width 12 height 12
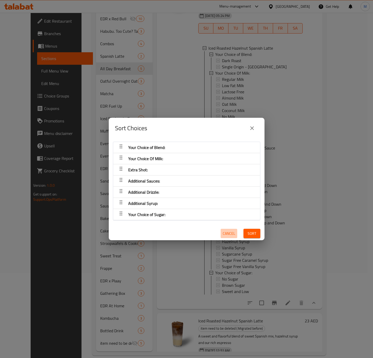
click at [223, 234] on span "Cancel" at bounding box center [229, 233] width 12 height 6
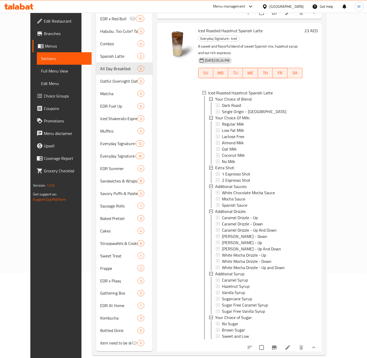
scroll to position [0, 0]
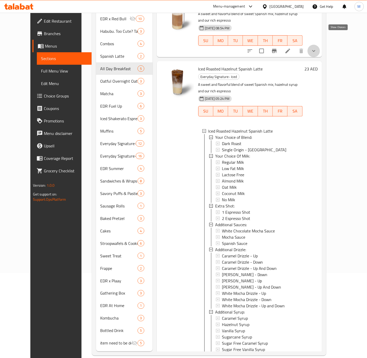
click at [317, 48] on icon "show more" at bounding box center [314, 51] width 6 height 6
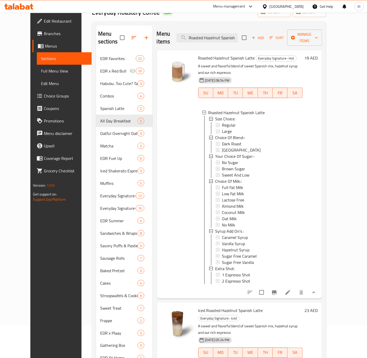
scroll to position [32, 0]
click at [270, 56] on span "Everyday Signature- Hot" at bounding box center [276, 59] width 40 height 6
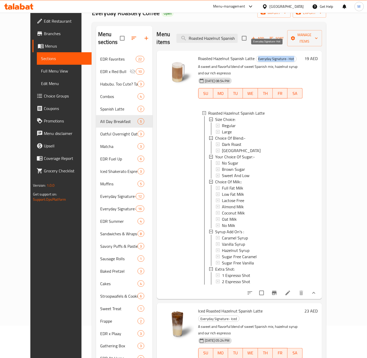
click at [270, 56] on span "Everyday Signature- Hot" at bounding box center [276, 59] width 40 height 6
copy span "Everyday Signature- Hot"
click at [82, 144] on div "Home / Restaurants management / Menus / Sections Everyday Roastery Coffee Open …" at bounding box center [209, 200] width 255 height 438
click at [228, 55] on span "Roasted Hazelnut Spanish Latte" at bounding box center [226, 59] width 57 height 8
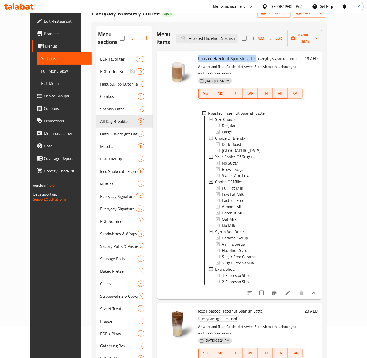
click at [228, 55] on span "Roasted Hazelnut Spanish Latte" at bounding box center [226, 59] width 57 height 8
copy h6 "Roasted Hazelnut Spanish Latte"
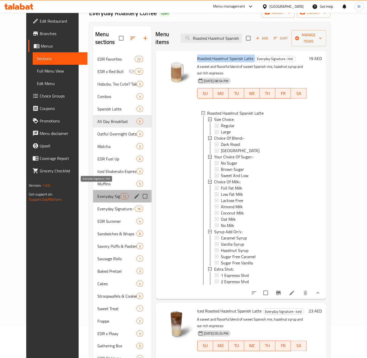
click at [103, 193] on span "Everyday Signature- Hot" at bounding box center [108, 196] width 23 height 6
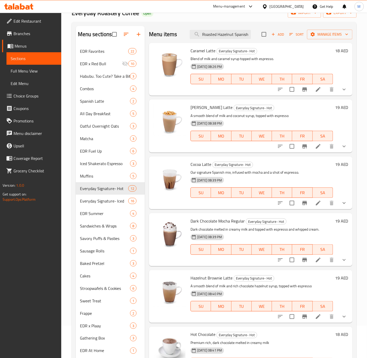
click at [288, 163] on h6 "Cocoa Latte Everyday Signature- Hot" at bounding box center [262, 164] width 143 height 7
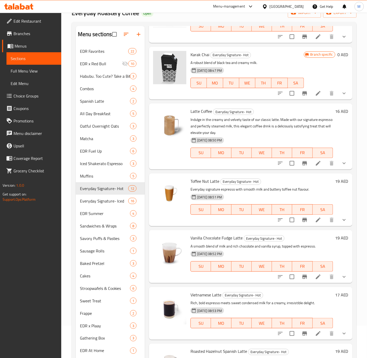
scroll to position [85, 0]
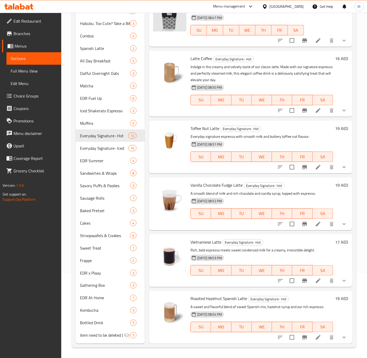
click at [206, 297] on span "Roasted Hazelnut Spanish Latte" at bounding box center [219, 299] width 57 height 8
copy h6 "Roasted Hazelnut Spanish Latte"
click at [341, 337] on icon "show more" at bounding box center [344, 337] width 6 height 6
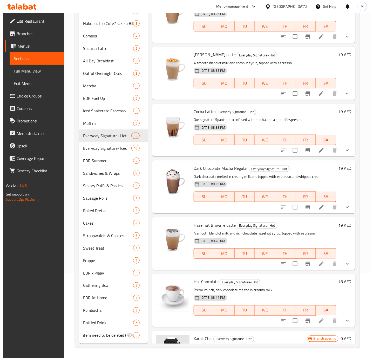
scroll to position [0, 0]
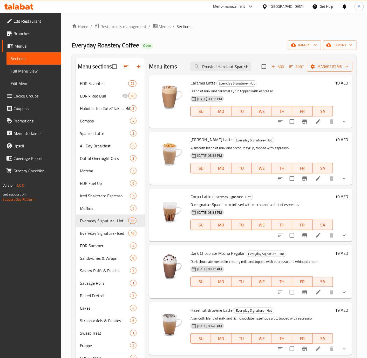
click at [327, 69] on span "Manage items" at bounding box center [329, 66] width 37 height 6
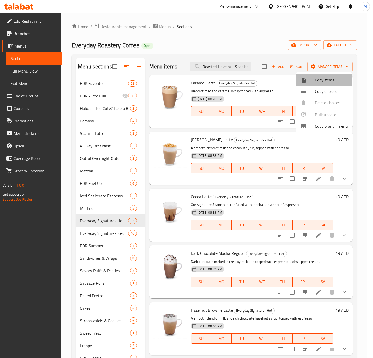
click at [327, 81] on span "Copy items" at bounding box center [331, 80] width 33 height 6
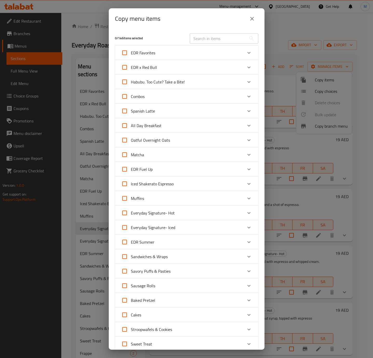
click at [211, 212] on div "Everyday Signature- Hot" at bounding box center [182, 212] width 122 height 12
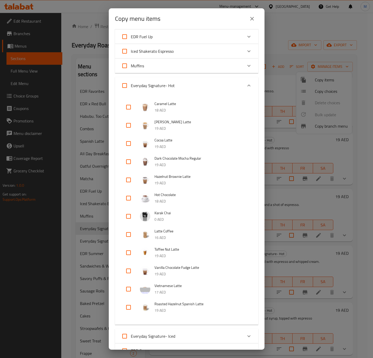
scroll to position [164, 0]
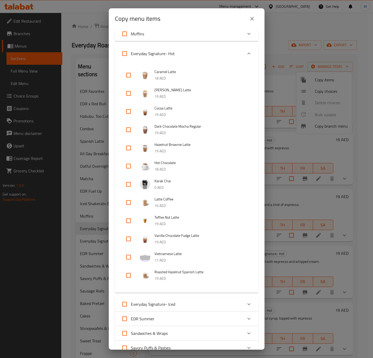
click at [127, 275] on input "checkbox" at bounding box center [128, 275] width 12 height 12
checkbox input "true"
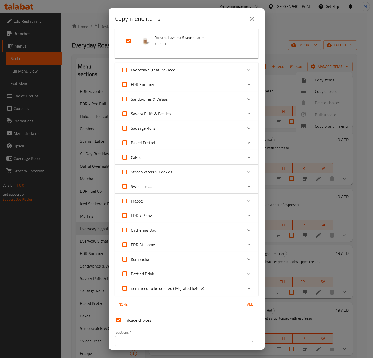
scroll to position [418, 0]
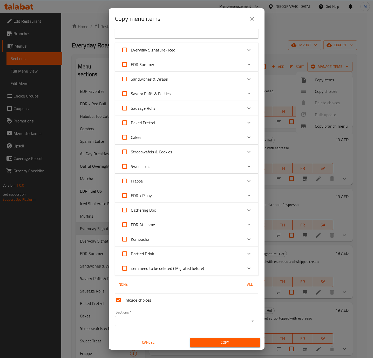
click at [119, 301] on input "Inlcude choices" at bounding box center [118, 299] width 12 height 12
checkbox input "false"
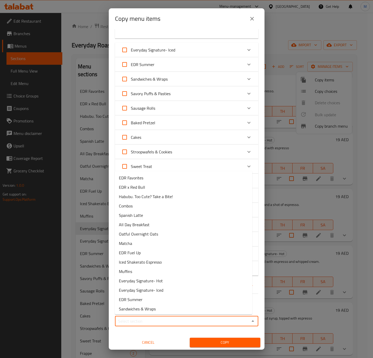
click at [143, 320] on input "Sections   *" at bounding box center [183, 320] width 132 height 7
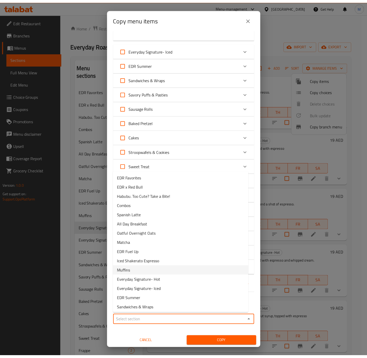
scroll to position [3, 0]
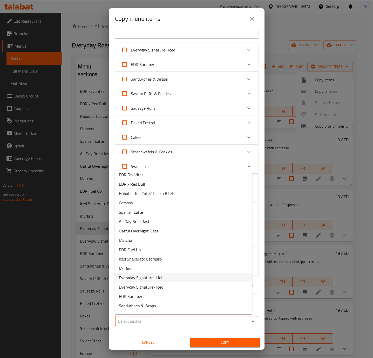
click at [157, 279] on span "Everyday Signature- Hot" at bounding box center [141, 277] width 44 height 6
type input "Everyday Signature- Hot"
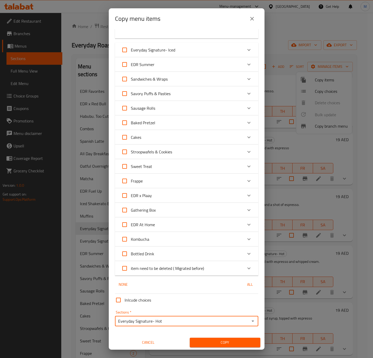
click at [214, 339] on span "Copy" at bounding box center [225, 342] width 62 height 6
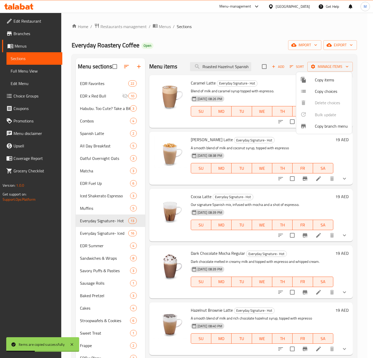
click at [335, 161] on div at bounding box center [186, 179] width 373 height 358
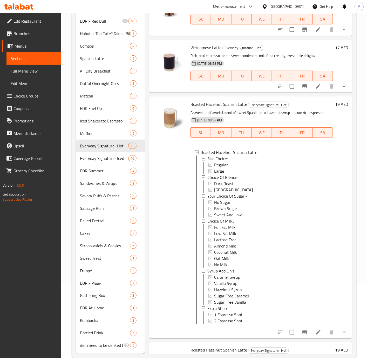
scroll to position [85, 0]
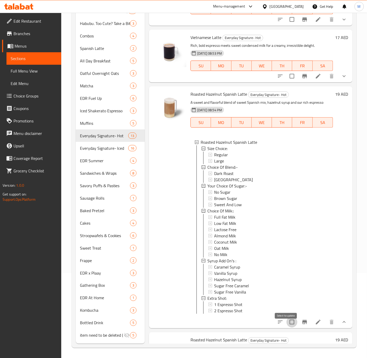
click at [287, 325] on input "checkbox" at bounding box center [292, 321] width 11 height 11
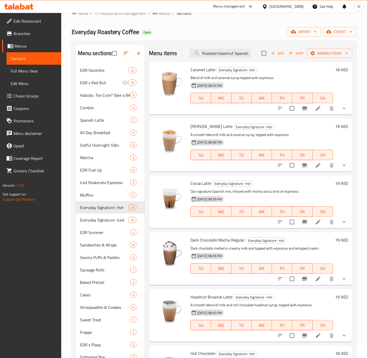
scroll to position [0, 0]
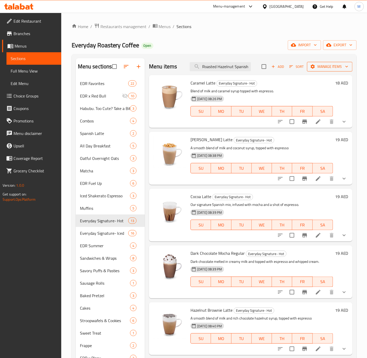
click at [328, 62] on button "Manage items" at bounding box center [329, 67] width 45 height 10
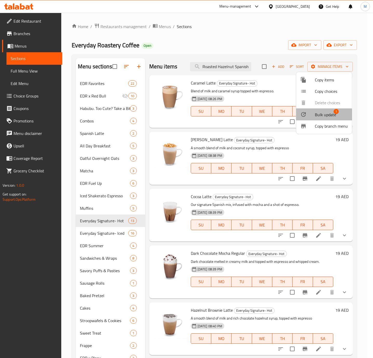
click at [322, 115] on span "Bulk update" at bounding box center [325, 114] width 21 height 6
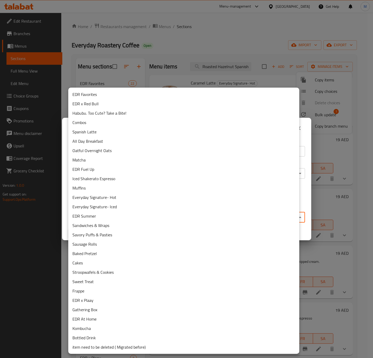
click at [151, 216] on body "​ Menu-management [GEOGRAPHIC_DATA] Get Help M Edit Restaurant Branches Menus S…" at bounding box center [186, 185] width 373 height 345
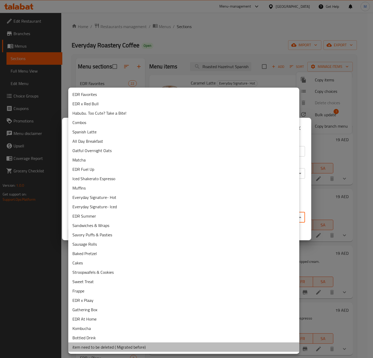
click at [119, 344] on li "item need to be deleted ( Migrated before)" at bounding box center [183, 346] width 231 height 9
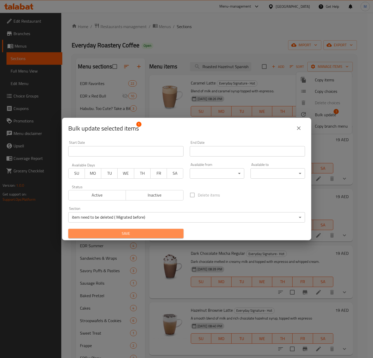
click at [138, 235] on span "Save" at bounding box center [125, 233] width 107 height 6
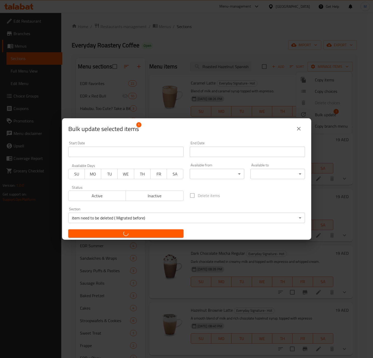
checkbox input "false"
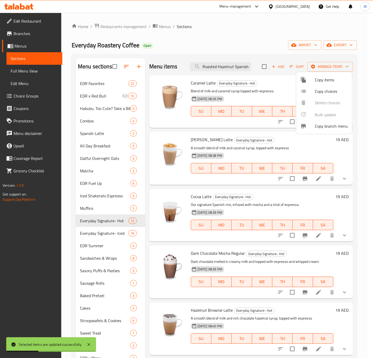
drag, startPoint x: 349, startPoint y: 237, endPoint x: 351, endPoint y: 267, distance: 30.4
click at [351, 267] on div at bounding box center [186, 179] width 373 height 358
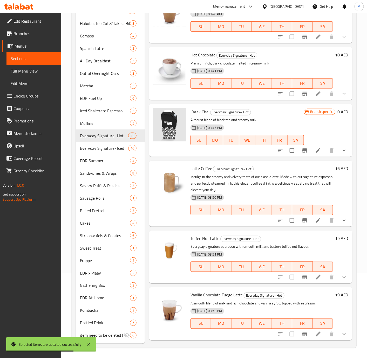
scroll to position [337, 0]
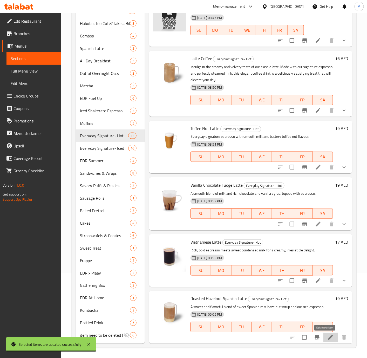
click at [329, 338] on icon at bounding box center [331, 337] width 5 height 5
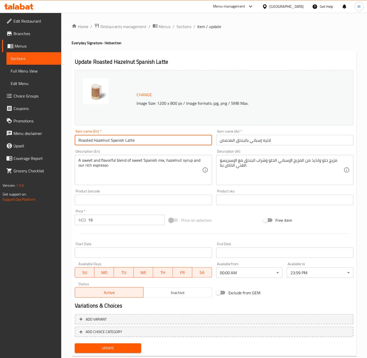
drag, startPoint x: 141, startPoint y: 137, endPoint x: 95, endPoint y: 140, distance: 45.5
click at [95, 140] on input "Roasted Hazelnut Spanish Latte" at bounding box center [143, 140] width 137 height 10
click at [181, 25] on span "Sections" at bounding box center [184, 26] width 15 height 6
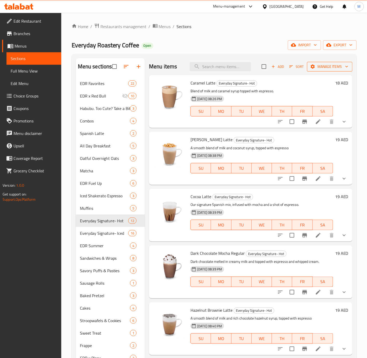
click at [315, 69] on span "Manage items" at bounding box center [329, 66] width 37 height 6
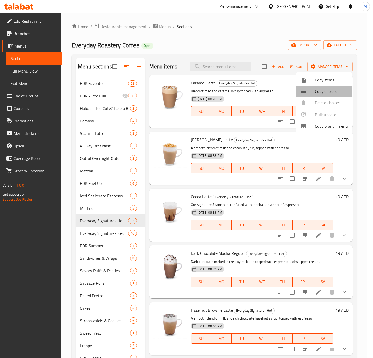
click at [324, 93] on span "Copy choices" at bounding box center [331, 91] width 33 height 6
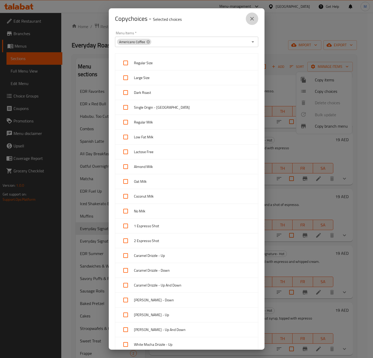
click at [249, 22] on button "close" at bounding box center [252, 18] width 12 height 12
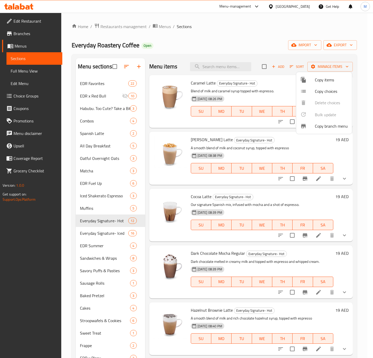
click at [208, 142] on div at bounding box center [186, 179] width 373 height 358
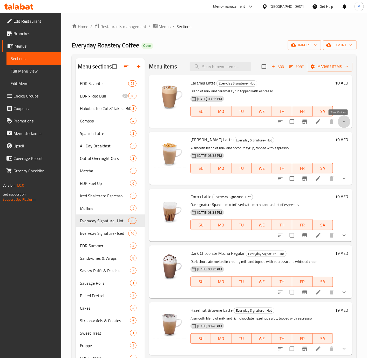
click at [341, 123] on icon "show more" at bounding box center [344, 121] width 6 height 6
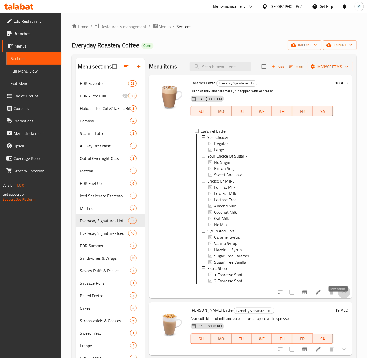
click at [341, 295] on icon "show more" at bounding box center [344, 292] width 6 height 6
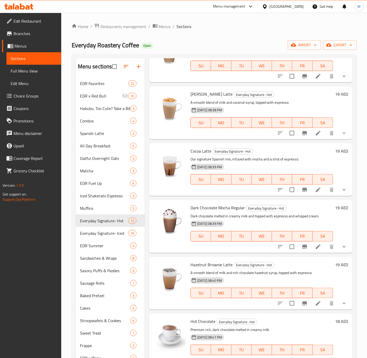
scroll to position [46, 0]
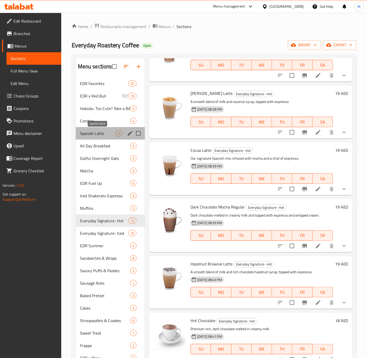
click at [102, 135] on span "Spanish Latte" at bounding box center [98, 133] width 36 height 6
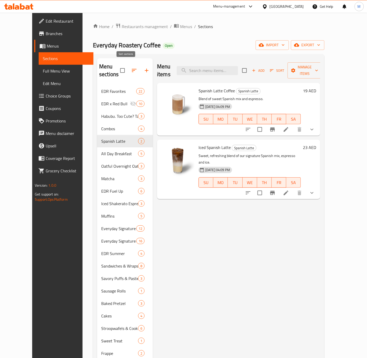
click at [132, 69] on icon "button" at bounding box center [134, 70] width 5 height 3
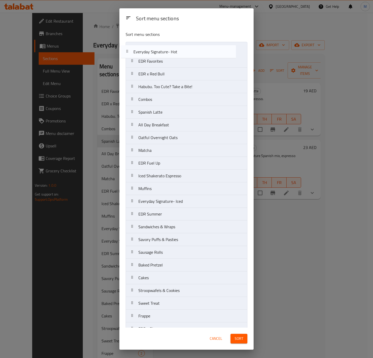
drag, startPoint x: 134, startPoint y: 192, endPoint x: 129, endPoint y: 53, distance: 139.6
click at [129, 53] on nav "EDR Favorites EDR x Red Bull Habubu. Too Cute? Take a Bite! Combos Spanish Latt…" at bounding box center [187, 220] width 122 height 357
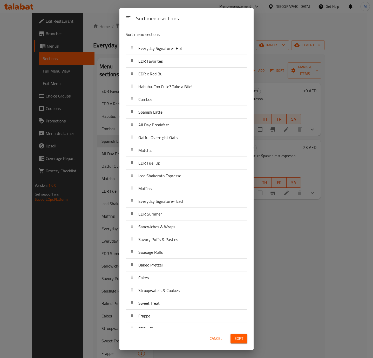
click at [240, 335] on span "Sort" at bounding box center [239, 338] width 9 height 6
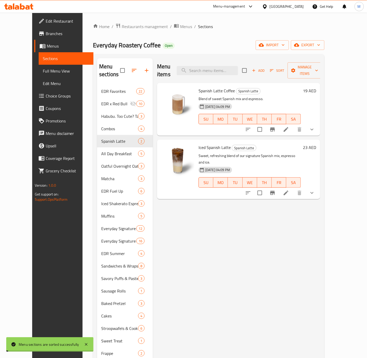
click at [285, 230] on div "Menu items Add Sort Manage items Spanish Latte Coffee Spanish Latte Blend of sw…" at bounding box center [237, 247] width 168 height 378
click at [131, 67] on icon "button" at bounding box center [134, 70] width 6 height 6
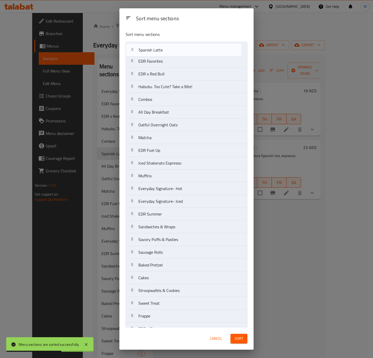
drag, startPoint x: 133, startPoint y: 102, endPoint x: 133, endPoint y: 49, distance: 53.5
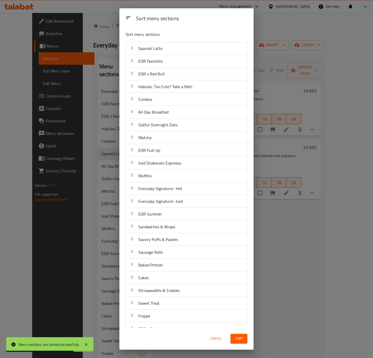
click at [242, 338] on span "Sort" at bounding box center [239, 338] width 9 height 6
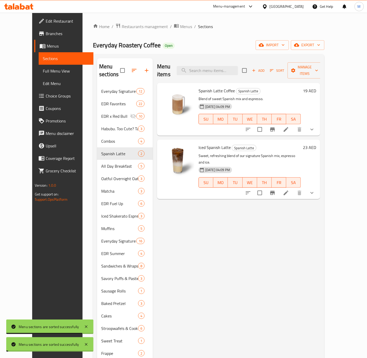
click at [292, 260] on div "Menu items Add Sort Manage items Spanish Latte Coffee Spanish Latte Blend of sw…" at bounding box center [237, 247] width 168 height 378
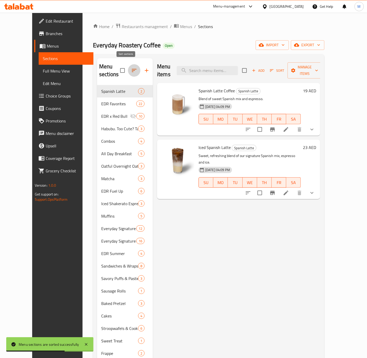
click at [131, 67] on icon "button" at bounding box center [134, 70] width 6 height 6
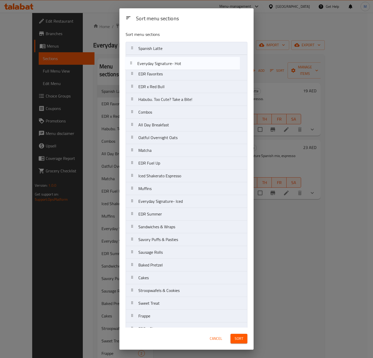
drag, startPoint x: 133, startPoint y: 192, endPoint x: 132, endPoint y: 62, distance: 130.1
click at [132, 62] on nav "Spanish Latte EDR Favorites EDR x Red Bull Habubu. Too Cute? Take a Bite! Combo…" at bounding box center [187, 220] width 122 height 357
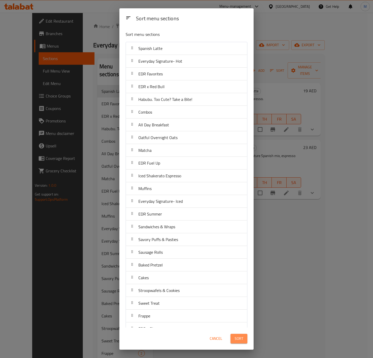
click at [238, 338] on span "Sort" at bounding box center [239, 338] width 9 height 6
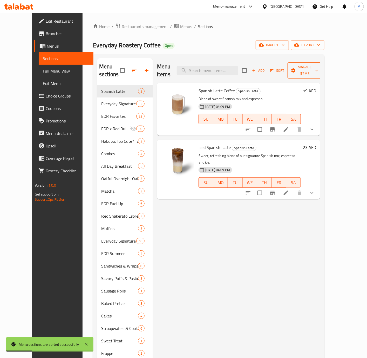
click at [318, 66] on span "Manage items" at bounding box center [305, 70] width 26 height 13
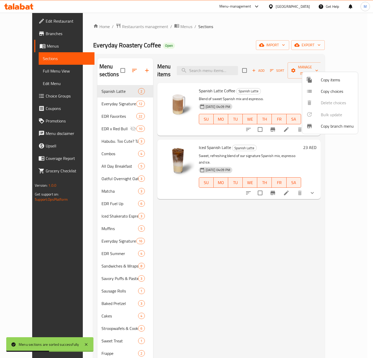
click at [331, 90] on span "Copy choices" at bounding box center [337, 91] width 33 height 6
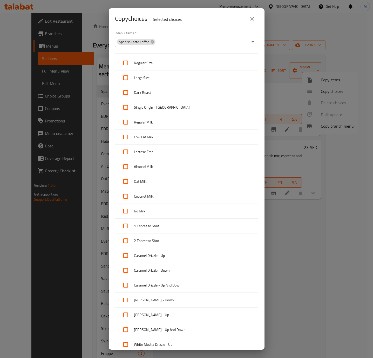
click at [159, 92] on span "Dark Roast" at bounding box center [194, 92] width 120 height 6
checkbox input "true"
click at [163, 104] on span "Single Origin - [GEOGRAPHIC_DATA]" at bounding box center [194, 107] width 120 height 6
checkbox input "true"
click at [165, 120] on span "Regular Milk" at bounding box center [194, 122] width 120 height 6
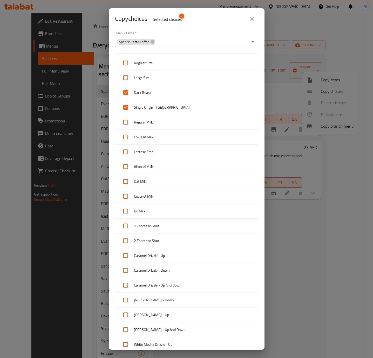
checkbox input "true"
click at [163, 132] on div "Low Fat Milk" at bounding box center [186, 137] width 143 height 15
checkbox input "true"
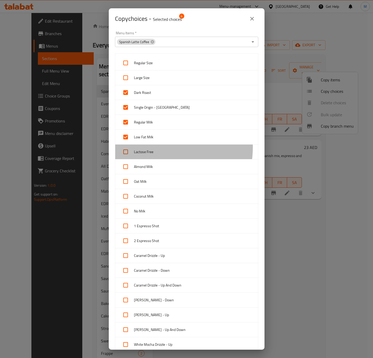
click at [159, 148] on div "Lactose Free" at bounding box center [186, 151] width 143 height 15
checkbox input "true"
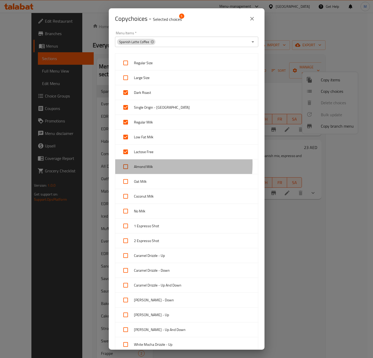
click at [152, 165] on span "Almond Milk" at bounding box center [194, 166] width 120 height 6
checkbox input "true"
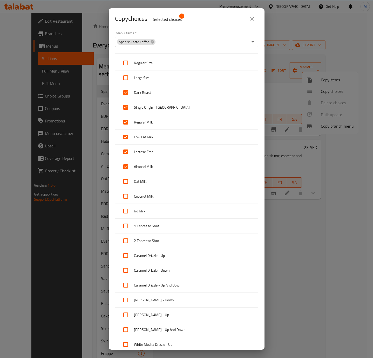
click at [154, 183] on span "Oat Milk" at bounding box center [194, 181] width 120 height 6
checkbox input "true"
click at [154, 197] on span "Coconut Milk" at bounding box center [194, 196] width 120 height 6
checkbox input "true"
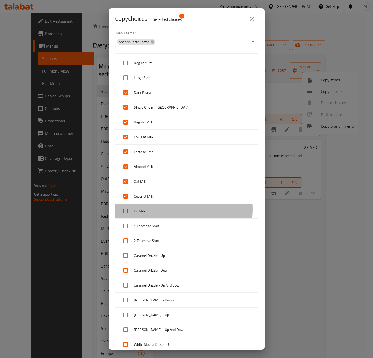
click at [154, 210] on span "No Milk" at bounding box center [194, 211] width 120 height 6
checkbox input "true"
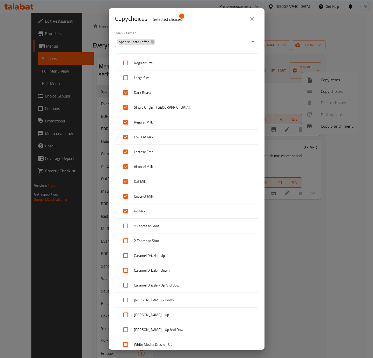
click at [161, 228] on span "1 Espresso Shot" at bounding box center [194, 226] width 120 height 6
checkbox input "true"
click at [161, 242] on span "2 Espresso Shot" at bounding box center [194, 240] width 120 height 6
checkbox input "true"
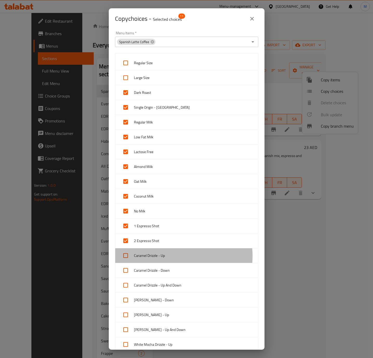
click at [165, 257] on span "Caramel Drizzle - Up" at bounding box center [194, 255] width 120 height 6
checkbox input "true"
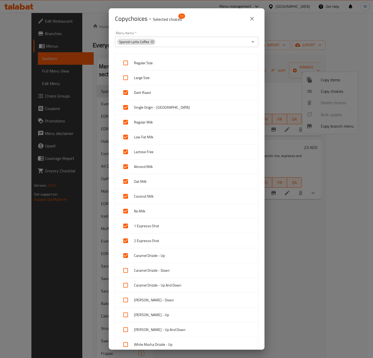
click at [172, 271] on span "Caramel Drizzle - Down" at bounding box center [194, 270] width 120 height 6
click at [173, 277] on div "Caramel Drizzle - Down" at bounding box center [186, 270] width 143 height 15
click at [173, 273] on span "Caramel Drizzle - Down" at bounding box center [194, 270] width 120 height 6
checkbox input "true"
click at [175, 288] on span "Caramel Drizzle - Up And Down" at bounding box center [194, 285] width 120 height 6
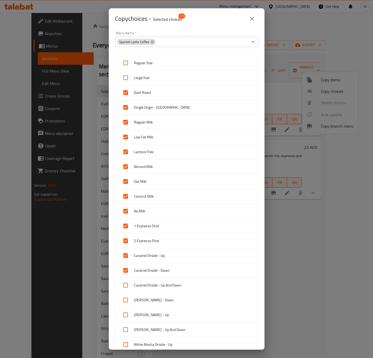
checkbox input "true"
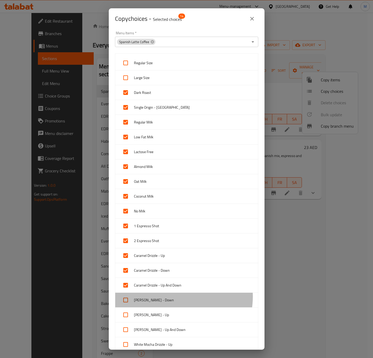
click at [175, 298] on span "[PERSON_NAME] - Down" at bounding box center [194, 300] width 120 height 6
click at [173, 306] on div "[PERSON_NAME] - Down" at bounding box center [186, 299] width 143 height 15
click at [173, 298] on span "[PERSON_NAME] - Down" at bounding box center [194, 300] width 120 height 6
checkbox input "true"
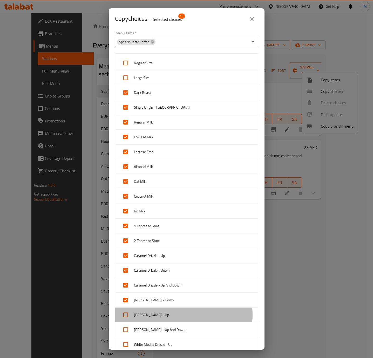
click at [169, 316] on span "[PERSON_NAME] - Up" at bounding box center [194, 314] width 120 height 6
checkbox input "true"
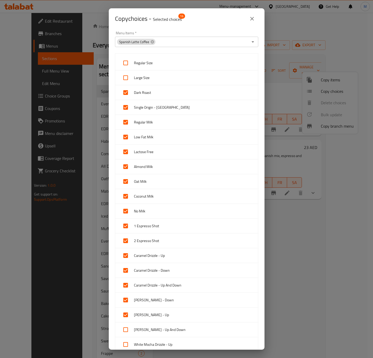
click at [169, 330] on span "[PERSON_NAME] - Up And Down" at bounding box center [194, 329] width 120 height 6
checkbox input "true"
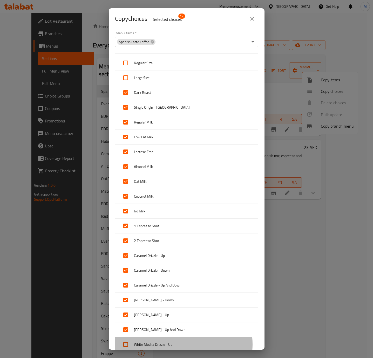
click at [170, 346] on span "White Mocha Drizzle - Up" at bounding box center [194, 344] width 120 height 6
checkbox input "true"
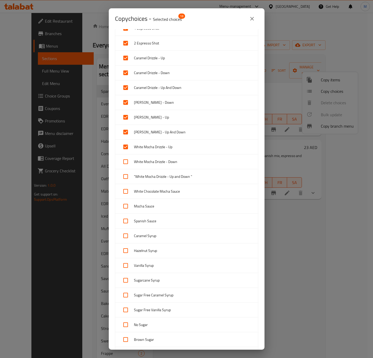
scroll to position [199, 0]
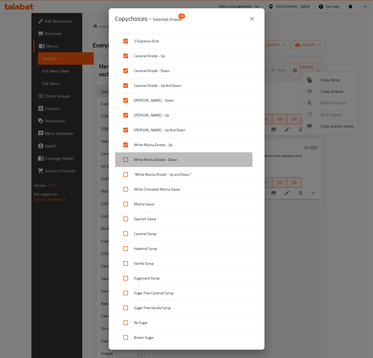
click at [157, 163] on span "White Mocha Drizzle - Down" at bounding box center [194, 159] width 120 height 6
checkbox input "true"
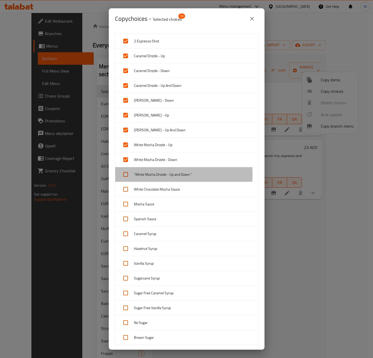
click at [157, 177] on span ""White Mocha Drizzle - Up and Down "" at bounding box center [194, 174] width 120 height 6
checkbox input "true"
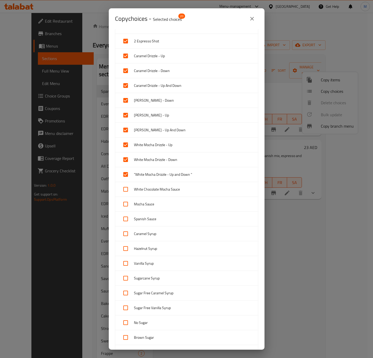
click at [152, 190] on span "White Chocolate Mocha Sauce" at bounding box center [194, 189] width 120 height 6
checkbox input "true"
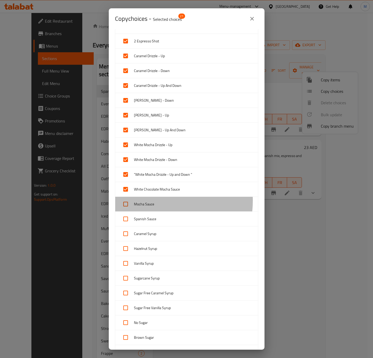
drag, startPoint x: 151, startPoint y: 203, endPoint x: 151, endPoint y: 212, distance: 8.6
click at [151, 204] on span "Mocha Sauce" at bounding box center [194, 204] width 120 height 6
checkbox input "true"
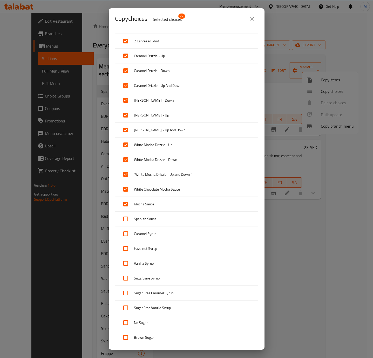
click at [151, 217] on div "Spanish Sauce" at bounding box center [186, 218] width 143 height 15
checkbox input "true"
click at [150, 235] on span "Caramel Syrup" at bounding box center [194, 233] width 120 height 6
checkbox input "true"
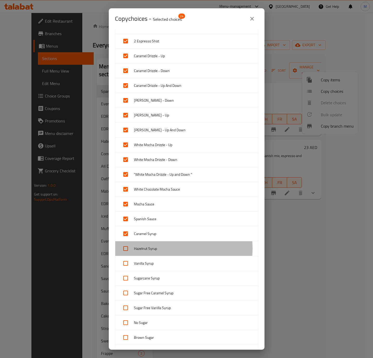
click at [147, 252] on span "Hazelnut Syrup" at bounding box center [194, 248] width 120 height 6
checkbox input "true"
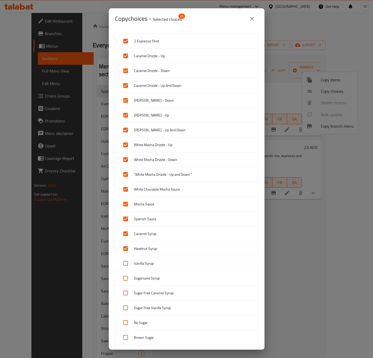
click at [146, 264] on span "Vanilla Syrup" at bounding box center [194, 263] width 120 height 6
checkbox input "true"
click at [146, 278] on span "Sugarcane Syrup" at bounding box center [194, 278] width 120 height 6
checkbox input "true"
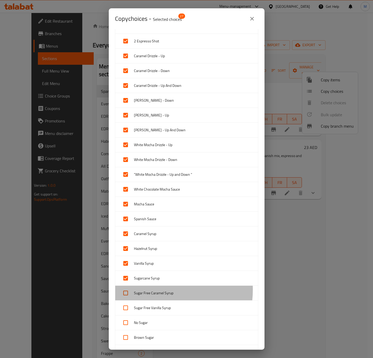
click at [143, 293] on span "Sugar Free Caramel Syrup" at bounding box center [194, 293] width 120 height 6
checkbox input "true"
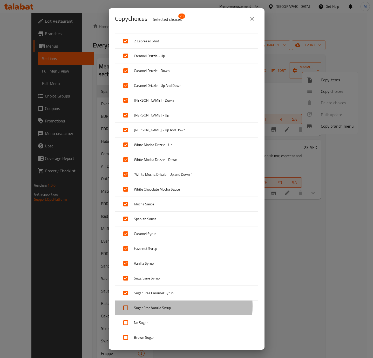
click at [143, 310] on span "Sugar Free Vanilla Syrup" at bounding box center [194, 307] width 120 height 6
checkbox input "true"
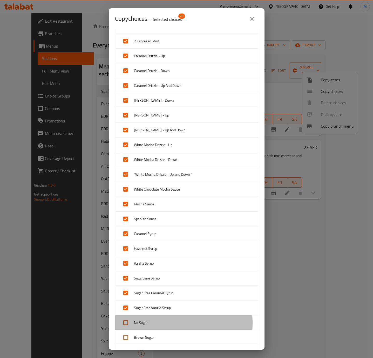
click at [146, 326] on span "No Sugar" at bounding box center [194, 322] width 120 height 6
checkbox input "true"
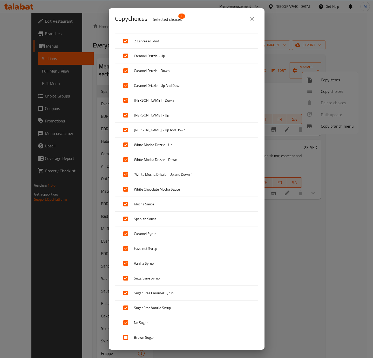
click at [147, 340] on span "Brown Sugar" at bounding box center [194, 337] width 120 height 6
checkbox input "true"
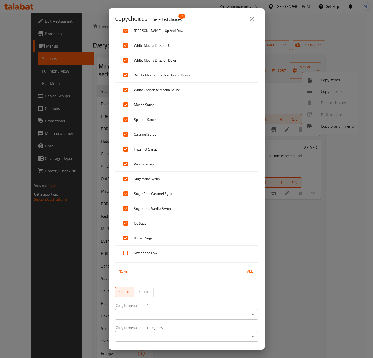
scroll to position [300, 0]
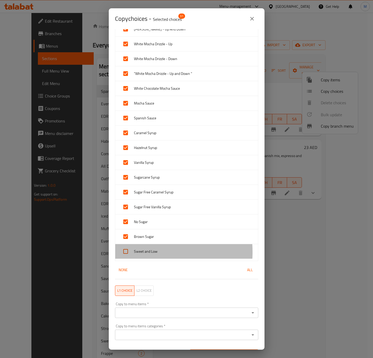
click at [140, 255] on span "Sweet and Low" at bounding box center [194, 251] width 120 height 6
checkbox input "true"
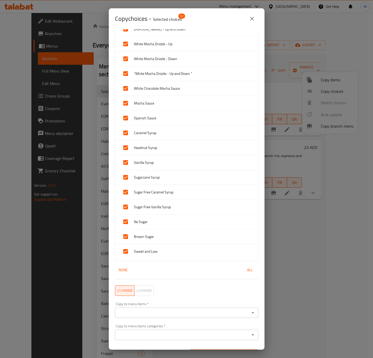
click at [166, 312] on div "Copy to menu items *" at bounding box center [186, 312] width 143 height 10
click at [178, 316] on input "Copy to menu items   *" at bounding box center [183, 312] width 132 height 7
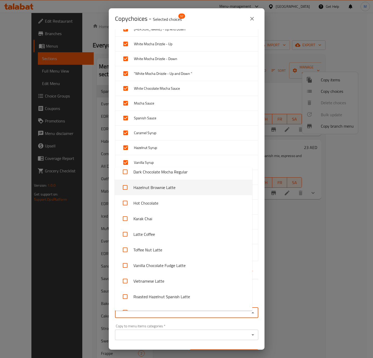
scroll to position [97, 0]
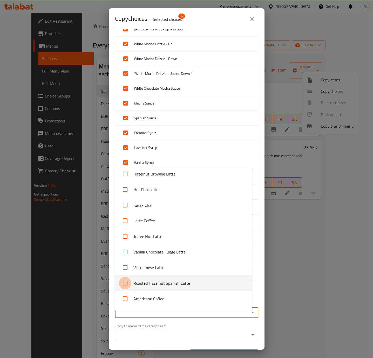
click at [126, 285] on input "checkbox" at bounding box center [125, 283] width 12 height 12
checkbox input "true"
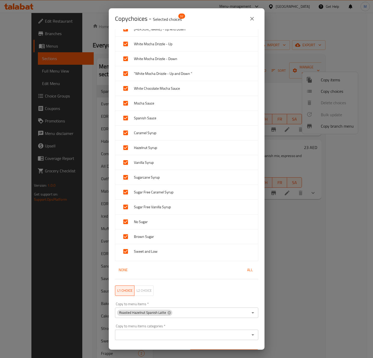
scroll to position [317, 0]
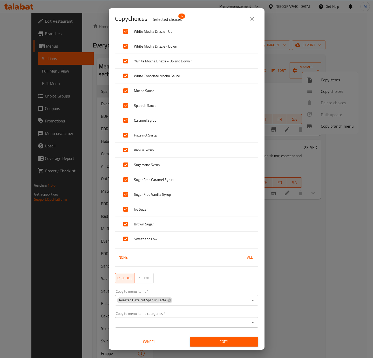
click at [220, 341] on span "Copy" at bounding box center [224, 341] width 60 height 6
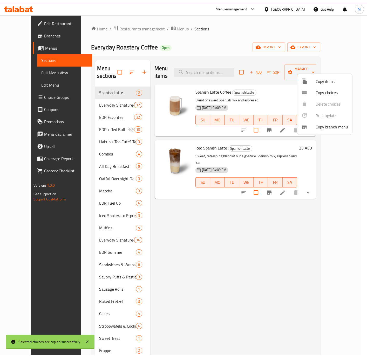
scroll to position [1, 0]
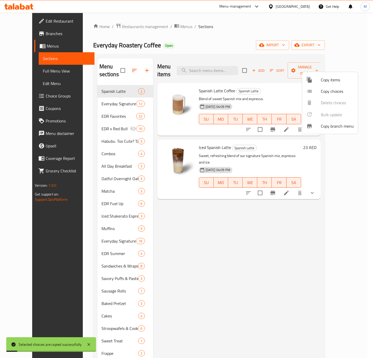
click at [105, 95] on div at bounding box center [186, 179] width 373 height 358
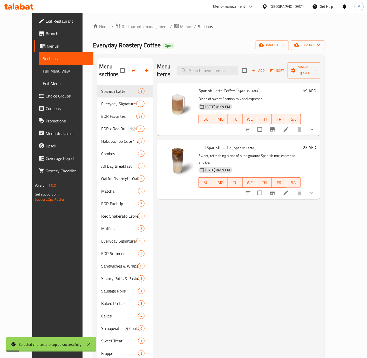
click at [105, 101] on span "Everyday Signature- Hot" at bounding box center [118, 104] width 35 height 6
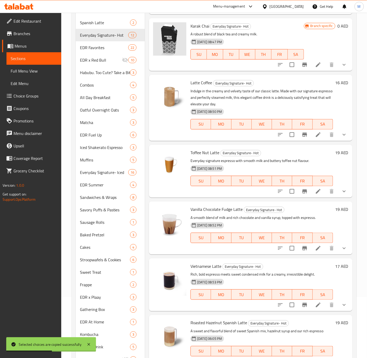
scroll to position [85, 0]
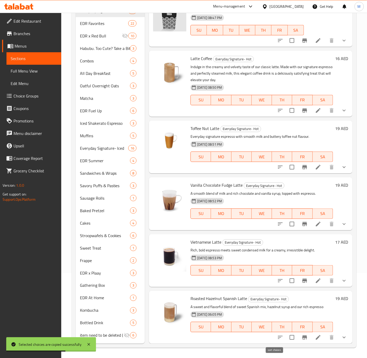
click at [277, 334] on icon "sort-choices" at bounding box center [280, 337] width 6 height 6
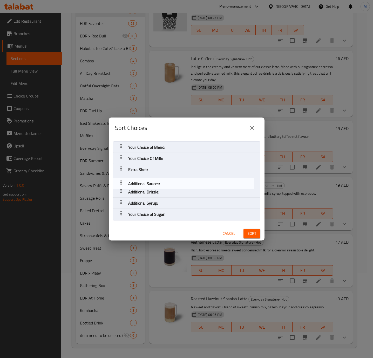
drag, startPoint x: 121, startPoint y: 190, endPoint x: 121, endPoint y: 179, distance: 10.1
click at [121, 179] on nav "Your Choice of Blend: Your Choice Of Milk: Extra Shot: Additional Drizzle: Addi…" at bounding box center [187, 180] width 148 height 79
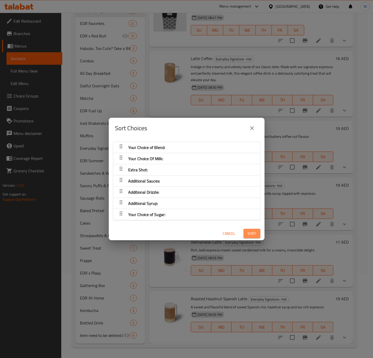
click at [248, 233] on span "Sort" at bounding box center [252, 233] width 9 height 6
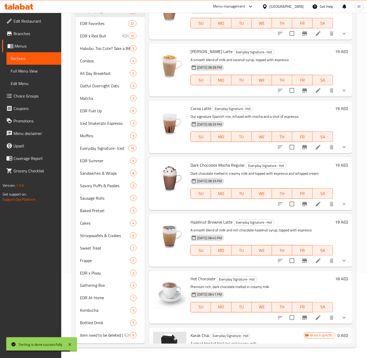
scroll to position [0, 0]
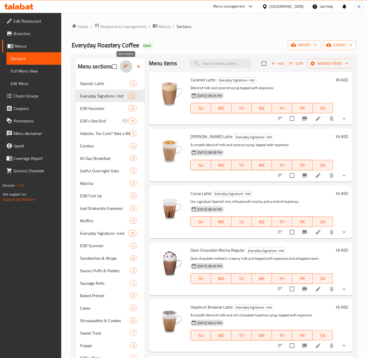
click at [127, 67] on icon "button" at bounding box center [126, 66] width 6 height 6
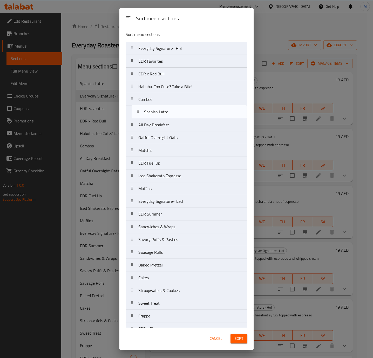
drag, startPoint x: 133, startPoint y: 52, endPoint x: 139, endPoint y: 116, distance: 64.6
click at [139, 116] on nav "Spanish Latte Everyday Signature- Hot EDR Favorites EDR x Red Bull Habubu. Too …" at bounding box center [187, 220] width 122 height 357
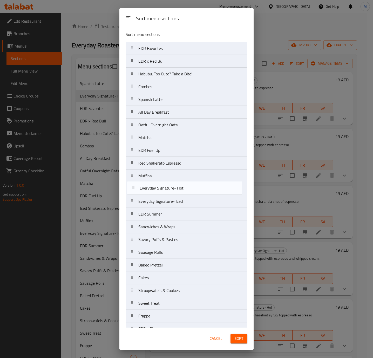
drag, startPoint x: 134, startPoint y: 51, endPoint x: 135, endPoint y: 193, distance: 141.8
click at [135, 193] on nav "Everyday Signature- Hot EDR Favorites EDR x Red Bull Habubu. Too Cute? Take a B…" at bounding box center [187, 220] width 122 height 357
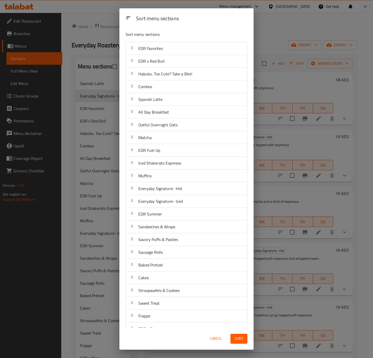
click at [242, 337] on span "Sort" at bounding box center [239, 338] width 9 height 6
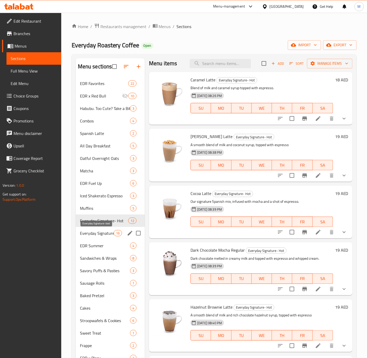
click at [108, 233] on span "Everyday Signature- Iced" at bounding box center [97, 233] width 34 height 6
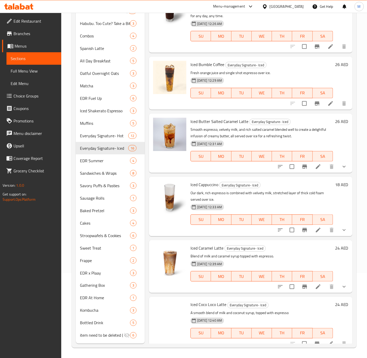
scroll to position [616, 0]
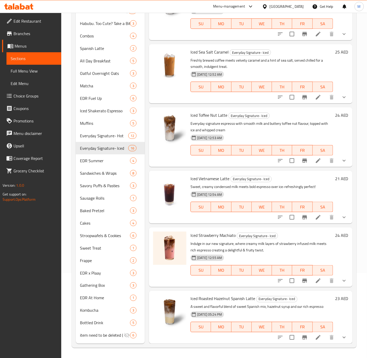
click at [343, 336] on icon "show more" at bounding box center [344, 337] width 3 height 2
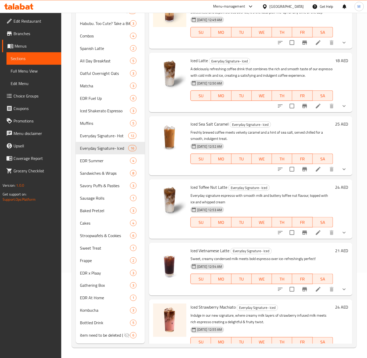
scroll to position [482, 0]
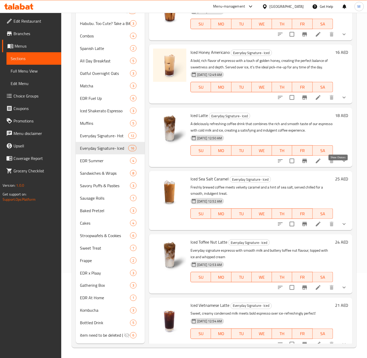
click at [341, 164] on icon "show more" at bounding box center [344, 161] width 6 height 6
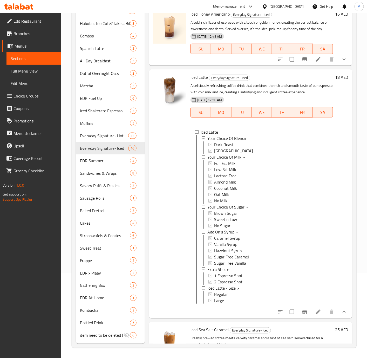
scroll to position [541, 0]
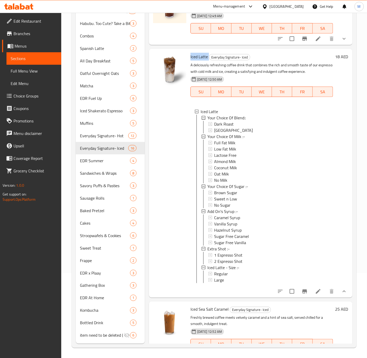
drag, startPoint x: 208, startPoint y: 63, endPoint x: 189, endPoint y: 60, distance: 19.9
click at [189, 60] on div "Iced Latte Everyday Signature- Iced A deliciously refreshing coffee drink that …" at bounding box center [262, 173] width 147 height 244
copy h6 "Iced Latte"
click at [168, 158] on div at bounding box center [169, 173] width 37 height 244
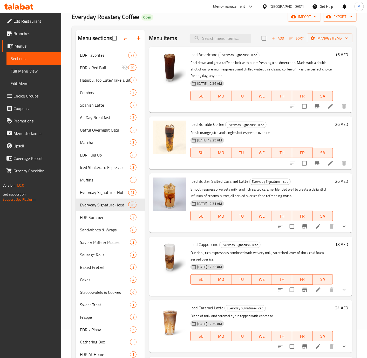
scroll to position [0, 0]
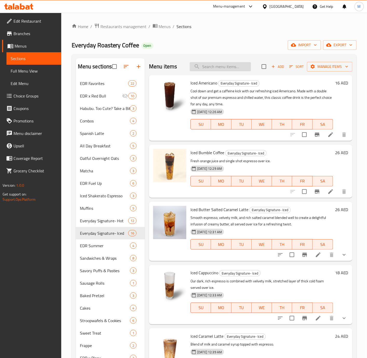
click at [228, 67] on input "search" at bounding box center [220, 66] width 61 height 9
paste input "Spanish Latte"
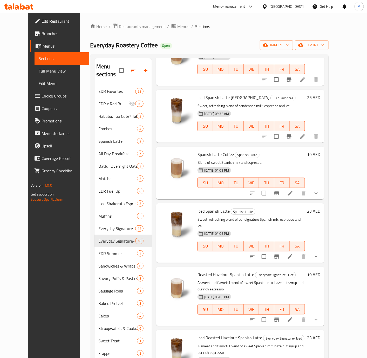
scroll to position [52, 0]
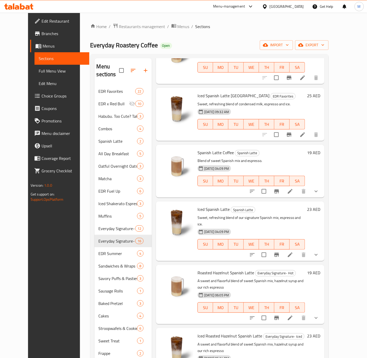
type input "Spanish Latte"
click at [319, 188] on icon "show more" at bounding box center [316, 191] width 6 height 6
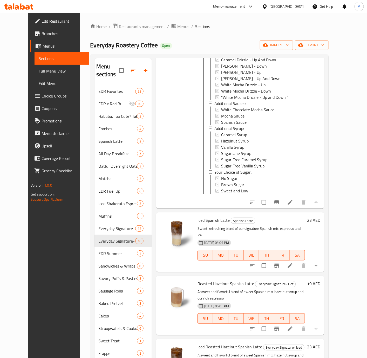
scroll to position [334, 0]
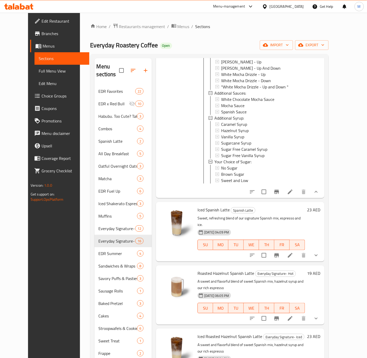
click at [319, 252] on icon "show more" at bounding box center [316, 255] width 6 height 6
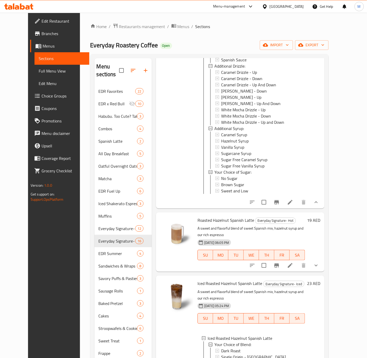
scroll to position [671, 0]
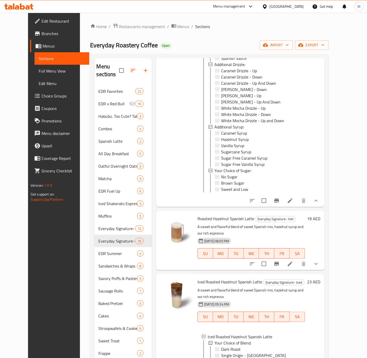
click at [323, 257] on button "show more" at bounding box center [316, 263] width 12 height 12
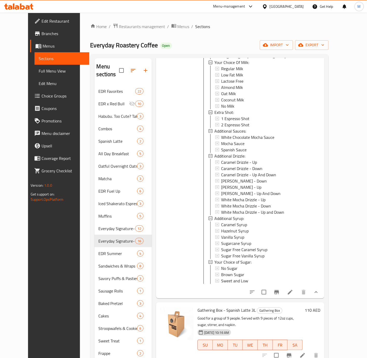
scroll to position [1259, 0]
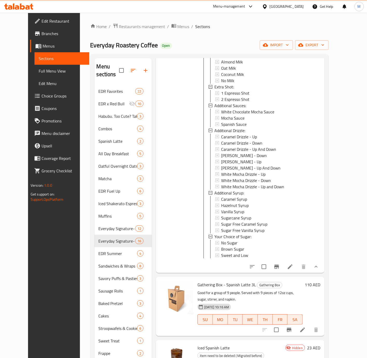
click at [320, 175] on div "23 AED" at bounding box center [312, 111] width 15 height 315
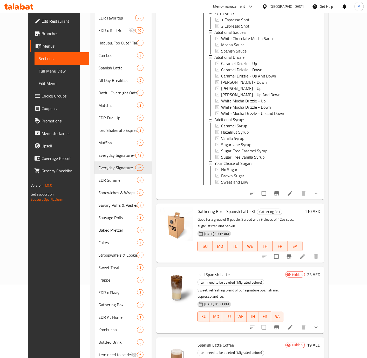
scroll to position [85, 0]
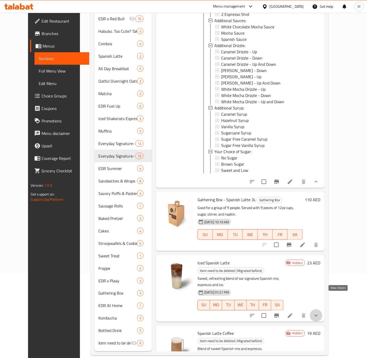
click at [319, 312] on icon "show more" at bounding box center [316, 315] width 6 height 6
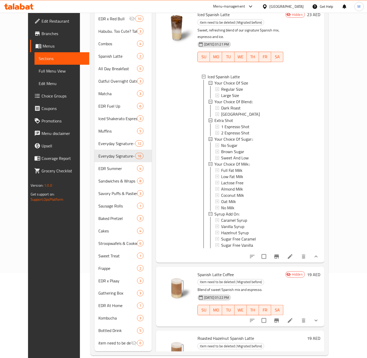
scroll to position [1520, 0]
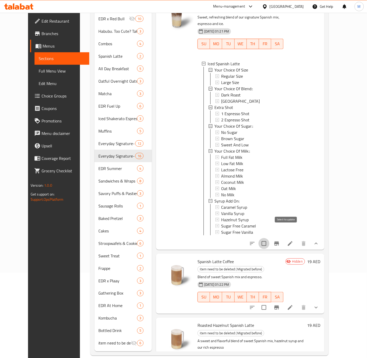
click at [270, 238] on input "checkbox" at bounding box center [264, 243] width 11 height 11
checkbox input "true"
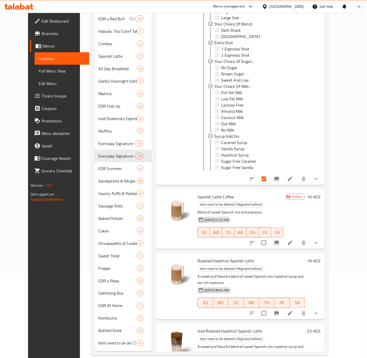
click at [325, 230] on div "Menu items Spanish Latte Add Sort Manage items Spanish Latte Brazil EDR Favorit…" at bounding box center [238, 162] width 173 height 378
click at [323, 236] on button "show more" at bounding box center [316, 242] width 12 height 12
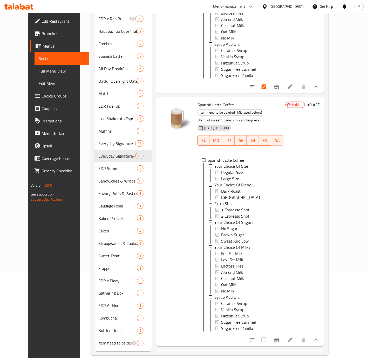
scroll to position [1780, 0]
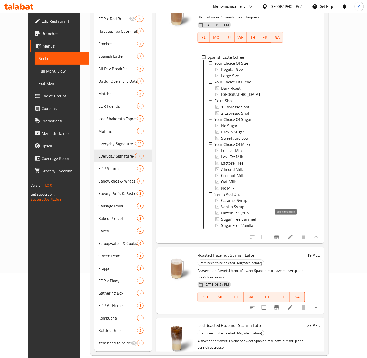
click at [270, 231] on input "checkbox" at bounding box center [264, 236] width 11 height 11
checkbox input "true"
click at [319, 304] on icon "show more" at bounding box center [316, 307] width 6 height 6
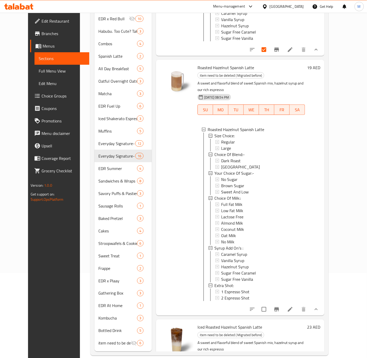
scroll to position [1974, 0]
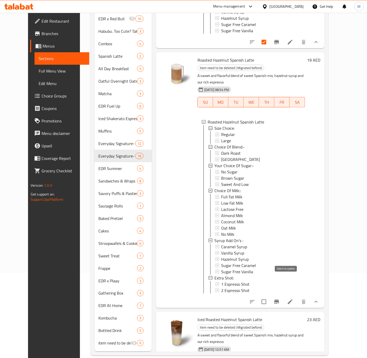
click at [270, 296] on input "checkbox" at bounding box center [264, 301] width 11 height 11
checkbox input "true"
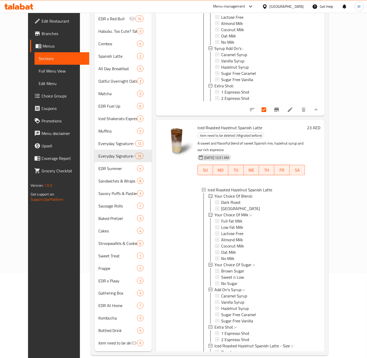
scroll to position [2169, 0]
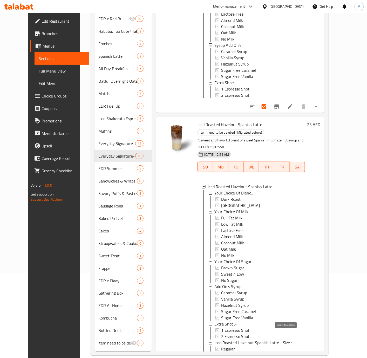
checkbox input "true"
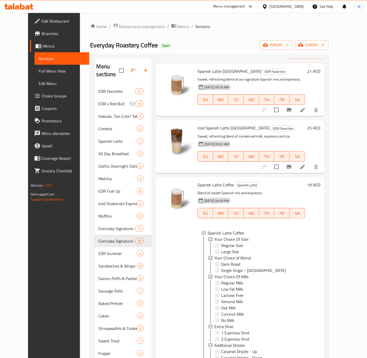
scroll to position [17, 0]
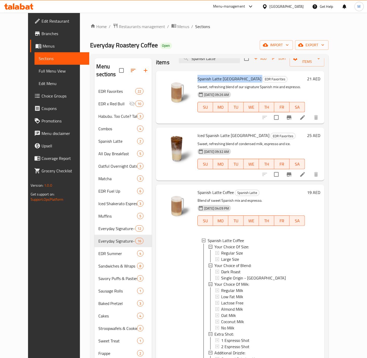
drag, startPoint x: 226, startPoint y: 67, endPoint x: 189, endPoint y: 65, distance: 36.7
click at [189, 71] on div "Spanish Latte Brazil EDR Favorites Sweet, refreshing blend of our signature Spa…" at bounding box center [240, 97] width 169 height 53
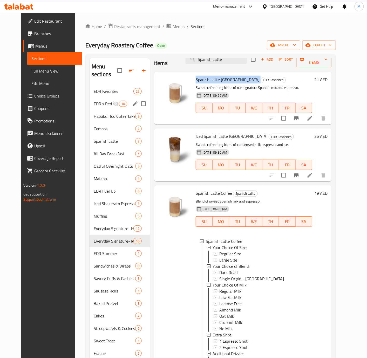
copy h6 "Spanish Latte [GEOGRAPHIC_DATA]"
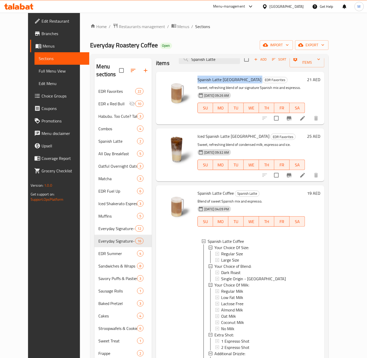
scroll to position [0, 0]
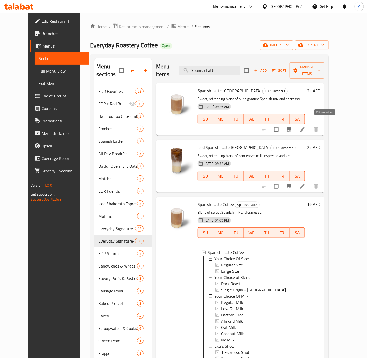
drag, startPoint x: 325, startPoint y: 124, endPoint x: 325, endPoint y: 93, distance: 31.2
click at [305, 96] on p "Sweet, refreshing blend of our signature Spanish mix and espresso." at bounding box center [252, 99] width 108 height 6
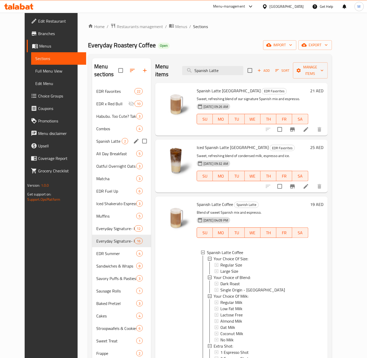
click at [97, 137] on div "Spanish Latte 2" at bounding box center [121, 141] width 59 height 12
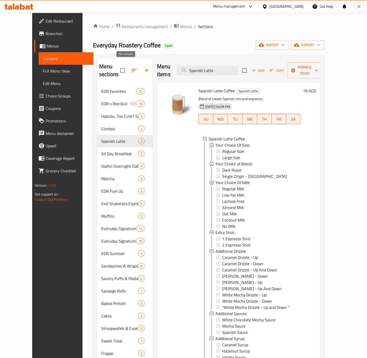
click at [131, 67] on icon "button" at bounding box center [134, 70] width 6 height 6
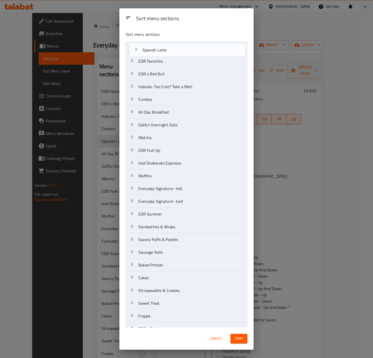
drag, startPoint x: 134, startPoint y: 102, endPoint x: 139, endPoint y: 51, distance: 51.6
click at [139, 51] on nav "EDR Favorites EDR x Red Bull Habubu. Too Cute? Take a Bite! Combos Spanish Latt…" at bounding box center [187, 220] width 122 height 357
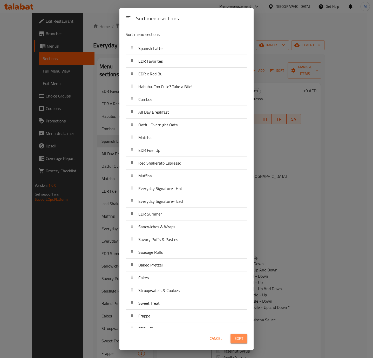
click at [242, 337] on span "Sort" at bounding box center [239, 338] width 9 height 6
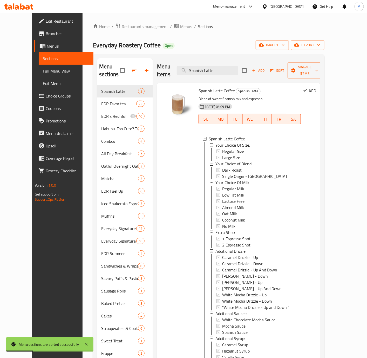
click at [295, 87] on h6 "Spanish Latte Coffee Spanish Latte" at bounding box center [250, 90] width 102 height 7
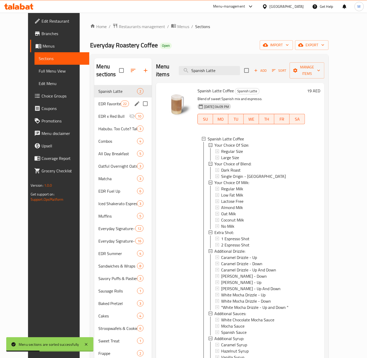
click at [108, 101] on span "EDR Favorites" at bounding box center [109, 104] width 22 height 6
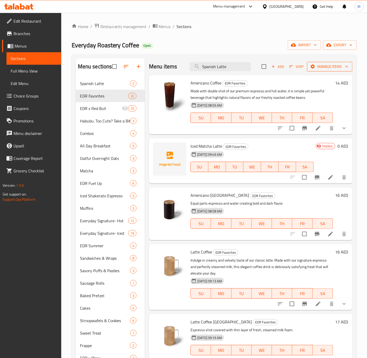
click at [323, 69] on span "Manage items" at bounding box center [329, 66] width 37 height 6
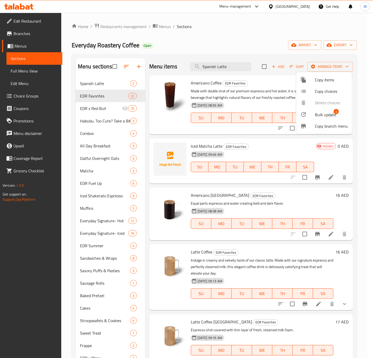
click at [330, 93] on span "Copy choices" at bounding box center [331, 91] width 33 height 6
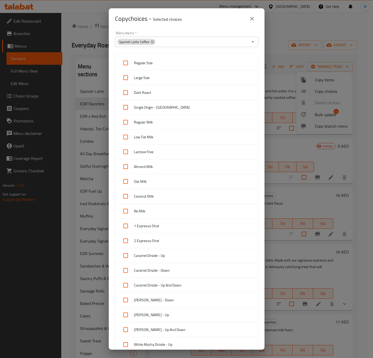
click at [157, 67] on div "Regular Size" at bounding box center [186, 63] width 143 height 15
checkbox input "true"
click at [151, 81] on span "Large Size" at bounding box center [194, 78] width 120 height 6
checkbox input "true"
click at [159, 123] on span "Regular Milk" at bounding box center [194, 122] width 120 height 6
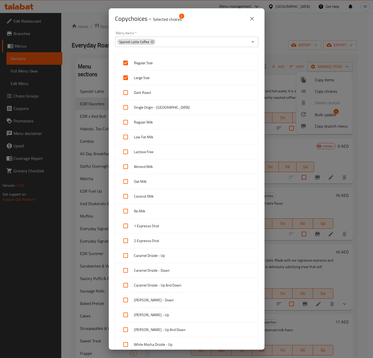
checkbox input "true"
click at [155, 135] on span "Low Fat Milk" at bounding box center [194, 137] width 120 height 6
checkbox input "true"
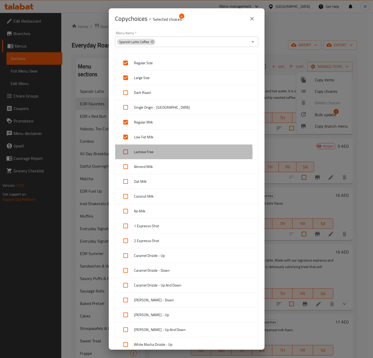
click at [146, 153] on span "Lactose Free" at bounding box center [194, 152] width 120 height 6
checkbox input "true"
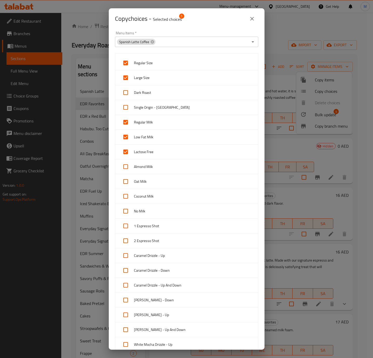
click at [150, 164] on span "Almond Milk" at bounding box center [194, 166] width 120 height 6
checkbox input "true"
click at [146, 179] on span "Oat Milk" at bounding box center [194, 181] width 120 height 6
checkbox input "true"
click at [150, 195] on span "Coconut Milk" at bounding box center [194, 196] width 120 height 6
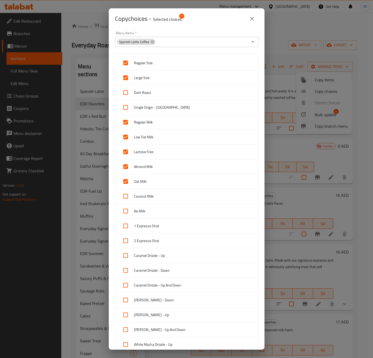
checkbox input "true"
click at [148, 210] on span "No Milk" at bounding box center [194, 211] width 120 height 6
checkbox input "true"
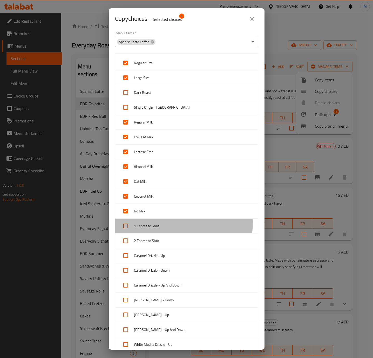
click at [147, 223] on div "1 Espresso Shot" at bounding box center [186, 225] width 143 height 15
checkbox input "true"
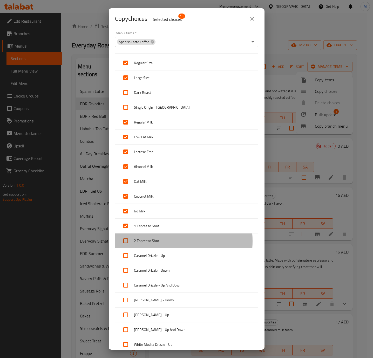
click at [144, 242] on span "2 Espresso Shot" at bounding box center [194, 240] width 120 height 6
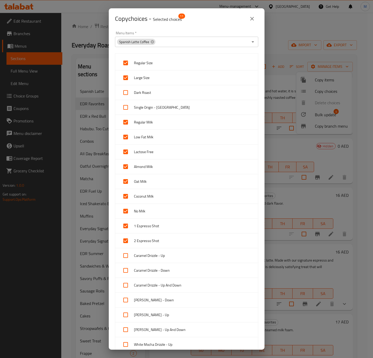
click at [144, 248] on div "2 Espresso Shot" at bounding box center [186, 240] width 143 height 15
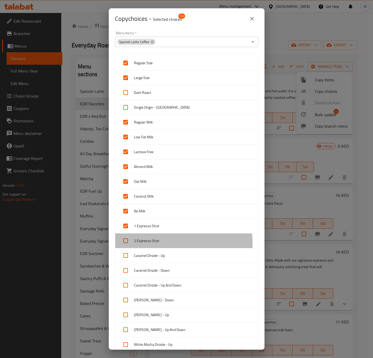
click at [143, 244] on span "2 Espresso Shot" at bounding box center [194, 240] width 120 height 6
checkbox input "true"
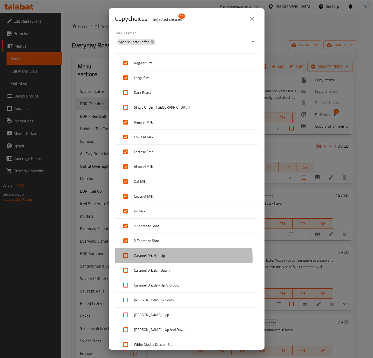
click at [147, 259] on span "Caramel Drizzle - Up" at bounding box center [194, 255] width 120 height 6
checkbox input "true"
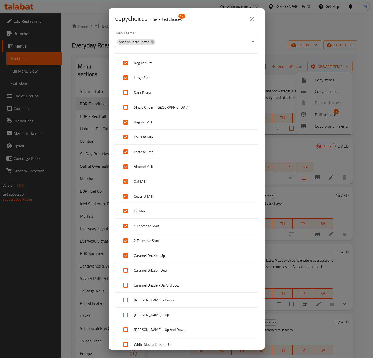
click at [148, 271] on span "Caramel Drizzle - Down" at bounding box center [194, 270] width 120 height 6
checkbox input "true"
click at [143, 286] on span "Caramel Drizzle - Up And Down" at bounding box center [194, 285] width 120 height 6
checkbox input "true"
click at [140, 300] on span "[PERSON_NAME] - Down" at bounding box center [194, 300] width 120 height 6
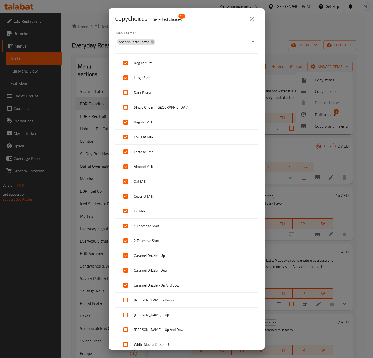
checkbox input "true"
click at [142, 317] on span "[PERSON_NAME] - Up" at bounding box center [194, 314] width 120 height 6
checkbox input "true"
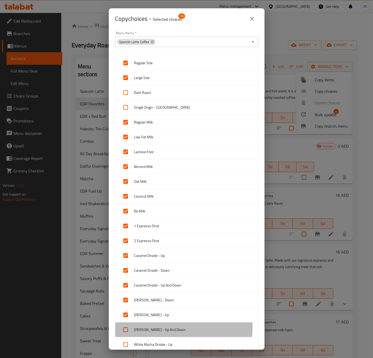
click at [145, 329] on span "[PERSON_NAME] - Up And Down" at bounding box center [194, 329] width 120 height 6
checkbox input "true"
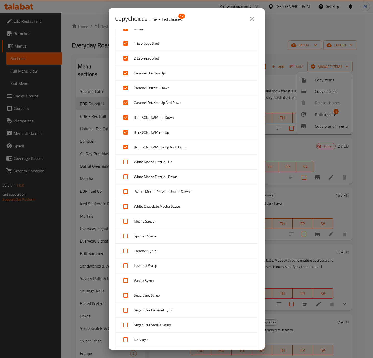
scroll to position [195, 0]
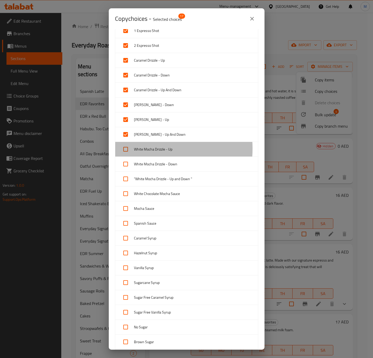
click at [140, 151] on span "White Mocha Drizzle - Up" at bounding box center [194, 149] width 120 height 6
checkbox input "true"
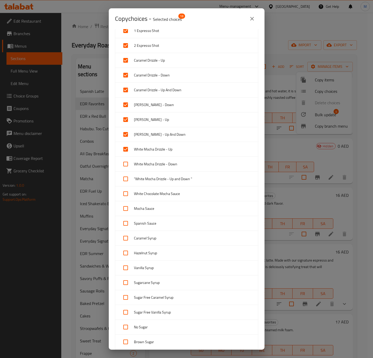
click at [141, 163] on span "White Mocha Drizzle - Down" at bounding box center [194, 164] width 120 height 6
checkbox input "true"
click at [141, 182] on span ""White Mocha Drizzle - Up and Down "" at bounding box center [194, 179] width 120 height 6
checkbox input "true"
click at [139, 196] on span "White Chocolate Mocha Sauce" at bounding box center [194, 193] width 120 height 6
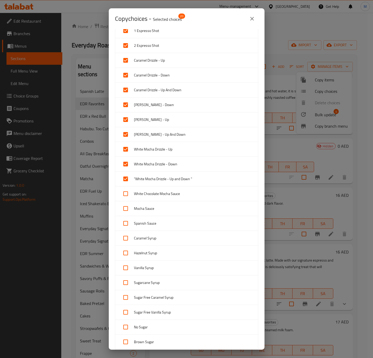
checkbox input "true"
click at [138, 210] on span "Mocha Sauce" at bounding box center [194, 208] width 120 height 6
checkbox input "true"
click at [137, 222] on span "Spanish Sauce" at bounding box center [194, 223] width 120 height 6
checkbox input "true"
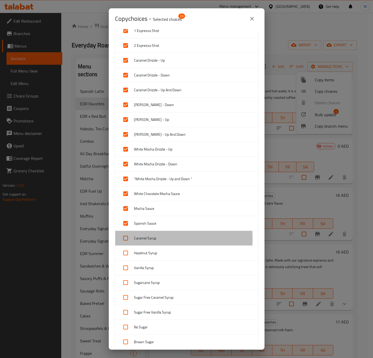
click at [138, 241] on span "Caramel Syrup" at bounding box center [194, 238] width 120 height 6
checkbox input "true"
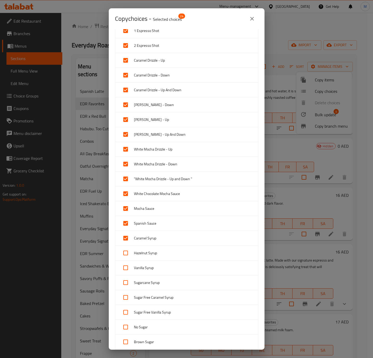
click at [142, 256] on span "Hazelnut Syrup" at bounding box center [194, 253] width 120 height 6
checkbox input "true"
click at [142, 266] on div "Vanilla Syrup" at bounding box center [186, 267] width 143 height 15
checkbox input "true"
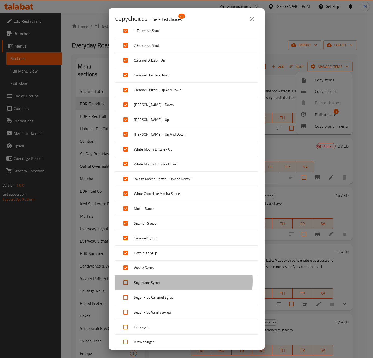
click at [142, 284] on span "Sugarcane Syrup" at bounding box center [194, 282] width 120 height 6
checkbox input "true"
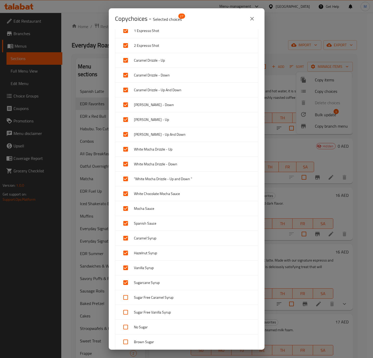
click at [144, 300] on span "Sugar Free Caramel Syrup" at bounding box center [194, 297] width 120 height 6
checkbox input "true"
click at [144, 314] on span "Sugar Free Vanilla Syrup" at bounding box center [194, 312] width 120 height 6
checkbox input "true"
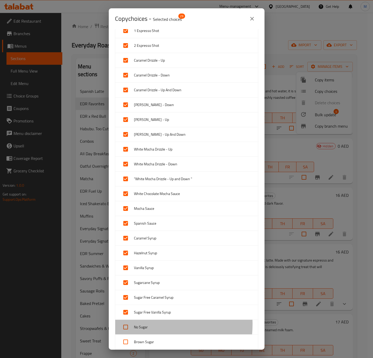
click at [142, 328] on span "No Sugar" at bounding box center [194, 327] width 120 height 6
checkbox input "true"
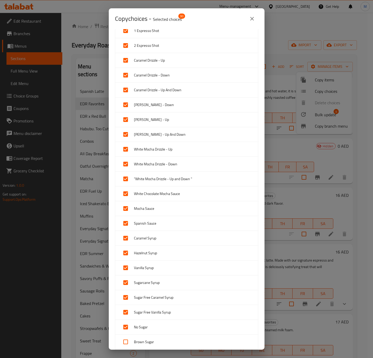
click at [143, 342] on span "Brown Sugar" at bounding box center [194, 341] width 120 height 6
checkbox input "true"
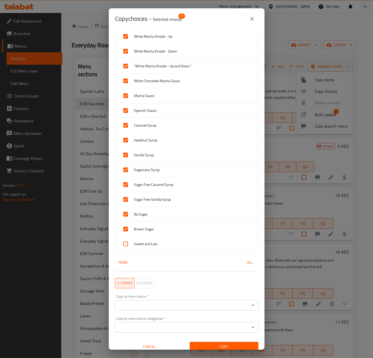
scroll to position [309, 0]
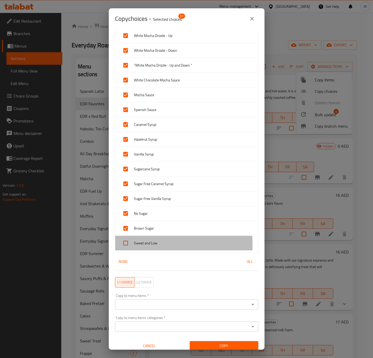
click at [133, 249] on div at bounding box center [126, 243] width 15 height 12
checkbox input "true"
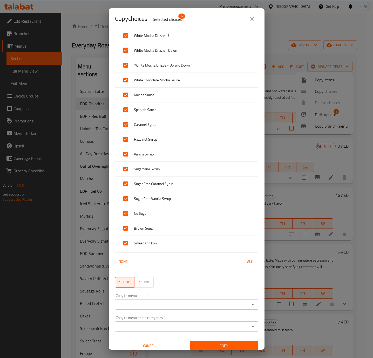
click at [152, 306] on input "Copy to menu items   *" at bounding box center [183, 303] width 132 height 7
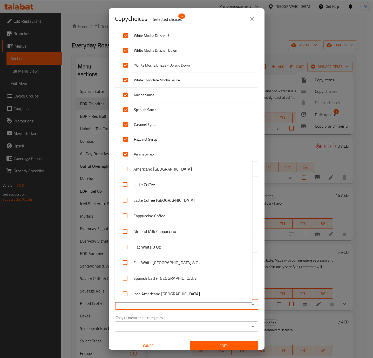
scroll to position [76, 0]
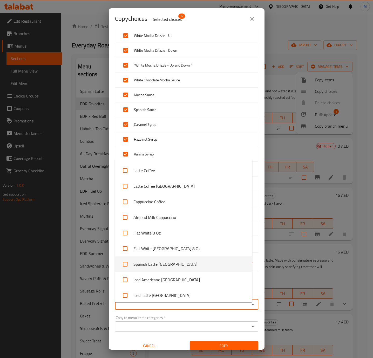
click at [125, 263] on input "checkbox" at bounding box center [125, 264] width 12 height 12
checkbox input "true"
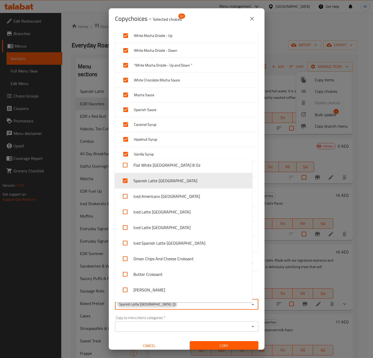
scroll to position [187, 0]
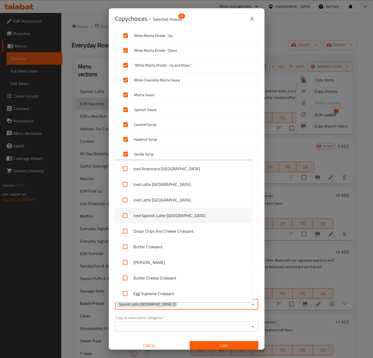
click at [125, 216] on input "checkbox" at bounding box center [125, 215] width 12 height 12
checkbox input "true"
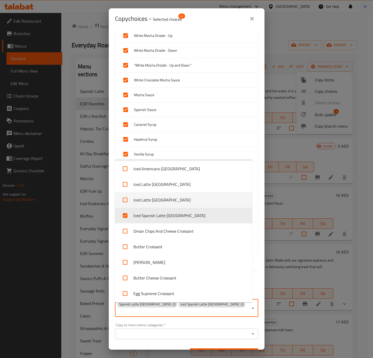
scroll to position [175, 0]
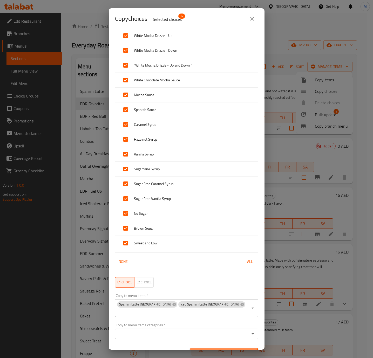
click at [213, 348] on button "Copy" at bounding box center [224, 353] width 69 height 10
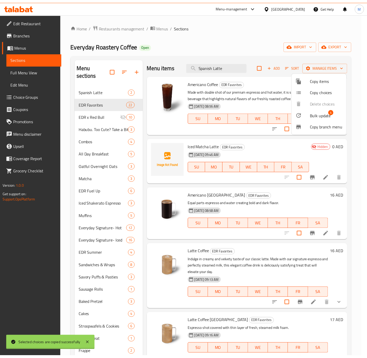
scroll to position [1, 0]
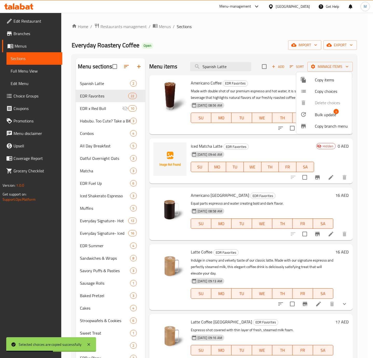
click at [299, 202] on div at bounding box center [186, 179] width 373 height 358
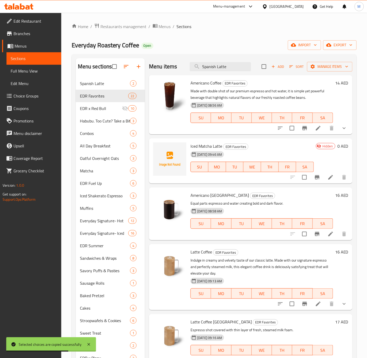
click at [126, 68] on icon "button" at bounding box center [126, 66] width 6 height 6
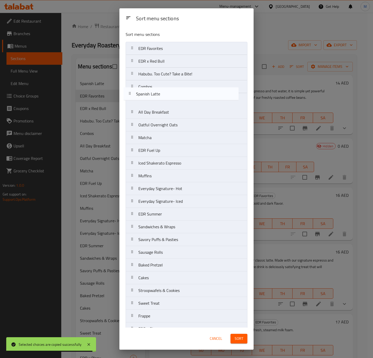
drag, startPoint x: 135, startPoint y: 51, endPoint x: 131, endPoint y: 103, distance: 51.6
click at [131, 103] on nav "Spanish Latte EDR Favorites EDR x Red Bull Habubu. Too Cute? Take a Bite! Combo…" at bounding box center [187, 220] width 122 height 357
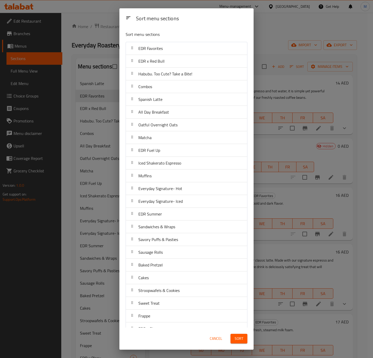
click at [237, 338] on span "Sort" at bounding box center [239, 338] width 9 height 6
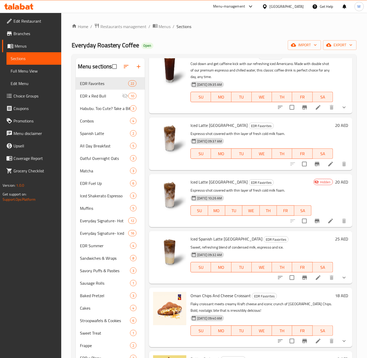
scroll to position [646, 0]
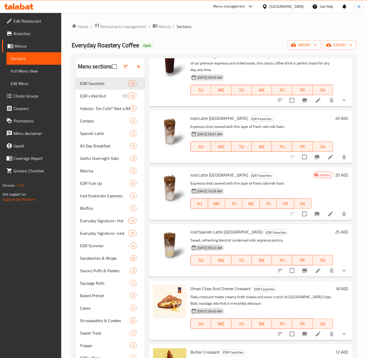
click at [171, 46] on div "Everyday Roastery Coffee Open import export" at bounding box center [214, 45] width 285 height 10
click at [97, 181] on span "EDR Fuel Up" at bounding box center [98, 183] width 36 height 6
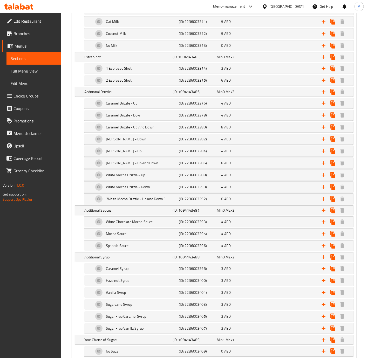
scroll to position [417, 0]
